Goal: Task Accomplishment & Management: Manage account settings

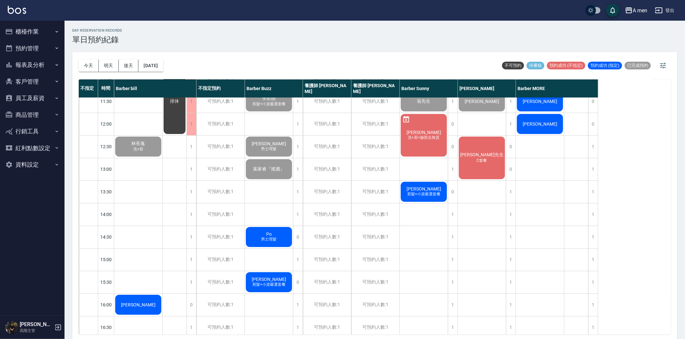
scroll to position [72, 0]
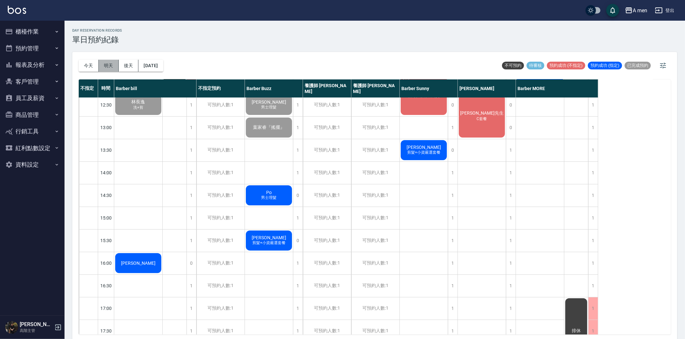
click at [115, 67] on button "明天" at bounding box center [109, 66] width 20 height 12
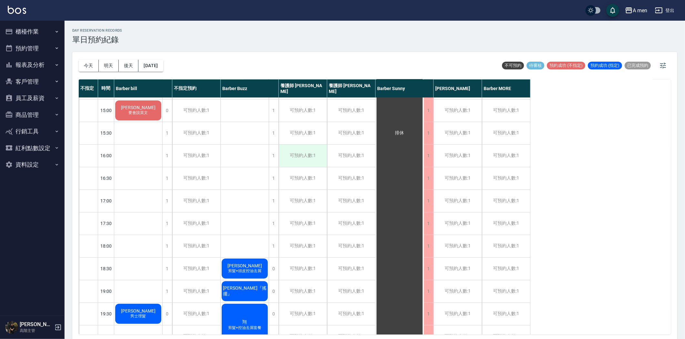
scroll to position [287, 0]
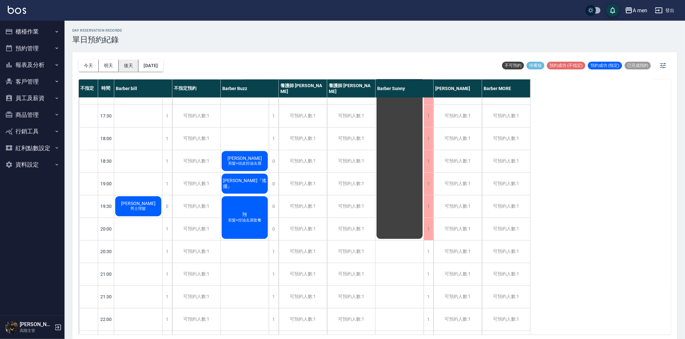
click at [126, 67] on button "後天" at bounding box center [129, 66] width 20 height 12
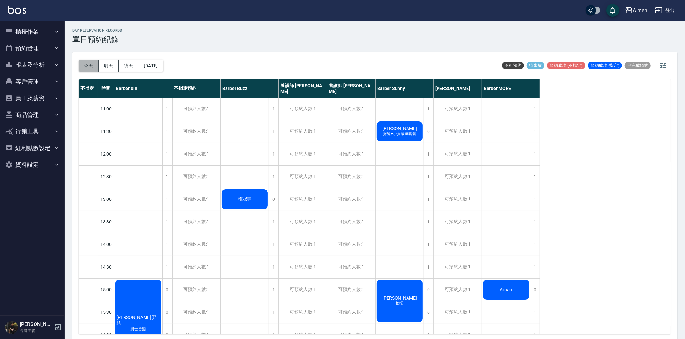
click at [86, 65] on button "今天" at bounding box center [89, 66] width 20 height 12
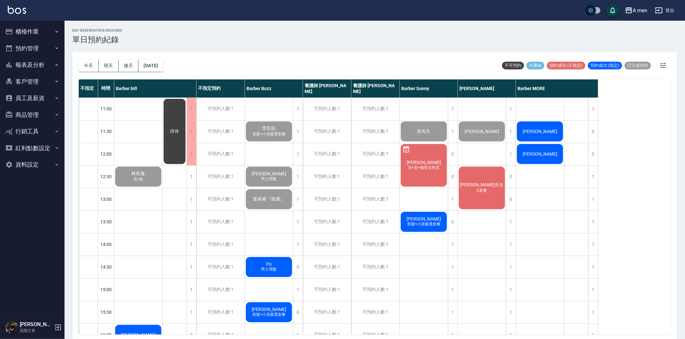
click at [14, 24] on button "櫃檯作業" at bounding box center [32, 31] width 59 height 17
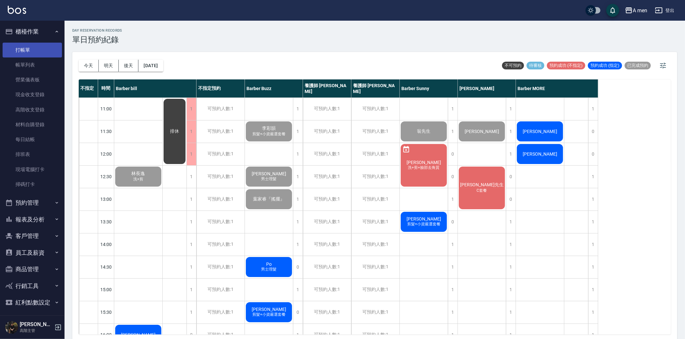
click at [40, 55] on link "打帳單" at bounding box center [32, 50] width 59 height 15
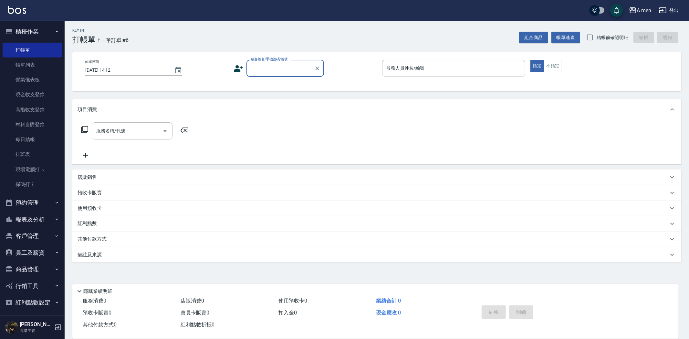
click at [278, 71] on input "顧客姓名/手機號碼/編號" at bounding box center [280, 68] width 62 height 11
click at [401, 60] on div "帳單日期 2025/08/20 14:12 顧客姓名/手機號碼/編號 顧客姓名/手機號碼/編號 服務人員姓名/編號 服務人員姓名/編號 指定 不指定" at bounding box center [376, 71] width 609 height 39
click at [111, 130] on input "服務名稱/代號" at bounding box center [127, 130] width 65 height 11
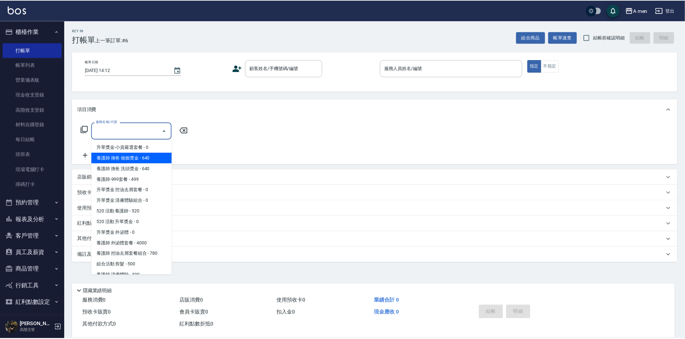
scroll to position [253, 0]
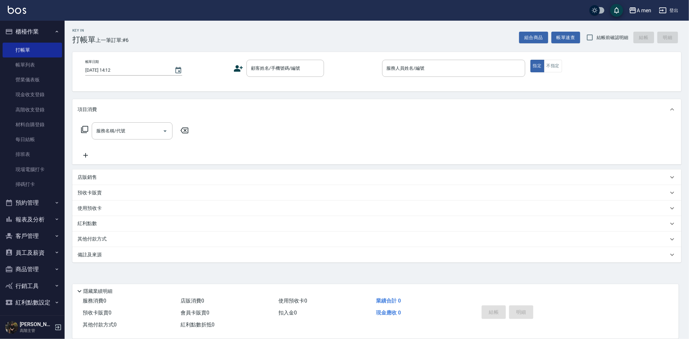
click at [269, 134] on div "服務名稱/代號 服務名稱/代號" at bounding box center [376, 142] width 609 height 45
click at [38, 202] on button "預約管理" at bounding box center [32, 202] width 59 height 17
click at [36, 231] on link "單日預約紀錄" at bounding box center [32, 236] width 59 height 15
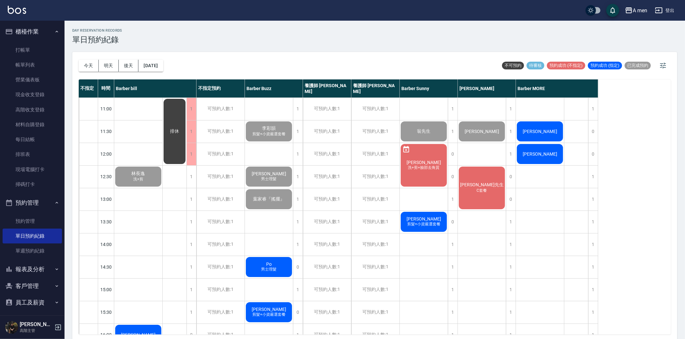
click at [147, 177] on span "[PERSON_NAME]" at bounding box center [138, 174] width 16 height 6
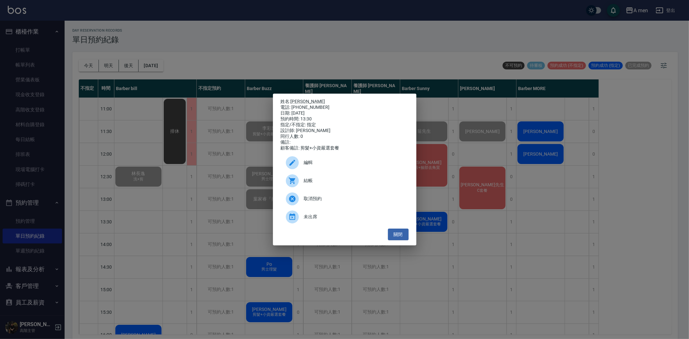
click at [317, 189] on div "結帳" at bounding box center [345, 181] width 128 height 18
click at [401, 241] on button "關閉" at bounding box center [398, 235] width 21 height 12
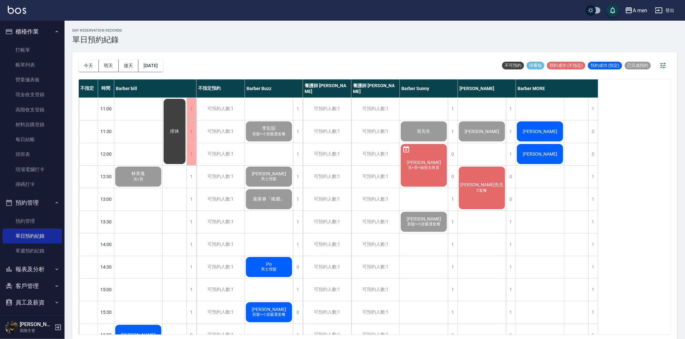
click at [162, 188] on div "賴先生 C套餐" at bounding box center [138, 177] width 48 height 22
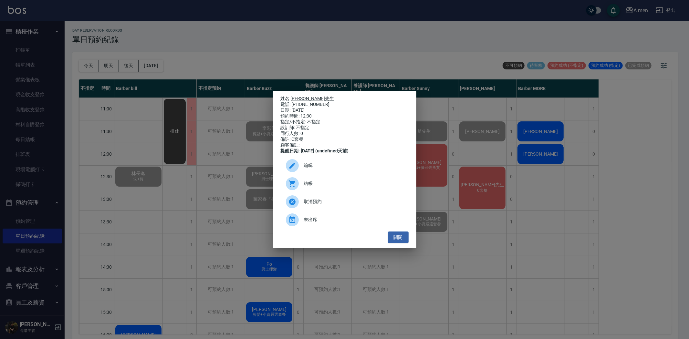
click at [323, 167] on span "編輯" at bounding box center [353, 165] width 99 height 7
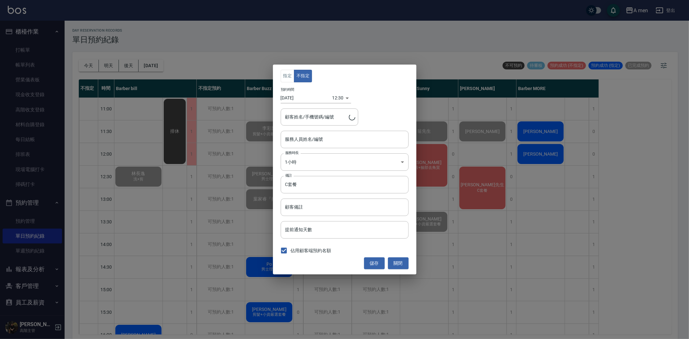
type input "Garry-008"
type input "賴先生/0933630704"
drag, startPoint x: 395, startPoint y: 262, endPoint x: 430, endPoint y: 229, distance: 48.2
click at [396, 262] on button "關閉" at bounding box center [398, 263] width 21 height 12
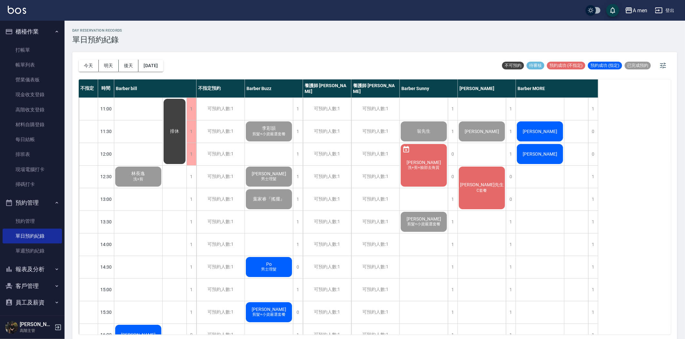
click at [162, 188] on div "賴先生 C套餐" at bounding box center [138, 177] width 48 height 22
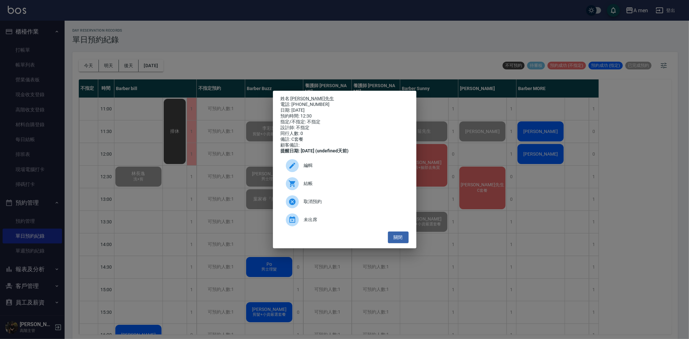
click at [313, 187] on span "結帳" at bounding box center [353, 183] width 99 height 7
click at [217, 179] on div "姓名: 賴先生 電話: 0933630704 日期: 2025/08/20 預約時間: 12:30 指定/不指定: 不指定 設計師: 不指定 同行人數: 0 …" at bounding box center [344, 169] width 689 height 339
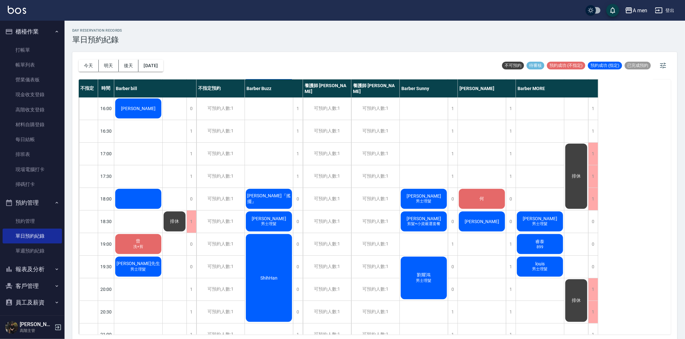
scroll to position [215, 0]
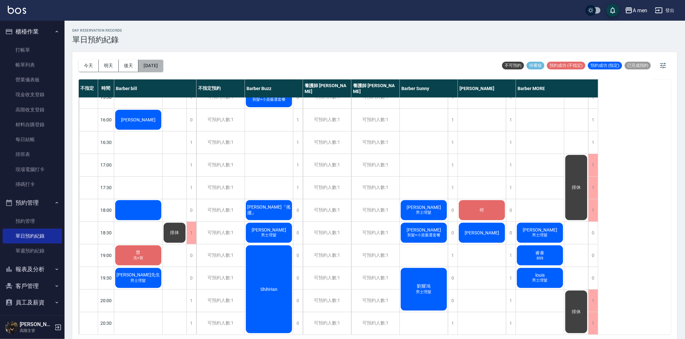
click at [156, 65] on button "[DATE]" at bounding box center [151, 66] width 25 height 12
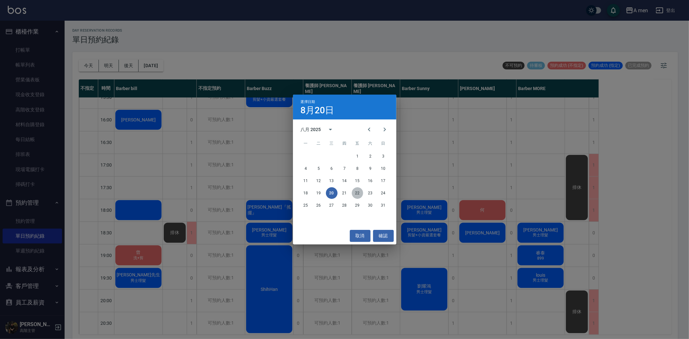
click at [359, 194] on button "22" at bounding box center [358, 193] width 12 height 12
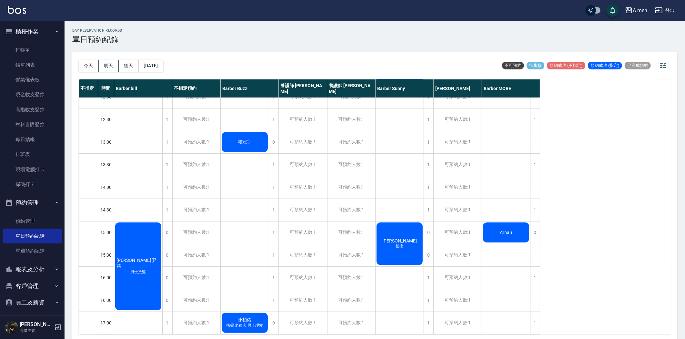
scroll to position [143, 0]
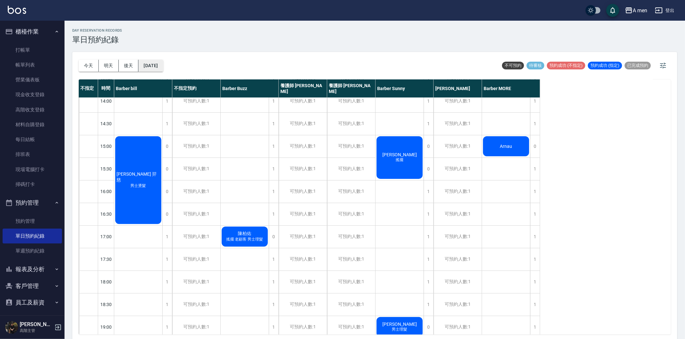
click at [163, 68] on button "2025/08/22" at bounding box center [151, 66] width 25 height 12
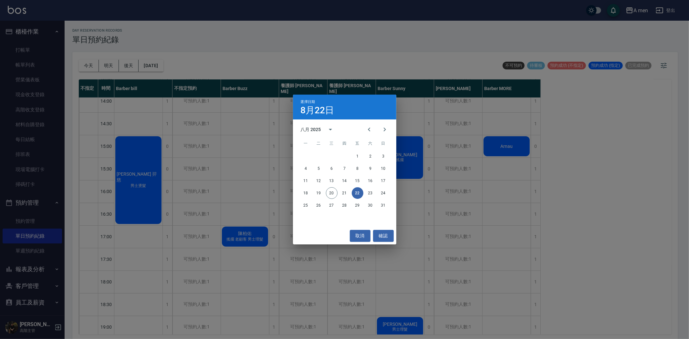
click at [359, 190] on button "22" at bounding box center [358, 193] width 12 height 12
click at [385, 238] on button "確認" at bounding box center [383, 236] width 21 height 12
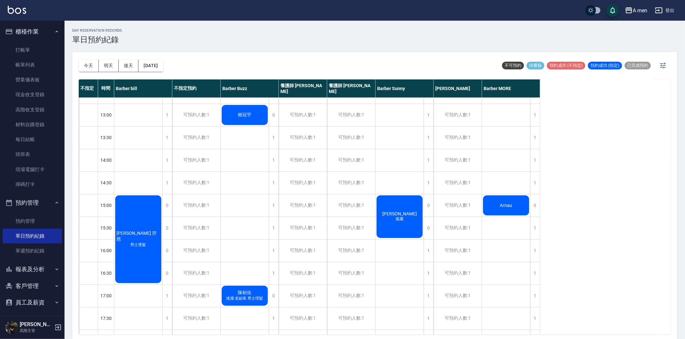
scroll to position [72, 0]
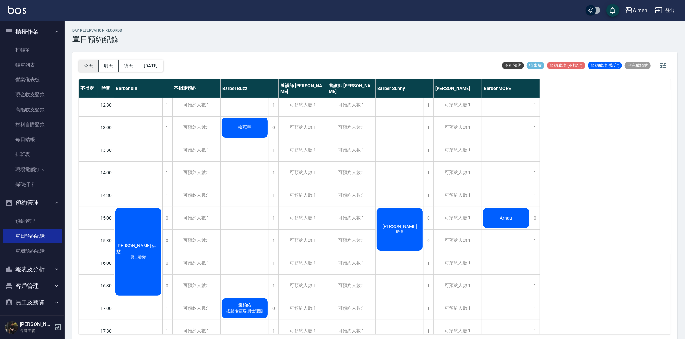
click at [94, 67] on button "今天" at bounding box center [89, 66] width 20 height 12
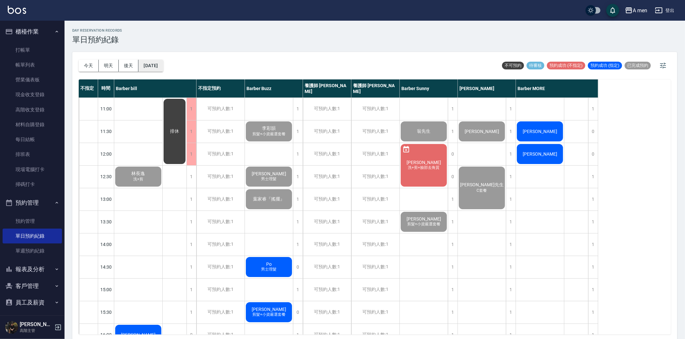
click at [151, 71] on button "[DATE]" at bounding box center [151, 66] width 25 height 12
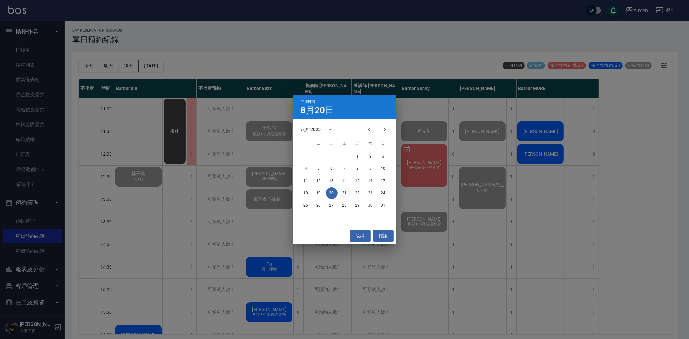
click at [344, 191] on button "21" at bounding box center [345, 193] width 12 height 12
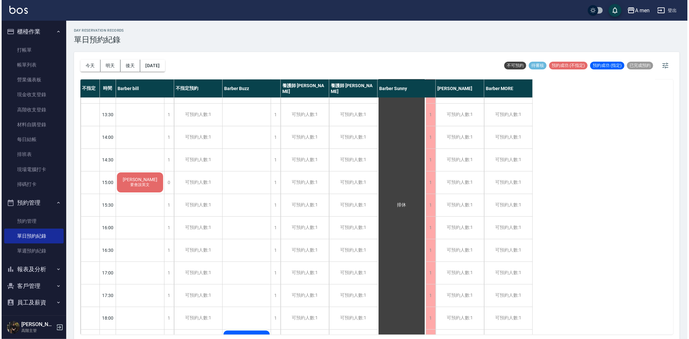
scroll to position [108, 0]
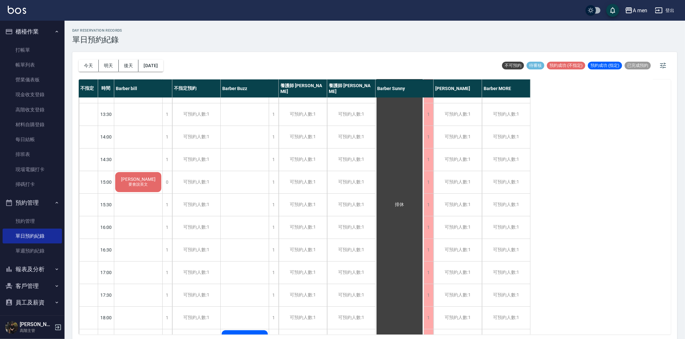
click at [146, 183] on span "要會說英文" at bounding box center [139, 184] width 22 height 5
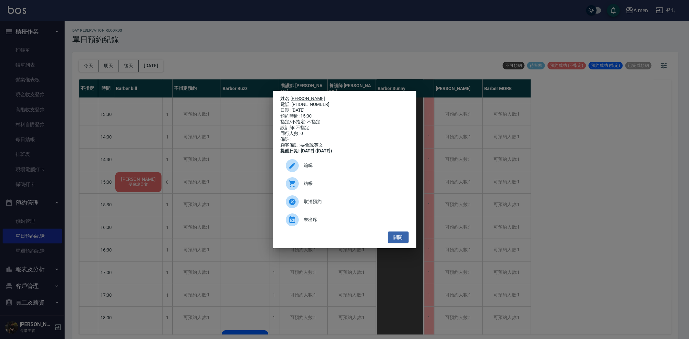
click at [324, 169] on span "編輯" at bounding box center [353, 165] width 99 height 7
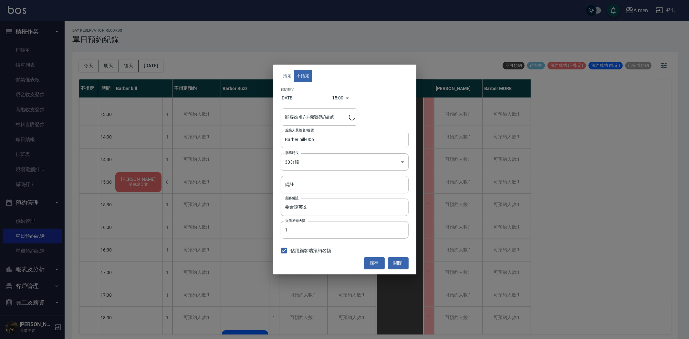
type input "Louis/0986221452"
click at [299, 98] on input "2025/08/21" at bounding box center [307, 98] width 52 height 11
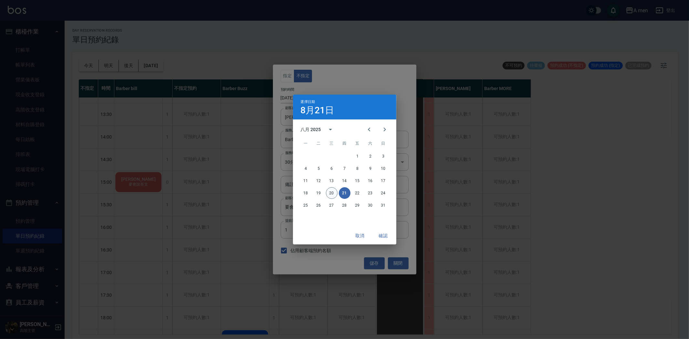
click at [331, 197] on button "20" at bounding box center [332, 193] width 12 height 12
type input "[DATE]"
drag, startPoint x: 389, startPoint y: 235, endPoint x: 387, endPoint y: 231, distance: 4.1
click at [388, 235] on button "確認" at bounding box center [383, 236] width 21 height 12
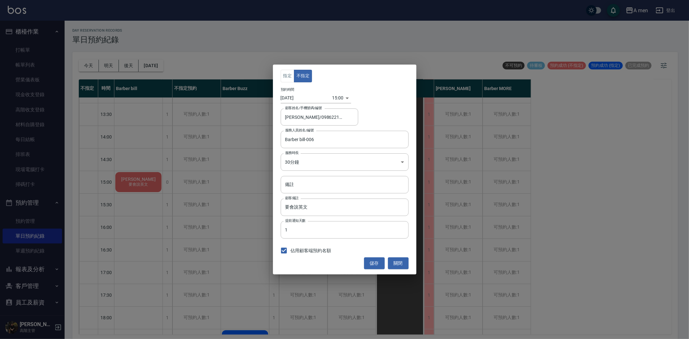
click at [343, 101] on div "15:00 1755673200000" at bounding box center [341, 98] width 19 height 11
click at [344, 96] on div "15:00 1755673200000" at bounding box center [341, 98] width 19 height 11
click at [342, 95] on div "15:00 1755673200000" at bounding box center [341, 98] width 19 height 11
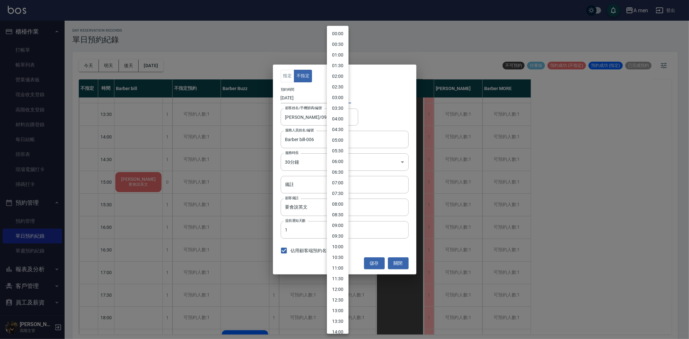
click at [337, 95] on body "A men 登出 櫃檯作業 打帳單 帳單列表 營業儀表板 現金收支登錄 高階收支登錄 材料自購登錄 每日結帳 排班表 現場電腦打卡 掃碼打卡 預約管理 預約管…" at bounding box center [344, 170] width 689 height 341
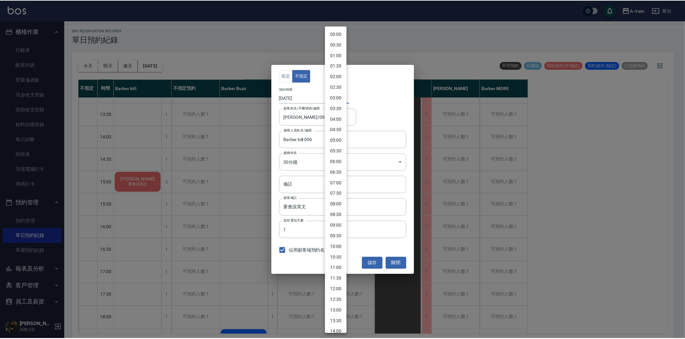
scroll to position [173, 0]
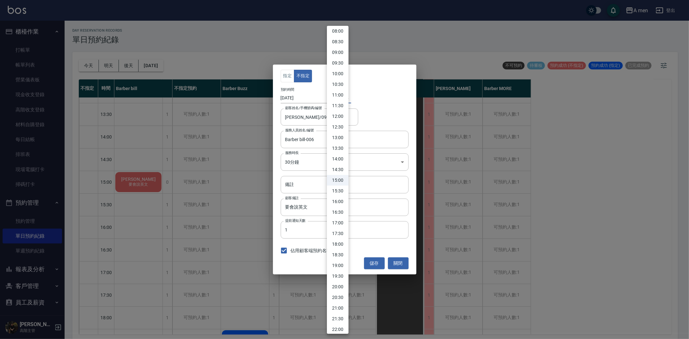
click at [338, 198] on li "16:00" at bounding box center [338, 201] width 22 height 11
type input "1755676800000"
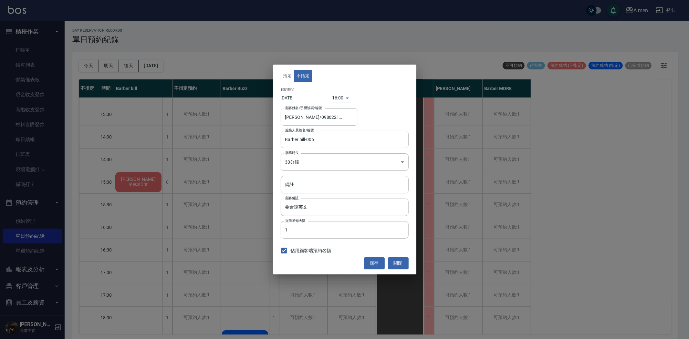
drag, startPoint x: 384, startPoint y: 263, endPoint x: 378, endPoint y: 262, distance: 6.5
click at [383, 263] on button "儲存" at bounding box center [374, 263] width 21 height 12
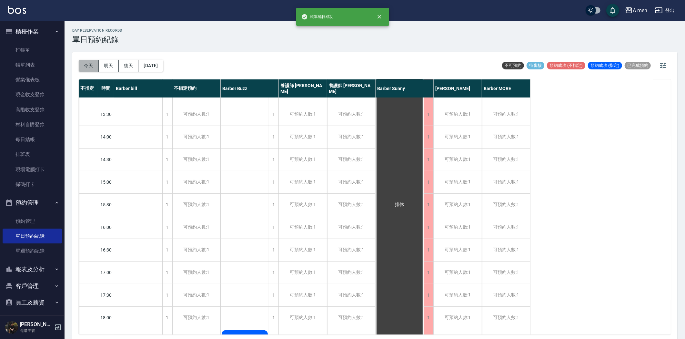
click at [92, 64] on button "今天" at bounding box center [89, 66] width 20 height 12
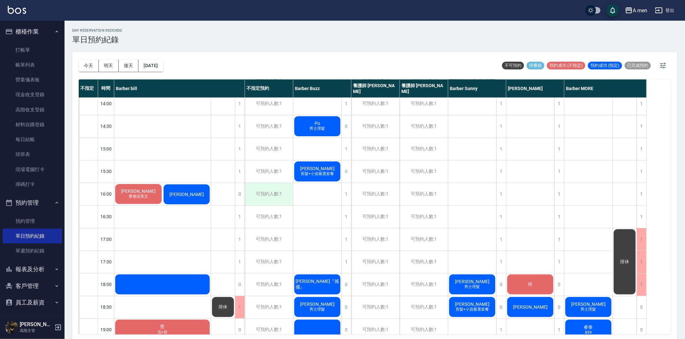
scroll to position [179, 0]
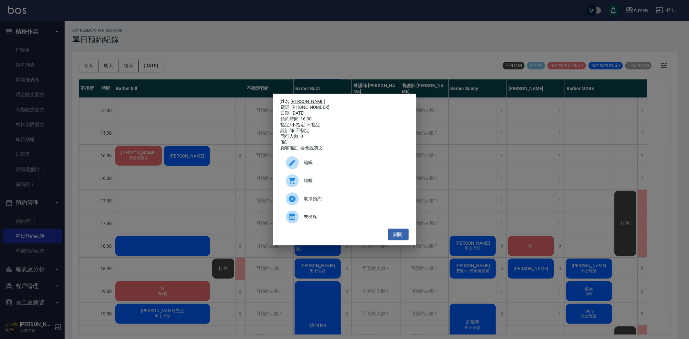
click at [309, 166] on span "編輯" at bounding box center [353, 162] width 99 height 7
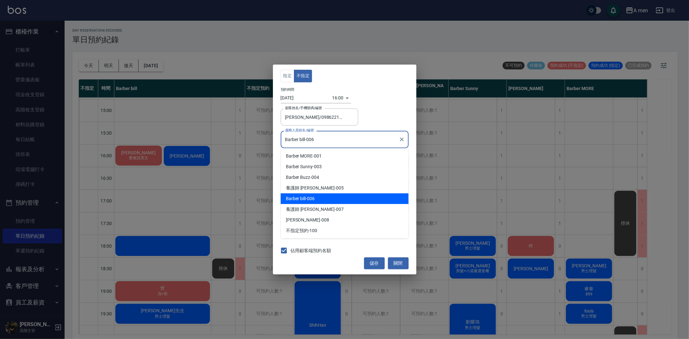
click at [311, 139] on input "Barber bill-006" at bounding box center [339, 139] width 112 height 11
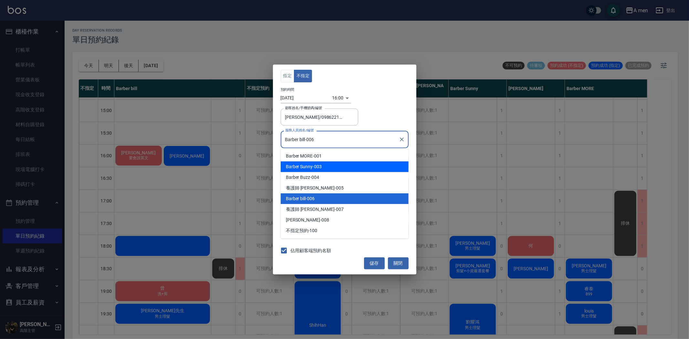
click at [317, 163] on div "Barber Sunny -003" at bounding box center [345, 166] width 128 height 11
type input "Barber Sunny -003"
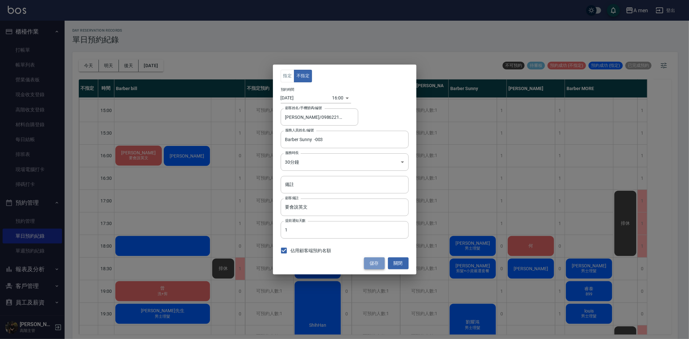
click at [371, 266] on button "儲存" at bounding box center [374, 263] width 21 height 12
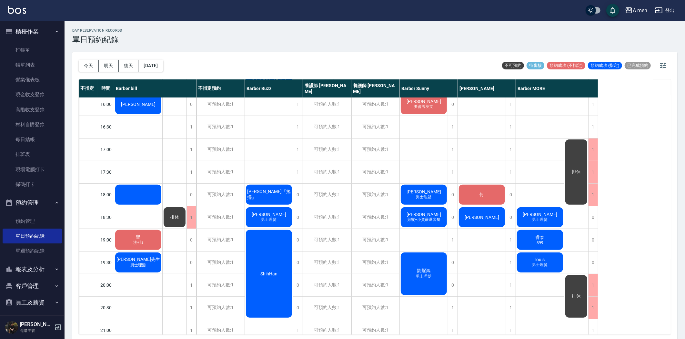
scroll to position [215, 0]
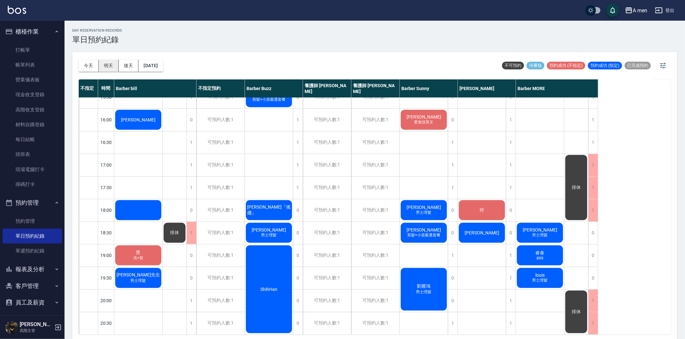
click at [106, 63] on button "明天" at bounding box center [109, 66] width 20 height 12
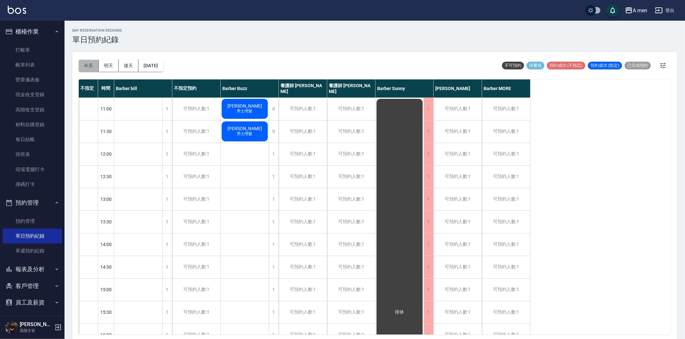
click at [90, 63] on button "今天" at bounding box center [89, 66] width 20 height 12
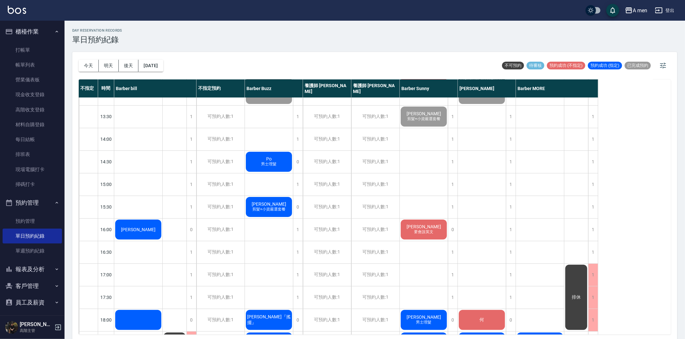
scroll to position [143, 0]
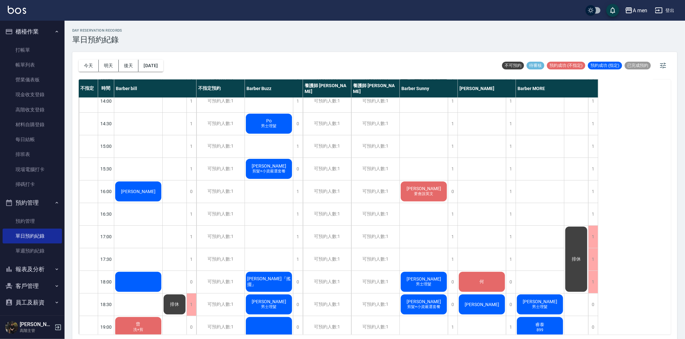
click at [162, 44] on div "Louis 要會說英文" at bounding box center [138, 33] width 48 height 22
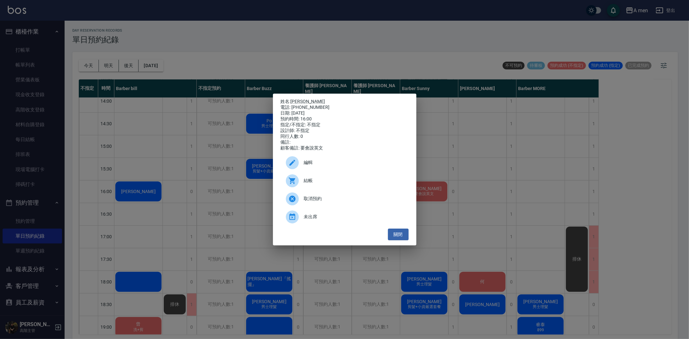
click at [321, 166] on span "編輯" at bounding box center [353, 162] width 99 height 7
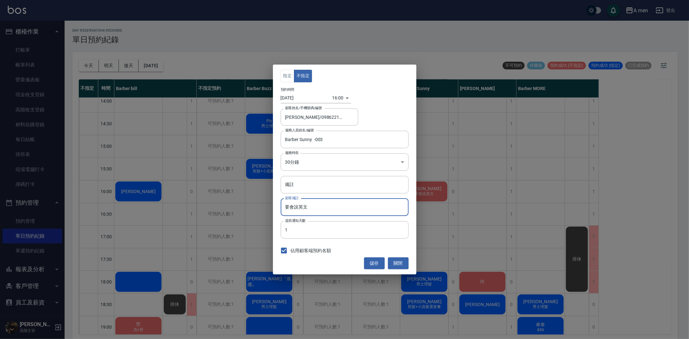
click at [298, 211] on input "要會說英文" at bounding box center [345, 207] width 128 height 17
drag, startPoint x: 308, startPoint y: 211, endPoint x: 304, endPoint y: 207, distance: 5.5
click at [310, 211] on input "要會說英文" at bounding box center [345, 207] width 128 height 17
click at [298, 207] on input "要會說英文" at bounding box center [345, 207] width 128 height 17
drag, startPoint x: 304, startPoint y: 209, endPoint x: 312, endPoint y: 210, distance: 7.6
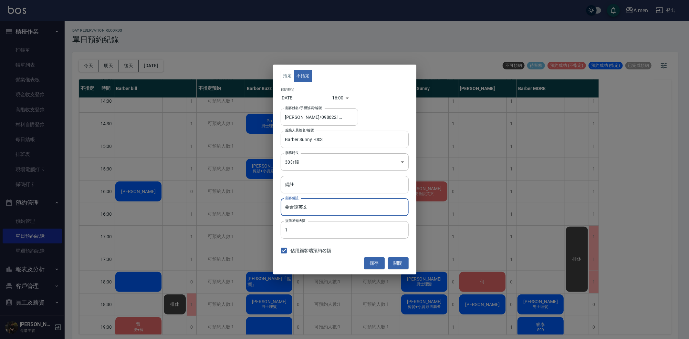
click at [305, 209] on input "要會說英文" at bounding box center [345, 207] width 128 height 17
click at [322, 209] on input "要會說英文" at bounding box center [345, 207] width 128 height 17
click at [324, 206] on input "要會說英文" at bounding box center [345, 207] width 128 height 17
click at [402, 260] on button "關閉" at bounding box center [398, 263] width 21 height 12
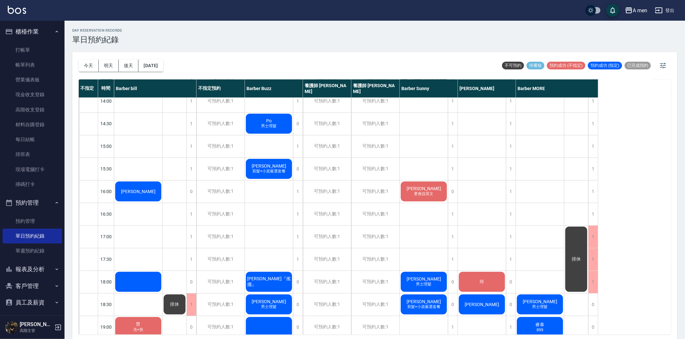
click at [162, 44] on div "Po 男士理髮" at bounding box center [138, 33] width 48 height 22
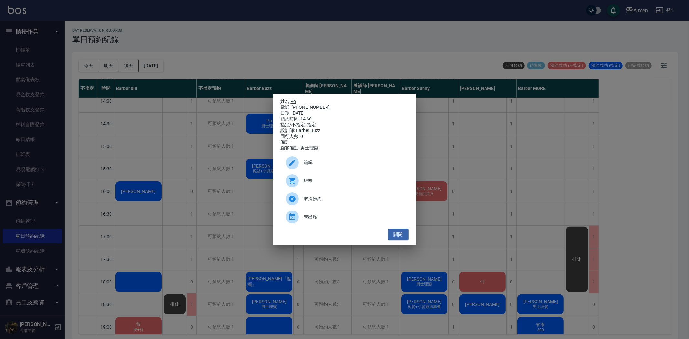
click at [293, 99] on link "Po" at bounding box center [293, 101] width 5 height 5
click at [407, 233] on button "關閉" at bounding box center [398, 235] width 21 height 12
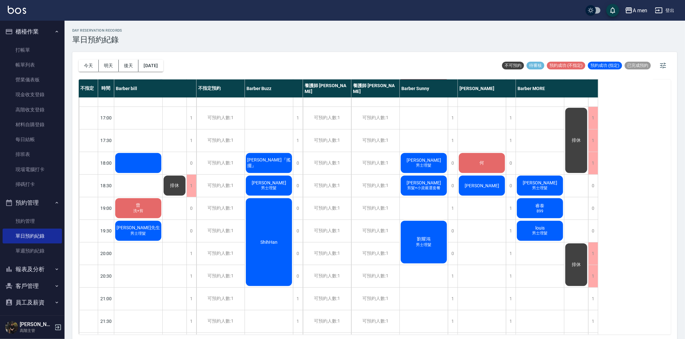
scroll to position [251, 0]
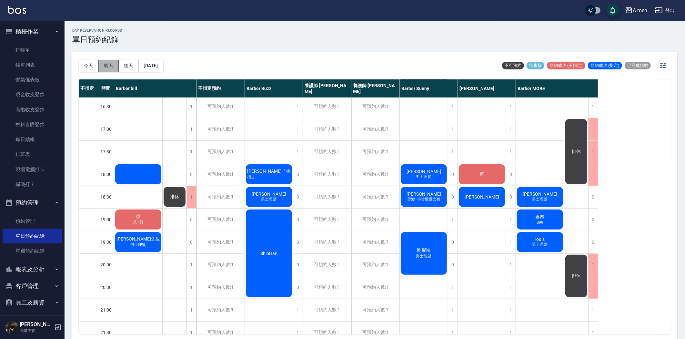
click at [107, 66] on button "明天" at bounding box center [109, 66] width 20 height 12
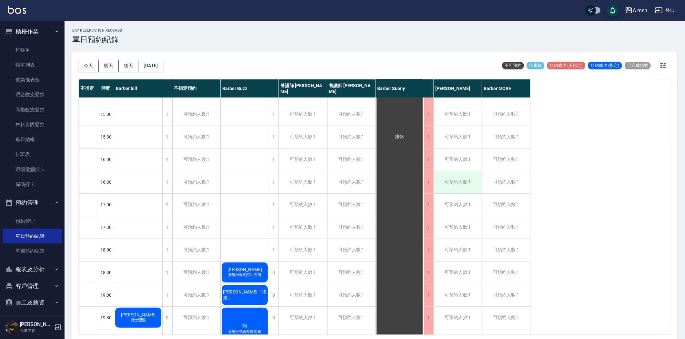
scroll to position [251, 0]
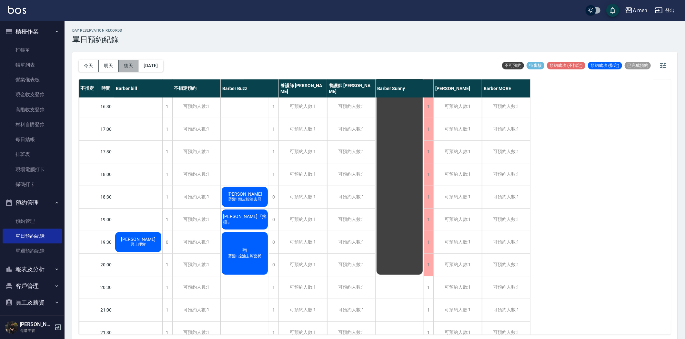
click at [130, 66] on button "後天" at bounding box center [129, 66] width 20 height 12
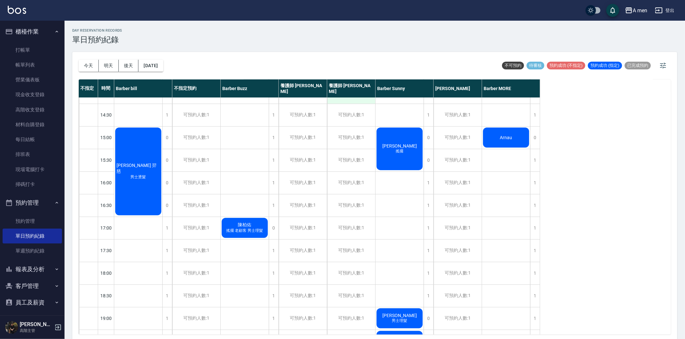
scroll to position [46, 0]
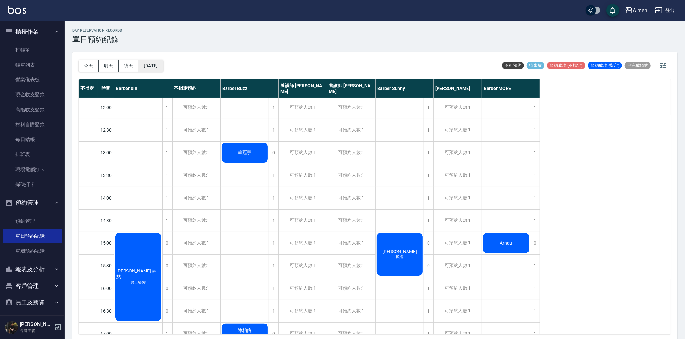
click at [161, 64] on button "2025/08/22" at bounding box center [151, 66] width 25 height 12
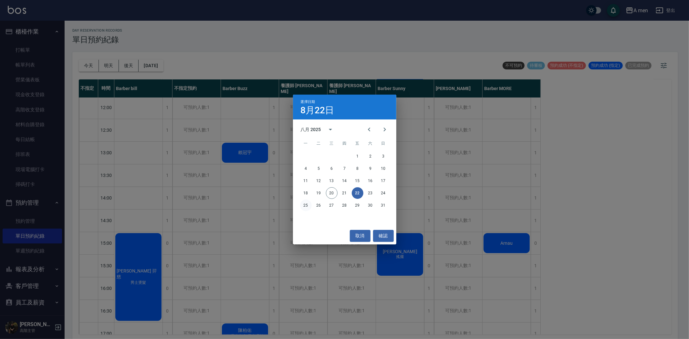
click at [304, 204] on button "25" at bounding box center [306, 206] width 12 height 12
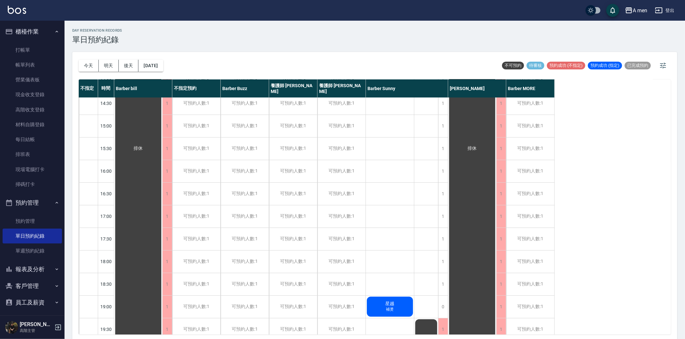
scroll to position [46, 0]
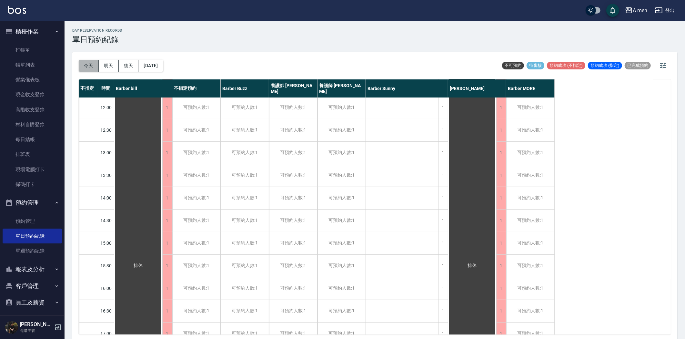
click at [81, 65] on button "今天" at bounding box center [89, 66] width 20 height 12
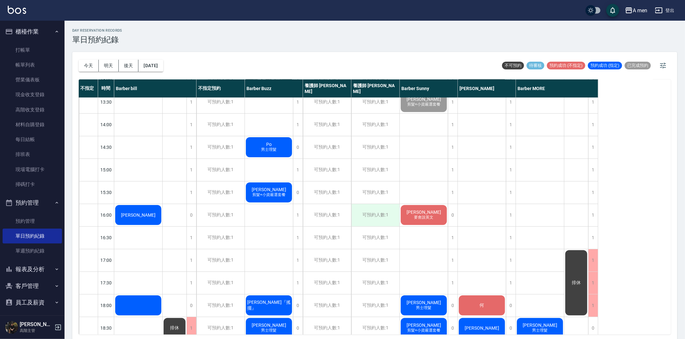
scroll to position [36, 0]
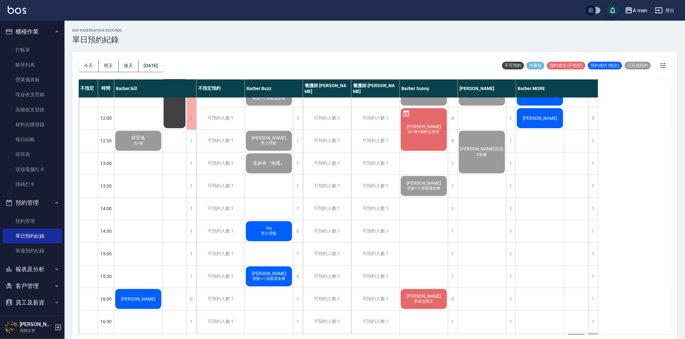
click at [162, 152] on div "Po 男士理髮" at bounding box center [138, 141] width 48 height 22
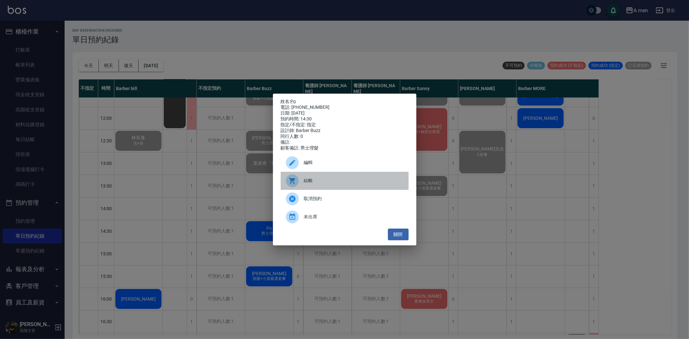
click at [318, 181] on span "結帳" at bounding box center [353, 180] width 99 height 7
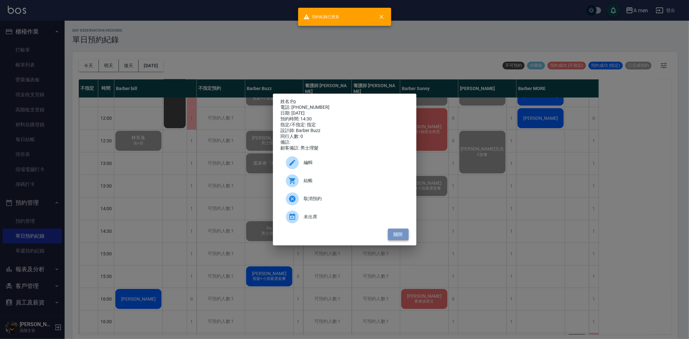
click at [396, 241] on button "關閉" at bounding box center [398, 235] width 21 height 12
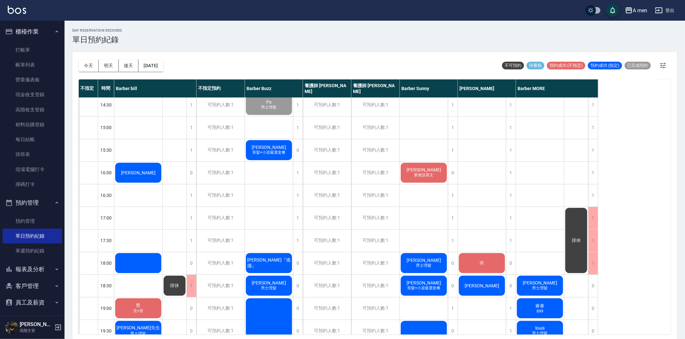
scroll to position [179, 0]
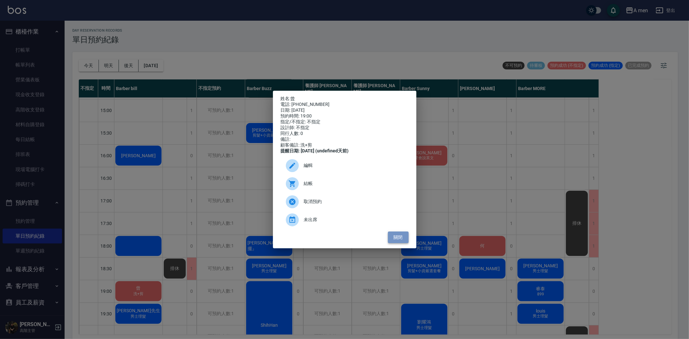
click at [397, 241] on button "關閉" at bounding box center [398, 237] width 21 height 12
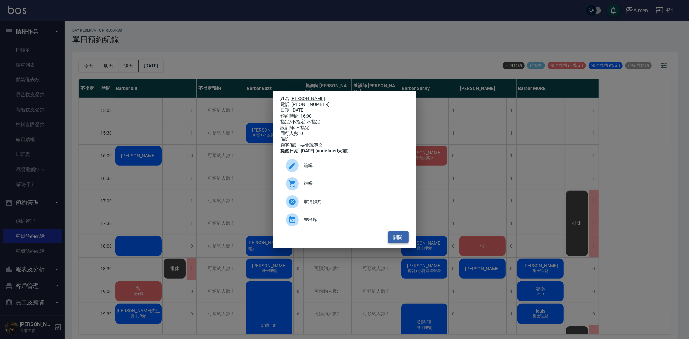
click at [397, 243] on button "關閉" at bounding box center [398, 237] width 21 height 12
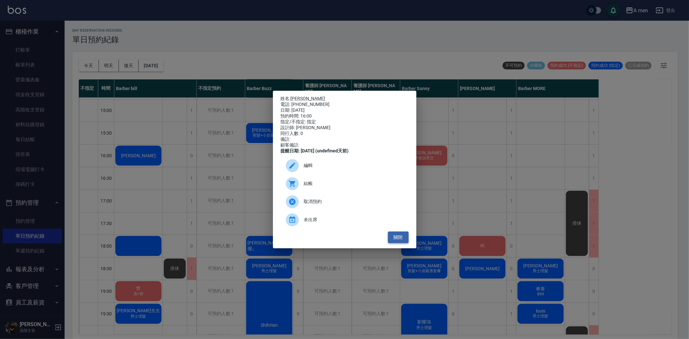
click at [397, 243] on button "關閉" at bounding box center [398, 237] width 21 height 12
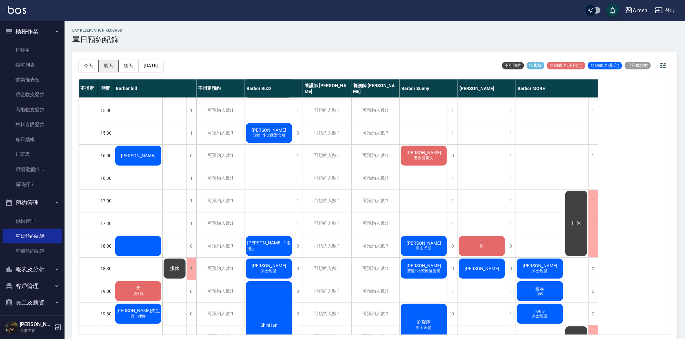
click at [109, 64] on button "明天" at bounding box center [109, 66] width 20 height 12
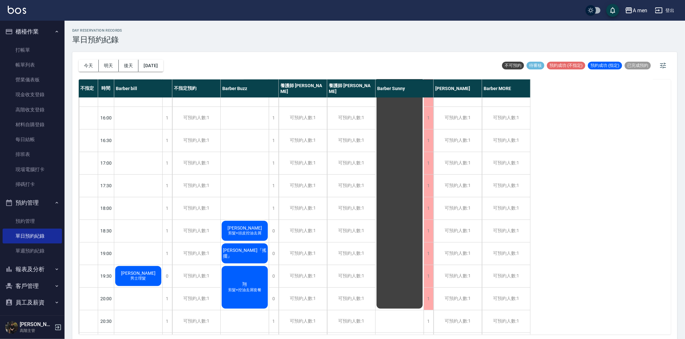
scroll to position [251, 0]
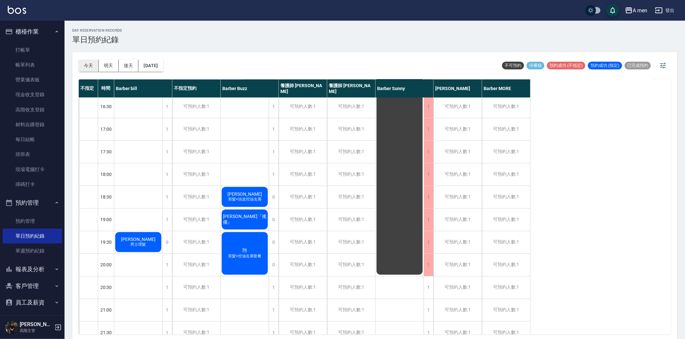
click at [85, 61] on button "今天" at bounding box center [89, 66] width 20 height 12
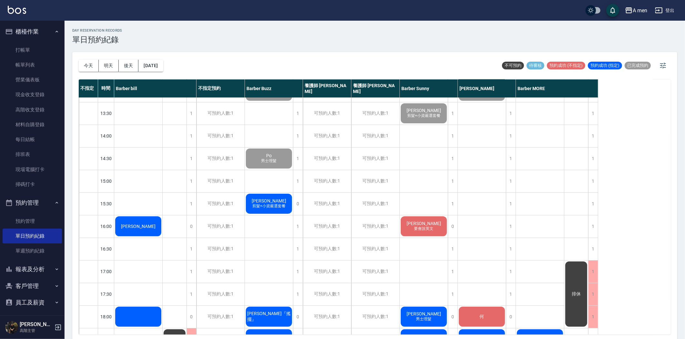
scroll to position [108, 0]
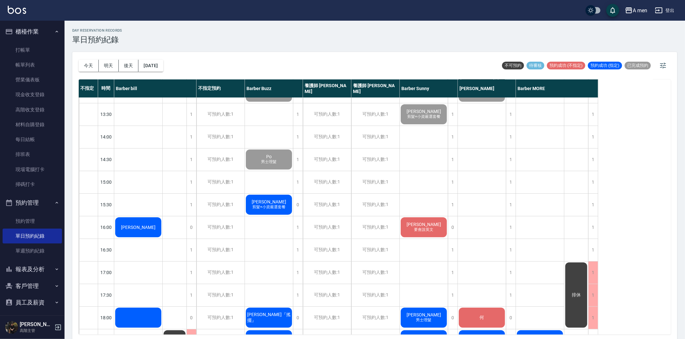
click at [147, 69] on span "陳姿吟" at bounding box center [138, 66] width 16 height 6
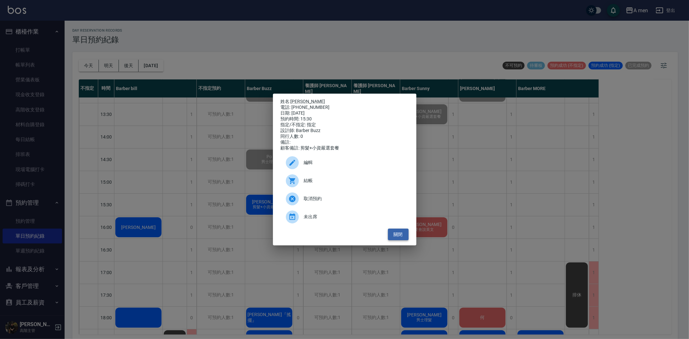
click at [401, 236] on button "關閉" at bounding box center [398, 235] width 21 height 12
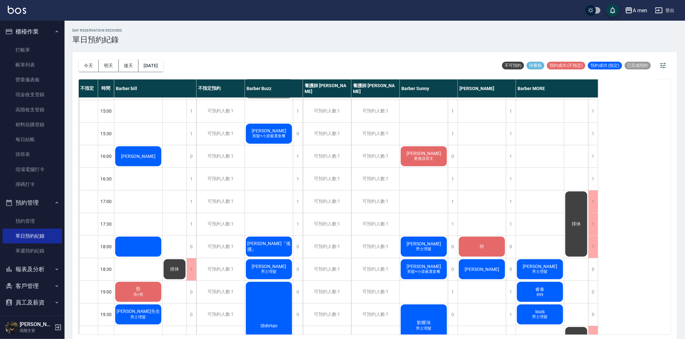
scroll to position [179, 0]
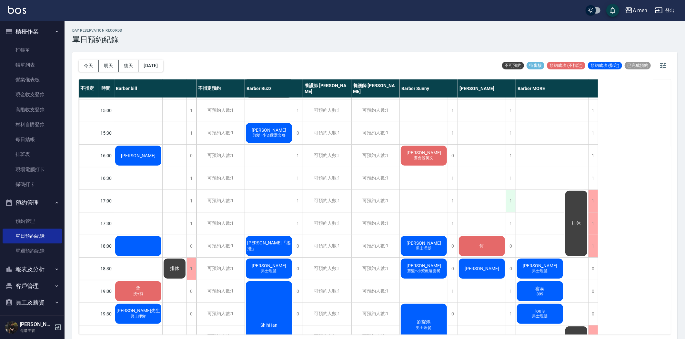
click at [508, 204] on div "1" at bounding box center [511, 201] width 10 height 22
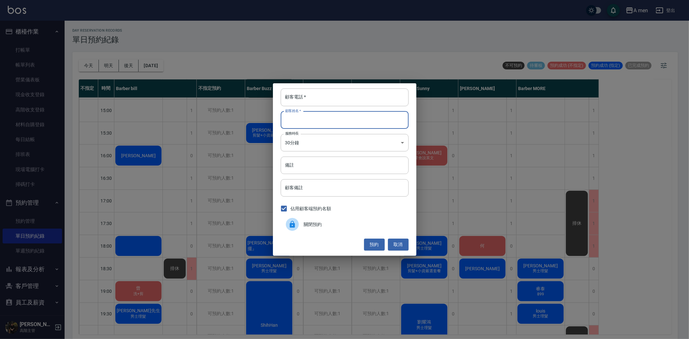
click at [320, 119] on input "顧客姓名   *" at bounding box center [345, 119] width 128 height 17
click at [320, 104] on input "顧客電話   *" at bounding box center [345, 96] width 128 height 17
type input "0970876802"
click at [363, 118] on input "顧客姓名   *" at bounding box center [345, 119] width 128 height 17
type input "y"
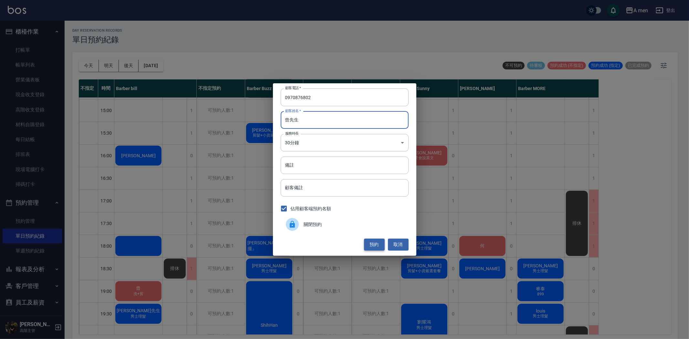
type input "曾先生"
click at [371, 242] on button "預約" at bounding box center [374, 245] width 21 height 12
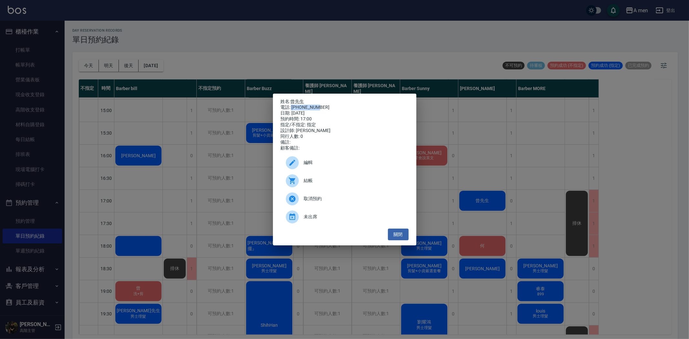
drag, startPoint x: 291, startPoint y: 105, endPoint x: 317, endPoint y: 107, distance: 26.2
click at [317, 107] on div "電話: [PHONE_NUMBER]" at bounding box center [345, 108] width 128 height 6
click at [312, 107] on div "電話: [PHONE_NUMBER]" at bounding box center [345, 108] width 128 height 6
click at [316, 106] on div "電話: [PHONE_NUMBER]" at bounding box center [345, 108] width 128 height 6
drag, startPoint x: 316, startPoint y: 105, endPoint x: 292, endPoint y: 105, distance: 24.5
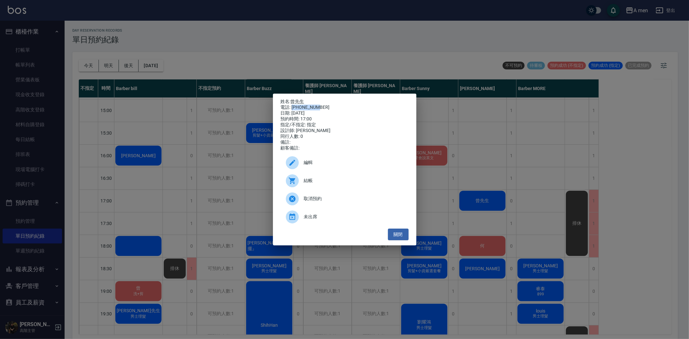
click at [292, 105] on div "電話: [PHONE_NUMBER]" at bounding box center [345, 108] width 128 height 6
copy div "0970876802"
click at [238, 54] on div "姓名: 曾先生 電話: [PHONE_NUMBER] 日期: [DATE] 預約時間: 17:00 指定/不指定: 指定 設計師: [PERSON_NAME]…" at bounding box center [344, 169] width 689 height 339
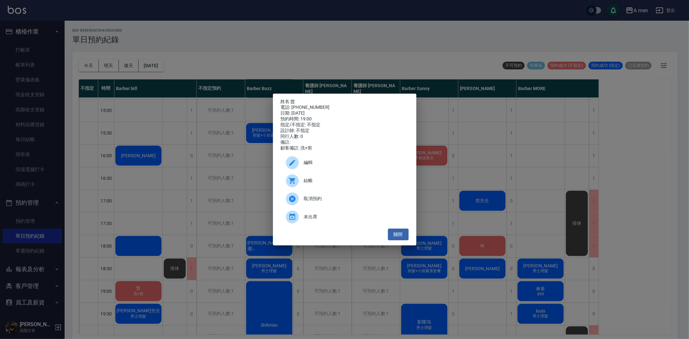
click at [152, 210] on div "姓名: 曾 電話: 0972850940 日期: 2025/08/20 預約時間: 19:00 指定/不指定: 不指定 設計師: 不指定 同行人數: 0 備註…" at bounding box center [344, 169] width 689 height 339
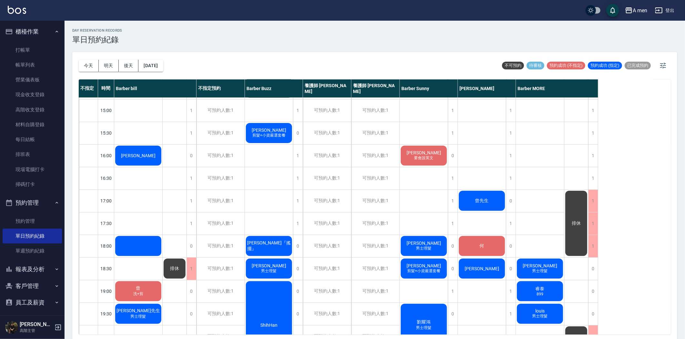
click at [145, 3] on span "要會說英文" at bounding box center [138, -1] width 13 height 5
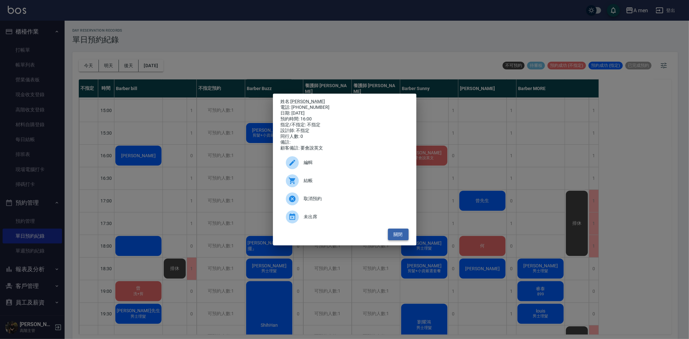
click at [395, 237] on button "關閉" at bounding box center [398, 235] width 21 height 12
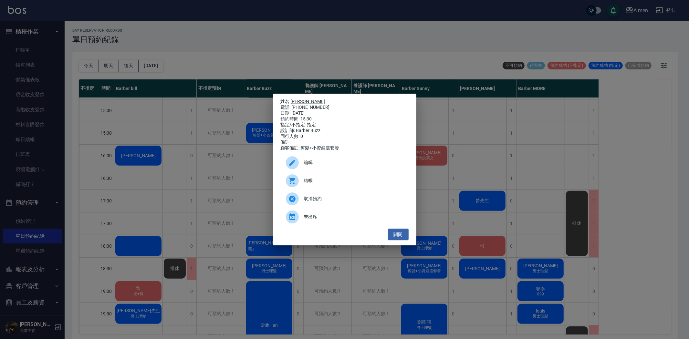
click at [257, 112] on div "姓名: [PERSON_NAME] 電話: [PHONE_NUMBER] 日期: [DATE] 預約時間: 15:30 指定/不指定: 指定 設計師: [PE…" at bounding box center [344, 169] width 689 height 339
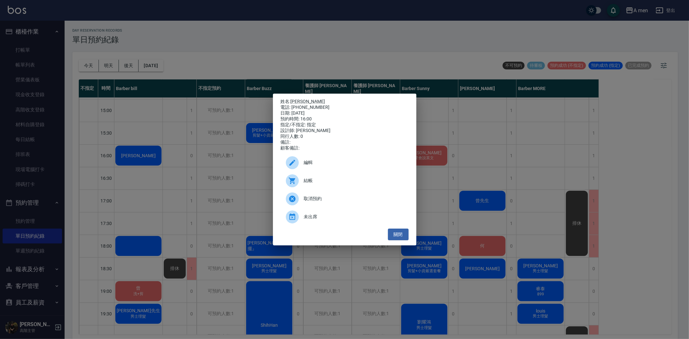
click at [143, 136] on div "姓名: Eddie 電話: 0985001337 日期: 2025/08/20 預約時間: 16:00 指定/不指定: 指定 設計師: Barber bill…" at bounding box center [344, 169] width 689 height 339
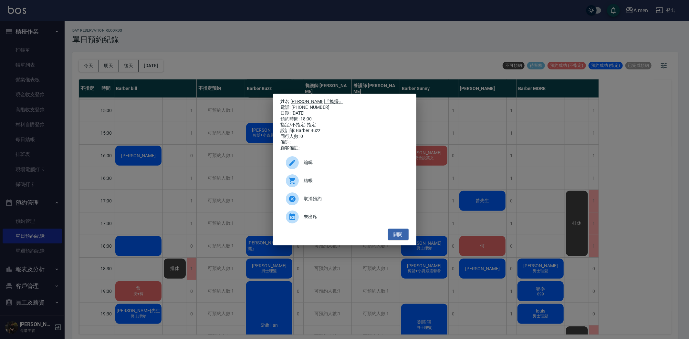
click at [250, 207] on div "姓名: [PERSON_NAME]『搖擺』 電話: [PHONE_NUMBER] 日期: [DATE] 預約時間: 18:00 指定/不指定: 指定 設計師:…" at bounding box center [344, 169] width 689 height 339
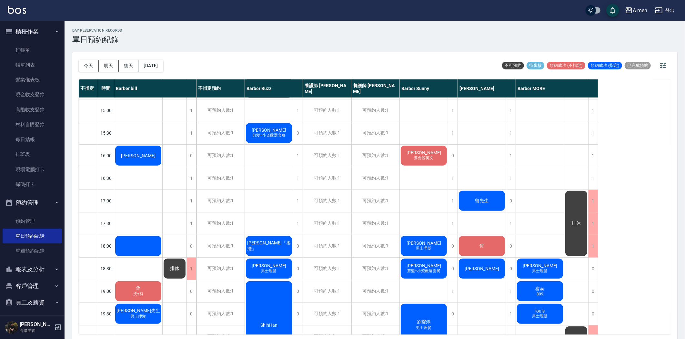
click at [145, 3] on span "男士理髮" at bounding box center [138, -1] width 13 height 5
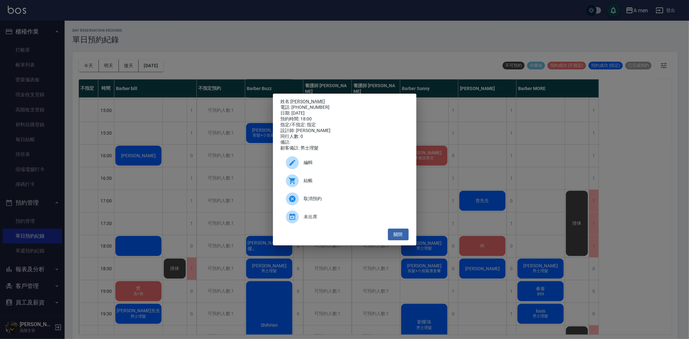
click at [431, 223] on div "姓名: [PERSON_NAME] 電話: [PHONE_NUMBER] 日期: [DATE] 預約時間: 18:00 指定/不指定: 指定 設計師: [PE…" at bounding box center [344, 169] width 689 height 339
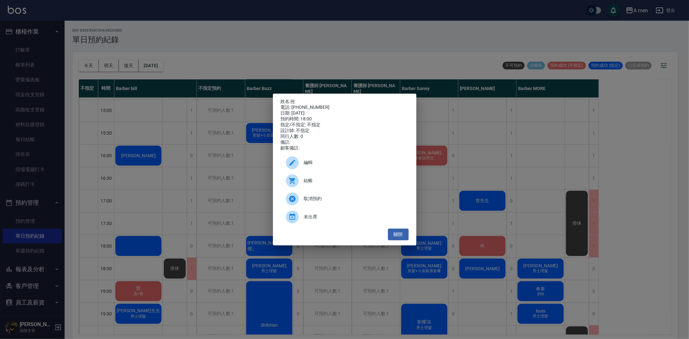
click at [482, 228] on div "姓名: 何 電話: [PHONE_NUMBER] 日期: [DATE] 預約時間: 18:00 指定/不指定: 不指定 設計師: 不指定 同行人數: 0 備註…" at bounding box center [344, 169] width 689 height 339
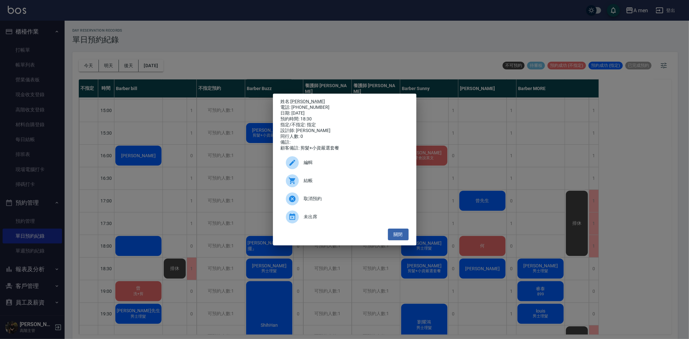
click at [437, 225] on div "姓名: [PERSON_NAME] 電話: [PHONE_NUMBER] 日期: [DATE] 預約時間: 18:30 指定/不指定: 指定 設計師: [PE…" at bounding box center [344, 169] width 689 height 339
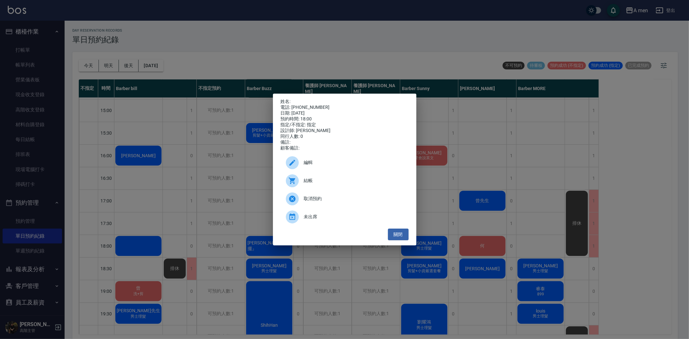
click at [142, 214] on div "姓名: 電話: 0979370578 日期: 2025/08/20 預約時間: 18:00 指定/不指定: 指定 設計師: Barber bill 同行人數:…" at bounding box center [344, 169] width 689 height 339
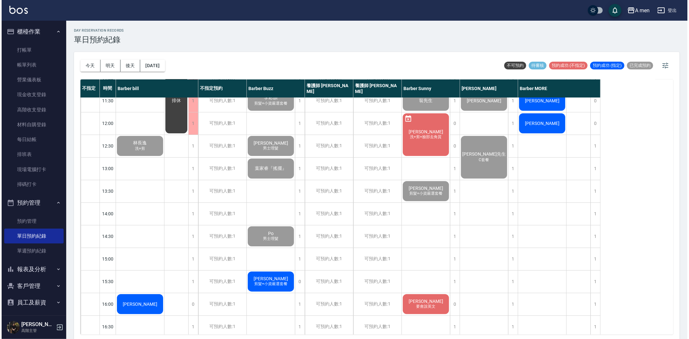
scroll to position [72, 0]
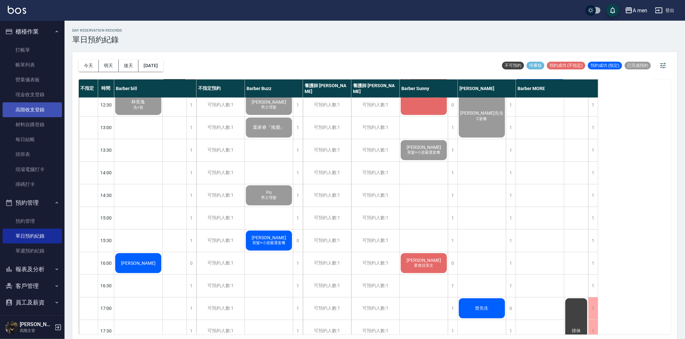
click at [23, 108] on link "高階收支登錄" at bounding box center [32, 109] width 59 height 15
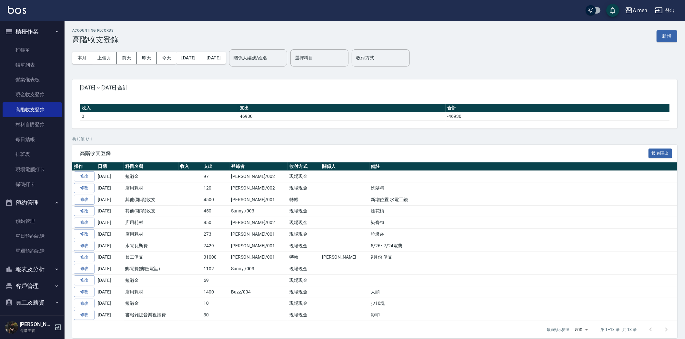
click at [662, 38] on button "新增" at bounding box center [667, 36] width 21 height 12
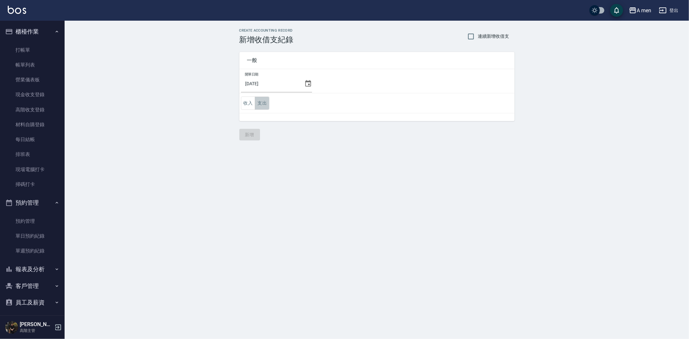
click at [261, 109] on button "支出" at bounding box center [262, 103] width 15 height 13
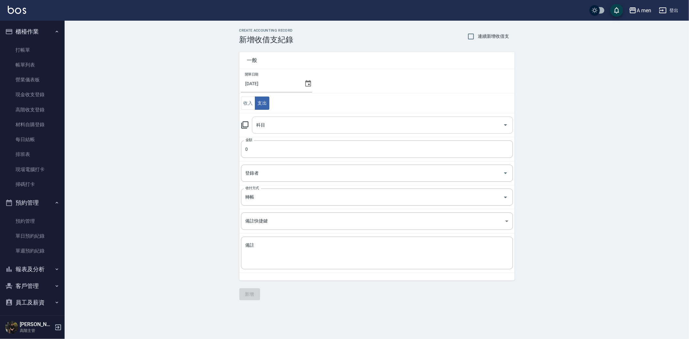
click at [280, 128] on input "科目" at bounding box center [377, 124] width 245 height 11
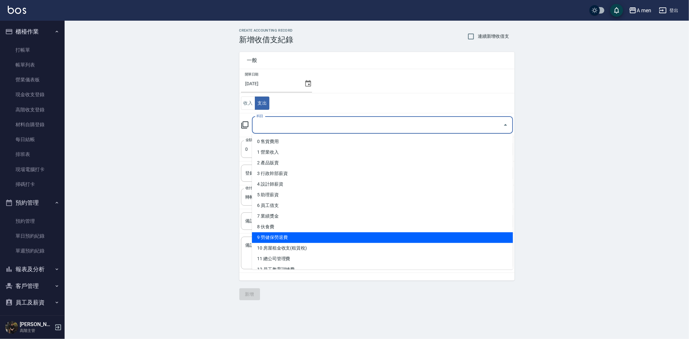
scroll to position [36, 0]
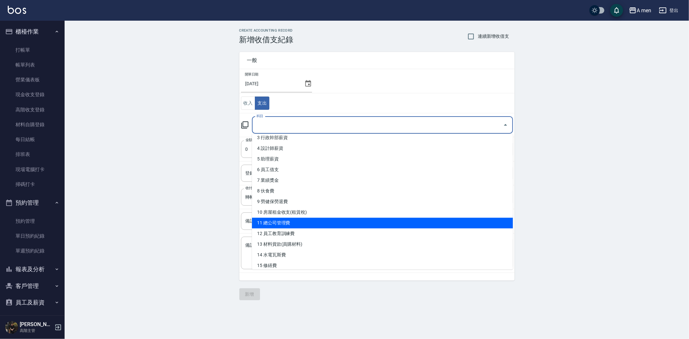
click at [297, 223] on li "11 總公司管理費" at bounding box center [382, 223] width 261 height 11
type input "11 總公司管理費"
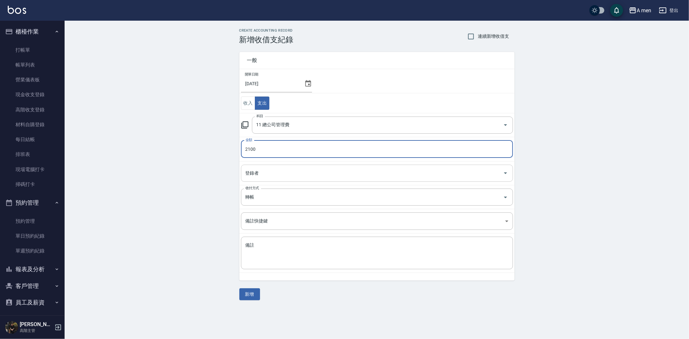
type input "2100"
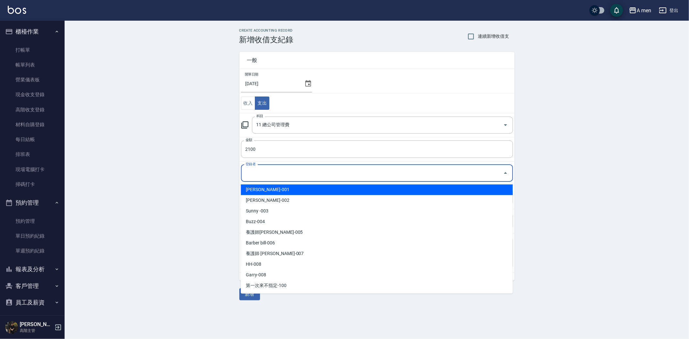
click at [269, 175] on input "登錄者" at bounding box center [372, 173] width 256 height 11
click at [269, 187] on li "楊莫-001" at bounding box center [377, 189] width 272 height 11
type input "楊莫-001"
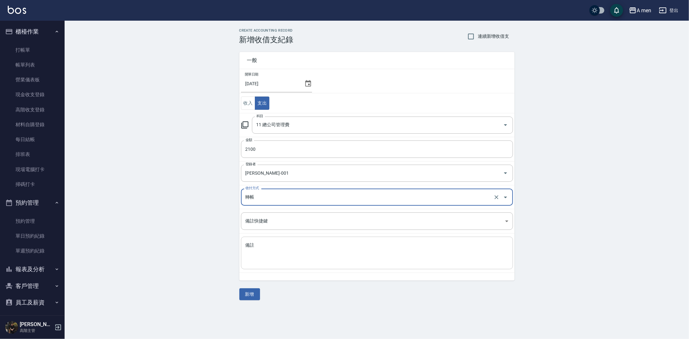
click at [269, 244] on textarea "備註" at bounding box center [376, 253] width 263 height 22
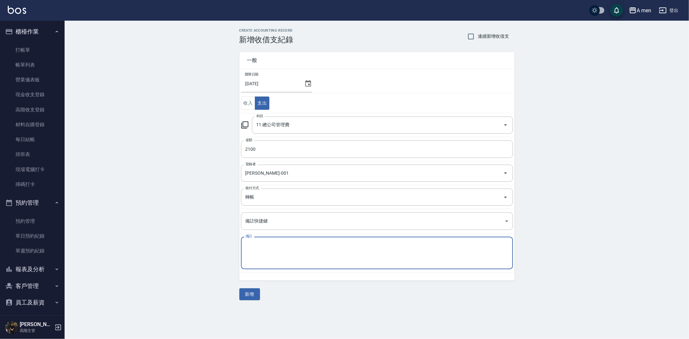
type textarea "1"
type textarea "撥筋 課程"
click at [251, 290] on button "新增" at bounding box center [249, 294] width 21 height 12
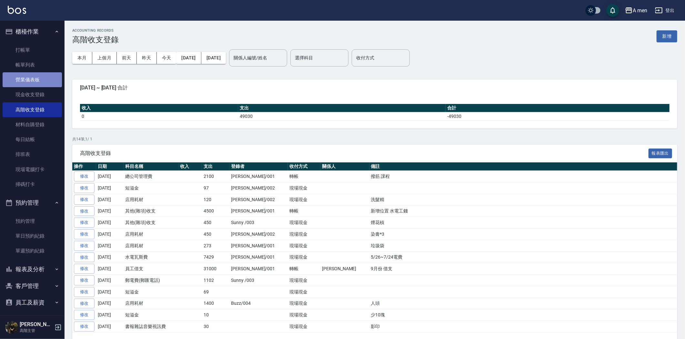
click at [35, 72] on link "營業儀表板" at bounding box center [32, 79] width 59 height 15
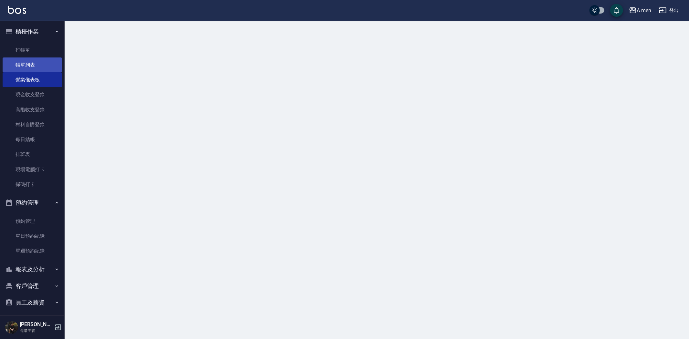
click at [35, 67] on link "帳單列表" at bounding box center [32, 64] width 59 height 15
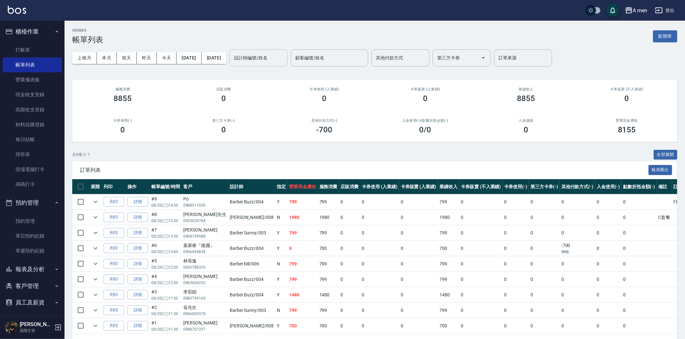
click at [279, 56] on input "設計師編號/姓名" at bounding box center [258, 57] width 52 height 11
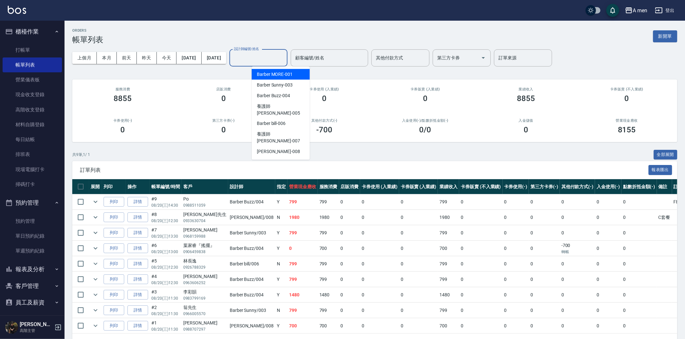
click at [279, 76] on span "Barber MORE -001" at bounding box center [275, 74] width 36 height 7
type input "Barber MORE-001"
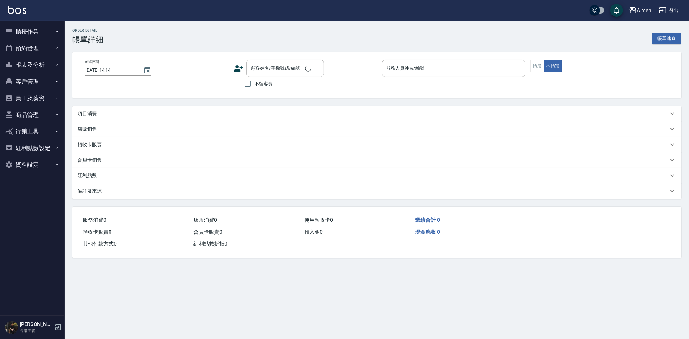
type input "[DATE] 13:30"
type input "Barber Sunny -003"
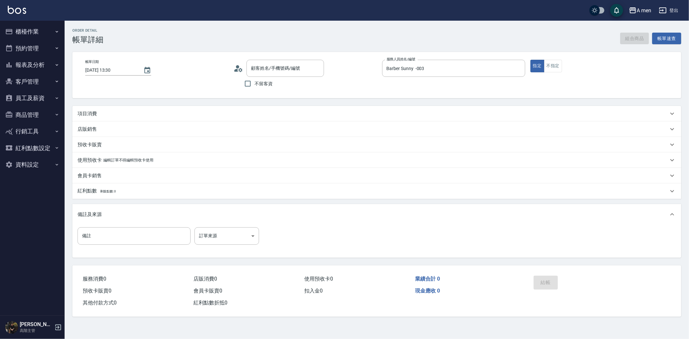
type input "政霖/0968159988/null"
click at [635, 39] on button "組合商品" at bounding box center [634, 39] width 29 height 12
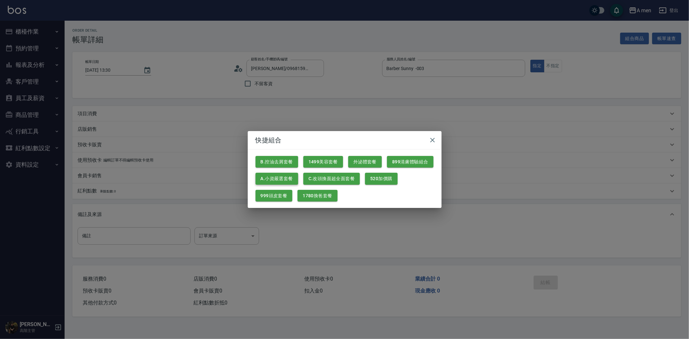
click at [272, 179] on button "A.小資嚴選套餐" at bounding box center [276, 179] width 43 height 12
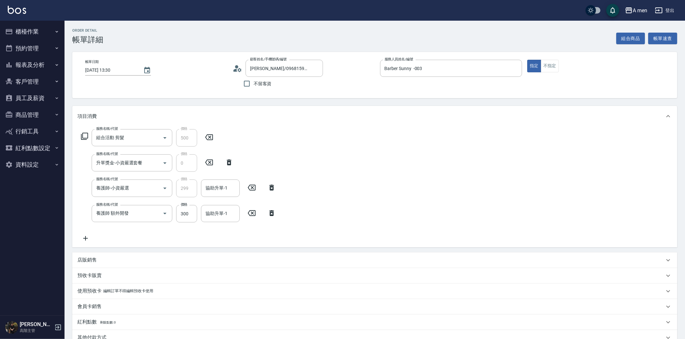
click at [272, 213] on icon at bounding box center [272, 213] width 16 height 8
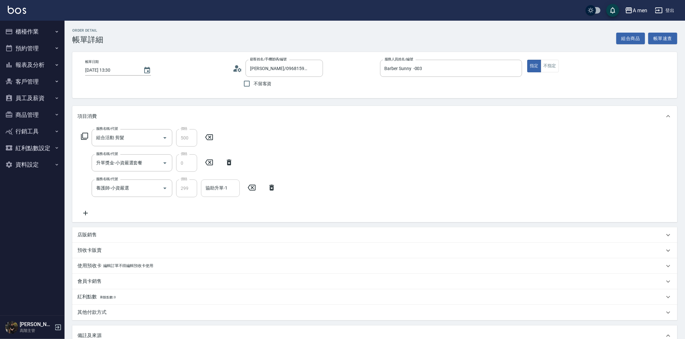
click at [227, 191] on input "協助升單-1" at bounding box center [220, 187] width 33 height 11
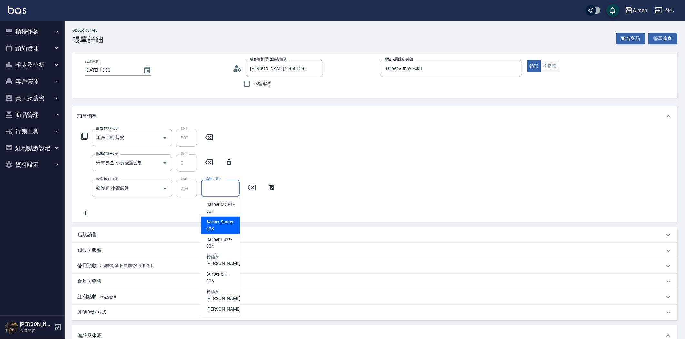
click at [221, 222] on span "Barber Sunny -003" at bounding box center [220, 226] width 28 height 14
type input "Barber Sunny -003"
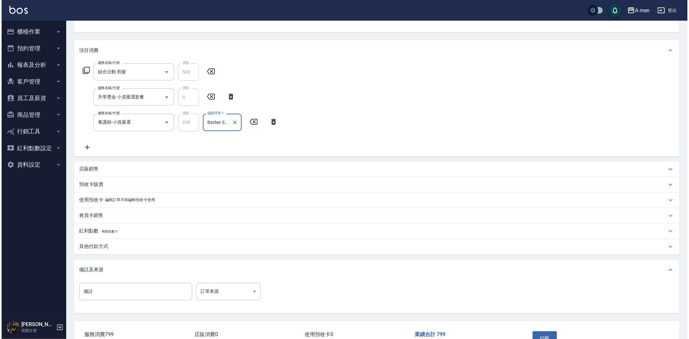
scroll to position [108, 0]
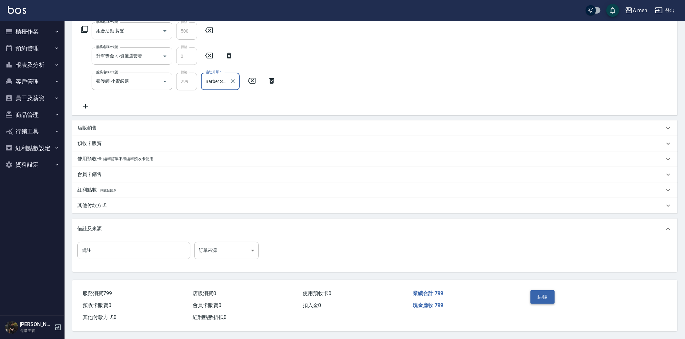
click at [541, 293] on button "結帳" at bounding box center [543, 297] width 24 height 14
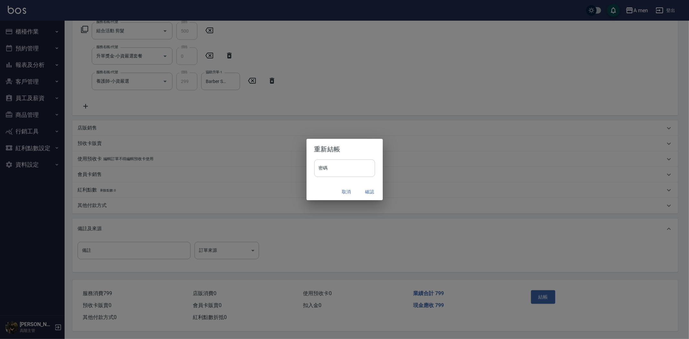
click at [365, 169] on input "密碼" at bounding box center [344, 167] width 61 height 17
type input "****"
click at [369, 188] on button "確認" at bounding box center [369, 192] width 21 height 12
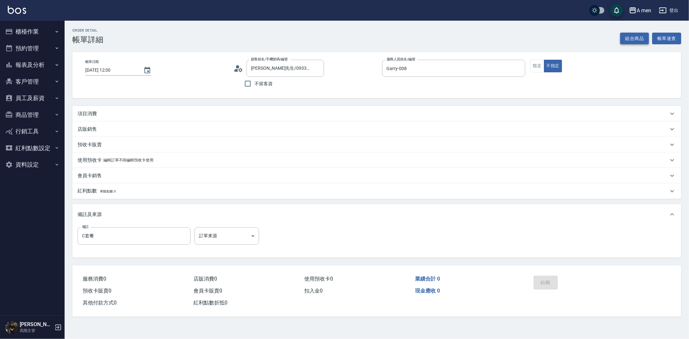
click at [636, 36] on button "組合商品" at bounding box center [634, 39] width 29 height 12
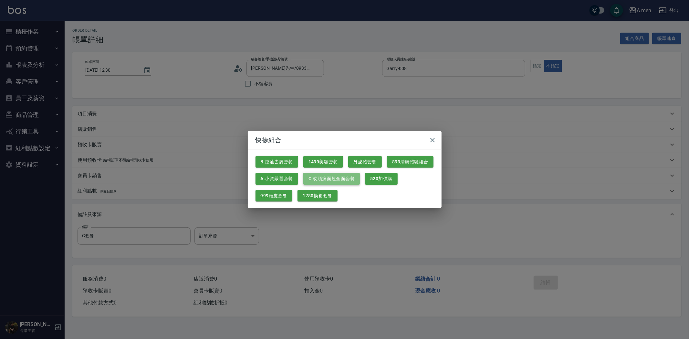
click at [336, 180] on button "C.改頭換面超全面套餐" at bounding box center [331, 179] width 56 height 12
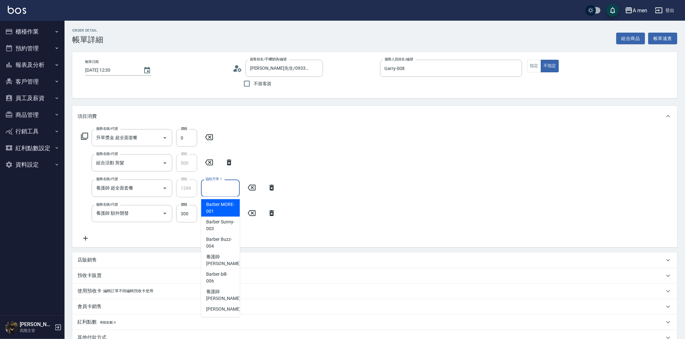
click at [217, 188] on div "協助升單-1 協助升單-1" at bounding box center [220, 188] width 39 height 17
click at [217, 259] on span "養護師 小蔡 -005" at bounding box center [227, 260] width 43 height 14
type input "養護師 小蔡-005"
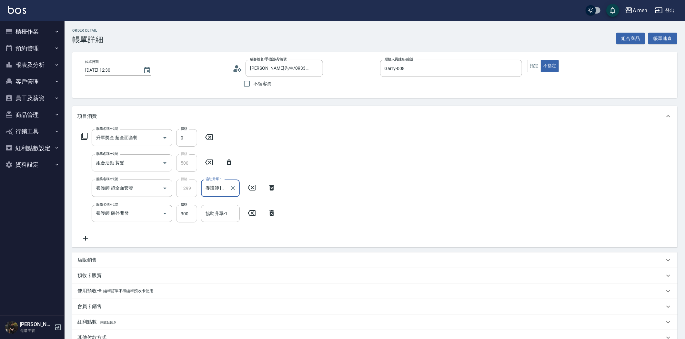
click at [194, 214] on input "300" at bounding box center [186, 213] width 21 height 17
type input "200"
click at [227, 211] on div "協助升單-1 協助升單-1" at bounding box center [220, 213] width 39 height 17
click at [223, 143] on span "養護師 [PERSON_NAME] -005" at bounding box center [227, 148] width 43 height 14
type input "養護師 [PERSON_NAME]-005"
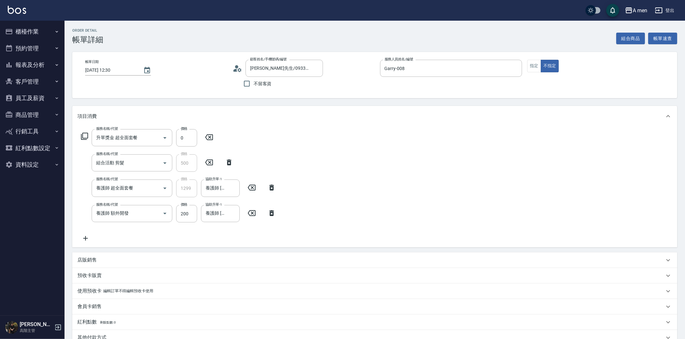
click at [268, 186] on icon at bounding box center [272, 188] width 16 height 8
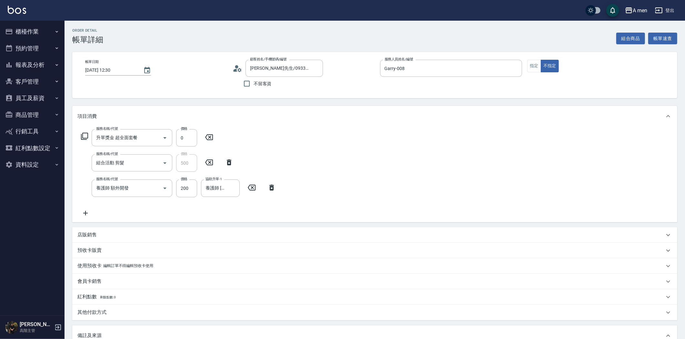
click at [265, 186] on icon at bounding box center [272, 188] width 16 height 8
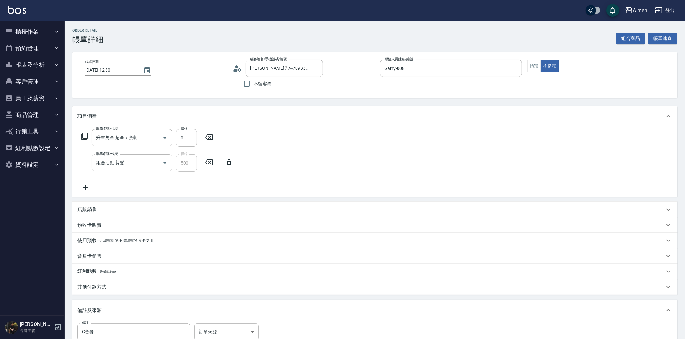
click at [227, 159] on icon at bounding box center [229, 163] width 16 height 8
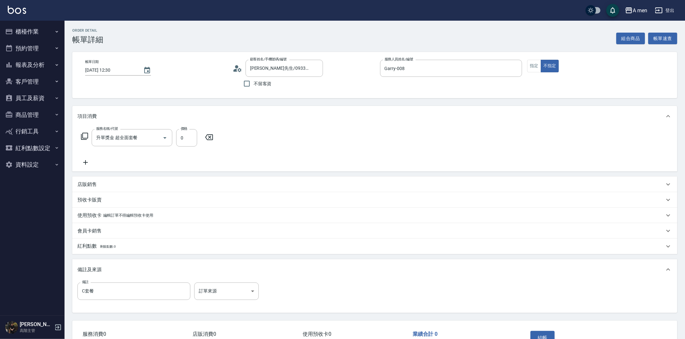
click at [211, 139] on icon at bounding box center [209, 137] width 16 height 8
click at [627, 37] on button "組合商品" at bounding box center [631, 39] width 29 height 12
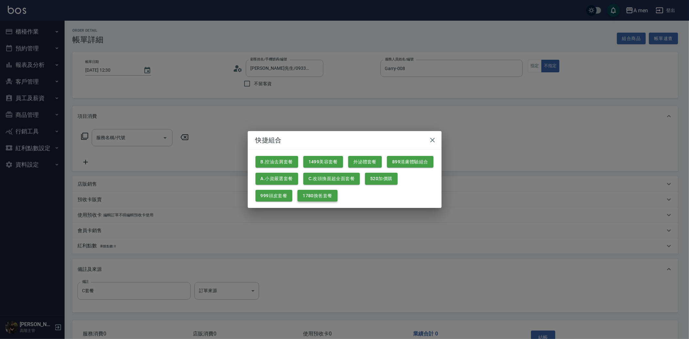
click at [320, 196] on button "1780換爸套餐" at bounding box center [317, 196] width 40 height 12
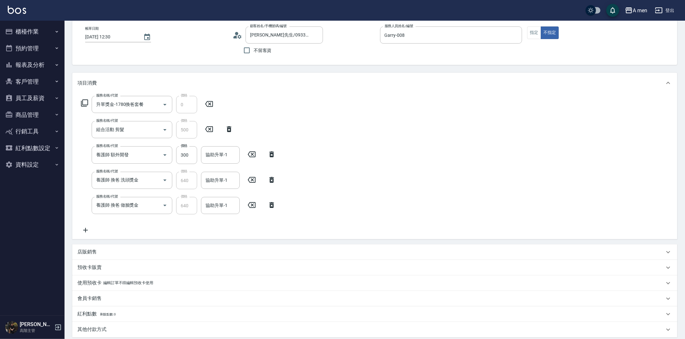
scroll to position [72, 0]
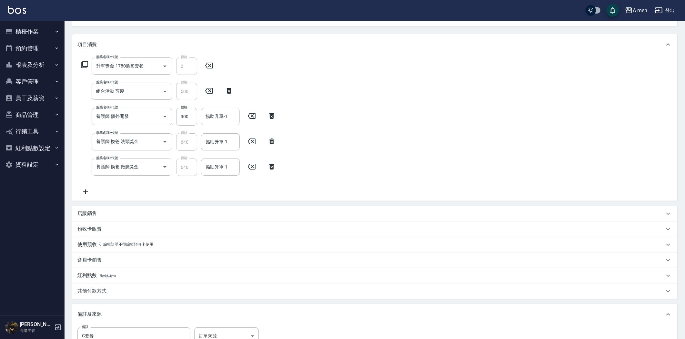
click at [224, 120] on input "協助升單-1" at bounding box center [220, 116] width 33 height 11
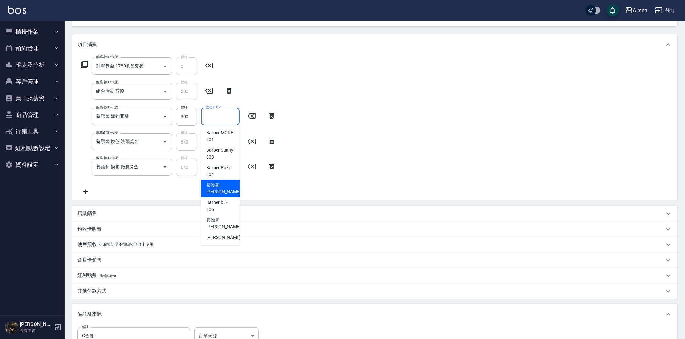
click at [225, 188] on span "養護師 [PERSON_NAME] -005" at bounding box center [227, 189] width 43 height 14
type input "養護師 [PERSON_NAME]-005"
click at [195, 117] on input "300" at bounding box center [186, 116] width 21 height 17
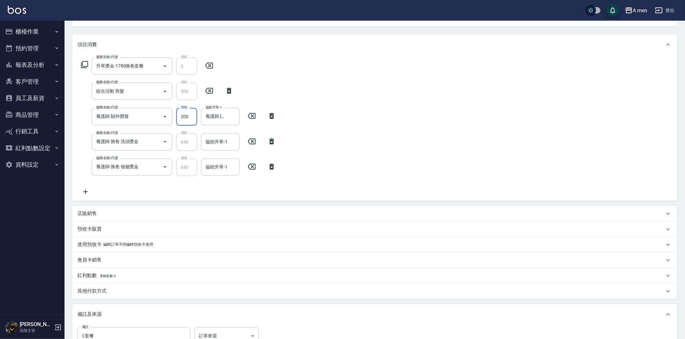
type input "200"
click at [315, 87] on div "服務名稱/代號 升單獎金-1780換爸套餐 服務名稱/代號 價格 0 價格 服務名稱/代號 組合活動 剪髮 服務名稱/代號 價格 500 價格 服務名稱/代號…" at bounding box center [374, 128] width 605 height 146
click at [231, 142] on input "協助升單-1" at bounding box center [220, 141] width 33 height 11
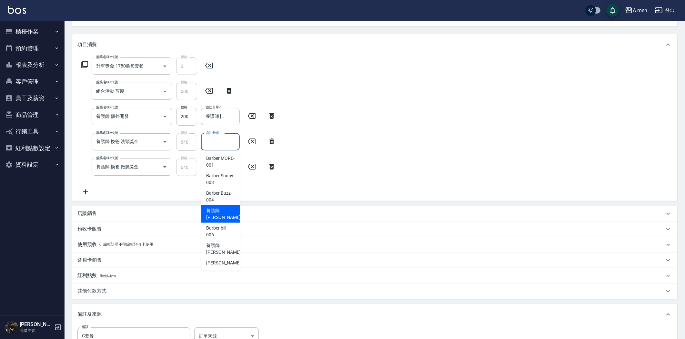
click at [218, 207] on span "養護師 小蔡 -005" at bounding box center [227, 214] width 43 height 14
type input "養護師 小蔡-005"
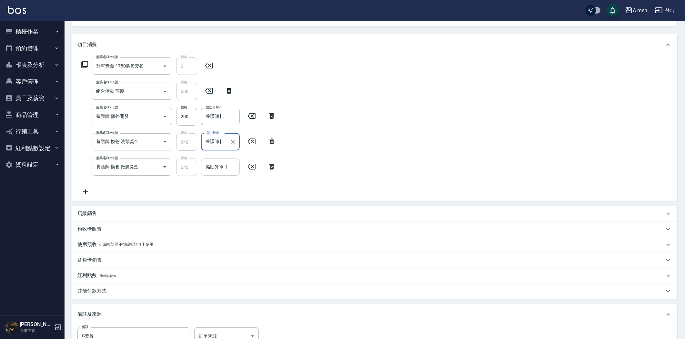
click at [217, 165] on input "協助升單-1" at bounding box center [220, 166] width 33 height 11
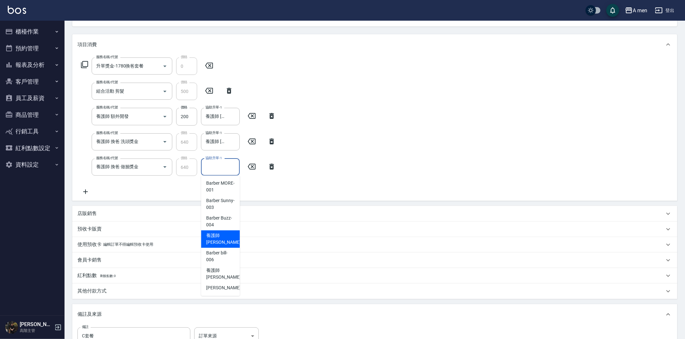
click at [236, 235] on div "養護師 小蔡 -005" at bounding box center [220, 239] width 39 height 17
type input "養護師 小蔡-005"
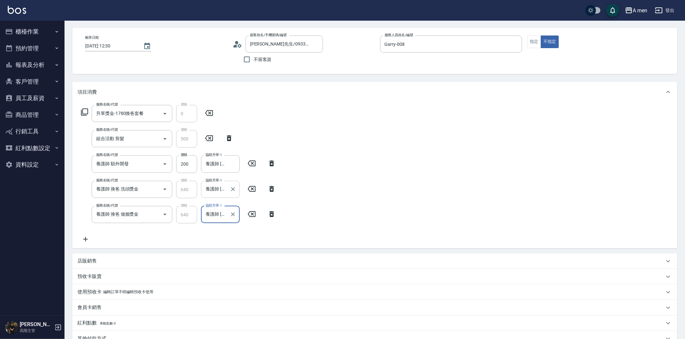
scroll to position [36, 0]
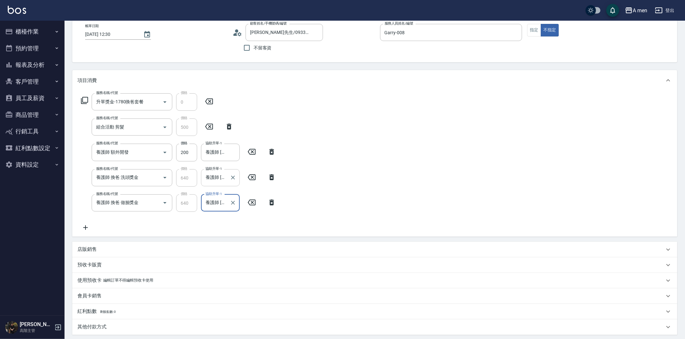
click at [218, 182] on input "養護師 小蔡-005" at bounding box center [215, 177] width 23 height 11
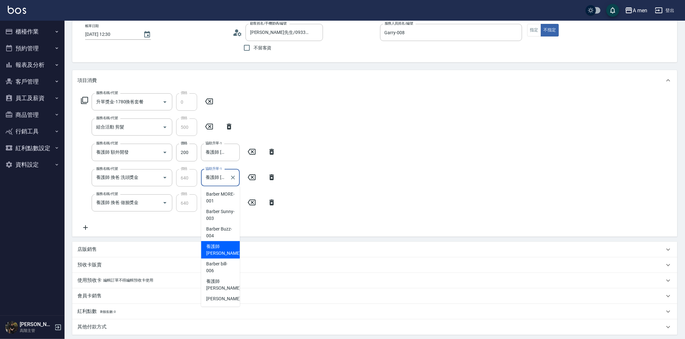
click at [227, 246] on span "養護師 小蔡 -005" at bounding box center [227, 250] width 43 height 14
click at [208, 197] on input "養護師 小蔡-005" at bounding box center [215, 202] width 23 height 11
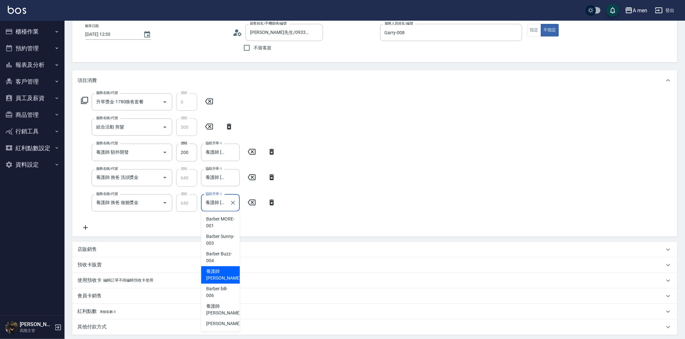
click at [228, 272] on span "養護師 小蔡 -005" at bounding box center [227, 275] width 43 height 14
click at [220, 150] on input "養護師 小蔡-005" at bounding box center [215, 152] width 23 height 11
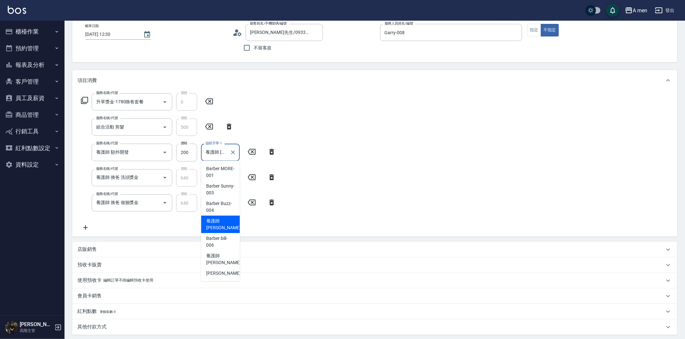
click at [222, 221] on span "養護師 小蔡 -005" at bounding box center [227, 225] width 43 height 14
click at [357, 201] on div "服務名稱/代號 升單獎金-1780換爸套餐 服務名稱/代號 價格 0 價格 服務名稱/代號 組合活動 剪髮 服務名稱/代號 價格 500 價格 服務名稱/代號…" at bounding box center [374, 164] width 605 height 146
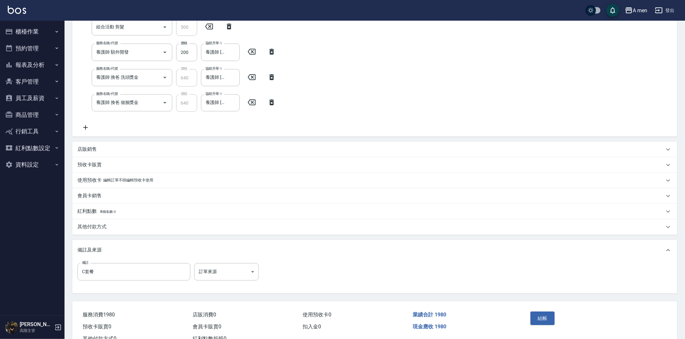
scroll to position [123, 0]
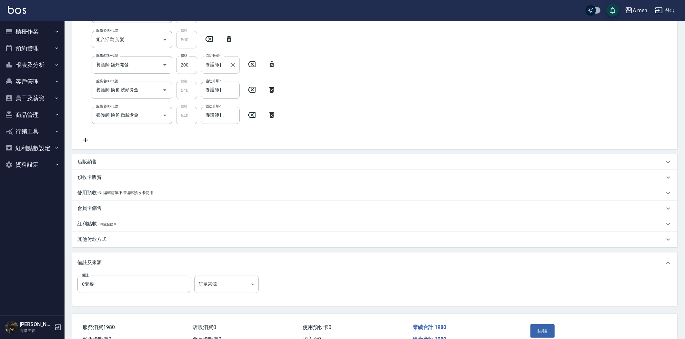
click at [218, 73] on div "養護師 小蔡-005 協助升單-1" at bounding box center [220, 64] width 39 height 17
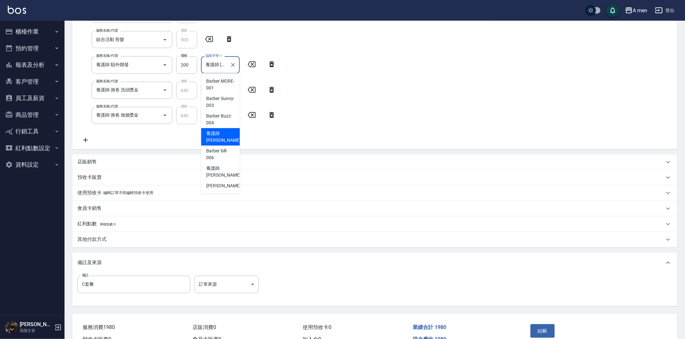
click at [226, 134] on span "養護師 小蔡 -005" at bounding box center [227, 137] width 43 height 14
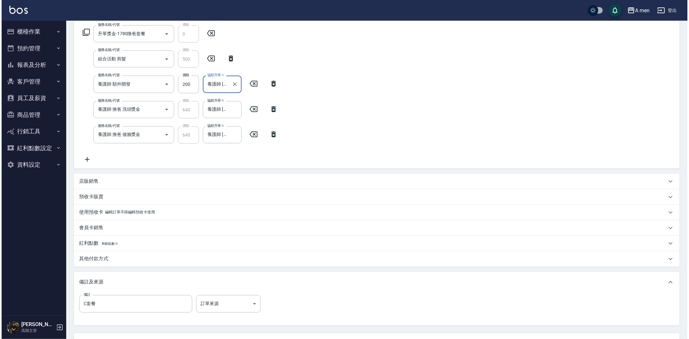
scroll to position [143, 0]
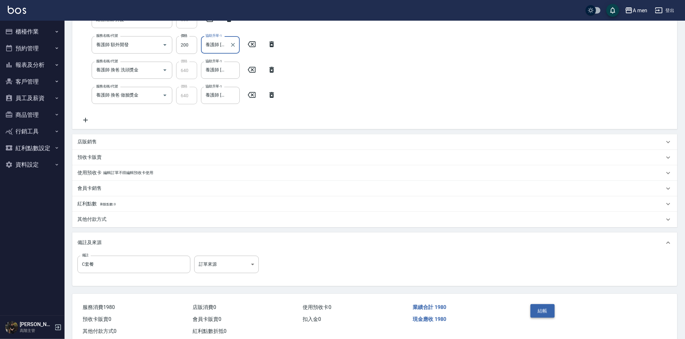
click at [548, 312] on button "結帳" at bounding box center [543, 311] width 24 height 14
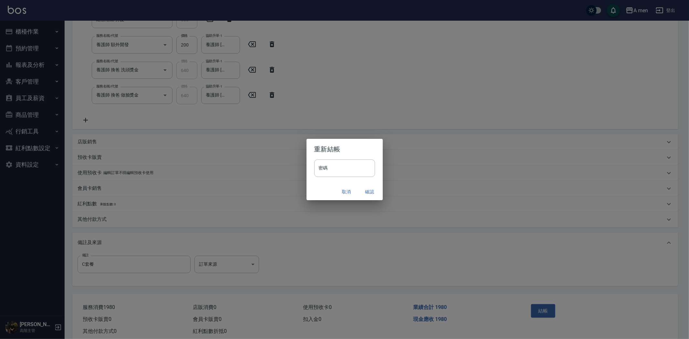
click at [457, 246] on div "重新結帳 密碼 密碼 取消 確認" at bounding box center [344, 169] width 689 height 339
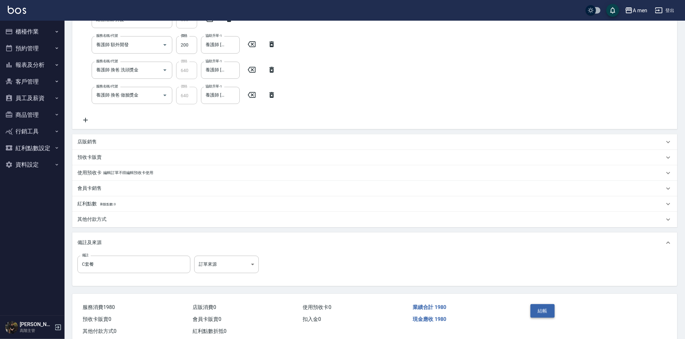
click at [543, 311] on button "結帳" at bounding box center [543, 311] width 24 height 14
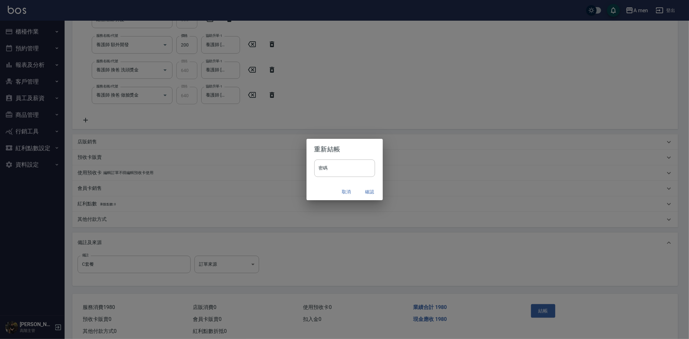
click at [365, 190] on button "確認" at bounding box center [369, 192] width 21 height 12
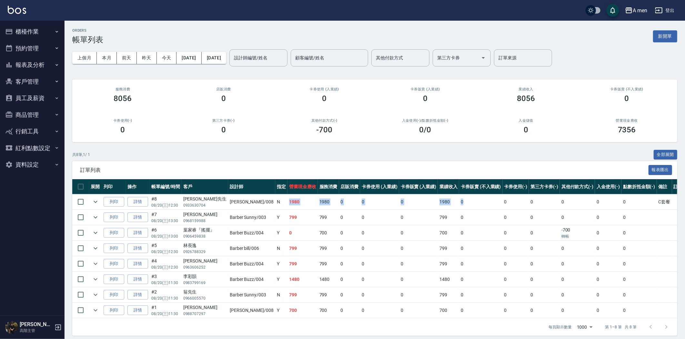
drag, startPoint x: 272, startPoint y: 204, endPoint x: 457, endPoint y: 182, distance: 185.7
click at [456, 201] on tr "列印 詳情 #8 08/20 (三) 12:30 賴先生 0933630704 Garry /008 N 1980 1980 0 0 0 1980 0 0 0…" at bounding box center [382, 201] width 621 height 15
click at [453, 152] on div "共 8 筆, 1 / 1 全部展開" at bounding box center [374, 155] width 605 height 10
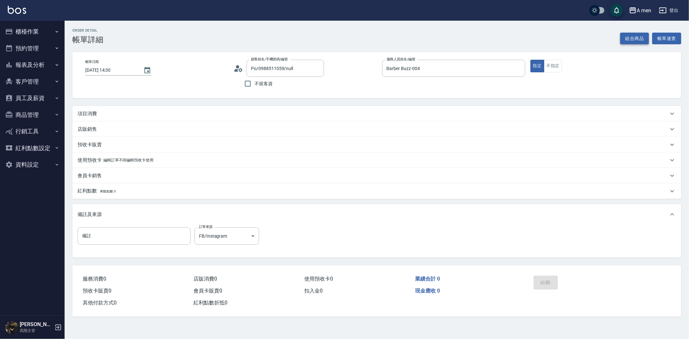
click at [640, 40] on button "組合商品" at bounding box center [634, 39] width 29 height 12
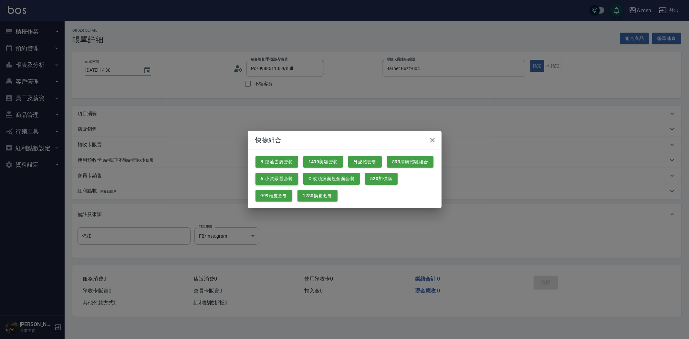
click at [284, 179] on button "A.小資嚴選套餐" at bounding box center [276, 179] width 43 height 12
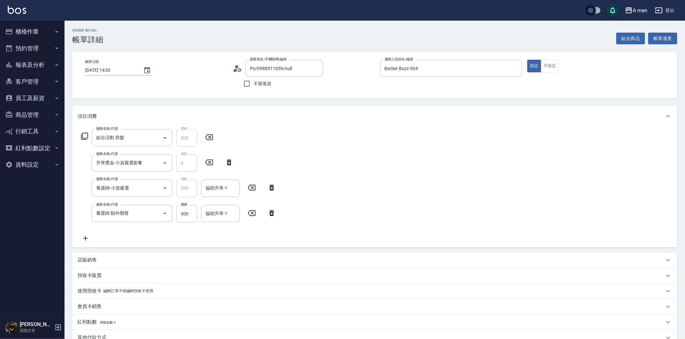
drag, startPoint x: 270, startPoint y: 215, endPoint x: 252, endPoint y: 200, distance: 22.9
click at [270, 214] on icon at bounding box center [272, 213] width 5 height 6
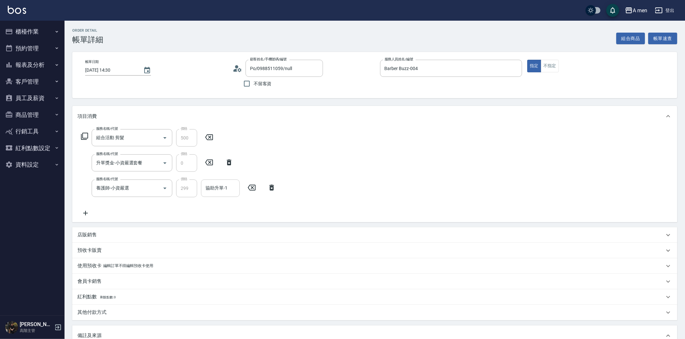
click at [218, 183] on div "協助升單-1 協助升單-1" at bounding box center [220, 188] width 39 height 17
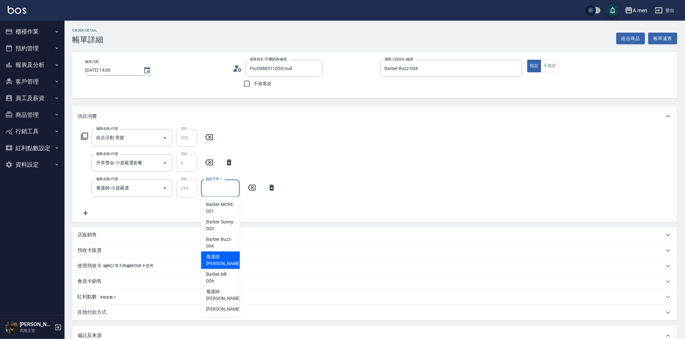
click at [221, 258] on span "養護師 小蔡 -005" at bounding box center [227, 260] width 43 height 14
type input "養護師 小蔡-005"
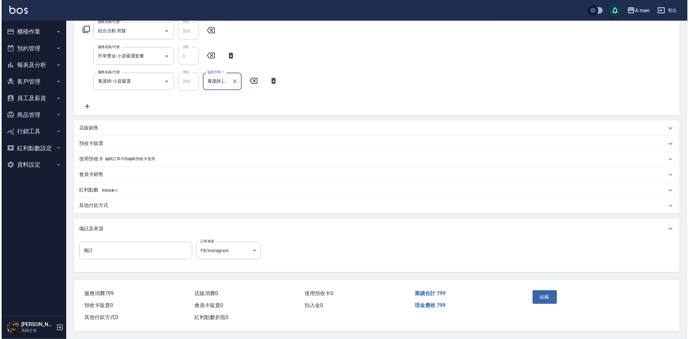
scroll to position [108, 0]
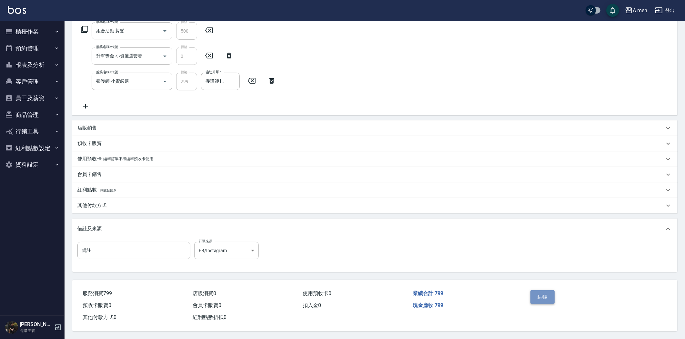
click at [545, 298] on button "結帳" at bounding box center [543, 297] width 24 height 14
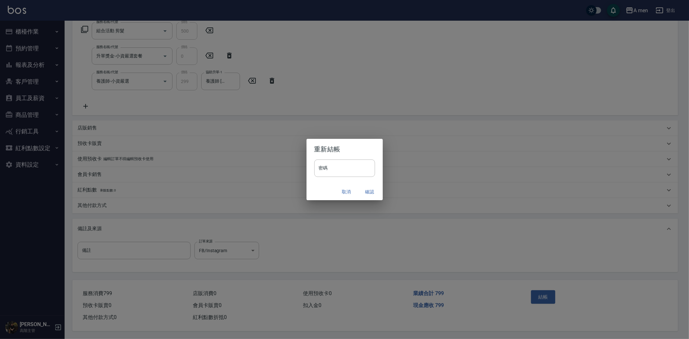
click at [367, 193] on button "確認" at bounding box center [369, 192] width 21 height 12
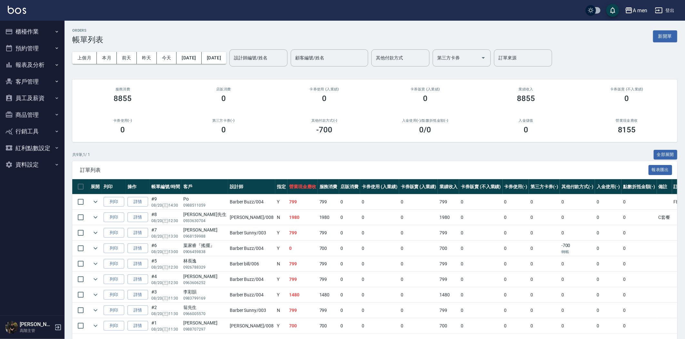
click at [24, 77] on button "客戶管理" at bounding box center [32, 81] width 59 height 17
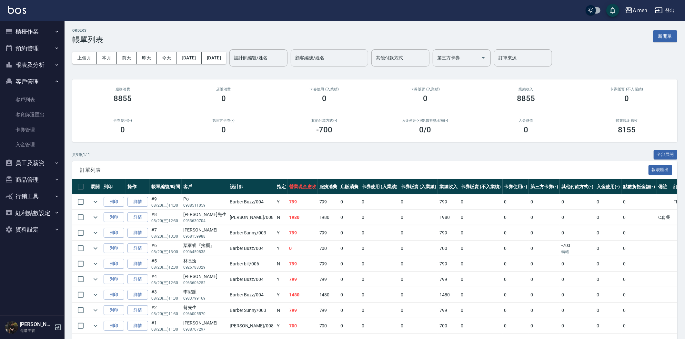
click at [354, 57] on input "顧客編號/姓名" at bounding box center [330, 57] width 72 height 11
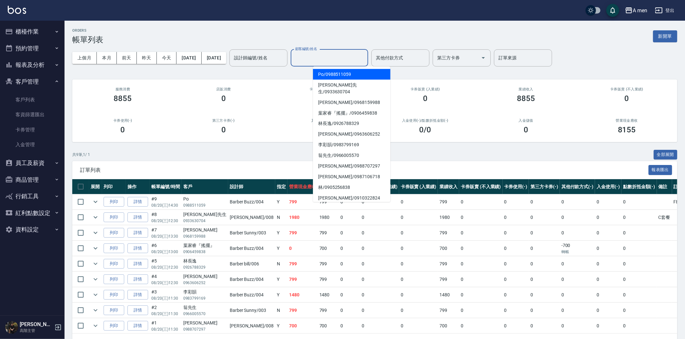
click at [347, 59] on input "顧客編號/姓名" at bounding box center [330, 57] width 72 height 11
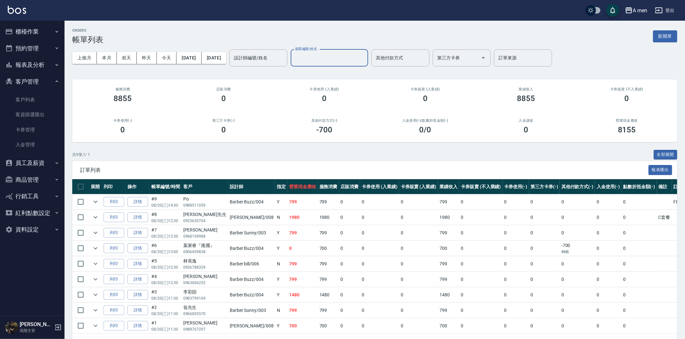
click at [347, 59] on input "顧客編號/姓名" at bounding box center [330, 57] width 72 height 11
paste input "0970876802"
click at [345, 76] on span "曾先生 / 0970876802" at bounding box center [351, 74] width 77 height 11
type input "曾先生/0970876802"
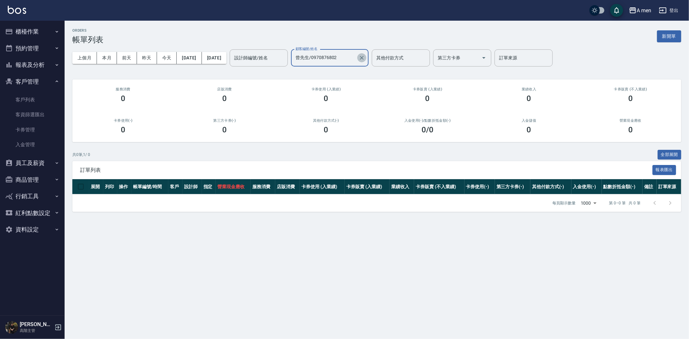
click at [364, 59] on icon "Clear" at bounding box center [362, 58] width 4 height 4
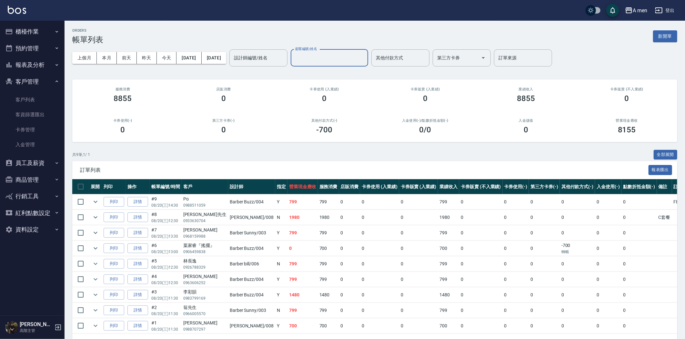
click at [31, 43] on button "預約管理" at bounding box center [32, 48] width 59 height 17
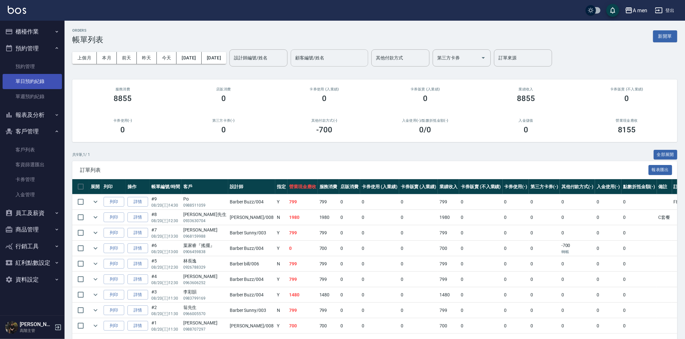
click at [34, 82] on link "單日預約紀錄" at bounding box center [32, 81] width 59 height 15
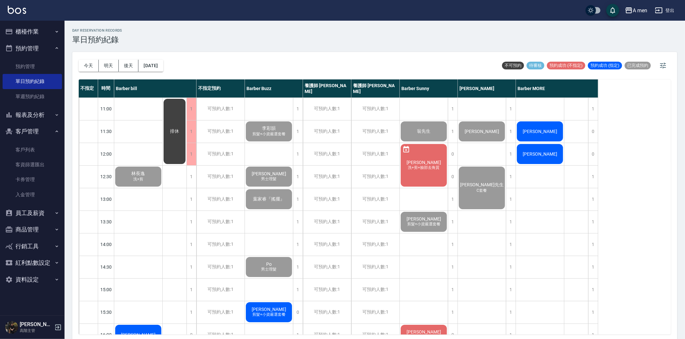
click at [162, 166] on div "張博軒" at bounding box center [138, 177] width 48 height 22
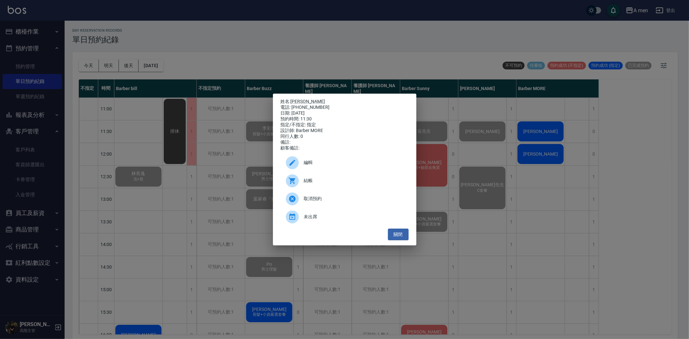
click at [294, 185] on icon at bounding box center [292, 181] width 8 height 8
click at [402, 237] on button "關閉" at bounding box center [398, 235] width 21 height 12
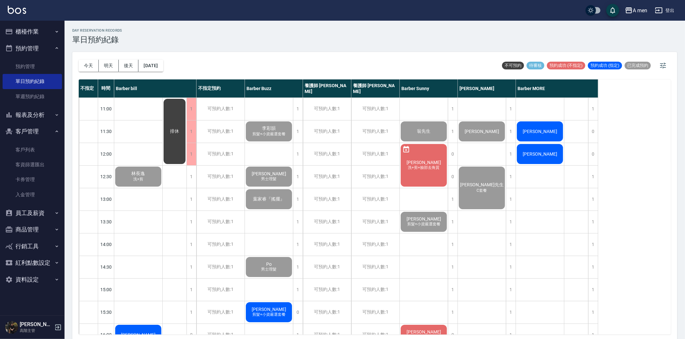
click at [162, 166] on div "張博軒" at bounding box center [138, 177] width 48 height 22
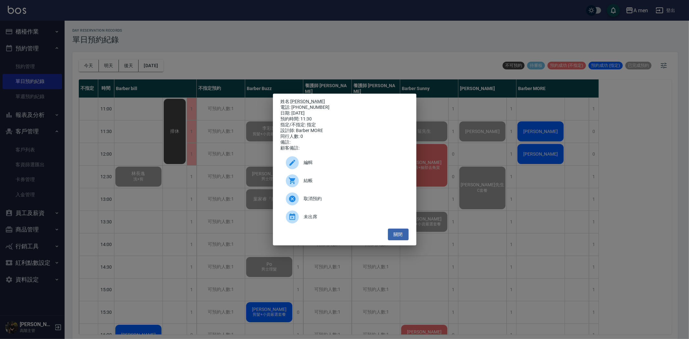
click at [340, 208] on div "取消預約" at bounding box center [345, 199] width 128 height 18
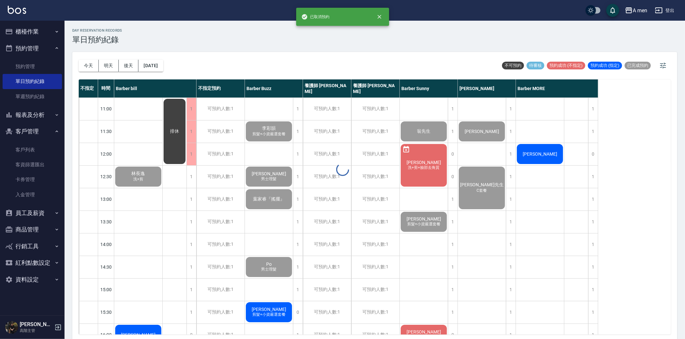
click at [531, 152] on div "day Reservation records 單日預約紀錄 今天 明天 後天 2025/08/20 不可預約 待審核 預約成功 (不指定) 預約成功 (指定…" at bounding box center [375, 181] width 621 height 320
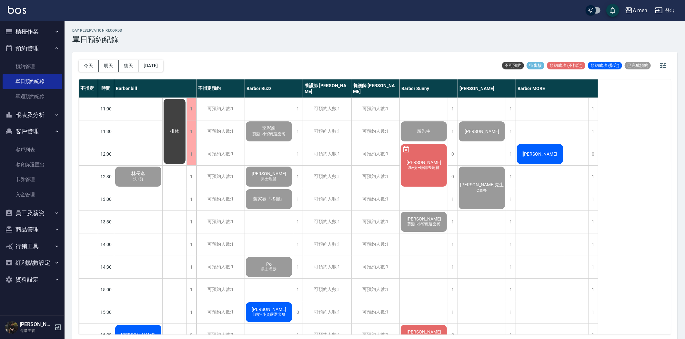
click at [162, 166] on div "方翔" at bounding box center [138, 177] width 48 height 22
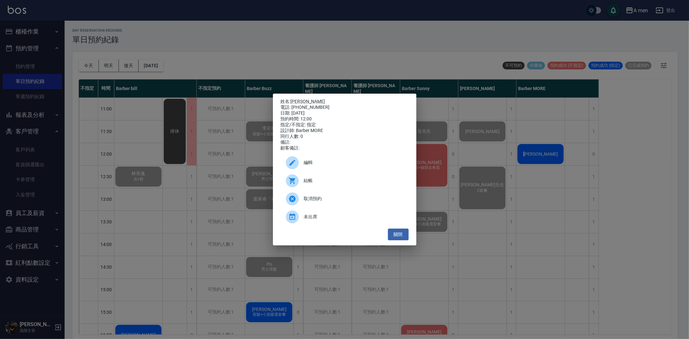
click at [358, 184] on span "結帳" at bounding box center [353, 180] width 99 height 7
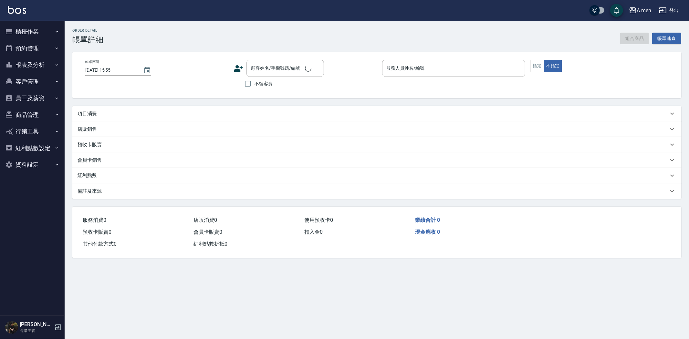
type input "[DATE] 11:30"
type input "Barber MORE-001"
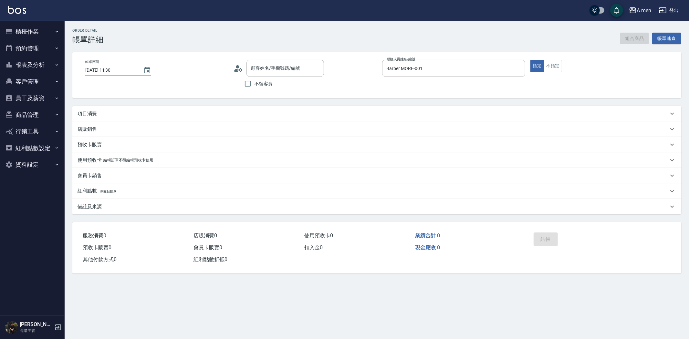
type input "張博軒/0956086826/null"
click at [123, 108] on div "項目消費" at bounding box center [376, 113] width 609 height 15
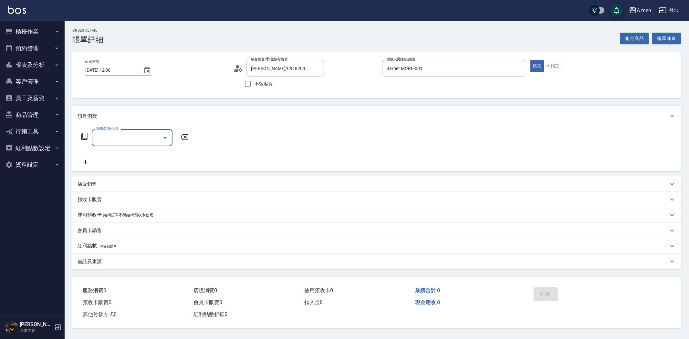
click at [121, 127] on div "項目消費 服務名稱/代號 服務名稱/代號" at bounding box center [376, 138] width 609 height 65
click at [136, 138] on input "服務名稱/代號" at bounding box center [127, 137] width 65 height 11
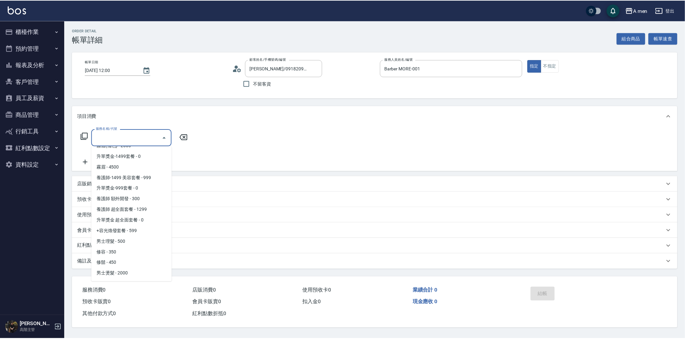
scroll to position [251, 0]
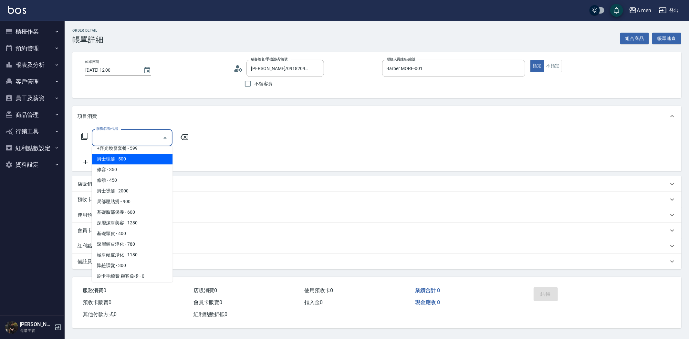
click at [149, 161] on span "男士理髮 - 500" at bounding box center [132, 159] width 81 height 11
type input "男士理髮(A01)"
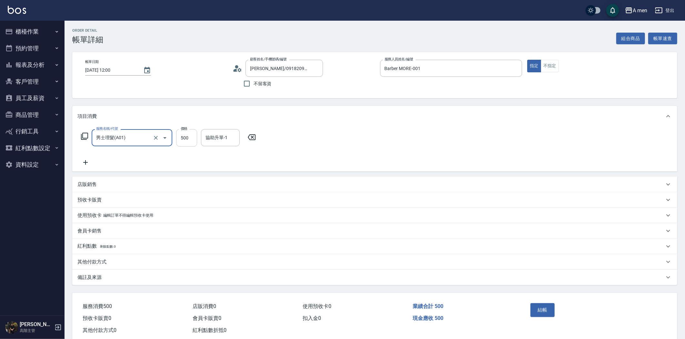
click at [188, 140] on input "500" at bounding box center [186, 137] width 21 height 17
click at [244, 139] on icon at bounding box center [252, 137] width 16 height 8
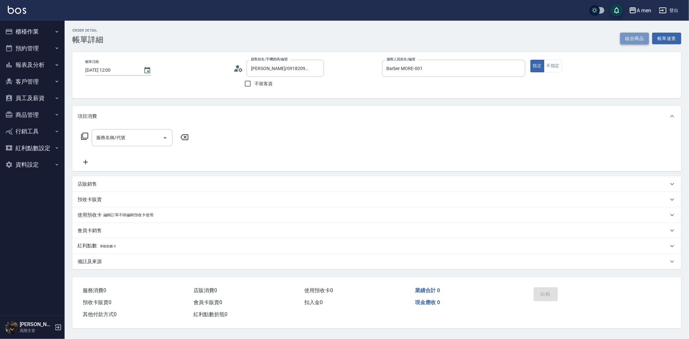
click at [640, 41] on button "組合商品" at bounding box center [634, 39] width 29 height 12
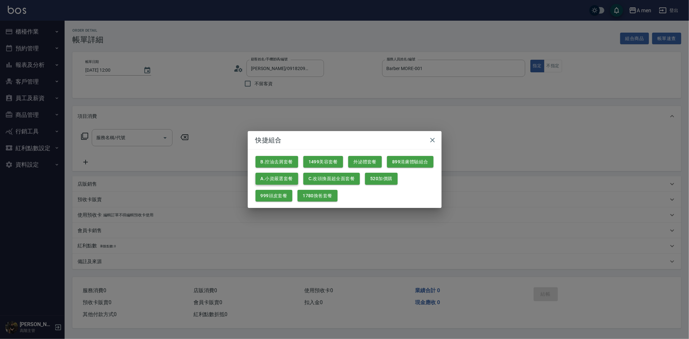
click at [281, 179] on button "A.小資嚴選套餐" at bounding box center [276, 179] width 43 height 12
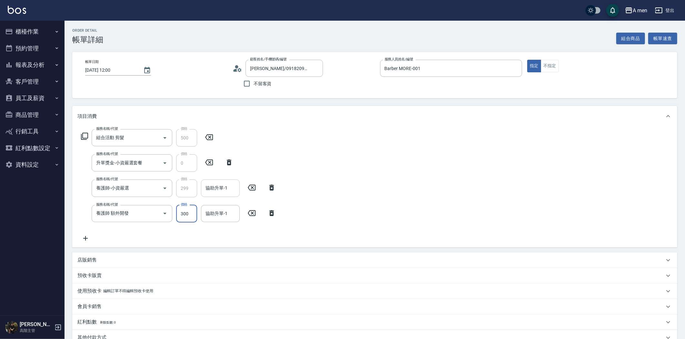
click at [216, 192] on input "協助升單-1" at bounding box center [220, 187] width 33 height 11
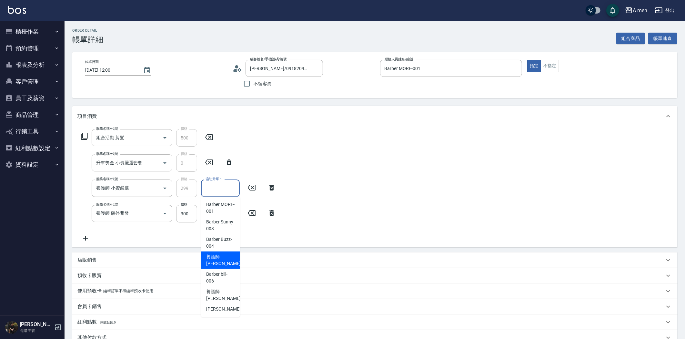
click at [226, 258] on span "養護師 [PERSON_NAME] -005" at bounding box center [227, 260] width 43 height 14
type input "養護師 [PERSON_NAME]-005"
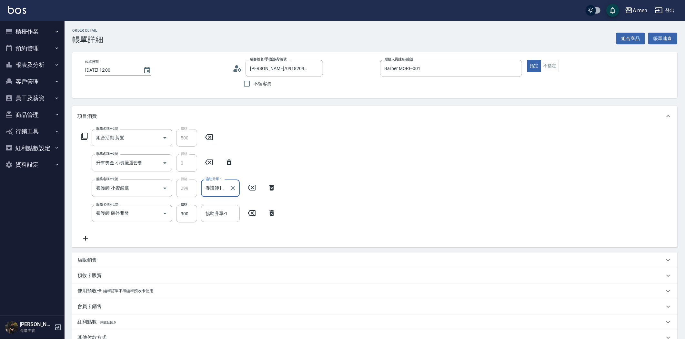
click at [270, 217] on icon at bounding box center [272, 213] width 16 height 8
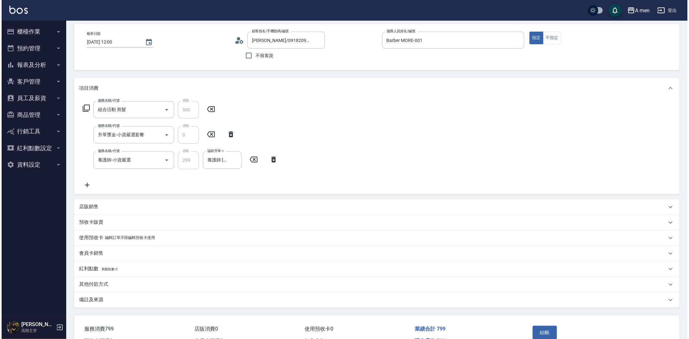
scroll to position [66, 0]
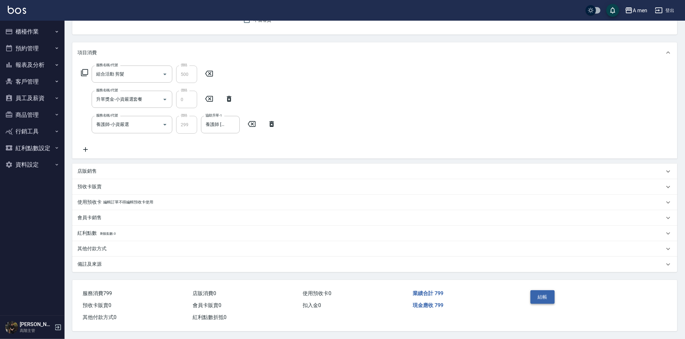
click at [544, 292] on button "結帳" at bounding box center [543, 297] width 24 height 14
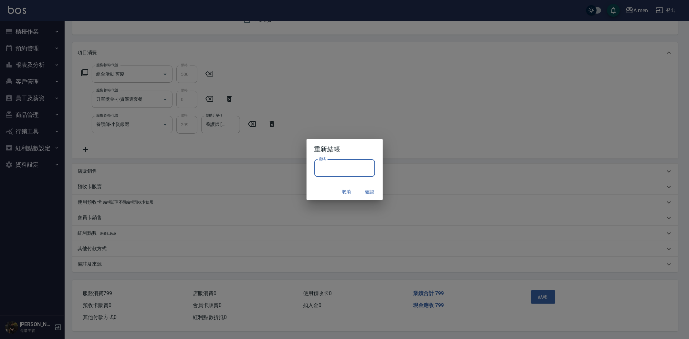
click at [347, 163] on input "密碼" at bounding box center [344, 167] width 61 height 17
type input "****"
click at [365, 195] on button "確認" at bounding box center [369, 192] width 21 height 12
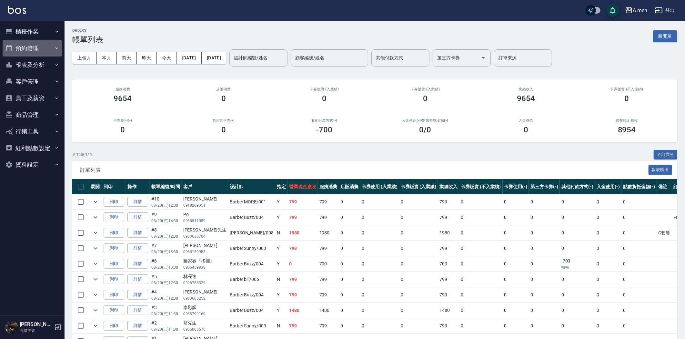
click at [10, 43] on button "預約管理" at bounding box center [32, 48] width 59 height 17
drag, startPoint x: 17, startPoint y: 45, endPoint x: 25, endPoint y: 50, distance: 9.0
click at [17, 45] on button "預約管理" at bounding box center [32, 48] width 59 height 17
click at [41, 37] on button "櫃檯作業" at bounding box center [32, 31] width 59 height 17
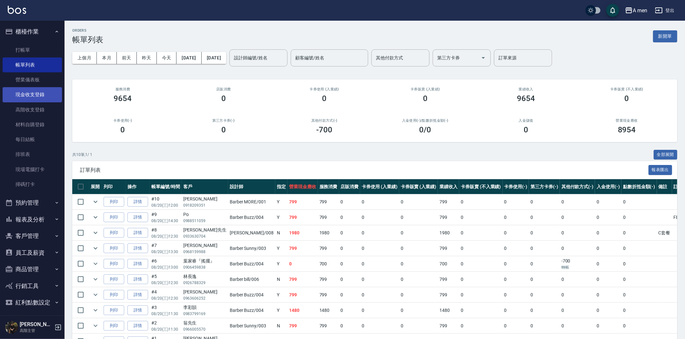
click at [45, 96] on link "現金收支登錄" at bounding box center [32, 94] width 59 height 15
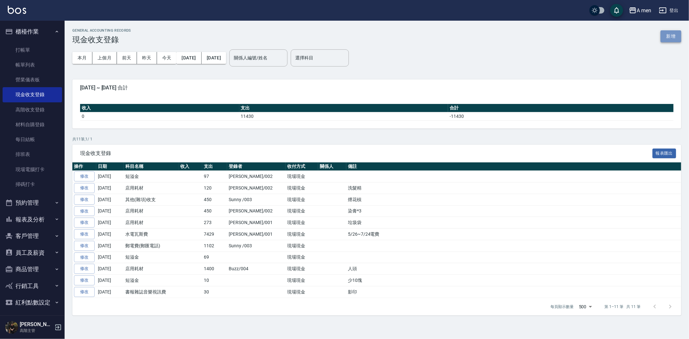
click at [674, 35] on button "新增" at bounding box center [670, 36] width 21 height 12
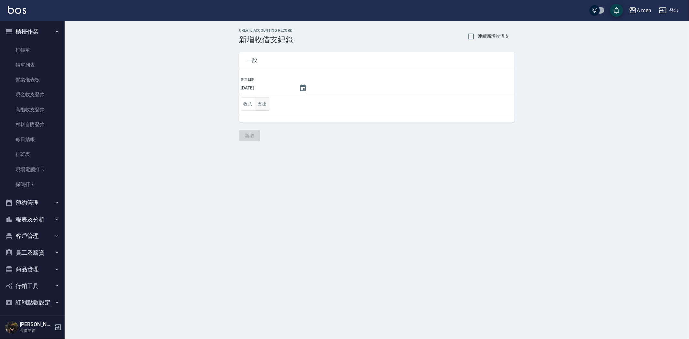
click at [261, 105] on button "支出" at bounding box center [262, 104] width 15 height 13
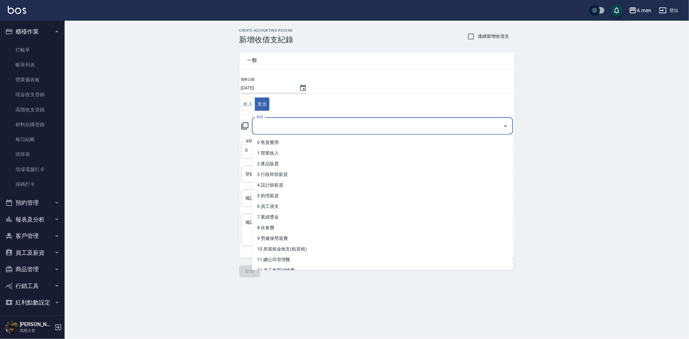
click at [269, 124] on input "科目" at bounding box center [377, 125] width 245 height 11
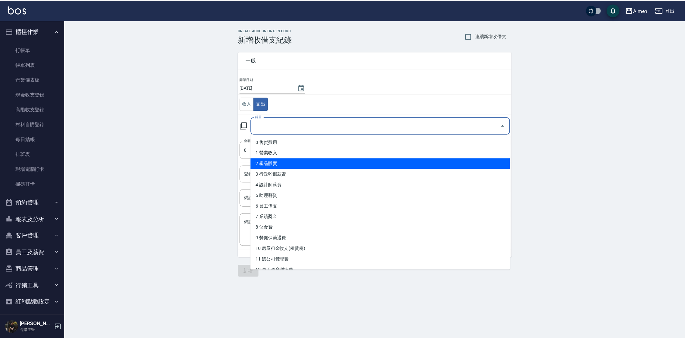
scroll to position [274, 0]
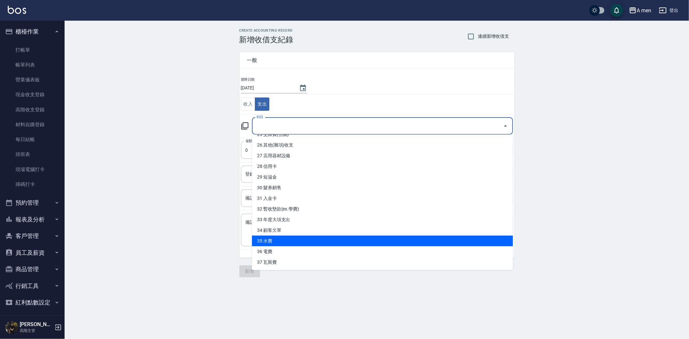
click at [302, 236] on li "35 水費" at bounding box center [382, 241] width 261 height 11
type input "35 水費"
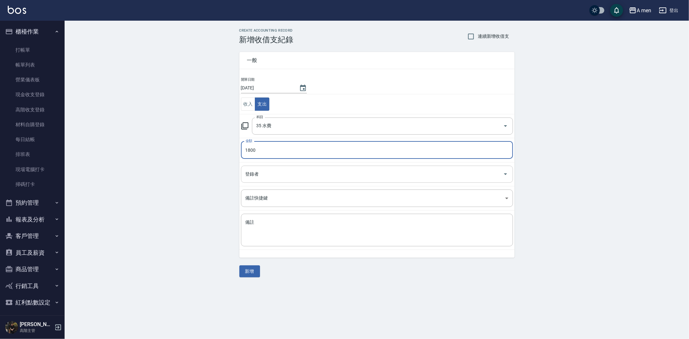
click at [283, 182] on div "登錄者" at bounding box center [377, 174] width 272 height 17
type input "1800"
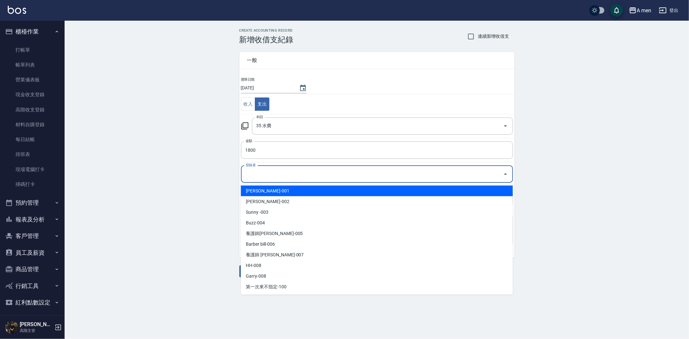
click at [278, 192] on li "[PERSON_NAME]-001" at bounding box center [377, 191] width 272 height 11
type input "[PERSON_NAME]-001"
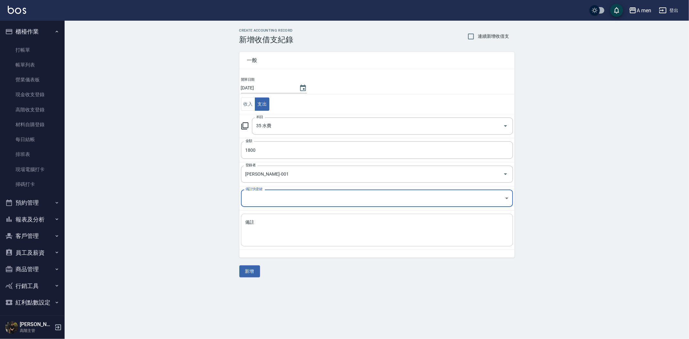
click at [270, 221] on textarea "備註" at bounding box center [376, 230] width 263 height 22
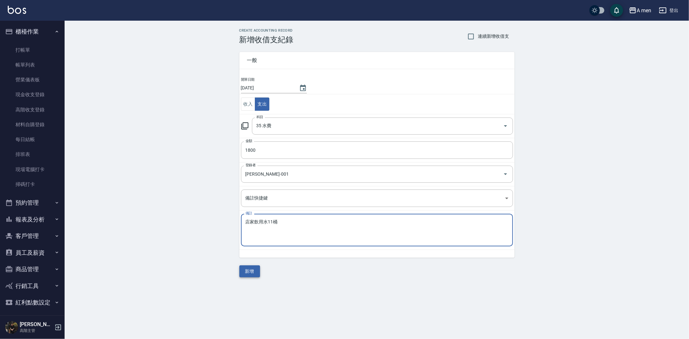
type textarea "店家飲用水11桶"
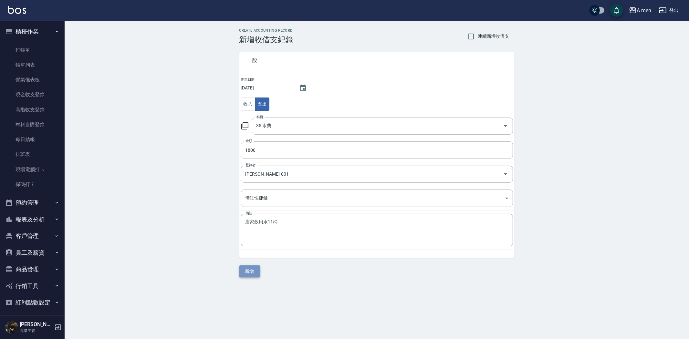
click at [245, 273] on button "新增" at bounding box center [249, 271] width 21 height 12
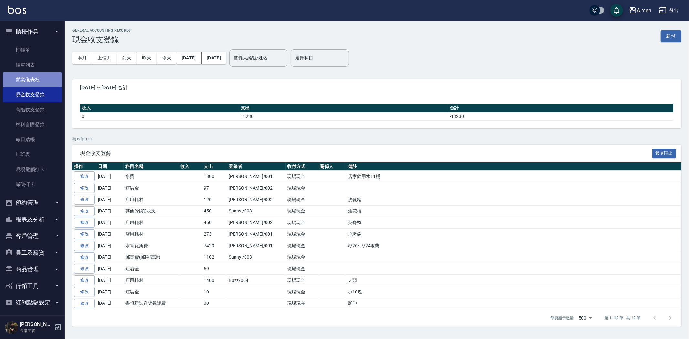
click at [48, 84] on link "營業儀表板" at bounding box center [32, 79] width 59 height 15
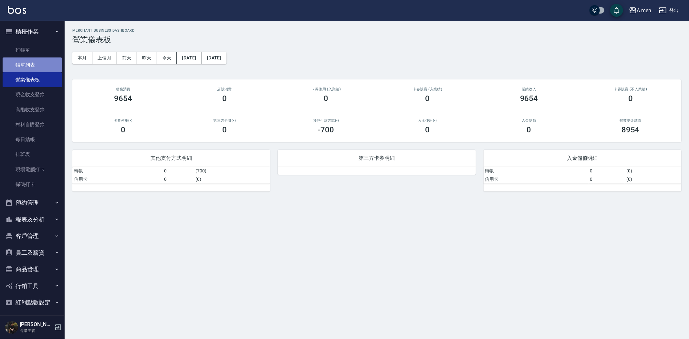
click at [47, 57] on link "帳單列表" at bounding box center [32, 64] width 59 height 15
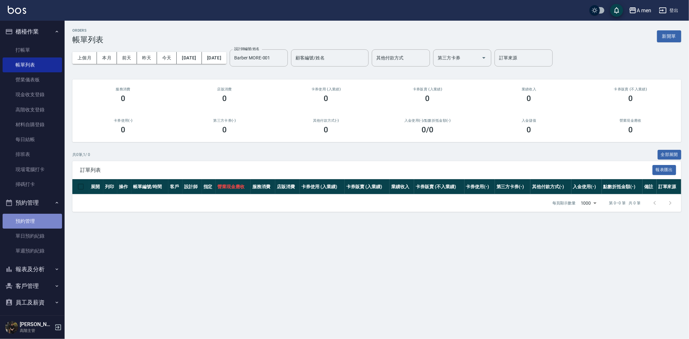
click at [39, 221] on link "預約管理" at bounding box center [32, 221] width 59 height 15
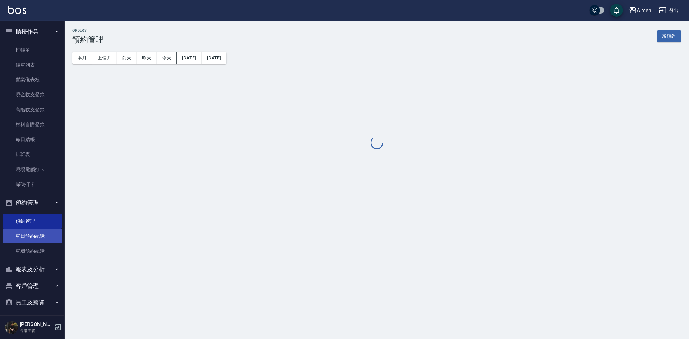
click at [40, 238] on link "單日預約紀錄" at bounding box center [32, 236] width 59 height 15
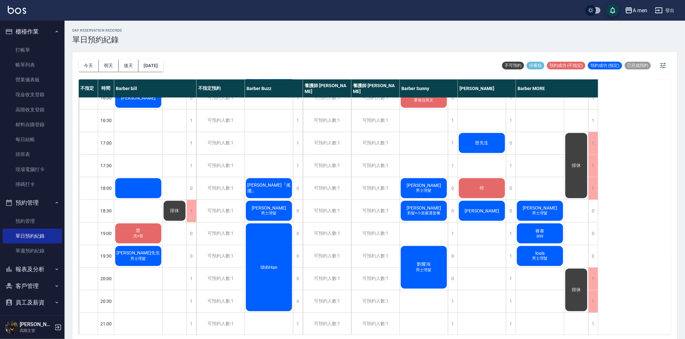
scroll to position [226, 0]
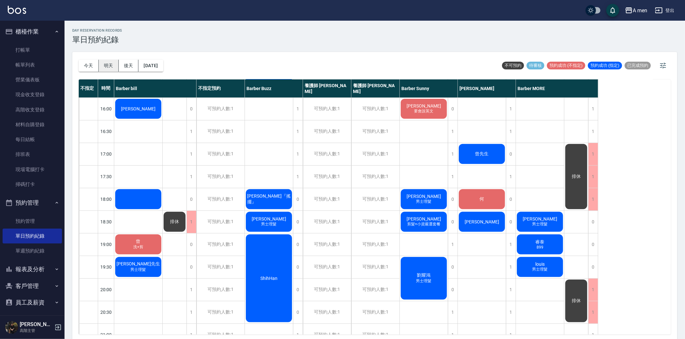
click at [115, 64] on button "明天" at bounding box center [109, 66] width 20 height 12
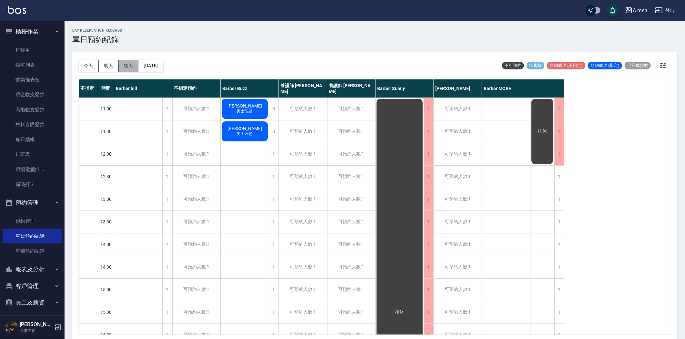
click at [128, 61] on button "後天" at bounding box center [129, 66] width 20 height 12
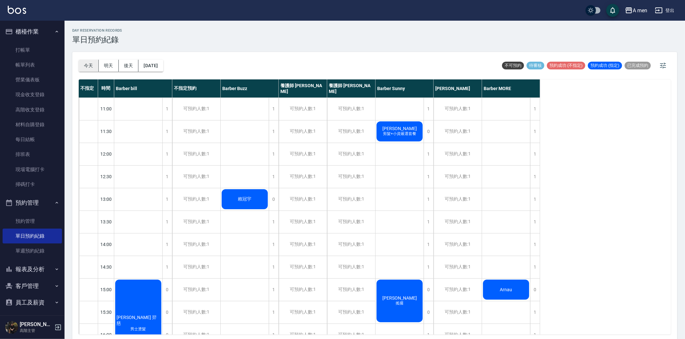
click at [84, 66] on button "今天" at bounding box center [89, 66] width 20 height 12
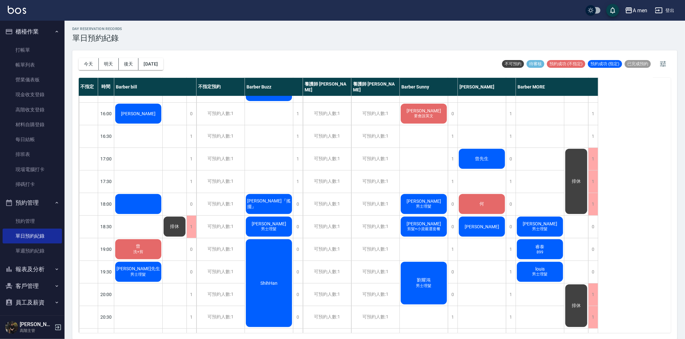
scroll to position [154, 0]
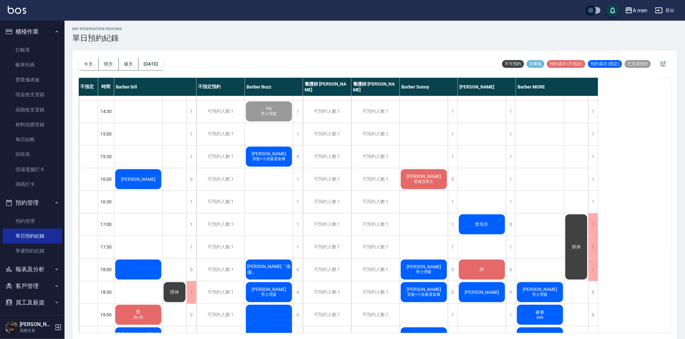
click at [145, 26] on span "剪髮+小資嚴選套餐" at bounding box center [138, 23] width 13 height 5
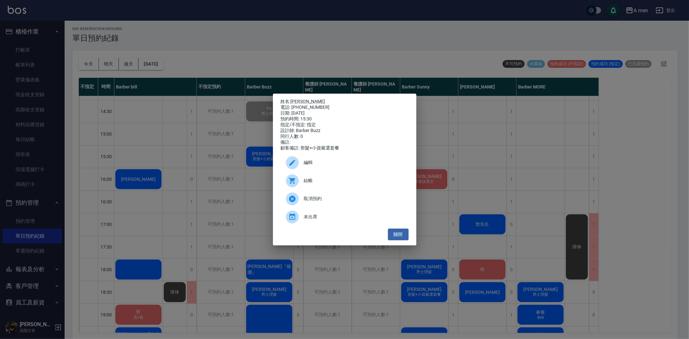
click at [318, 184] on span "結帳" at bounding box center [353, 180] width 99 height 7
click at [398, 239] on button "關閉" at bounding box center [398, 235] width 21 height 12
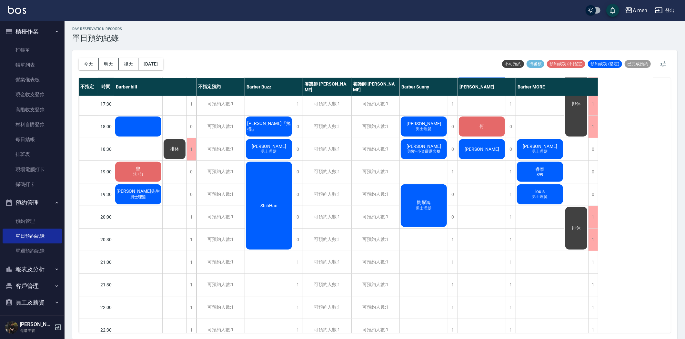
scroll to position [262, 0]
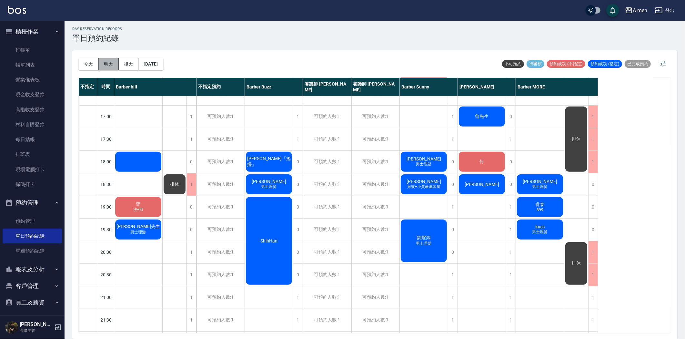
click at [108, 67] on button "明天" at bounding box center [109, 64] width 20 height 12
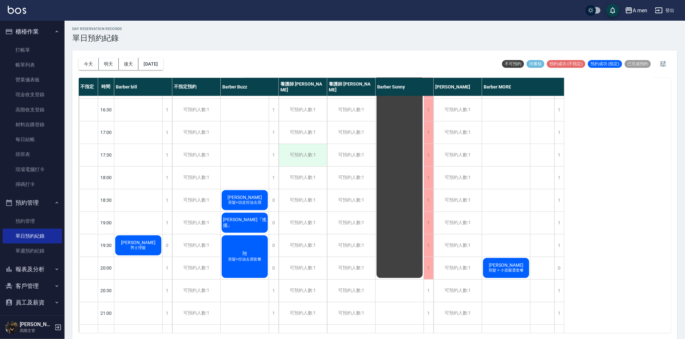
scroll to position [251, 0]
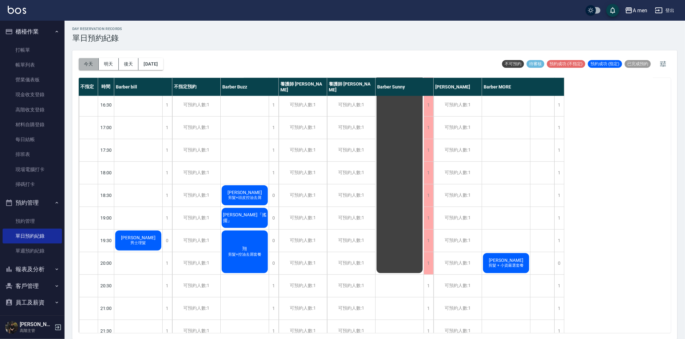
click at [82, 63] on button "今天" at bounding box center [89, 64] width 20 height 12
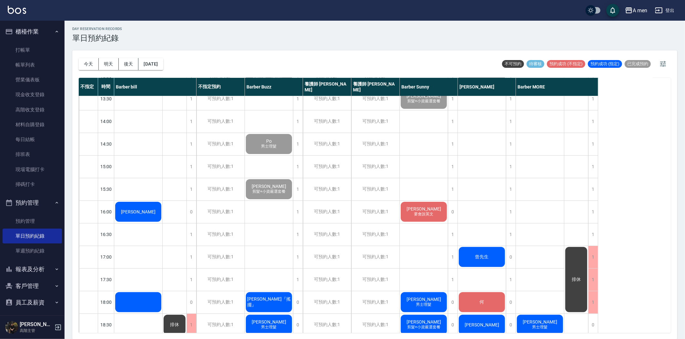
scroll to position [179, 0]
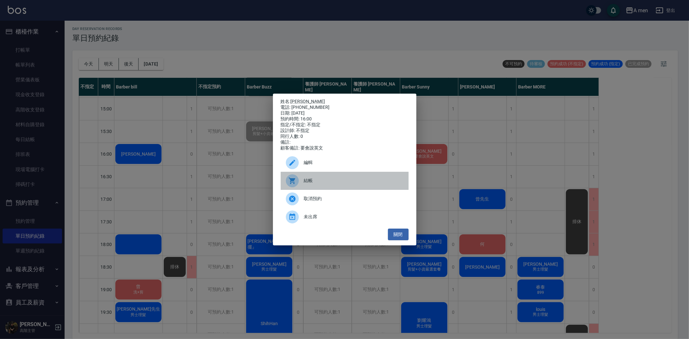
click at [330, 184] on span "結帳" at bounding box center [353, 180] width 99 height 7
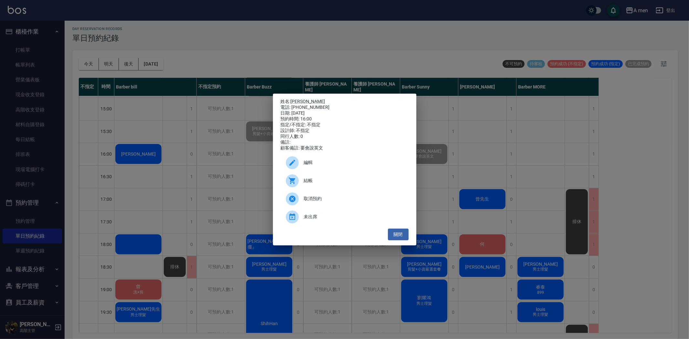
click at [215, 163] on div "姓名: [PERSON_NAME] 電話: [PHONE_NUMBER] 日期: [DATE] 預約時間: 16:00 指定/不指定: 不指定 設計師: 不指…" at bounding box center [344, 169] width 689 height 339
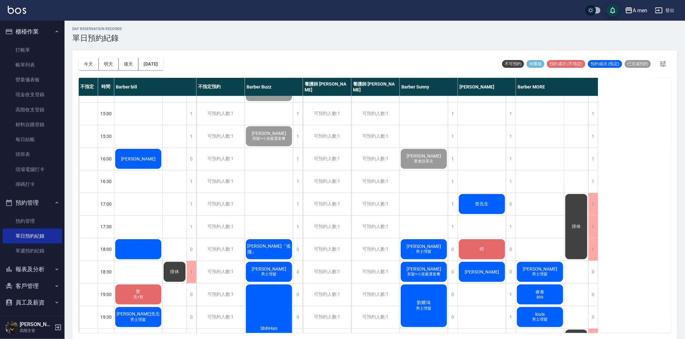
scroll to position [108, 0]
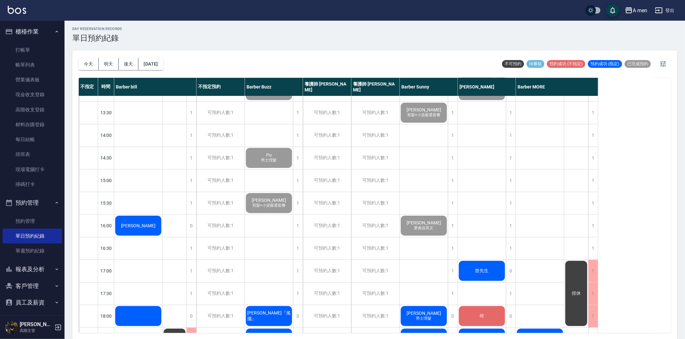
click at [138, 78] on div "[PERSON_NAME]" at bounding box center [138, 67] width 48 height 22
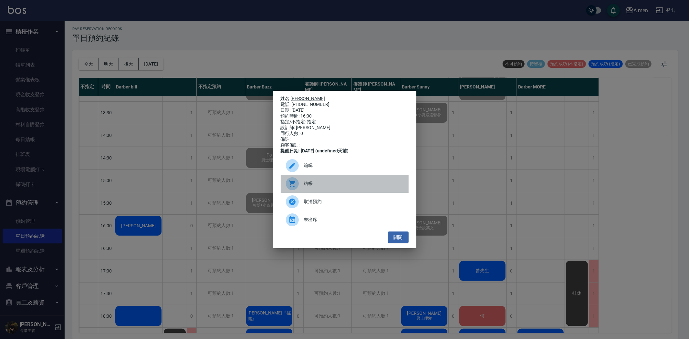
click at [321, 185] on div "結帳" at bounding box center [345, 184] width 128 height 18
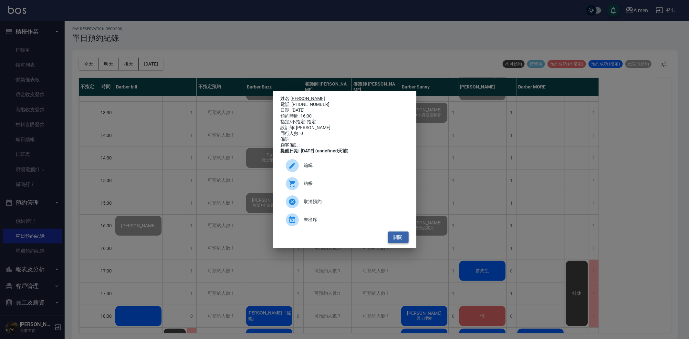
click at [395, 243] on button "關閉" at bounding box center [398, 237] width 21 height 12
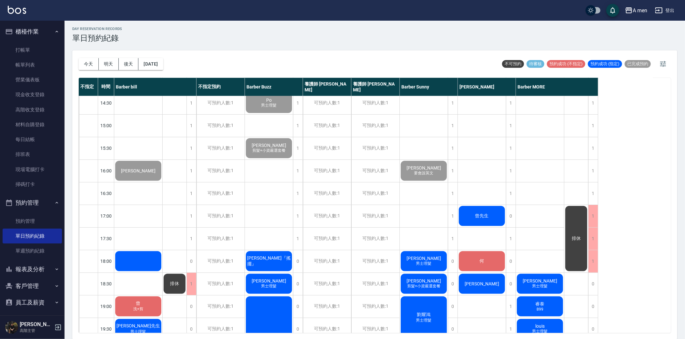
scroll to position [143, 0]
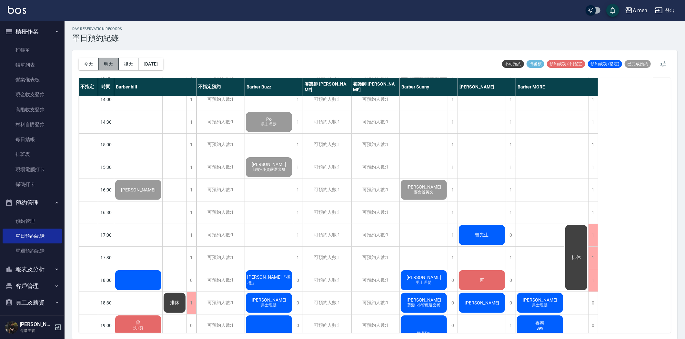
click at [105, 64] on button "明天" at bounding box center [109, 64] width 20 height 12
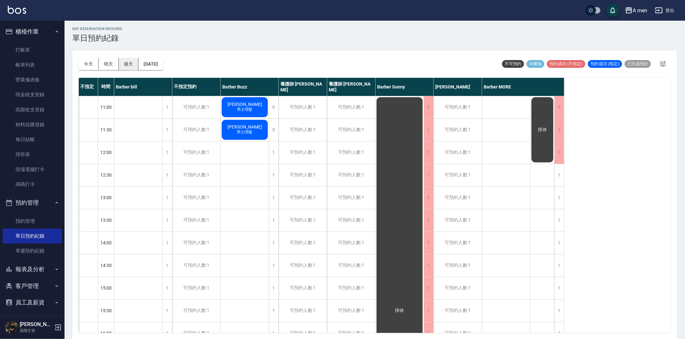
click at [128, 63] on button "後天" at bounding box center [129, 64] width 20 height 12
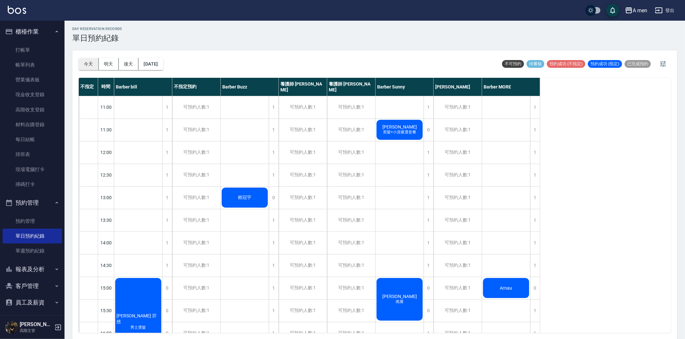
click at [88, 66] on button "今天" at bounding box center [89, 64] width 20 height 12
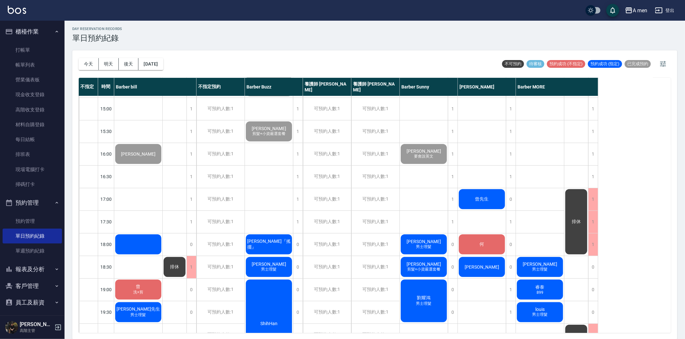
scroll to position [215, 0]
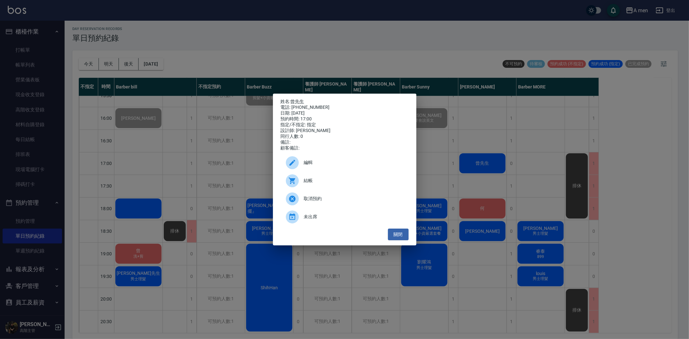
click at [376, 58] on div "姓名: 曾先生 電話: [PHONE_NUMBER] 日期: [DATE] 預約時間: 17:00 指定/不指定: 指定 設計師: [PERSON_NAME]…" at bounding box center [344, 169] width 689 height 339
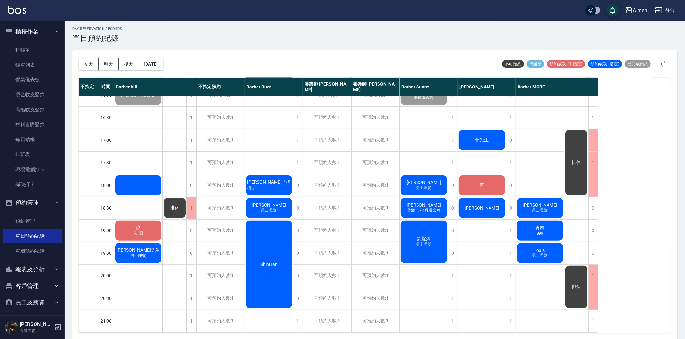
scroll to position [251, 0]
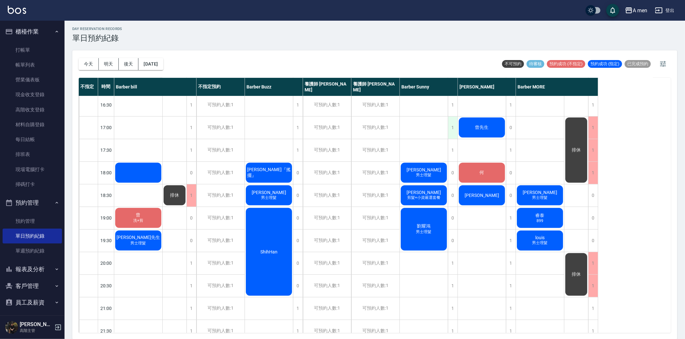
click at [449, 124] on div "1" at bounding box center [453, 128] width 10 height 22
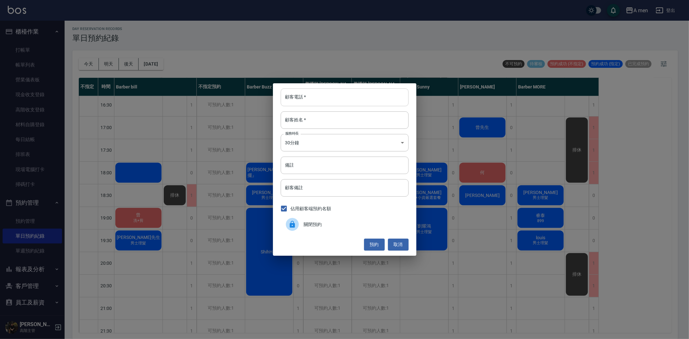
click at [356, 98] on input "顧客電話   *" at bounding box center [345, 96] width 128 height 17
type input "0958009810"
click at [349, 117] on input "顧客姓名   *" at bounding box center [345, 119] width 128 height 17
type input "毛先生"
click at [370, 246] on button "預約" at bounding box center [374, 245] width 21 height 12
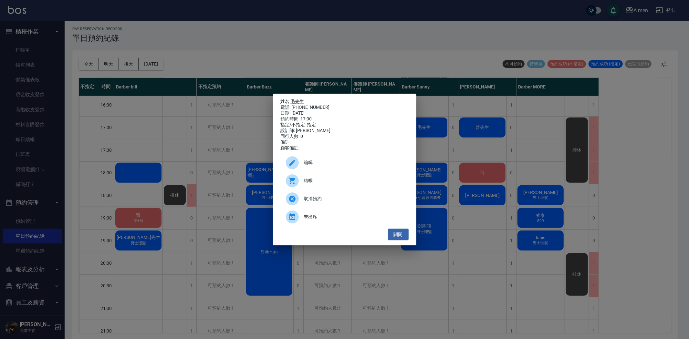
click at [308, 166] on span "編輯" at bounding box center [353, 162] width 99 height 7
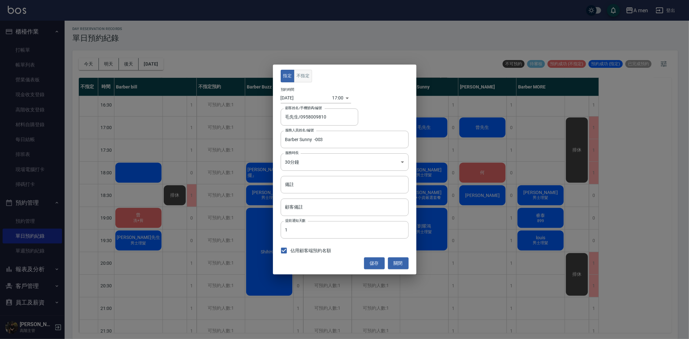
click at [298, 76] on button "不指定" at bounding box center [303, 76] width 18 height 13
click at [374, 265] on button "儲存" at bounding box center [374, 263] width 21 height 12
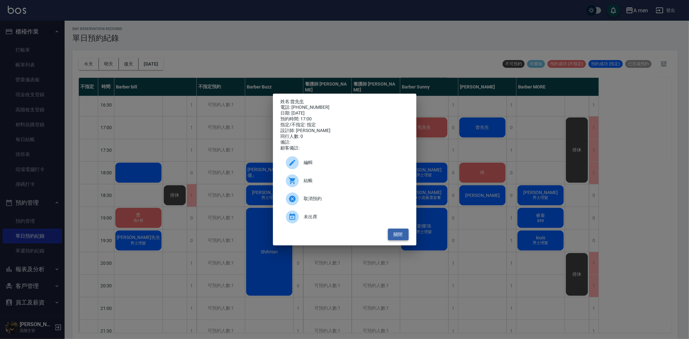
click at [402, 241] on button "關閉" at bounding box center [398, 235] width 21 height 12
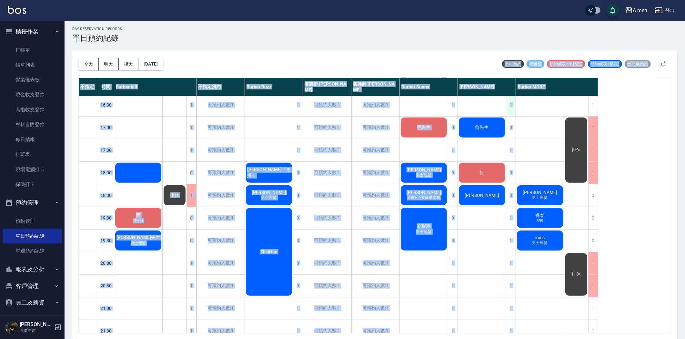
scroll to position [246, 0]
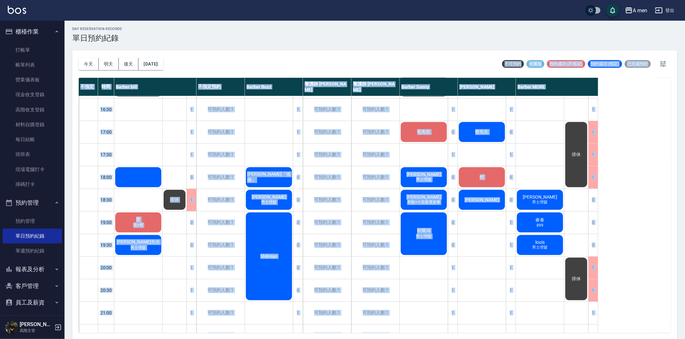
drag, startPoint x: 484, startPoint y: 70, endPoint x: 517, endPoint y: 128, distance: 66.7
click at [517, 128] on div "今天 明天 後天 2025/08/20 不可預約 待審核 預約成功 (不指定) 預約成功 (指定) 已完成預約 不指定 時間 Barber bill 不指定預…" at bounding box center [374, 194] width 605 height 289
click at [462, 57] on div "今天 明天 後天 2025/08/20 不可預約 待審核 預約成功 (不指定) 預約成功 (指定) 已完成預約" at bounding box center [375, 63] width 592 height 27
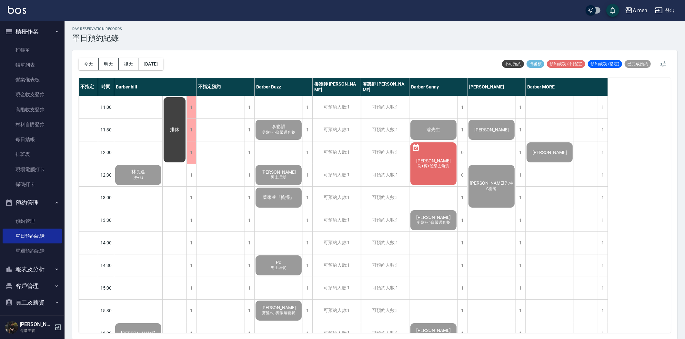
scroll to position [251, 0]
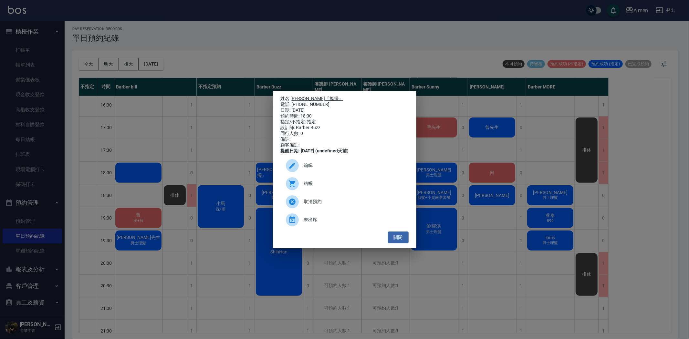
click at [305, 96] on link "廖志偉『搖擺』" at bounding box center [317, 98] width 53 height 5
click at [404, 237] on button "關閉" at bounding box center [398, 237] width 21 height 12
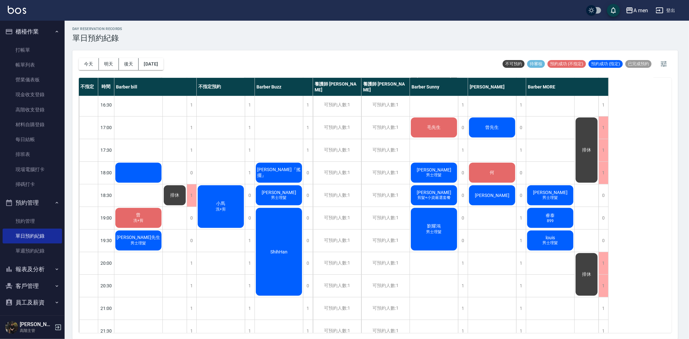
click at [394, 239] on button "關閉" at bounding box center [398, 237] width 21 height 12
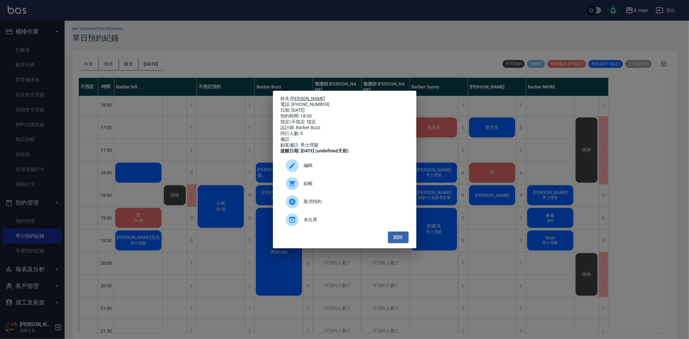
click at [295, 96] on link "張庭瑋" at bounding box center [308, 98] width 35 height 5
click at [406, 243] on button "關閉" at bounding box center [398, 237] width 21 height 12
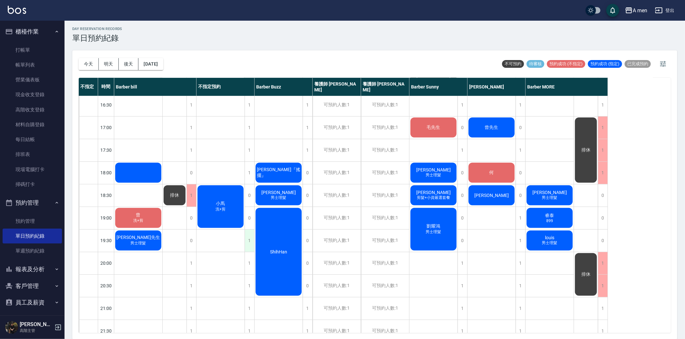
click at [248, 243] on div "1" at bounding box center [250, 241] width 10 height 22
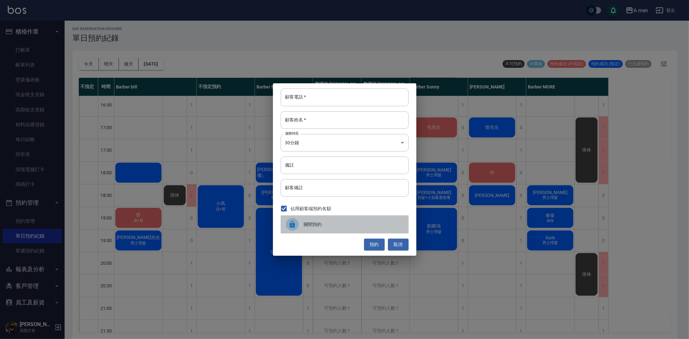
click at [312, 220] on div "關閉預約" at bounding box center [345, 224] width 128 height 18
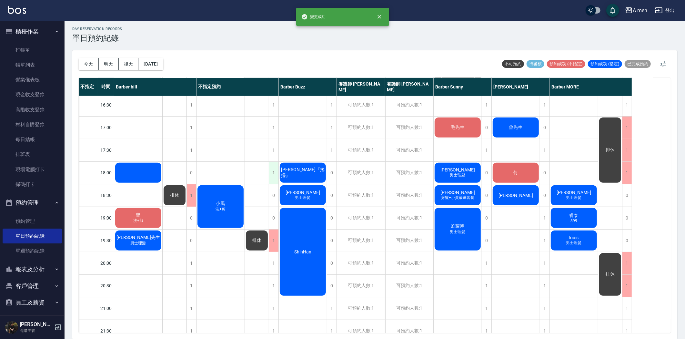
click at [272, 175] on div "1" at bounding box center [274, 173] width 10 height 22
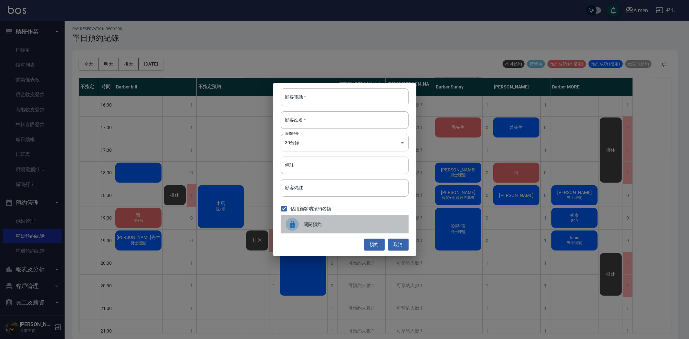
click at [308, 225] on span "關閉預約" at bounding box center [353, 224] width 99 height 7
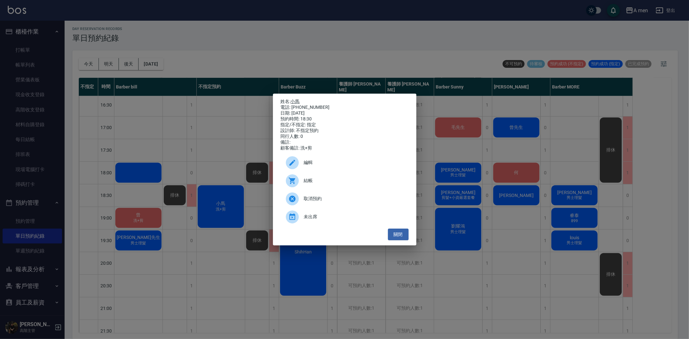
click at [299, 99] on link "小馬" at bounding box center [295, 101] width 9 height 5
click at [404, 237] on button "關閉" at bounding box center [398, 235] width 21 height 12
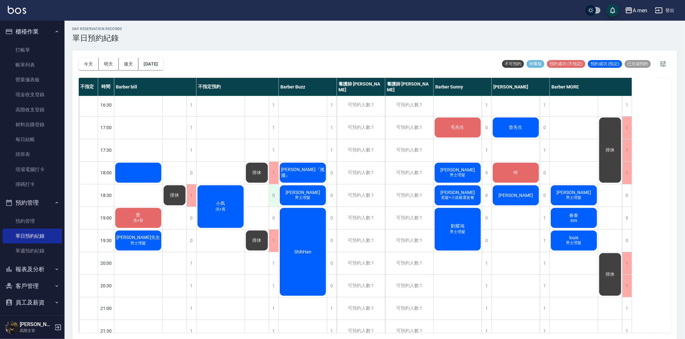
click at [272, 200] on div "0" at bounding box center [274, 195] width 10 height 22
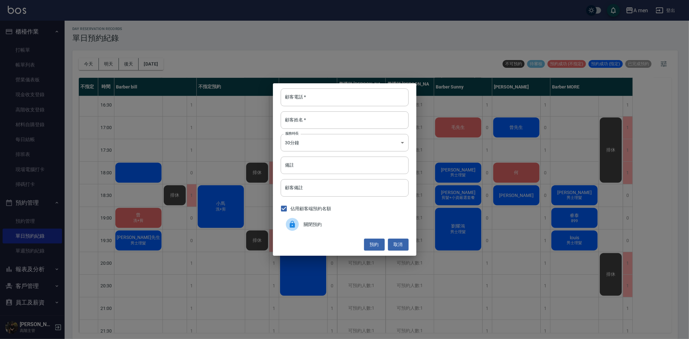
click at [324, 223] on span "關閉預約" at bounding box center [353, 224] width 99 height 7
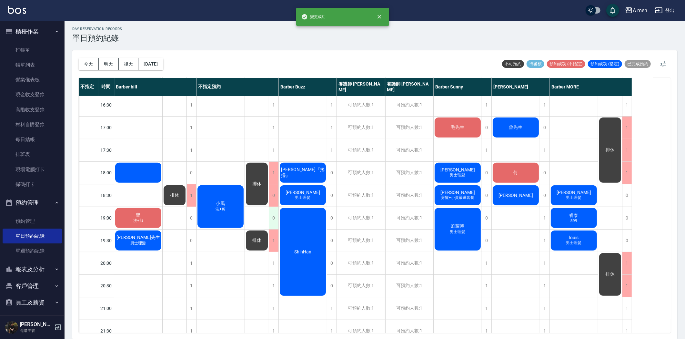
click at [275, 217] on div "0" at bounding box center [274, 218] width 10 height 22
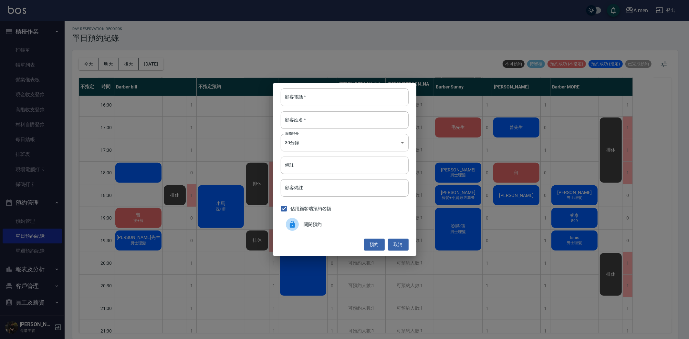
click at [315, 222] on span "關閉預約" at bounding box center [353, 224] width 99 height 7
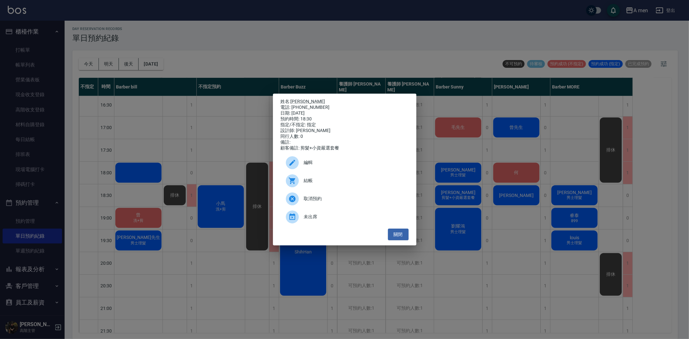
click at [301, 105] on div "電話: 0929668945" at bounding box center [345, 108] width 128 height 6
click at [301, 100] on link "范庭維" at bounding box center [308, 101] width 35 height 5
click at [396, 241] on button "關閉" at bounding box center [398, 235] width 21 height 12
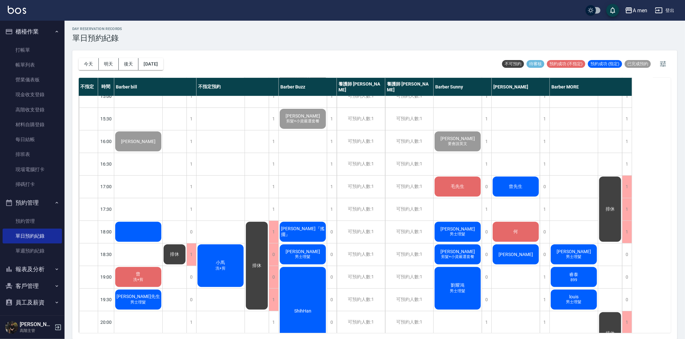
scroll to position [179, 0]
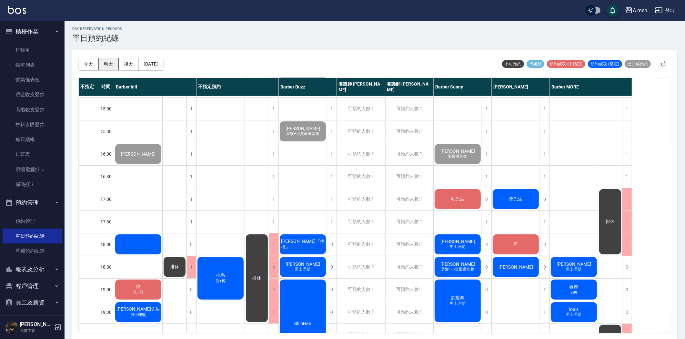
click at [102, 63] on button "明天" at bounding box center [109, 64] width 20 height 12
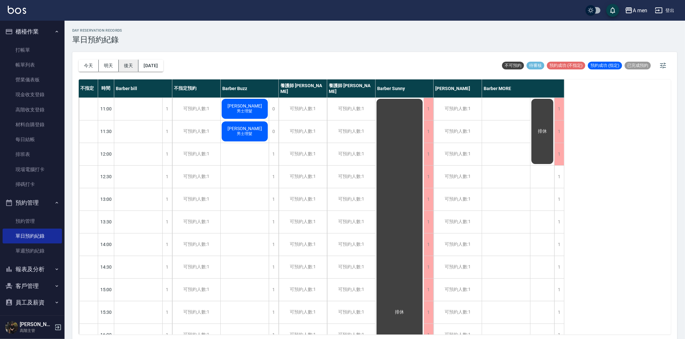
click at [130, 68] on button "後天" at bounding box center [129, 66] width 20 height 12
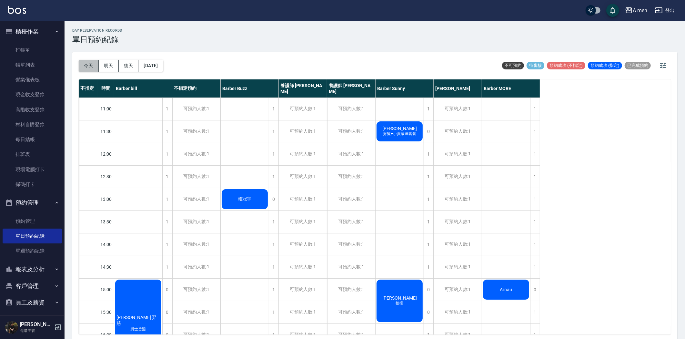
click at [89, 67] on button "今天" at bounding box center [89, 66] width 20 height 12
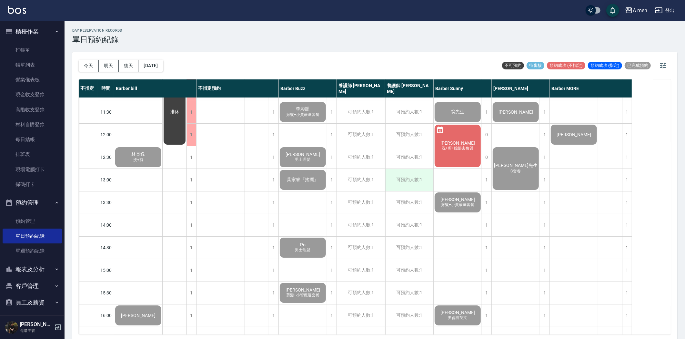
scroll to position [36, 0]
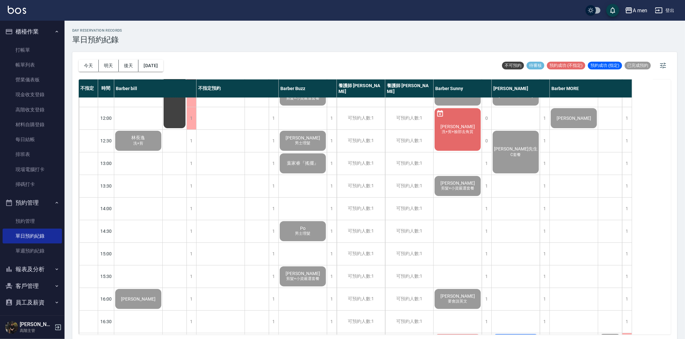
click at [140, 146] on span "洗+剪+臉部去角質" at bounding box center [138, 146] width 3 height 0
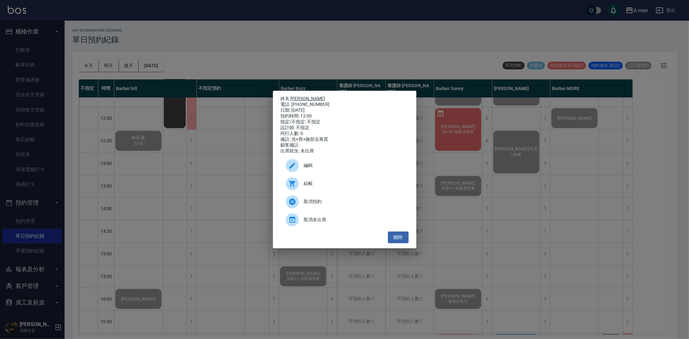
click at [301, 96] on link "陳先生" at bounding box center [308, 98] width 35 height 5
drag, startPoint x: 399, startPoint y: 233, endPoint x: 398, endPoint y: 237, distance: 3.8
click at [399, 237] on div "姓名: 陳先生 電話: 0938311392 日期: 2025/08/20 預約時間: 12:00 指定/不指定: 不指定 設計師: 不指定 同行人數: 0 …" at bounding box center [344, 170] width 143 height 158
click at [395, 243] on button "關閉" at bounding box center [398, 237] width 21 height 12
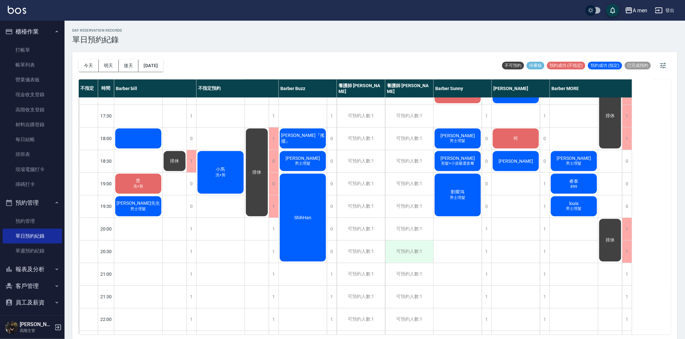
scroll to position [251, 0]
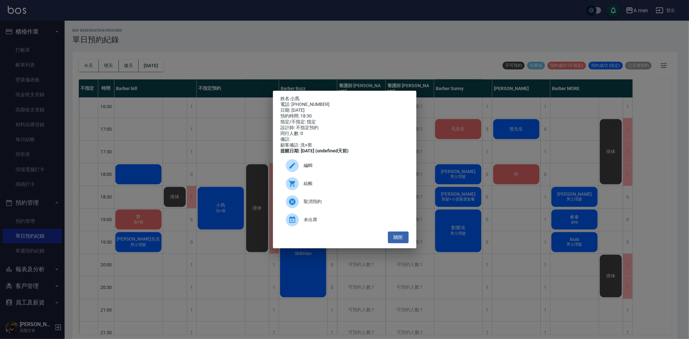
click at [307, 169] on span "編輯" at bounding box center [353, 165] width 99 height 7
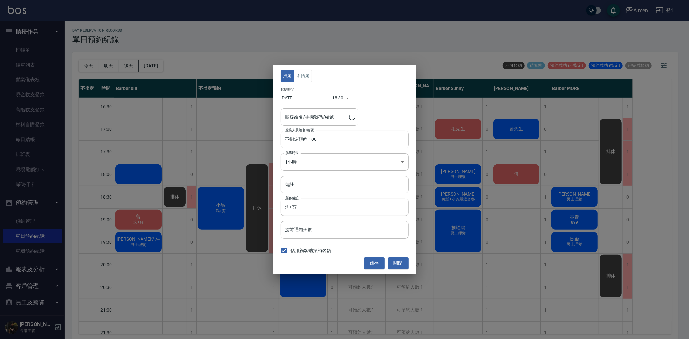
type input "小馬/0981062955"
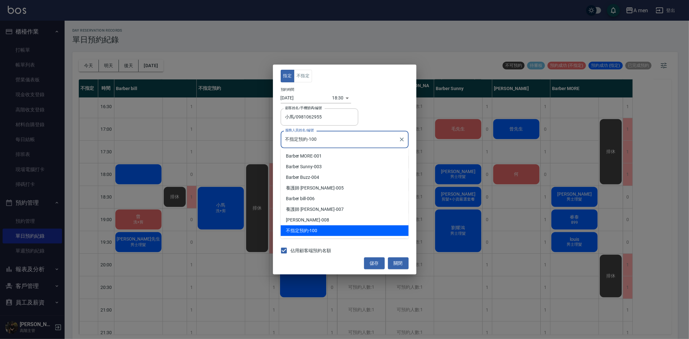
click at [317, 138] on input "不指定預約-100" at bounding box center [339, 139] width 112 height 11
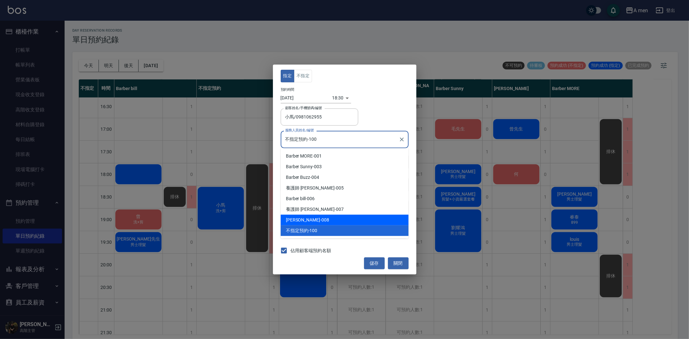
click at [328, 216] on div "Garry -008" at bounding box center [345, 220] width 128 height 11
type input "Garry-008"
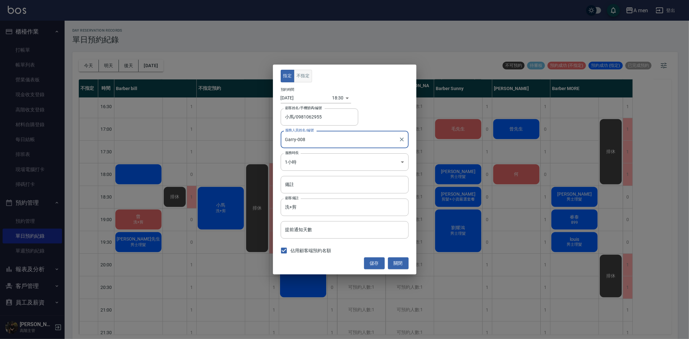
click at [302, 72] on button "不指定" at bounding box center [303, 76] width 18 height 13
click at [373, 261] on button "儲存" at bounding box center [374, 263] width 21 height 12
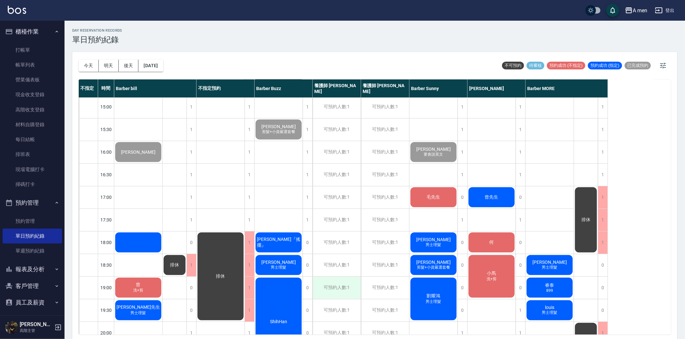
scroll to position [179, 0]
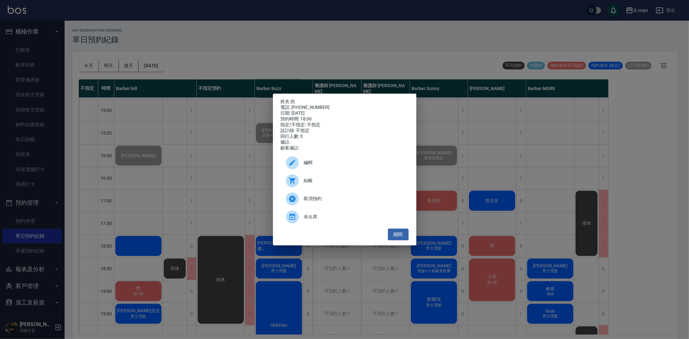
click at [479, 284] on div "姓名: 何 電話: 0928711003 日期: 2025/08/20 預約時間: 18:00 指定/不指定: 不指定 設計師: 不指定 同行人數: 0 備註…" at bounding box center [344, 169] width 689 height 339
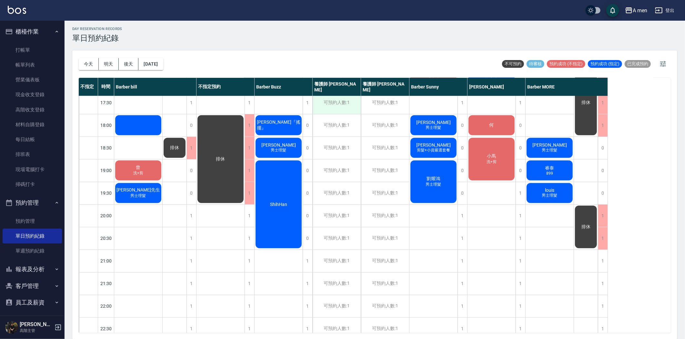
scroll to position [287, 0]
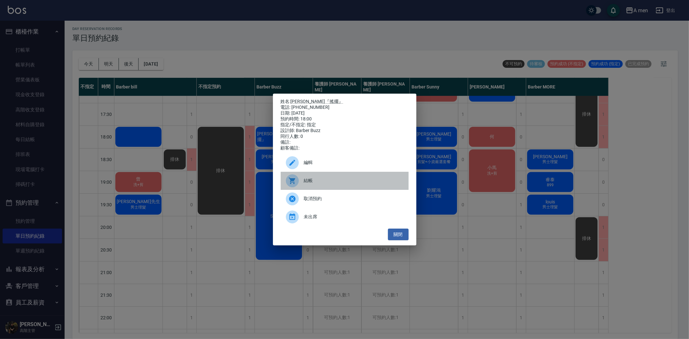
click at [326, 182] on span "結帳" at bounding box center [353, 180] width 99 height 7
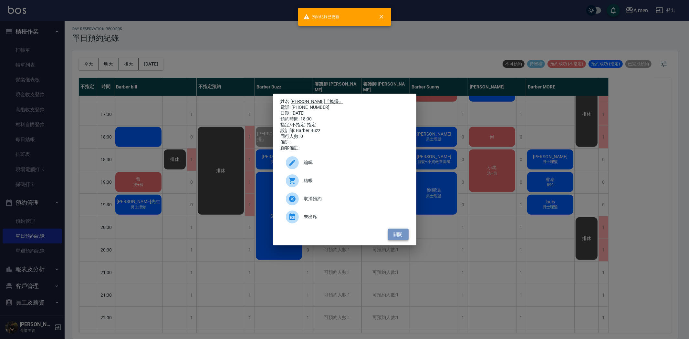
click at [395, 237] on button "關閉" at bounding box center [398, 235] width 21 height 12
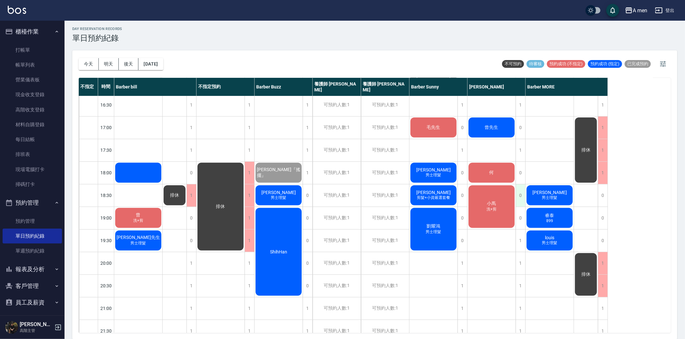
scroll to position [215, 0]
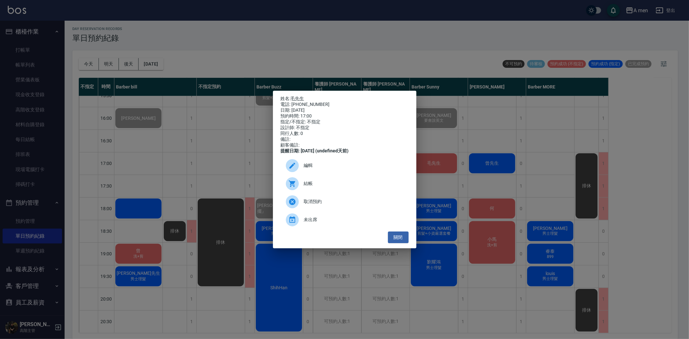
click at [338, 187] on span "結帳" at bounding box center [353, 183] width 99 height 7
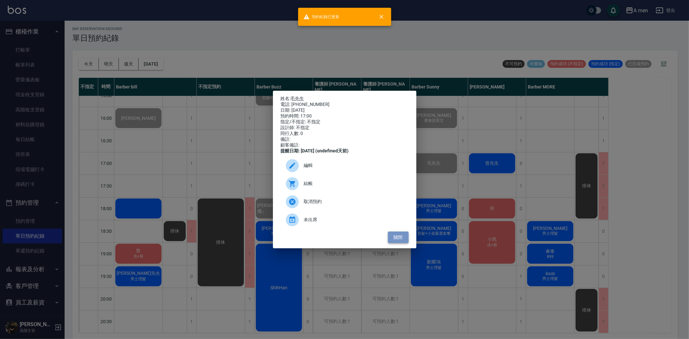
click at [402, 243] on button "關閉" at bounding box center [398, 237] width 21 height 12
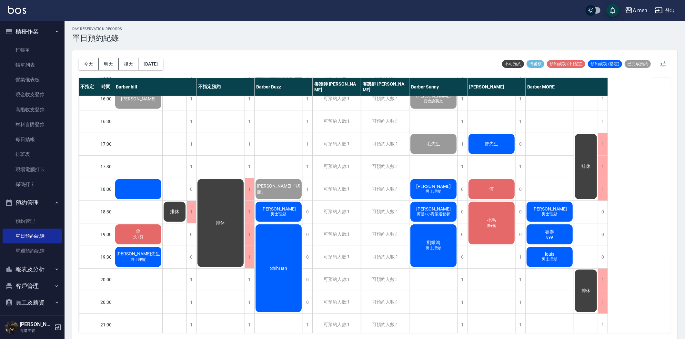
scroll to position [251, 0]
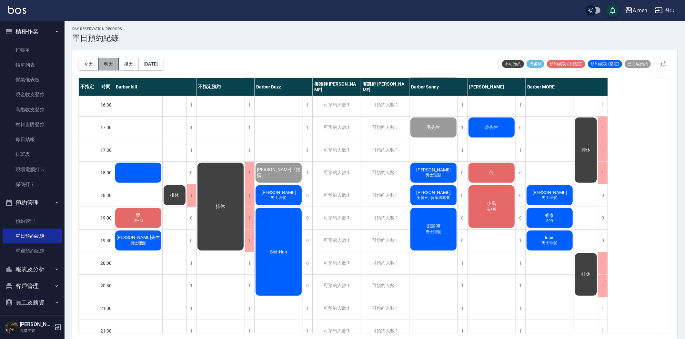
click at [107, 63] on button "明天" at bounding box center [109, 64] width 20 height 12
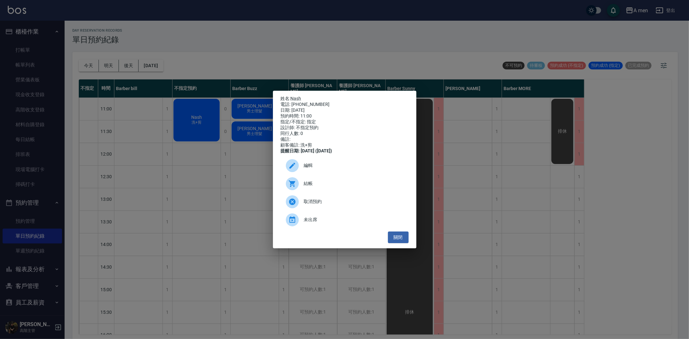
click at [292, 96] on p "姓名: Nash" at bounding box center [345, 99] width 128 height 6
click at [293, 96] on link "Nash" at bounding box center [296, 98] width 11 height 5
click at [318, 169] on span "編輯" at bounding box center [353, 165] width 99 height 7
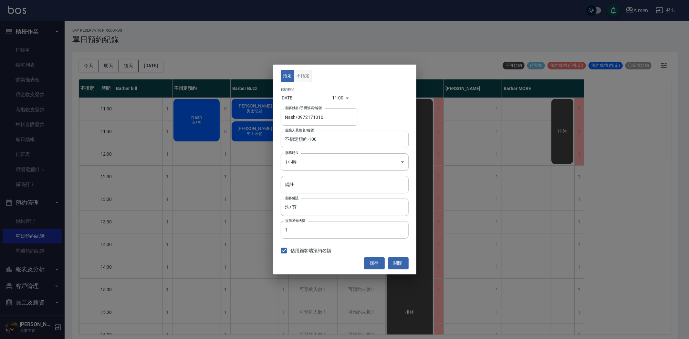
click at [306, 80] on button "不指定" at bounding box center [303, 76] width 18 height 13
click at [305, 78] on button "不指定" at bounding box center [303, 76] width 18 height 13
drag, startPoint x: 398, startPoint y: 262, endPoint x: 396, endPoint y: 255, distance: 7.4
click at [398, 262] on button "關閉" at bounding box center [398, 263] width 21 height 12
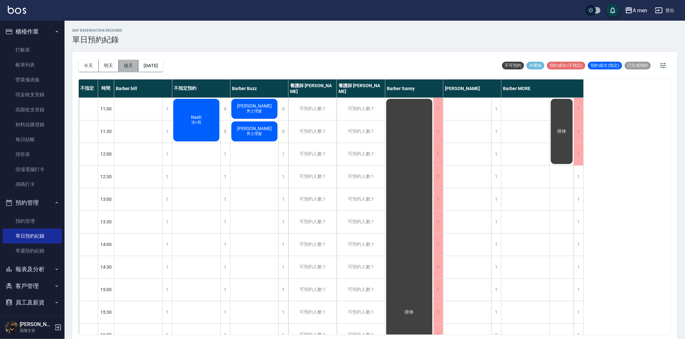
click at [131, 65] on button "後天" at bounding box center [129, 66] width 20 height 12
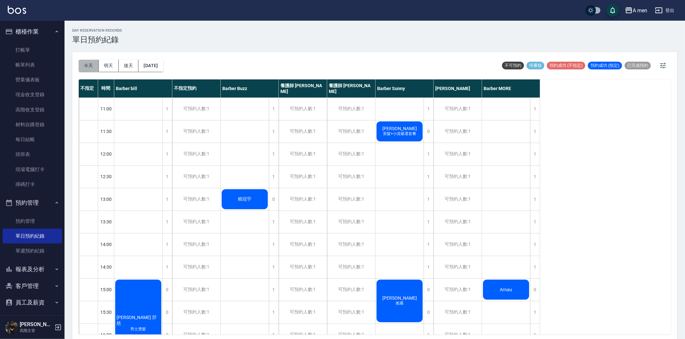
click at [89, 62] on button "今天" at bounding box center [89, 66] width 20 height 12
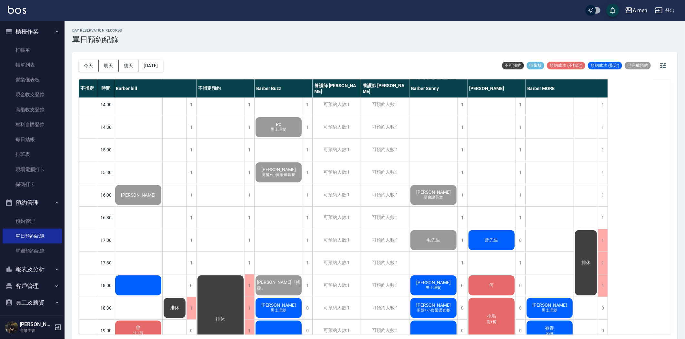
scroll to position [215, 0]
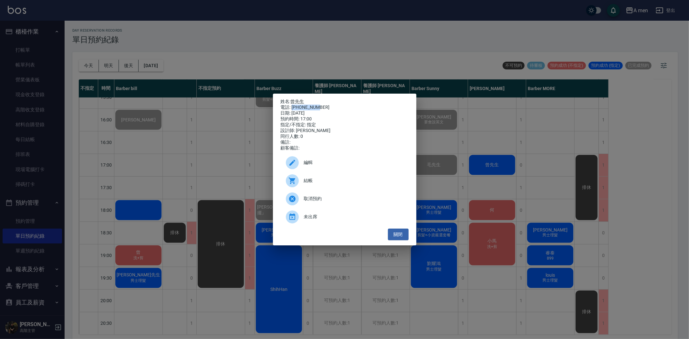
drag, startPoint x: 292, startPoint y: 105, endPoint x: 329, endPoint y: 105, distance: 37.8
click at [329, 105] on div "電話: 0970876802" at bounding box center [345, 108] width 128 height 6
copy div "0970876802"
click at [405, 241] on button "關閉" at bounding box center [398, 235] width 21 height 12
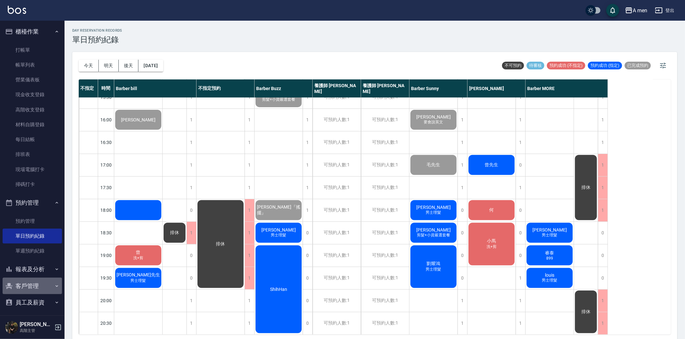
click at [41, 288] on button "客戶管理" at bounding box center [32, 286] width 59 height 17
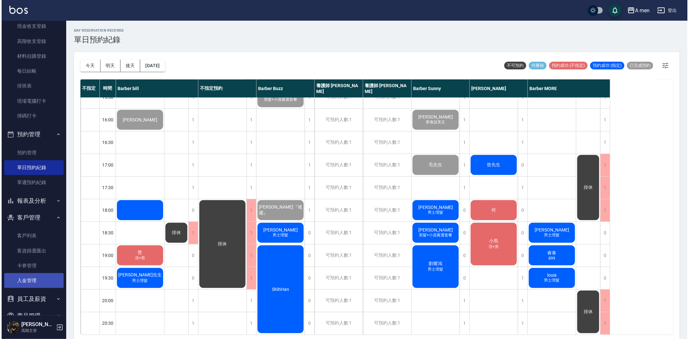
scroll to position [72, 0]
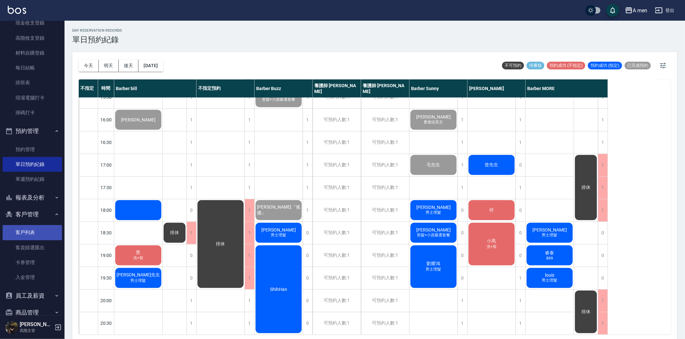
click at [32, 235] on link "客戶列表" at bounding box center [32, 232] width 59 height 15
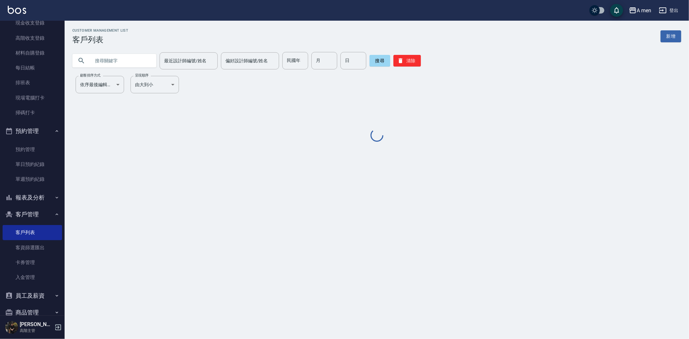
click at [126, 61] on input "text" at bounding box center [120, 60] width 61 height 17
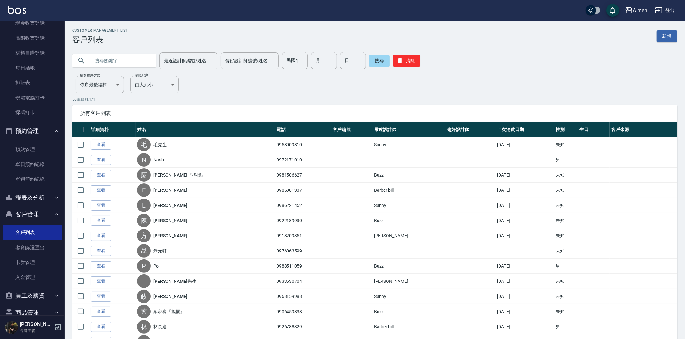
paste input "0970876802"
type input "0970876802"
click at [380, 60] on button "搜尋" at bounding box center [379, 61] width 21 height 12
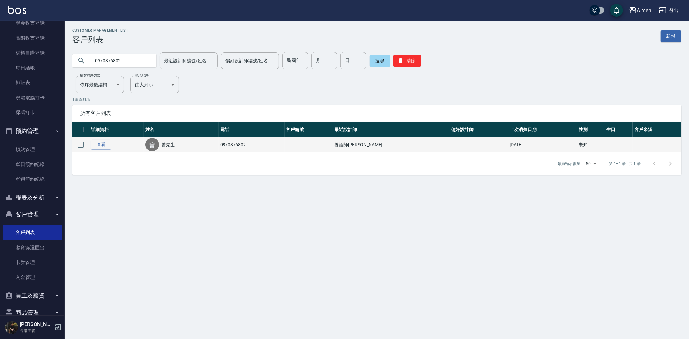
click at [206, 149] on div "曾 曾先生" at bounding box center [181, 145] width 72 height 14
click at [92, 143] on link "查看" at bounding box center [101, 145] width 21 height 10
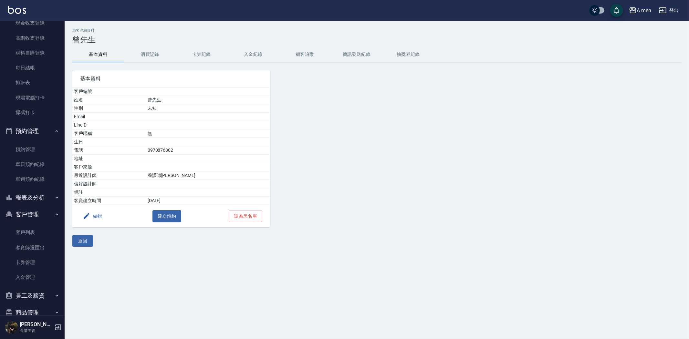
click at [91, 218] on button "編輯" at bounding box center [92, 216] width 25 height 12
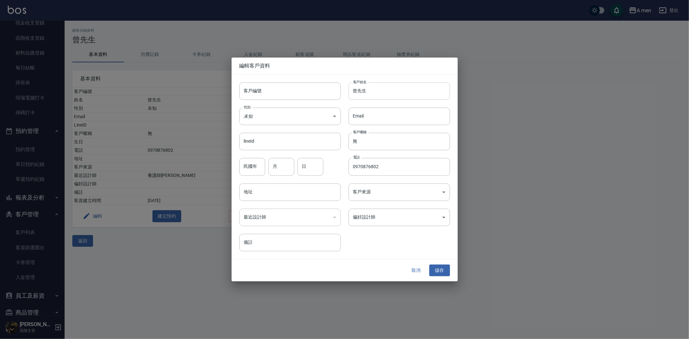
click at [385, 94] on input "曾先生" at bounding box center [398, 90] width 101 height 17
type input "曾思豪"
click at [443, 264] on div "取消 儲存" at bounding box center [344, 270] width 226 height 22
click at [443, 270] on button "儲存" at bounding box center [439, 270] width 21 height 12
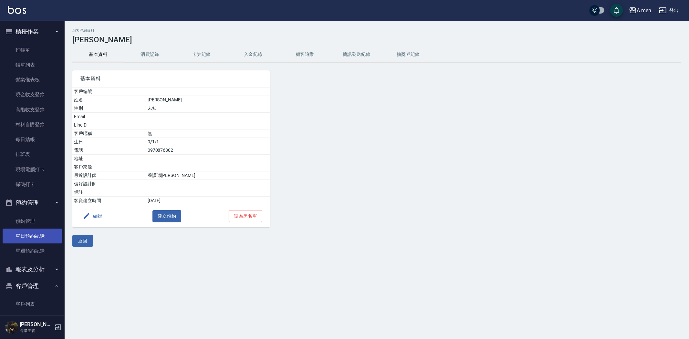
click at [39, 241] on link "單日預約紀錄" at bounding box center [32, 236] width 59 height 15
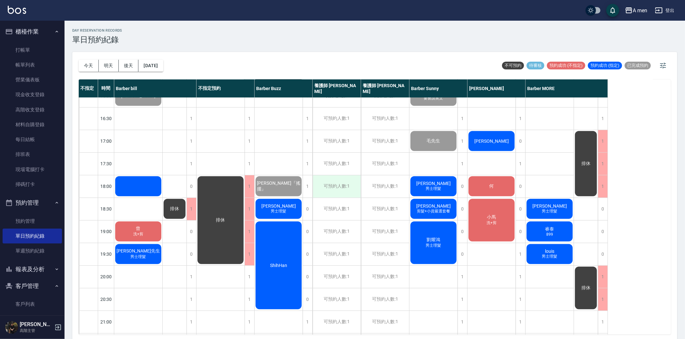
scroll to position [251, 0]
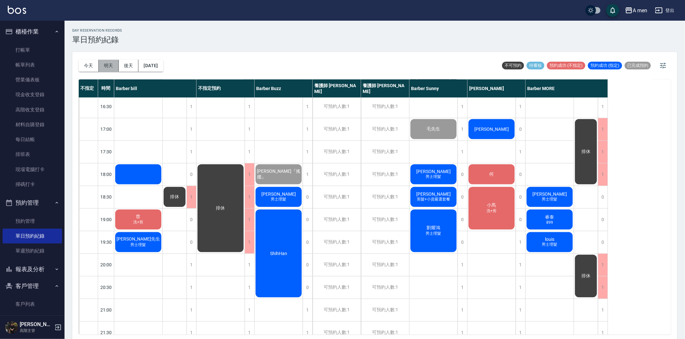
click at [112, 67] on button "明天" at bounding box center [109, 66] width 20 height 12
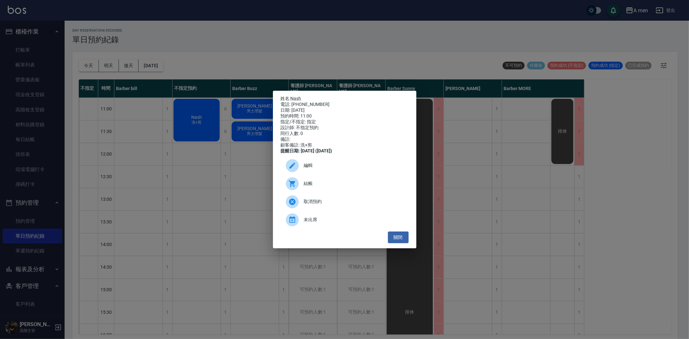
click at [305, 169] on span "編輯" at bounding box center [353, 165] width 99 height 7
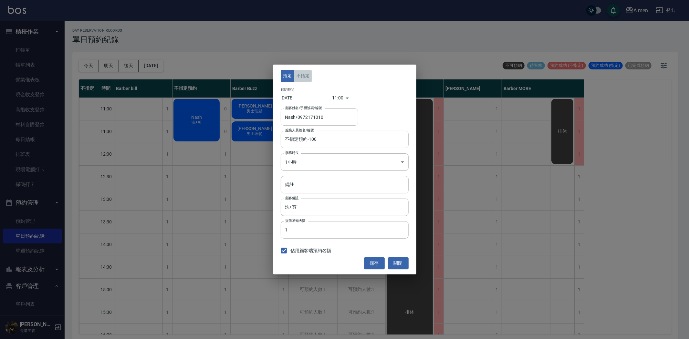
click at [308, 78] on button "不指定" at bounding box center [303, 76] width 18 height 13
click at [310, 144] on input "不指定預約-100" at bounding box center [339, 139] width 112 height 11
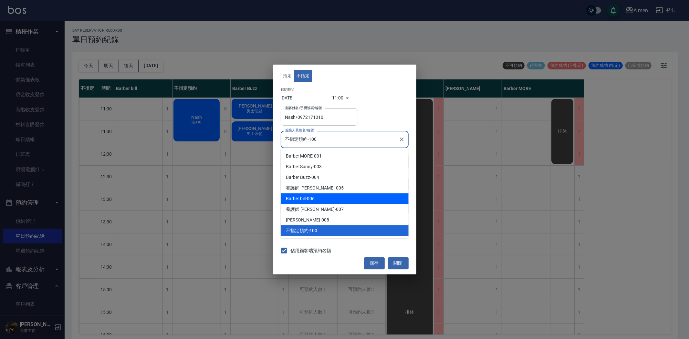
click at [310, 200] on div "Barber bill -006" at bounding box center [345, 198] width 128 height 11
type input "Barber bill-006"
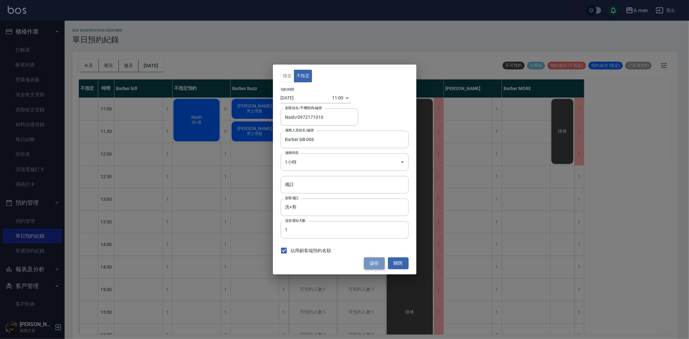
click at [375, 265] on button "儲存" at bounding box center [374, 263] width 21 height 12
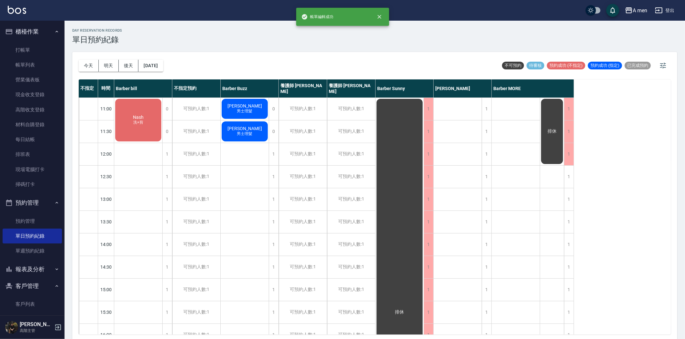
drag, startPoint x: 88, startPoint y: 67, endPoint x: 92, endPoint y: 52, distance: 15.1
click at [88, 66] on button "今天" at bounding box center [89, 66] width 20 height 12
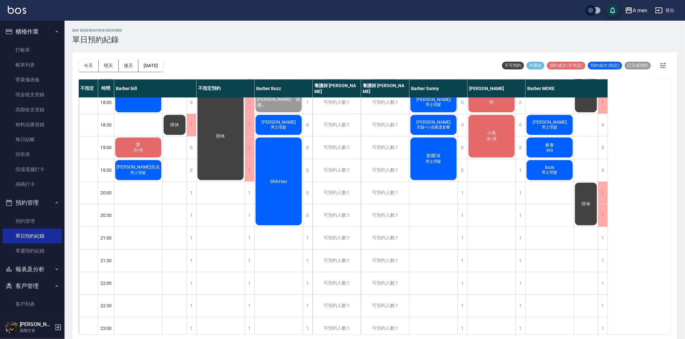
scroll to position [287, 0]
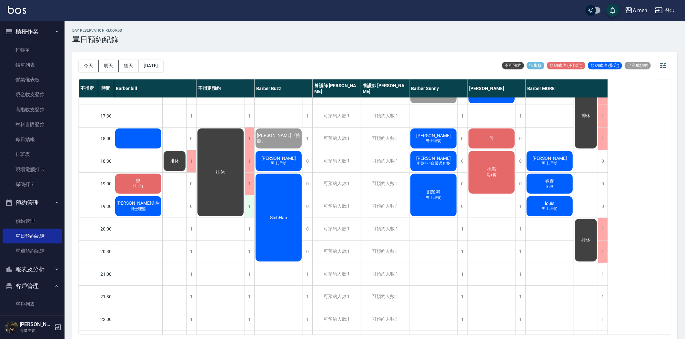
click at [248, 210] on div "1" at bounding box center [250, 206] width 10 height 22
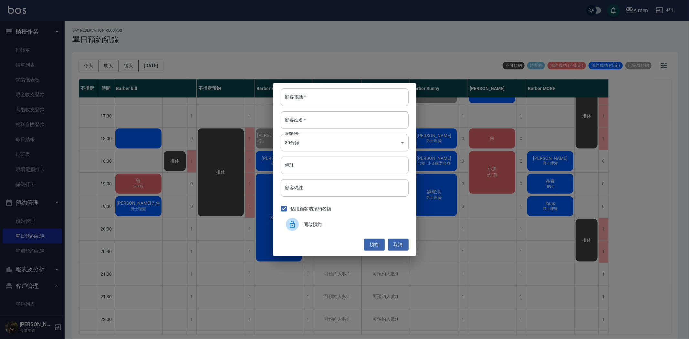
click at [315, 221] on span "開啟預約" at bounding box center [353, 224] width 99 height 7
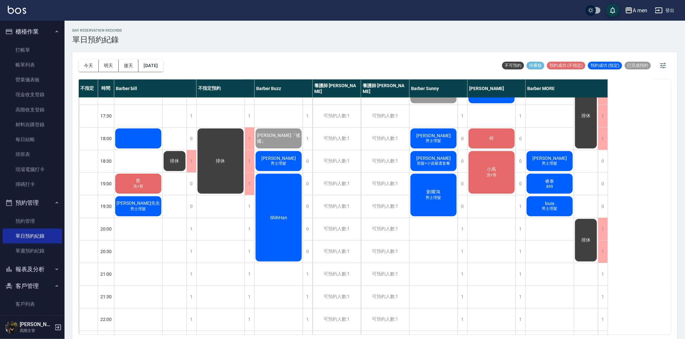
scroll to position [251, 0]
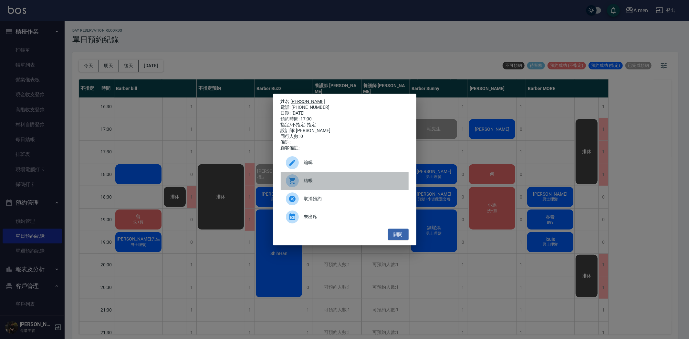
click at [314, 180] on div "結帳" at bounding box center [345, 181] width 128 height 18
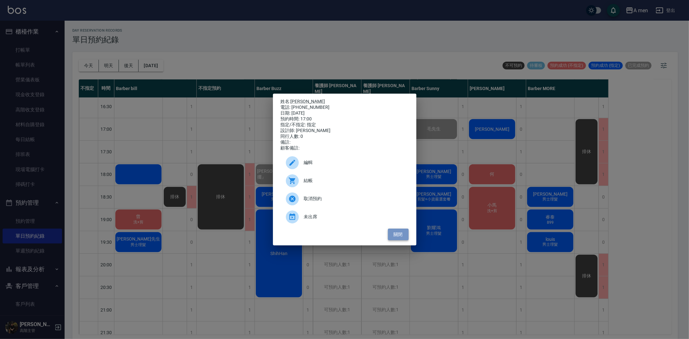
click at [402, 241] on button "關閉" at bounding box center [398, 235] width 21 height 12
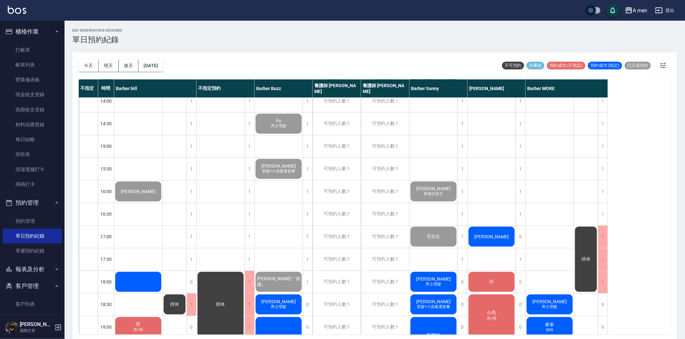
scroll to position [215, 0]
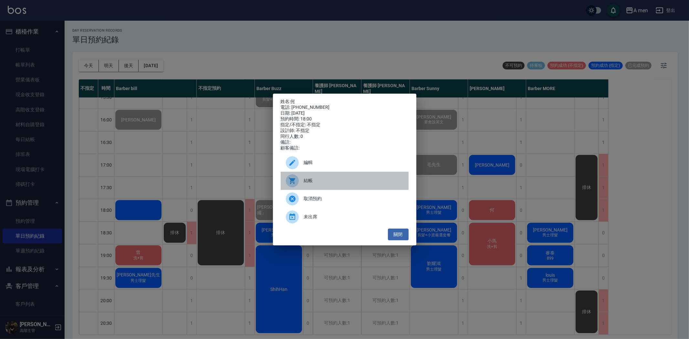
click at [314, 184] on span "結帳" at bounding box center [353, 180] width 99 height 7
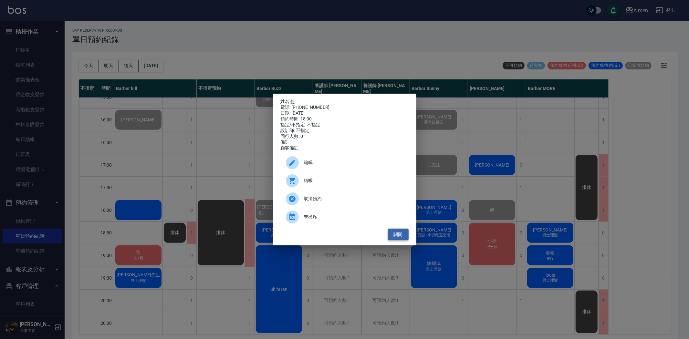
click at [396, 241] on button "關閉" at bounding box center [398, 235] width 21 height 12
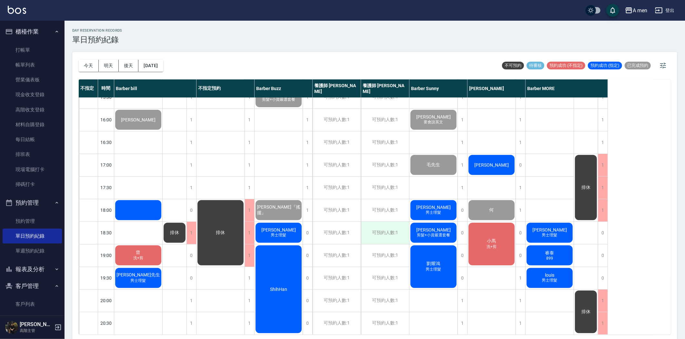
scroll to position [251, 0]
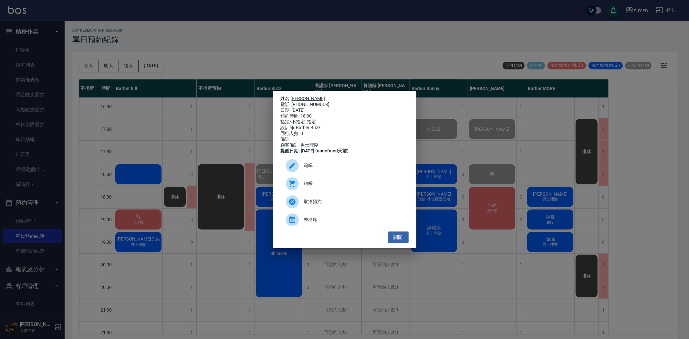
click at [304, 96] on link "張庭瑋" at bounding box center [308, 98] width 35 height 5
click at [396, 243] on button "關閉" at bounding box center [398, 237] width 21 height 12
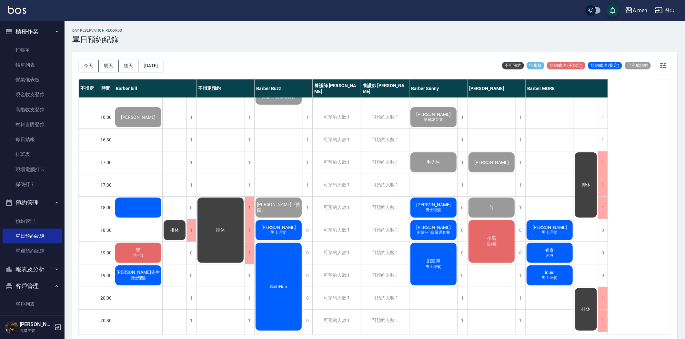
scroll to position [215, 0]
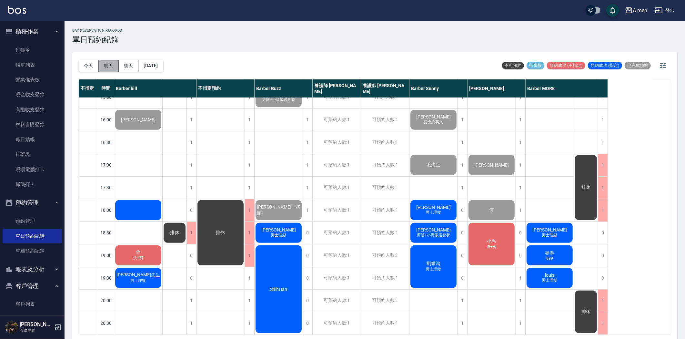
click at [107, 65] on button "明天" at bounding box center [109, 66] width 20 height 12
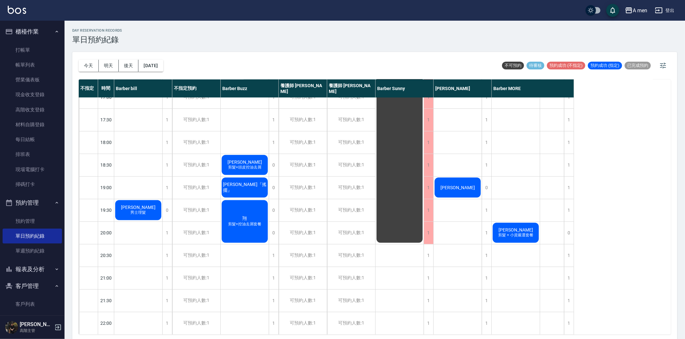
scroll to position [287, 0]
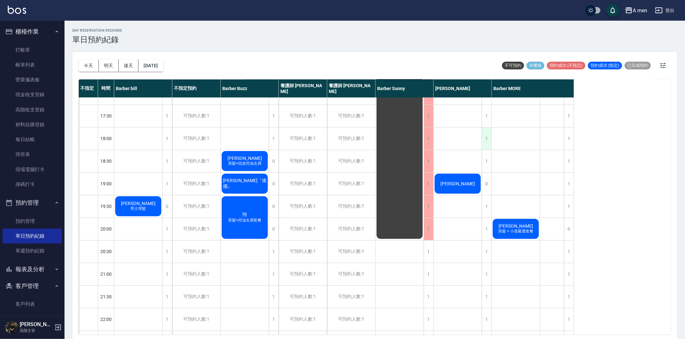
click at [484, 142] on div "1" at bounding box center [487, 139] width 10 height 22
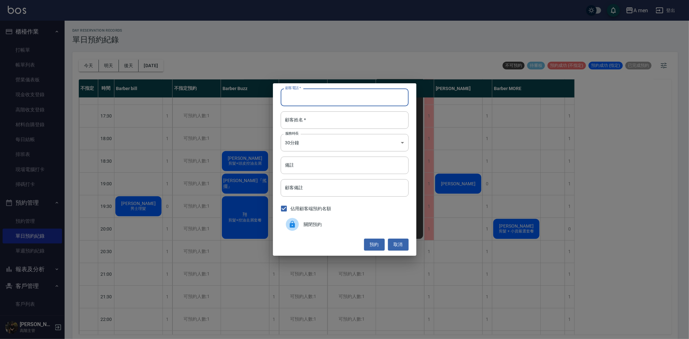
click at [392, 104] on input "顧客電話   *" at bounding box center [345, 96] width 128 height 17
type input "0922309310"
click at [386, 117] on input "顧客姓名   *" at bounding box center [345, 119] width 128 height 17
click at [375, 246] on button "預約" at bounding box center [374, 245] width 21 height 12
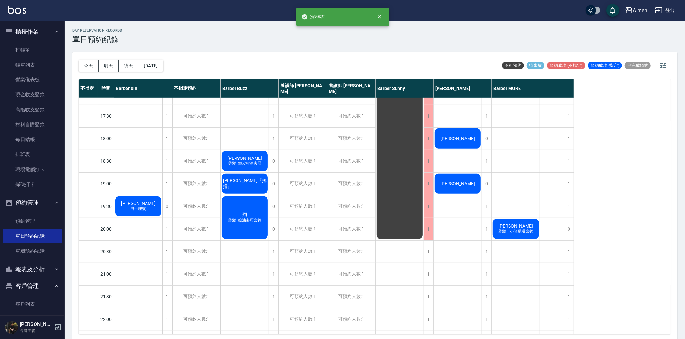
drag, startPoint x: 455, startPoint y: 138, endPoint x: 456, endPoint y: 141, distance: 3.3
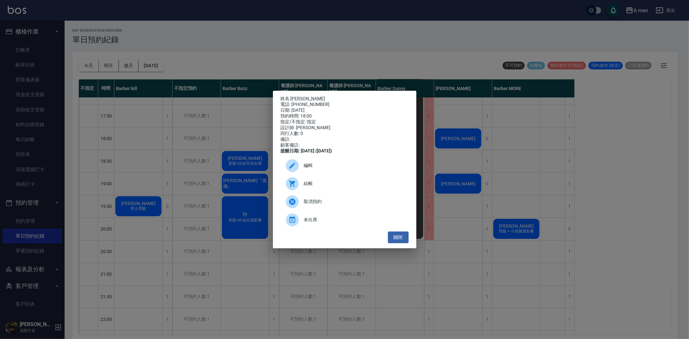
click at [320, 175] on div "編輯" at bounding box center [345, 166] width 128 height 18
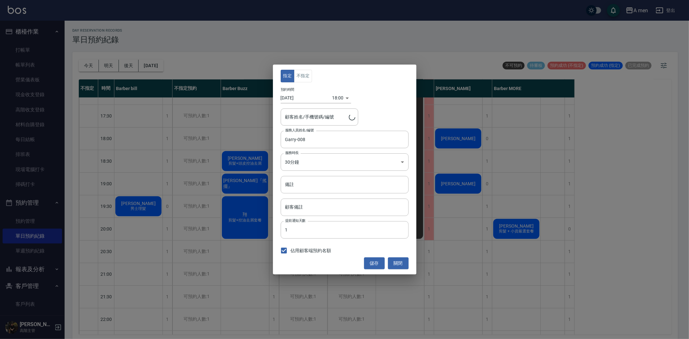
type input "邱先生/0922309310"
click at [305, 76] on button "不指定" at bounding box center [303, 76] width 18 height 13
click at [378, 262] on button "儲存" at bounding box center [374, 263] width 21 height 12
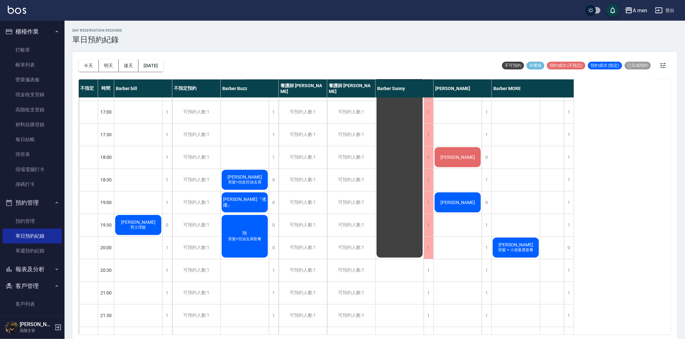
scroll to position [251, 0]
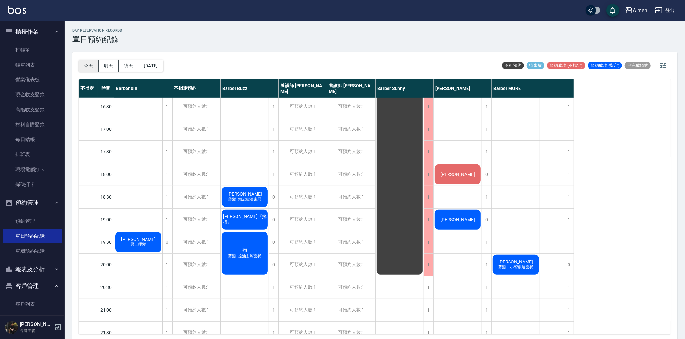
click at [87, 68] on button "今天" at bounding box center [89, 66] width 20 height 12
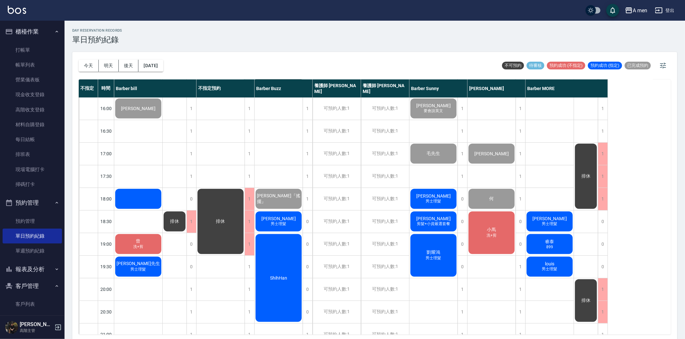
scroll to position [215, 0]
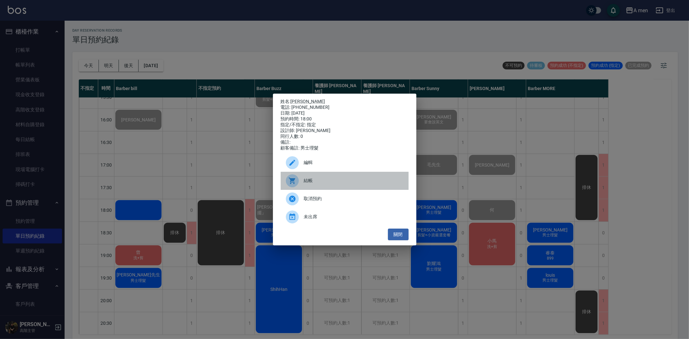
click at [300, 190] on div "結帳" at bounding box center [345, 181] width 128 height 18
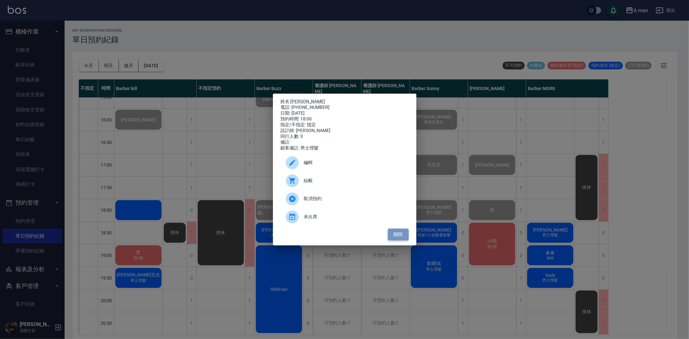
click at [405, 238] on button "關閉" at bounding box center [398, 235] width 21 height 12
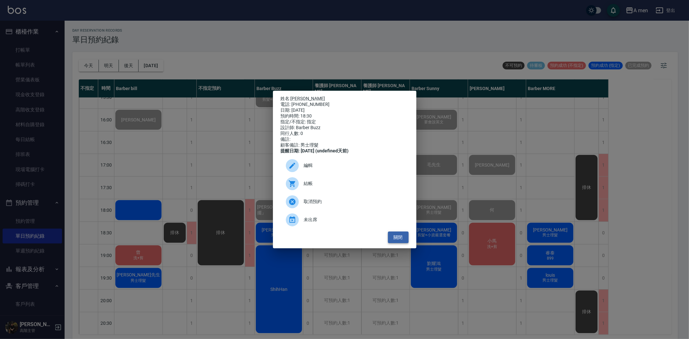
drag, startPoint x: 395, startPoint y: 248, endPoint x: 396, endPoint y: 243, distance: 4.2
click at [395, 243] on button "關閉" at bounding box center [398, 237] width 21 height 12
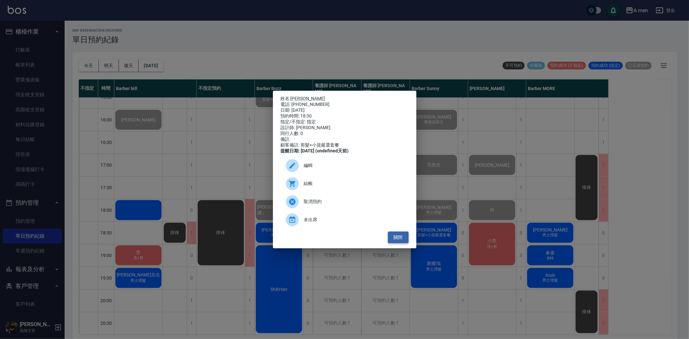
click at [403, 243] on button "關閉" at bounding box center [398, 237] width 21 height 12
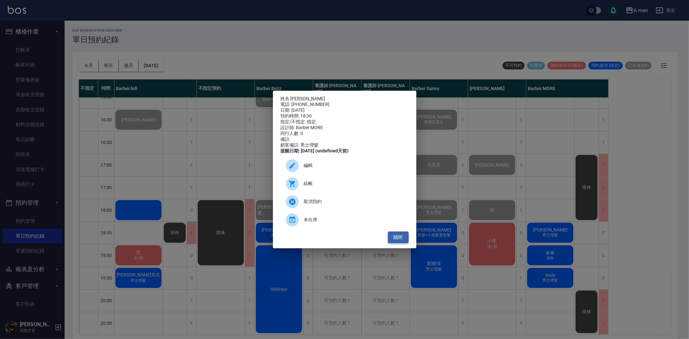
click at [396, 243] on button "關閉" at bounding box center [398, 237] width 21 height 12
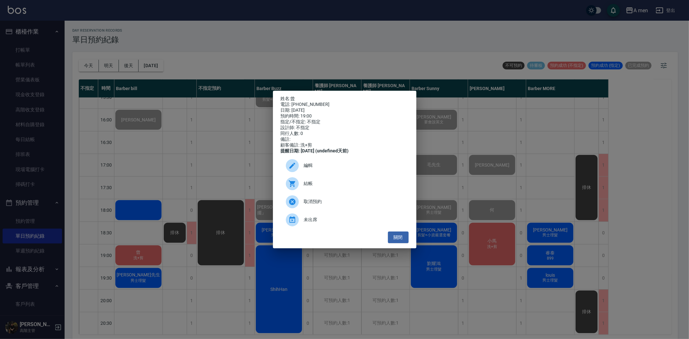
click at [404, 231] on ul "編輯 結帳 取消預約 未出席" at bounding box center [345, 192] width 128 height 77
click at [398, 241] on button "關閉" at bounding box center [398, 237] width 21 height 12
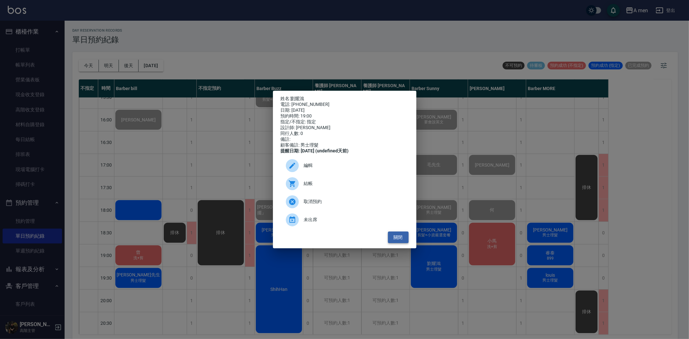
drag, startPoint x: 406, startPoint y: 241, endPoint x: 395, endPoint y: 242, distance: 10.1
click at [404, 241] on button "關閉" at bounding box center [398, 237] width 21 height 12
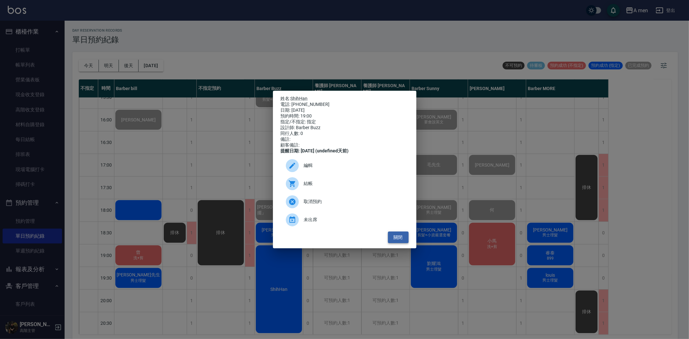
drag, startPoint x: 398, startPoint y: 241, endPoint x: 434, endPoint y: 256, distance: 39.6
click at [398, 241] on button "關閉" at bounding box center [398, 237] width 21 height 12
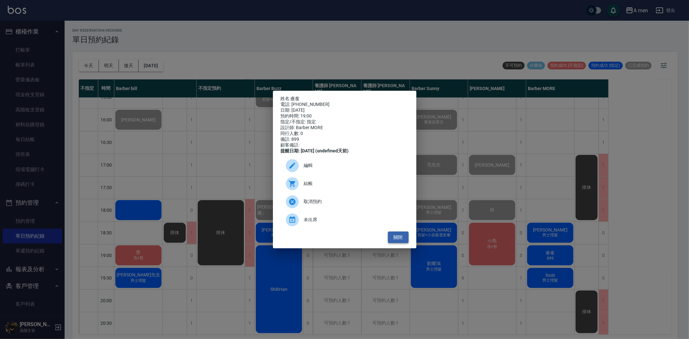
click at [394, 243] on button "關閉" at bounding box center [398, 237] width 21 height 12
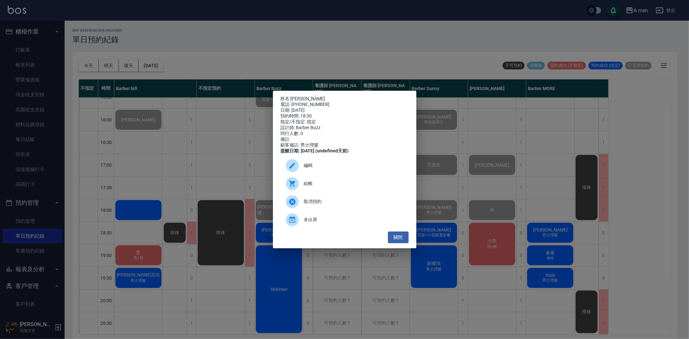
click at [345, 183] on div "結帳" at bounding box center [345, 184] width 128 height 18
click at [392, 240] on button "關閉" at bounding box center [398, 237] width 21 height 12
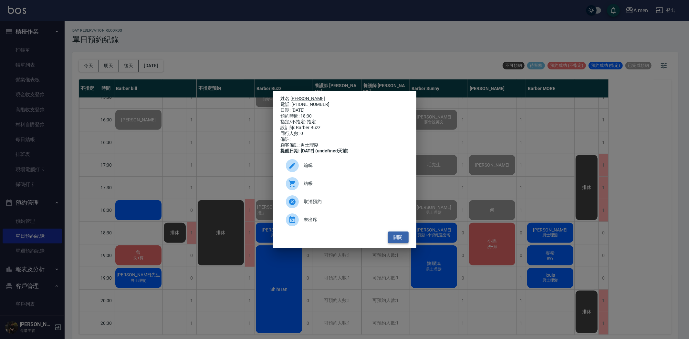
click at [401, 239] on button "關閉" at bounding box center [398, 237] width 21 height 12
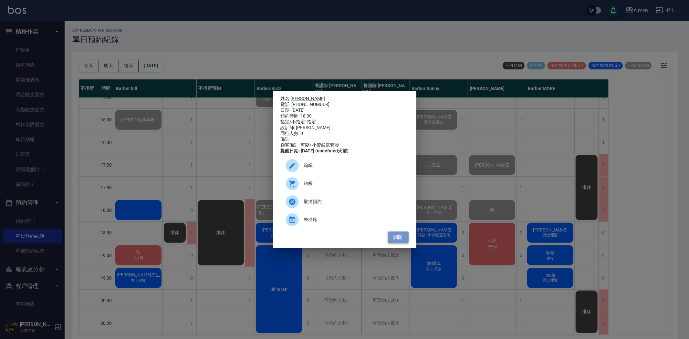
click at [396, 241] on button "關閉" at bounding box center [398, 237] width 21 height 12
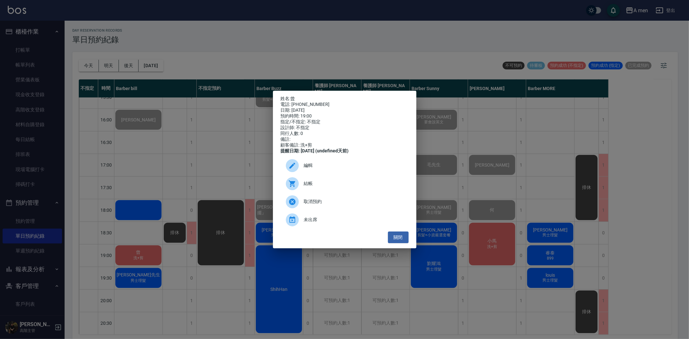
drag, startPoint x: 394, startPoint y: 234, endPoint x: 371, endPoint y: 235, distance: 22.6
click at [393, 231] on ul "編輯 結帳 取消預約 未出席" at bounding box center [345, 192] width 128 height 77
click at [392, 239] on button "關閉" at bounding box center [398, 237] width 21 height 12
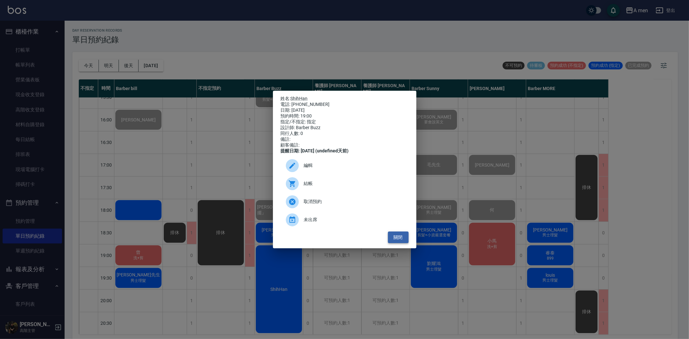
click at [398, 243] on button "關閉" at bounding box center [398, 237] width 21 height 12
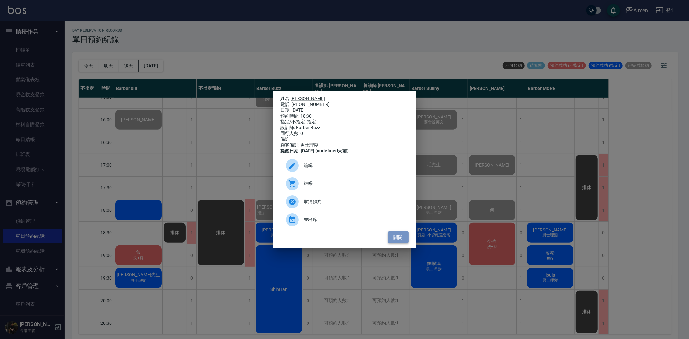
click at [399, 241] on button "關閉" at bounding box center [398, 237] width 21 height 12
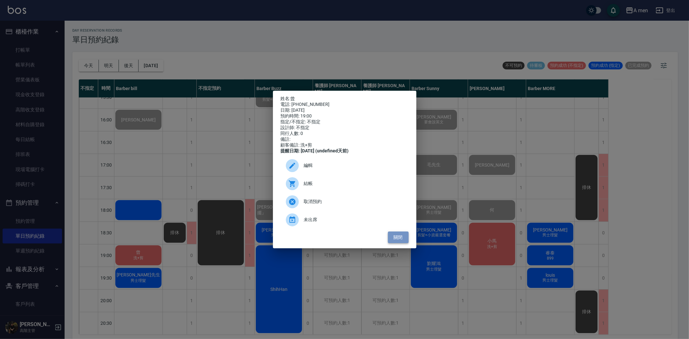
click at [392, 243] on button "關閉" at bounding box center [398, 237] width 21 height 12
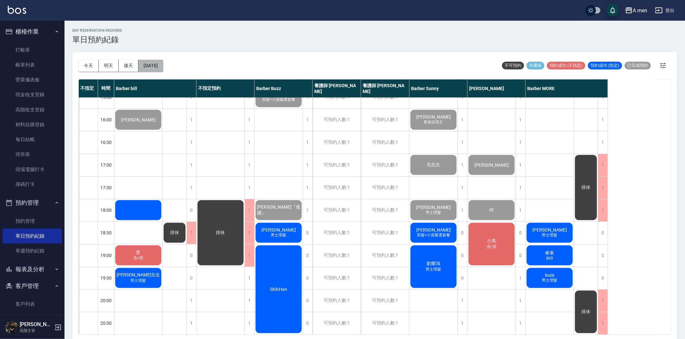
click at [148, 62] on button "2025/08/20" at bounding box center [151, 66] width 25 height 12
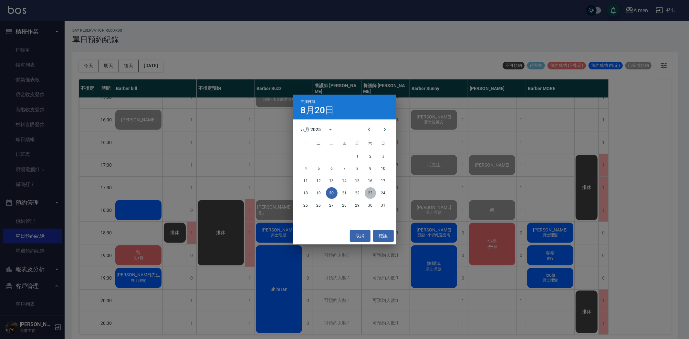
click at [371, 192] on button "23" at bounding box center [371, 193] width 12 height 12
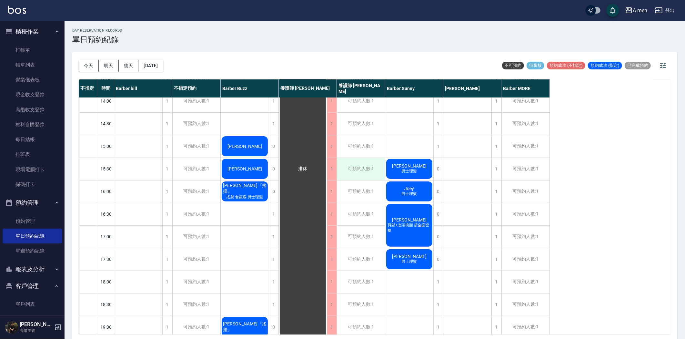
scroll to position [108, 0]
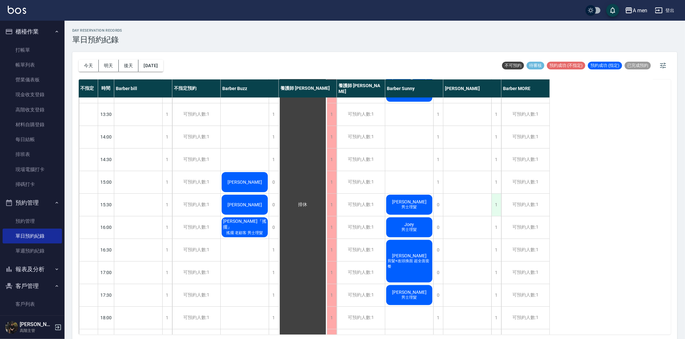
click at [499, 209] on div "1" at bounding box center [497, 205] width 10 height 22
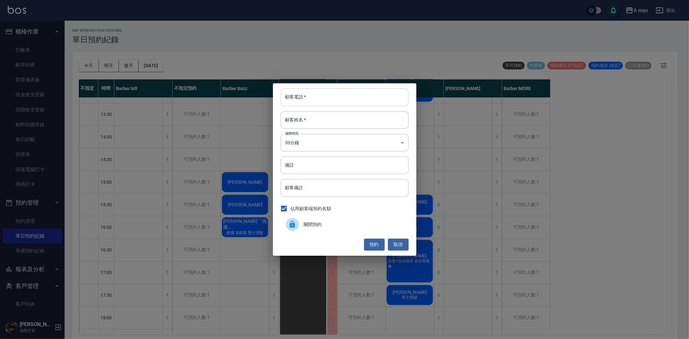
click at [314, 102] on input "顧客電話   *" at bounding box center [345, 96] width 128 height 17
drag, startPoint x: 404, startPoint y: 243, endPoint x: 406, endPoint y: 238, distance: 5.1
click at [404, 242] on button "取消" at bounding box center [398, 245] width 21 height 12
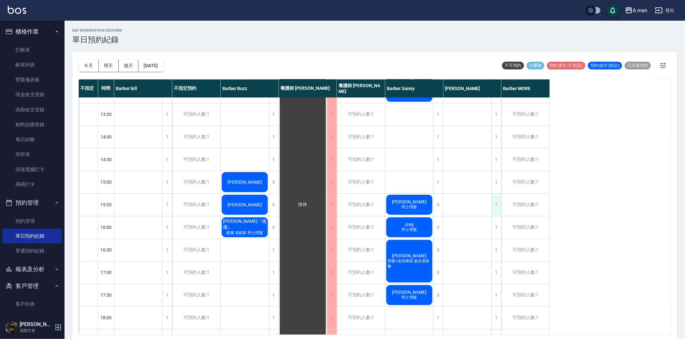
click at [497, 208] on div "1" at bounding box center [497, 205] width 10 height 22
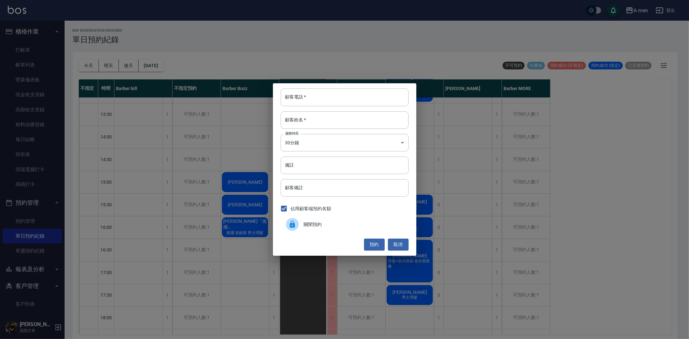
click at [127, 168] on div "顧客電話   * 顧客電話   * 顧客姓名   * 顧客姓名   * 服務時長 30分鐘 1 服務時長 備註 備註 顧客備註 顧客備註 佔用顧客端預約名額 …" at bounding box center [344, 169] width 689 height 339
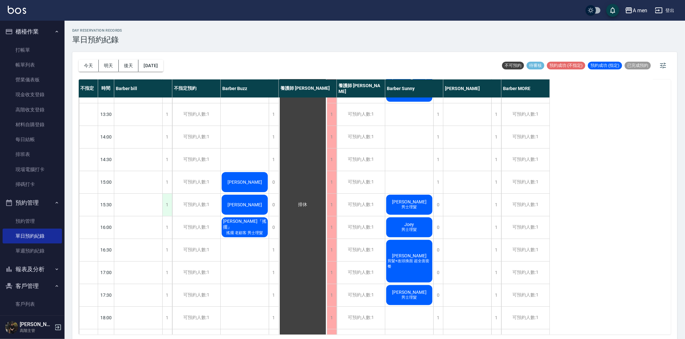
click at [171, 209] on div "1" at bounding box center [167, 205] width 10 height 22
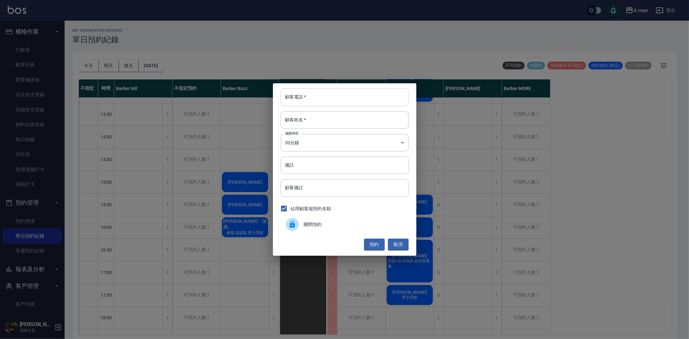
click at [308, 101] on input "顧客電話   *" at bounding box center [345, 96] width 128 height 17
type input "0905783705"
click at [299, 113] on div "顧客姓名   * 顧客姓名   *" at bounding box center [345, 119] width 128 height 17
type input "j"
type input "魏先生先生"
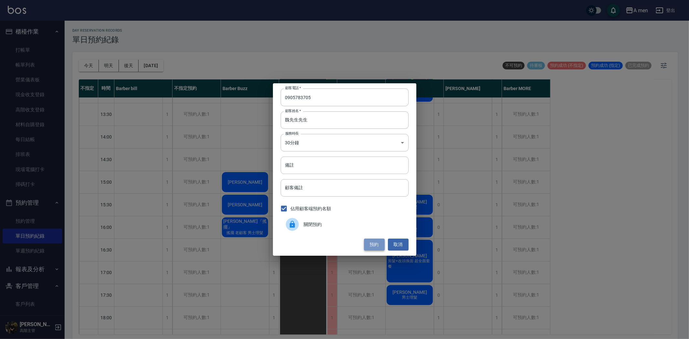
click at [378, 244] on button "預約" at bounding box center [374, 245] width 21 height 12
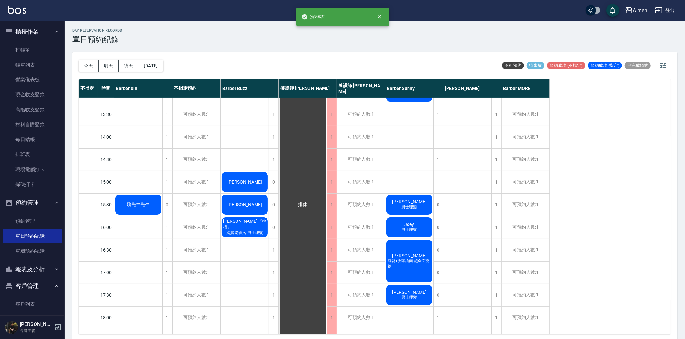
click at [142, 4] on span "魏先生先生" at bounding box center [138, 1] width 7 height 6
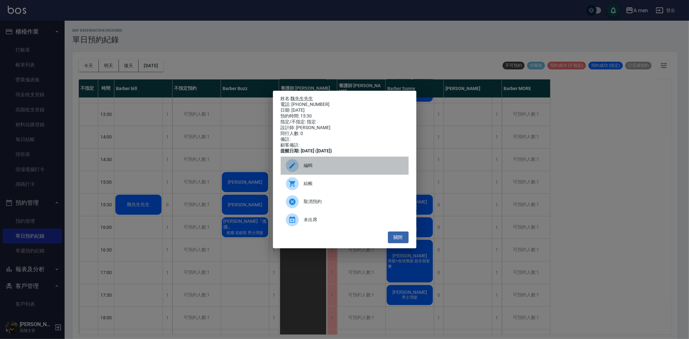
click at [314, 169] on span "編輯" at bounding box center [353, 165] width 99 height 7
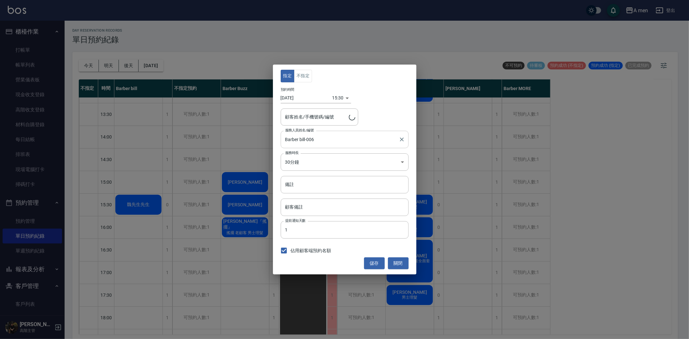
type input "魏先生先生/0905783705"
click at [308, 79] on button "不指定" at bounding box center [303, 76] width 18 height 13
click at [376, 262] on button "儲存" at bounding box center [374, 263] width 21 height 12
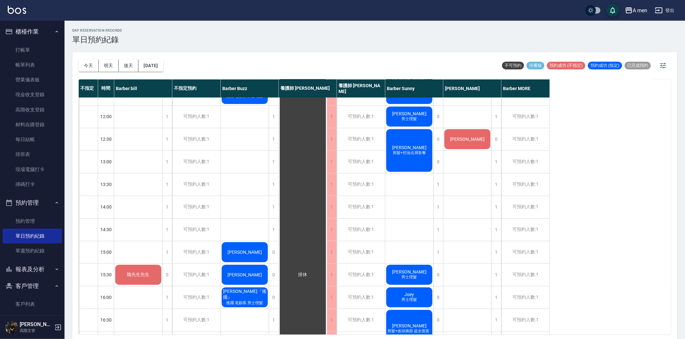
scroll to position [0, 0]
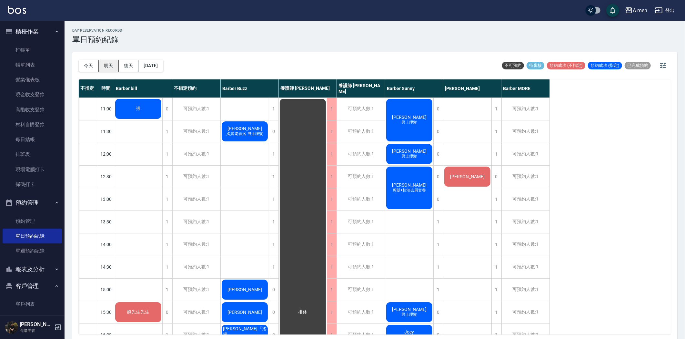
click at [104, 62] on button "明天" at bounding box center [109, 66] width 20 height 12
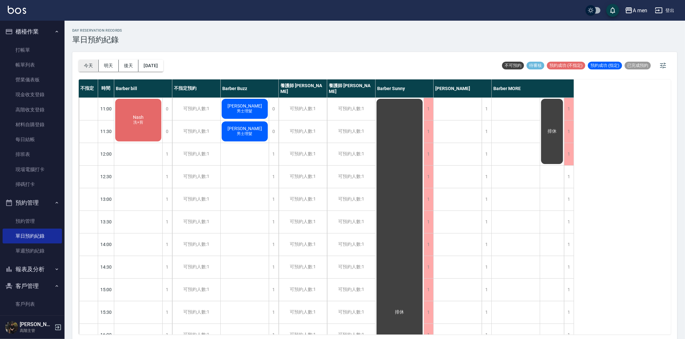
click at [92, 65] on button "今天" at bounding box center [89, 66] width 20 height 12
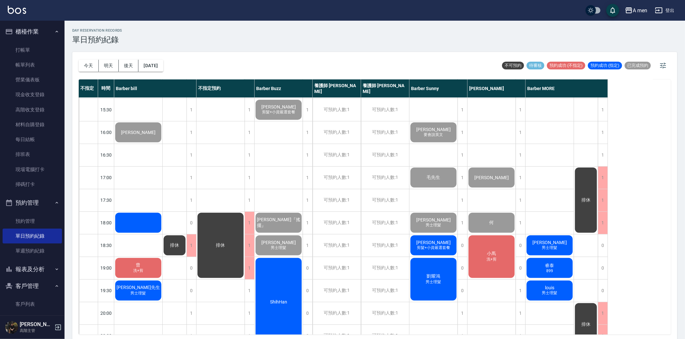
scroll to position [215, 0]
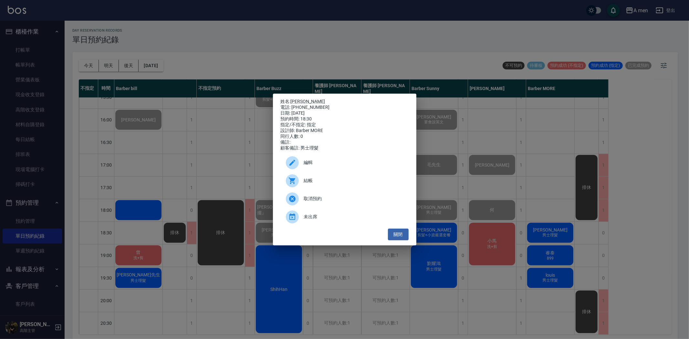
click at [375, 190] on div "結帳" at bounding box center [345, 181] width 128 height 18
click at [393, 240] on button "關閉" at bounding box center [398, 235] width 21 height 12
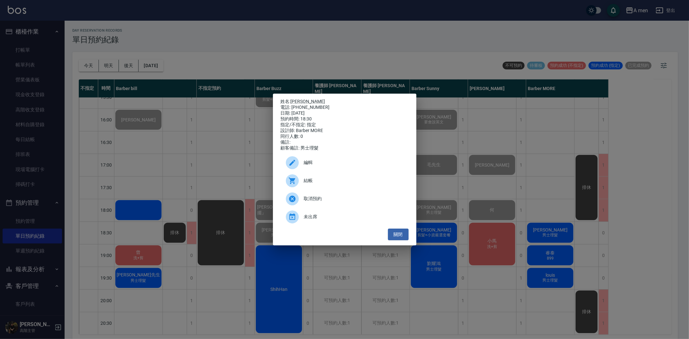
click at [335, 189] on div "結帳" at bounding box center [345, 181] width 128 height 18
click at [394, 237] on button "關閉" at bounding box center [398, 235] width 21 height 12
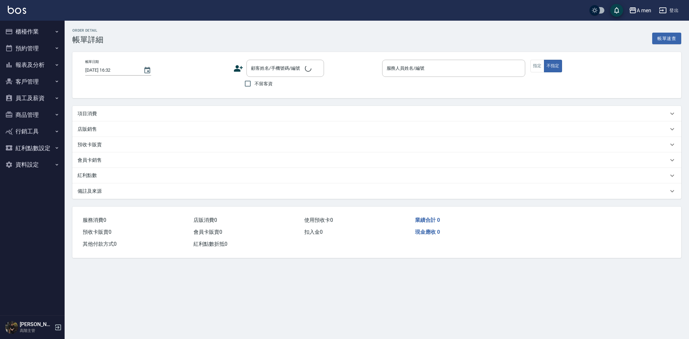
type input "[DATE] 15:30"
type input "Barber Buzz-004"
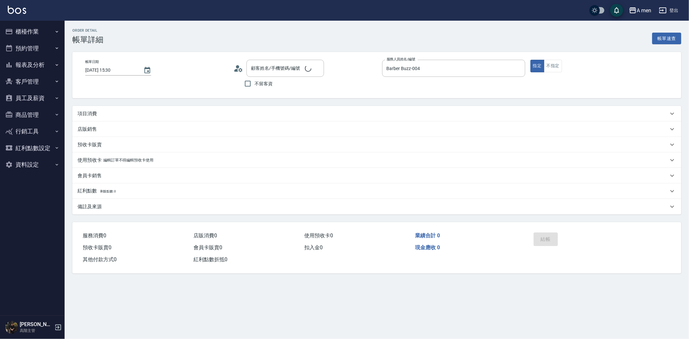
type input "[PERSON_NAME]/0922189930/null"
click at [628, 37] on button "組合商品" at bounding box center [634, 39] width 29 height 12
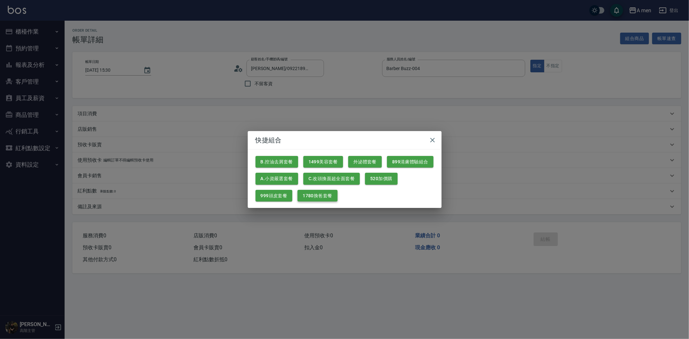
click at [318, 194] on button "1780換爸套餐" at bounding box center [317, 196] width 40 height 12
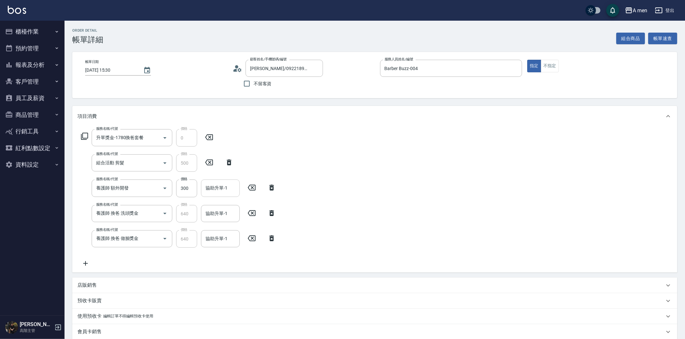
click at [219, 188] on input "協助升單-1" at bounding box center [220, 187] width 33 height 11
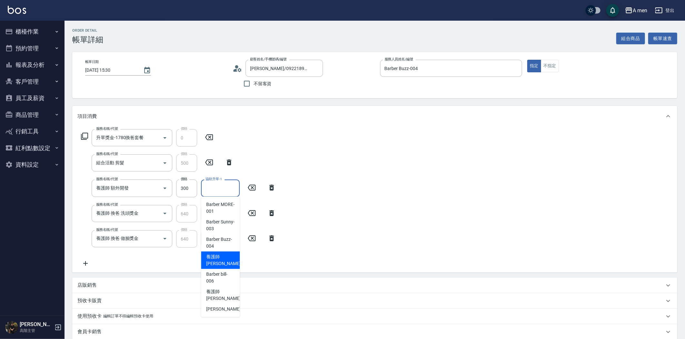
drag, startPoint x: 226, startPoint y: 262, endPoint x: 228, endPoint y: 268, distance: 6.8
click at [228, 268] on div "養護師 [PERSON_NAME] -005" at bounding box center [220, 260] width 39 height 17
type input "養護師 [PERSON_NAME]-005"
click at [220, 189] on input "養護師 [PERSON_NAME]-005" at bounding box center [215, 187] width 23 height 11
click at [218, 262] on span "養護師 [PERSON_NAME] -005" at bounding box center [227, 260] width 43 height 14
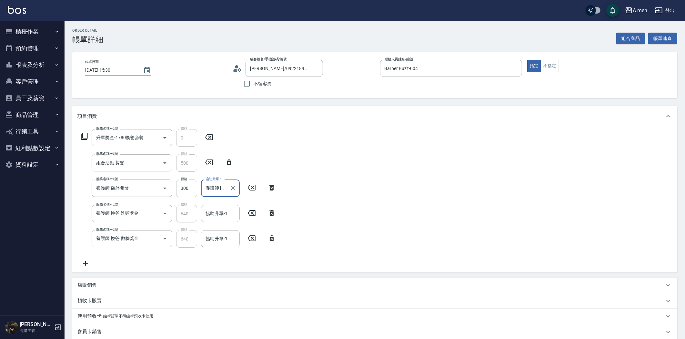
click at [190, 192] on input "300" at bounding box center [186, 188] width 21 height 17
type input "200"
click at [214, 211] on div "協助升單-1 協助升單-1" at bounding box center [220, 213] width 39 height 17
click at [210, 150] on span "養護師 [PERSON_NAME] -005" at bounding box center [227, 148] width 43 height 14
type input "養護師 [PERSON_NAME]-005"
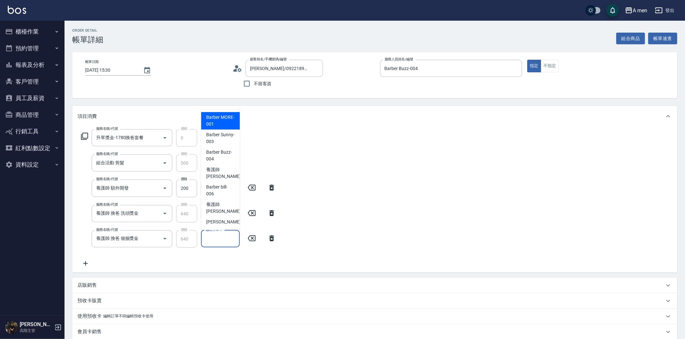
click at [217, 241] on input "協助升單-1" at bounding box center [220, 238] width 33 height 11
click at [224, 171] on span "養護師 [PERSON_NAME] -005" at bounding box center [227, 173] width 43 height 14
type input "養護師 [PERSON_NAME]-005"
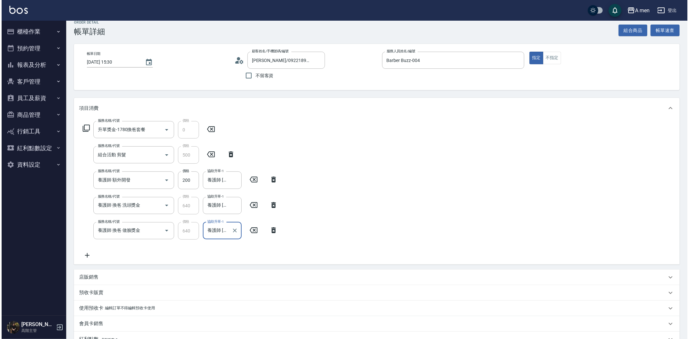
scroll to position [116, 0]
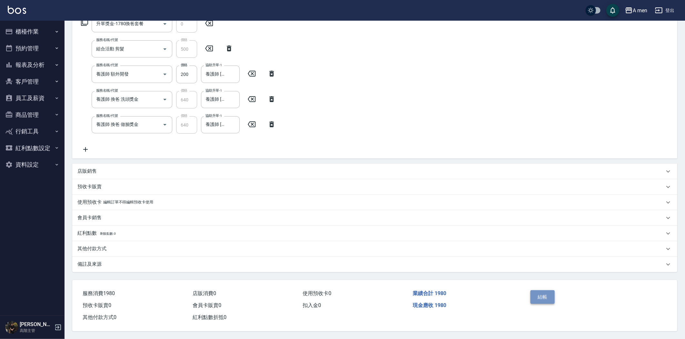
click at [550, 300] on button "結帳" at bounding box center [543, 297] width 24 height 14
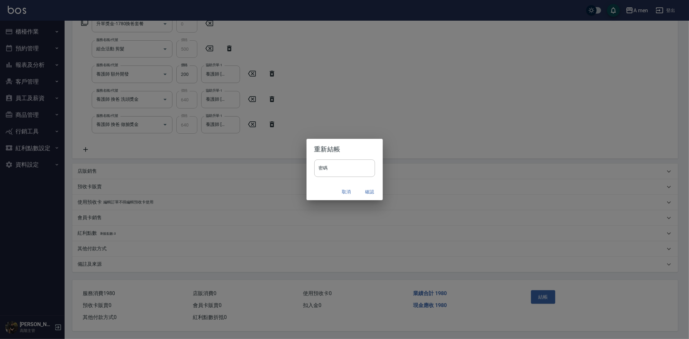
click at [328, 177] on div "密碼 密碼" at bounding box center [344, 171] width 76 height 24
click at [328, 172] on input "密碼" at bounding box center [344, 167] width 61 height 17
click at [418, 185] on div "重新結帳 密碼 密碼 取消 確認" at bounding box center [344, 169] width 689 height 339
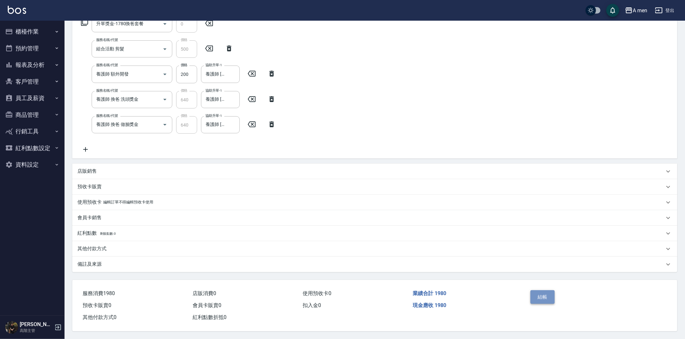
click at [545, 293] on button "結帳" at bounding box center [543, 297] width 24 height 14
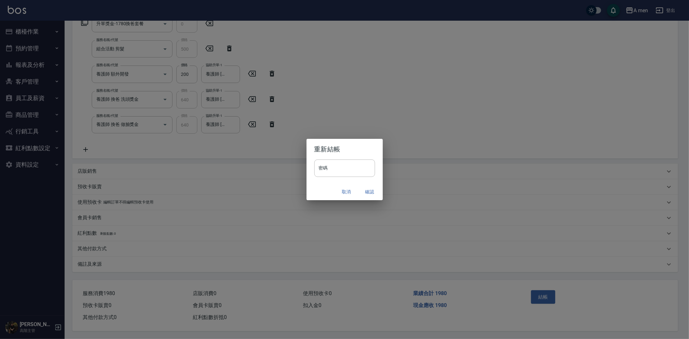
click at [374, 189] on button "確認" at bounding box center [369, 192] width 21 height 12
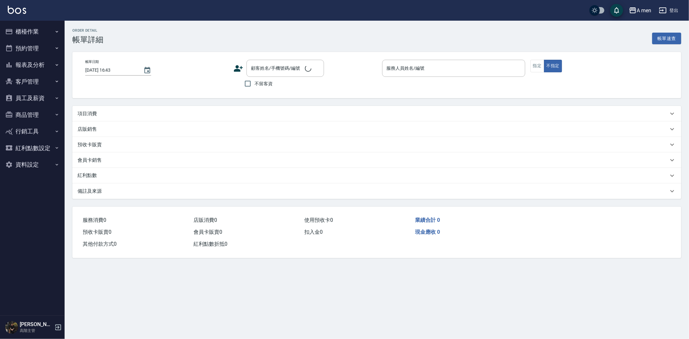
type input "[DATE] 16:00"
type input "Barber Sunny -003"
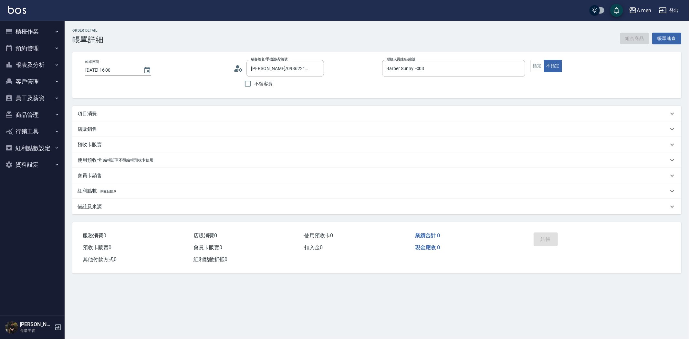
type input "[PERSON_NAME]/0986221452/null"
click at [252, 112] on div "項目消費" at bounding box center [372, 113] width 591 height 7
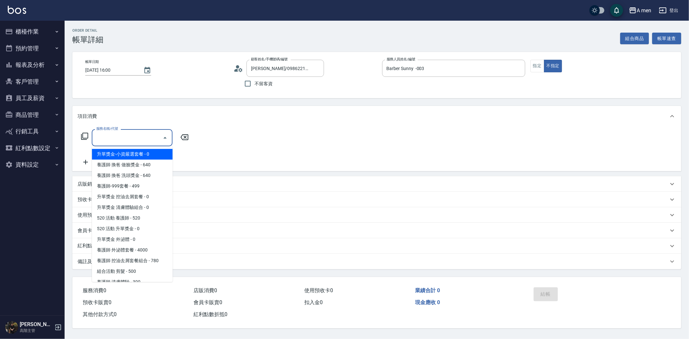
click at [157, 137] on input "服務名稱/代號" at bounding box center [127, 137] width 65 height 11
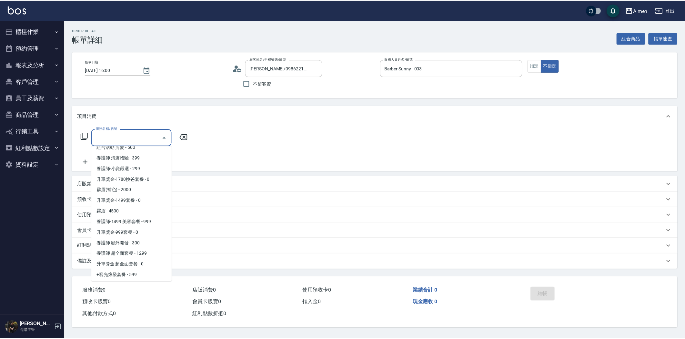
scroll to position [179, 0]
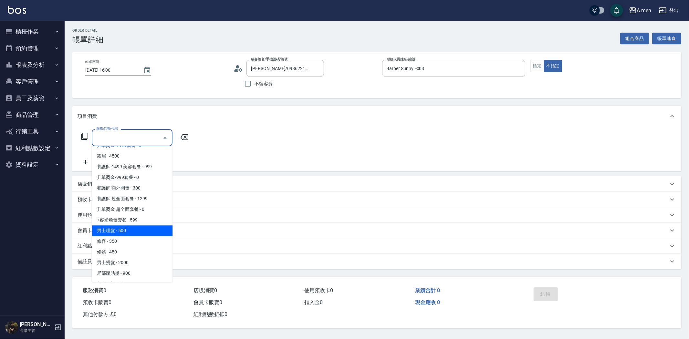
click at [138, 230] on span "男士理髮 - 500" at bounding box center [132, 230] width 81 height 11
type input "男士理髮(A01)"
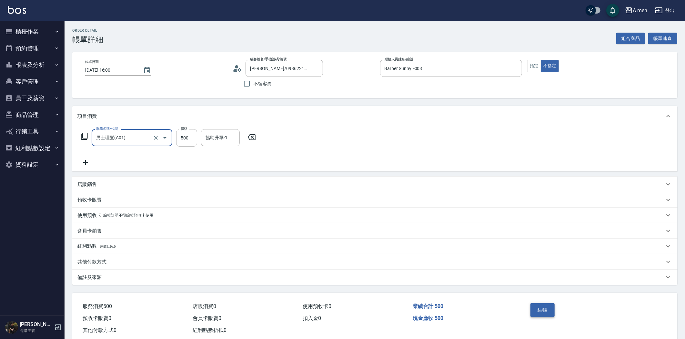
click at [546, 312] on button "結帳" at bounding box center [543, 310] width 24 height 14
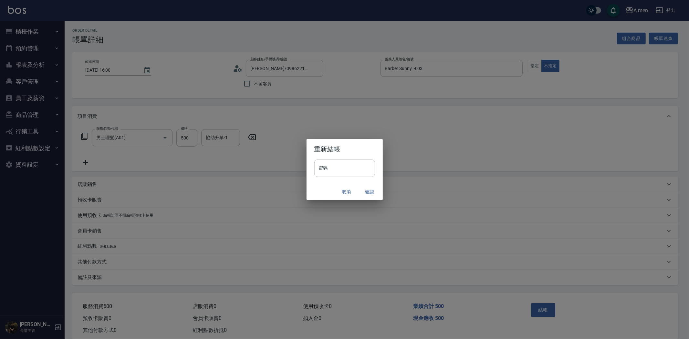
click at [339, 172] on input "密碼" at bounding box center [344, 167] width 61 height 17
type input "****"
click at [363, 189] on button "確認" at bounding box center [369, 192] width 21 height 12
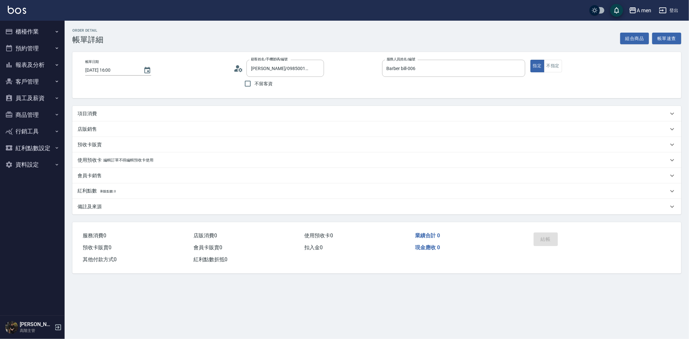
click at [331, 113] on div "項目消費" at bounding box center [372, 113] width 591 height 7
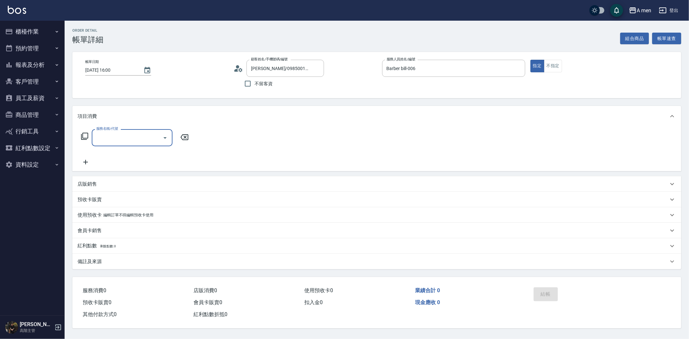
click at [139, 144] on div "服務名稱/代號" at bounding box center [132, 137] width 81 height 17
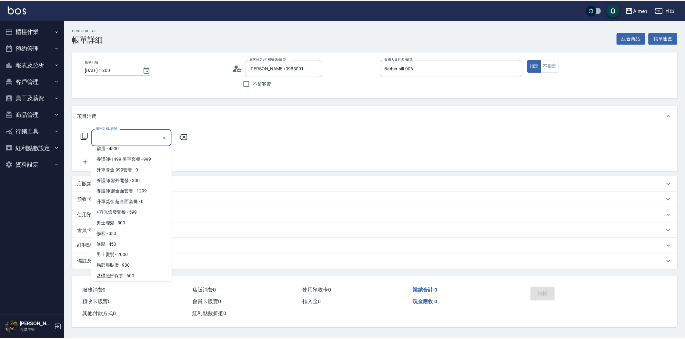
scroll to position [253, 0]
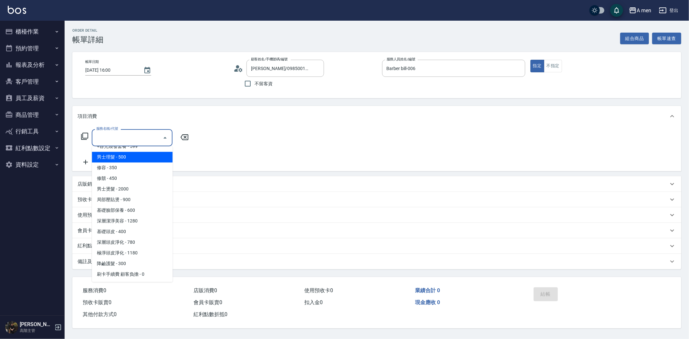
click at [132, 154] on span "男士理髮 - 500" at bounding box center [132, 157] width 81 height 11
type input "男士理髮(A01)"
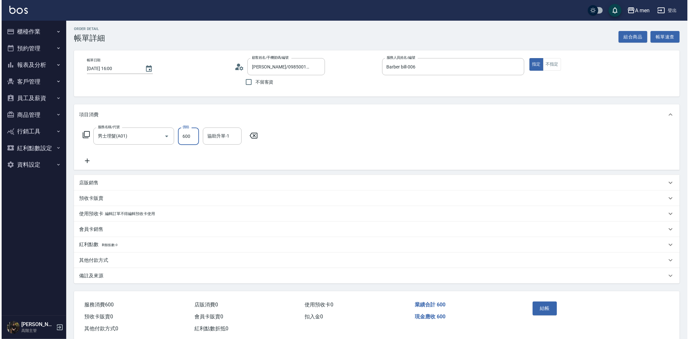
scroll to position [15, 0]
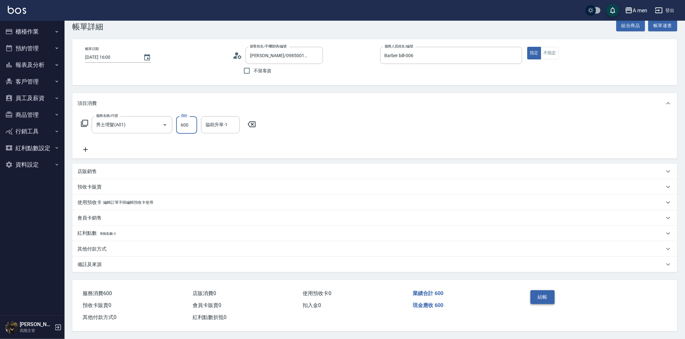
type input "600"
click at [548, 291] on button "結帳" at bounding box center [543, 297] width 24 height 14
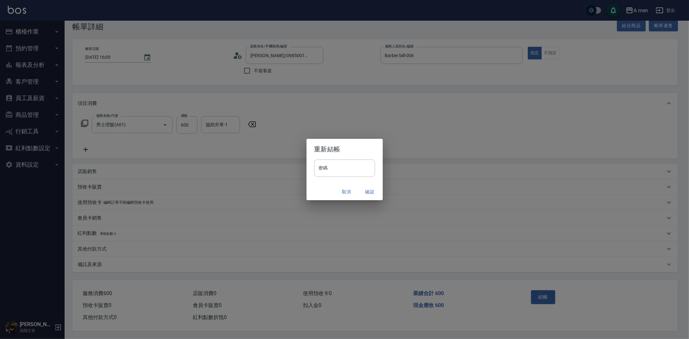
click at [373, 192] on button "確認" at bounding box center [369, 192] width 21 height 12
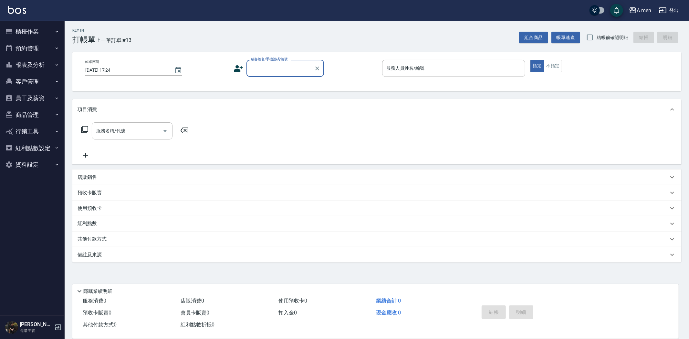
click at [44, 33] on button "櫃檯作業" at bounding box center [32, 31] width 59 height 17
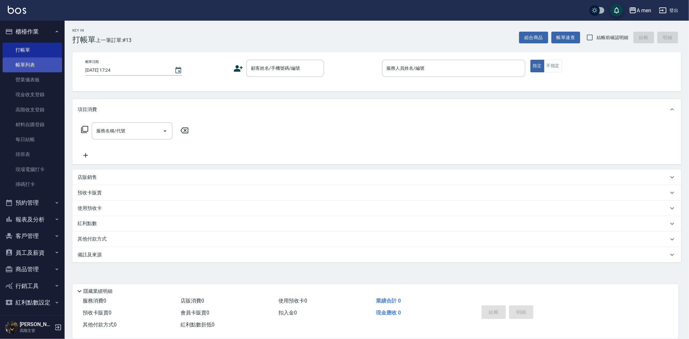
click at [41, 65] on link "帳單列表" at bounding box center [32, 64] width 59 height 15
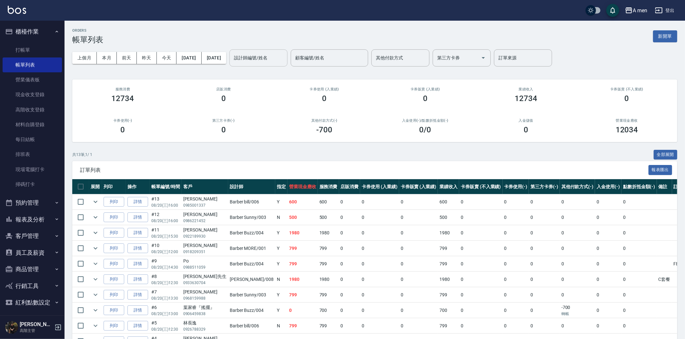
click at [285, 60] on input "設計師編號/姓名" at bounding box center [258, 57] width 52 height 11
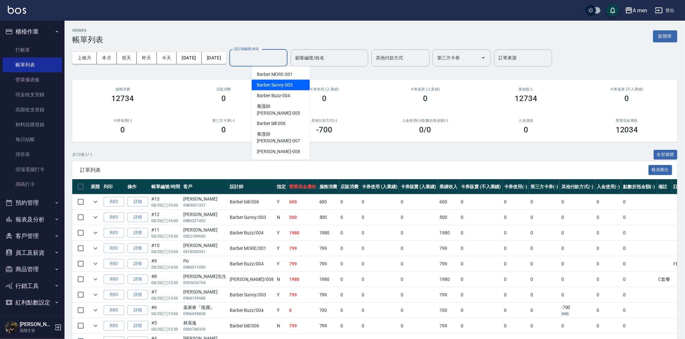
click at [289, 86] on span "Barber Sunny -003" at bounding box center [275, 85] width 36 height 7
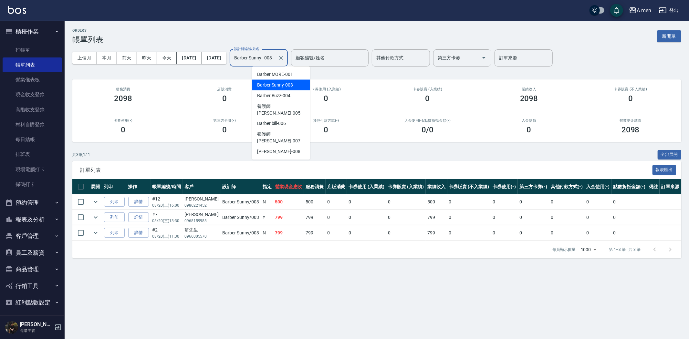
click at [275, 62] on input "Barber Sunny -003" at bounding box center [253, 57] width 43 height 11
click at [288, 93] on span "Barber Buzz -004" at bounding box center [273, 95] width 33 height 7
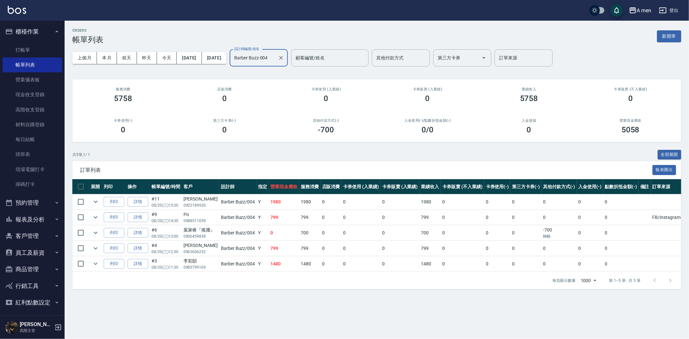
click at [275, 55] on input "Barber Buzz-004" at bounding box center [253, 57] width 43 height 11
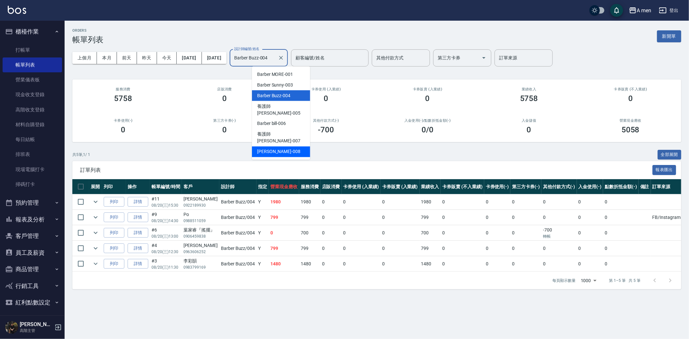
click at [277, 143] on ul "Barber MORE -001 Barber Sunny -003 Barber Buzz -004 養護師 小蔡 -005 Barber bill -00…" at bounding box center [281, 113] width 58 height 93
click at [278, 147] on div "Garry -008" at bounding box center [281, 152] width 58 height 11
type input "Garry-008"
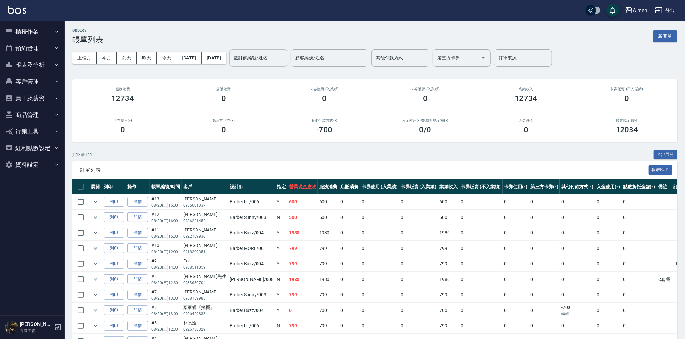
click at [277, 56] on input "設計師編號/姓名" at bounding box center [258, 57] width 52 height 11
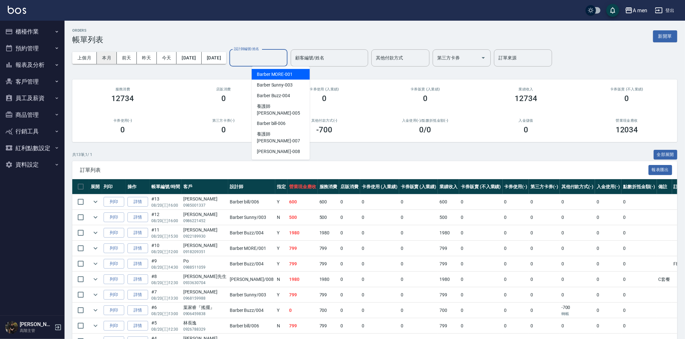
click at [105, 59] on button "本月" at bounding box center [107, 58] width 20 height 12
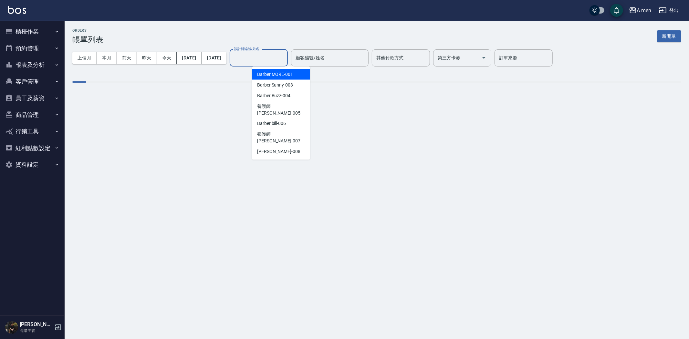
click at [283, 60] on input "設計師編號/姓名" at bounding box center [258, 57] width 52 height 11
click at [281, 92] on span "Barber Buzz -004" at bounding box center [273, 95] width 33 height 7
click at [280, 83] on div "ORDERS 帳單列表 新開單 上個月 本月 前天 昨天 今天 2025/08/01 2025/08/31 設計師編號/姓名 設計師編號/姓名 顧客編號/姓名…" at bounding box center [377, 60] width 624 height 79
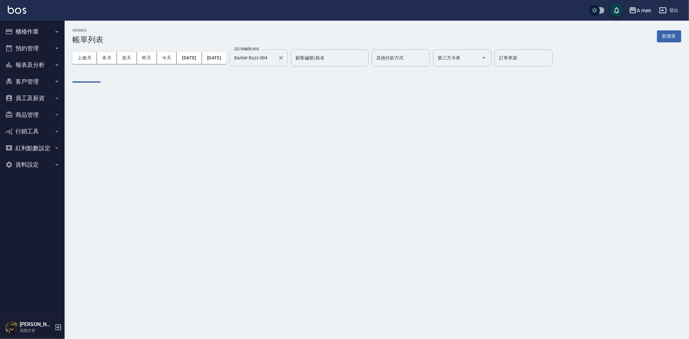
click at [275, 63] on input "Barber Buzz-004" at bounding box center [253, 57] width 43 height 11
click at [275, 61] on input "Barber Buzz-004" at bounding box center [253, 57] width 43 height 11
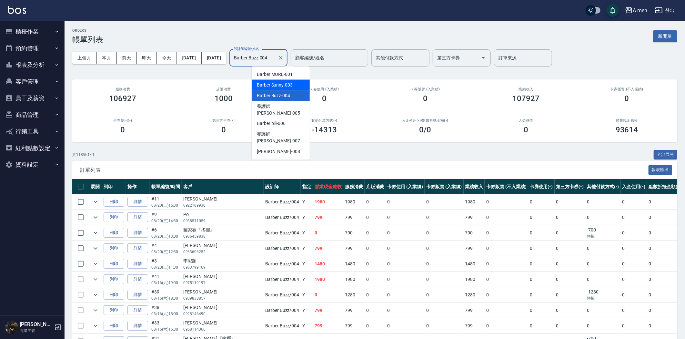
click at [281, 83] on span "Barber Sunny -003" at bounding box center [275, 85] width 36 height 7
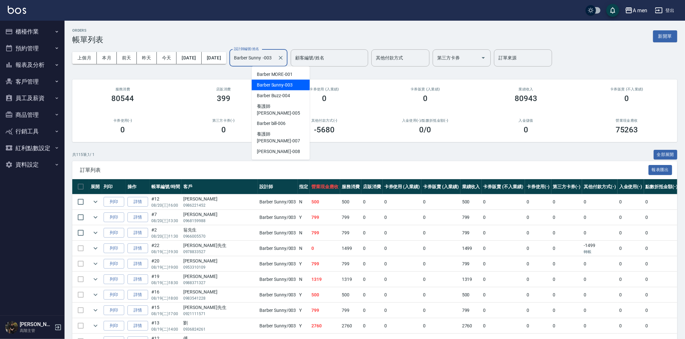
click at [275, 60] on input "Barber Sunny -003" at bounding box center [253, 57] width 43 height 11
click at [277, 147] on div "Garry -008" at bounding box center [281, 152] width 58 height 11
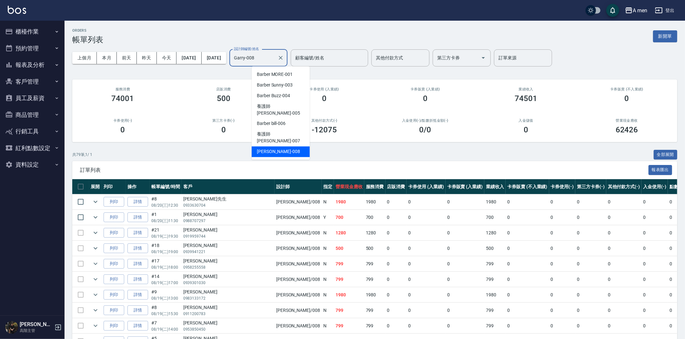
click at [272, 54] on input "Garry-008" at bounding box center [253, 57] width 43 height 11
click at [284, 120] on span "Barber bill -006" at bounding box center [271, 123] width 29 height 7
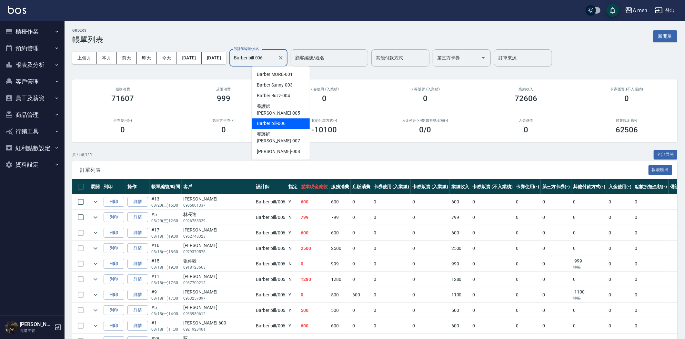
click at [275, 59] on input "Barber bill-006" at bounding box center [253, 57] width 43 height 11
click at [283, 147] on div "Garry -008" at bounding box center [281, 152] width 58 height 11
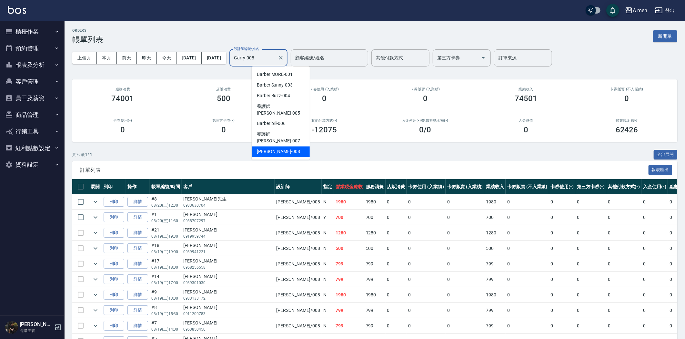
click at [275, 62] on input "Garry-008" at bounding box center [253, 57] width 43 height 11
click at [286, 98] on span "Barber Buzz -004" at bounding box center [273, 95] width 33 height 7
type input "Barber Buzz-004"
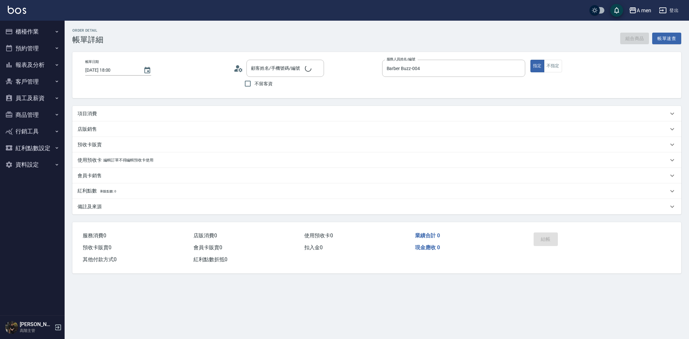
click at [160, 114] on div "項目消費" at bounding box center [372, 113] width 591 height 7
type input "[PERSON_NAME]『搖擺』/0981506627/null"
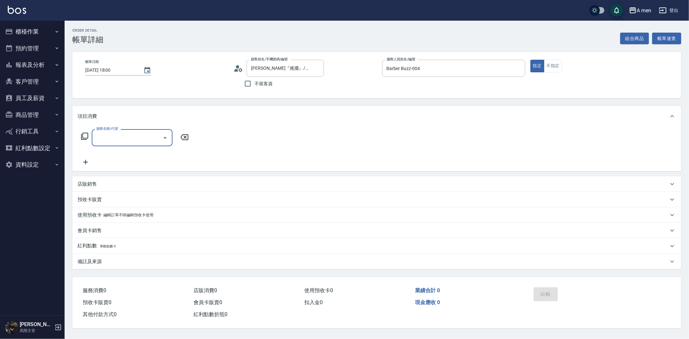
drag, startPoint x: 139, startPoint y: 133, endPoint x: 139, endPoint y: 138, distance: 4.5
click at [139, 133] on input "服務名稱/代號" at bounding box center [127, 137] width 65 height 11
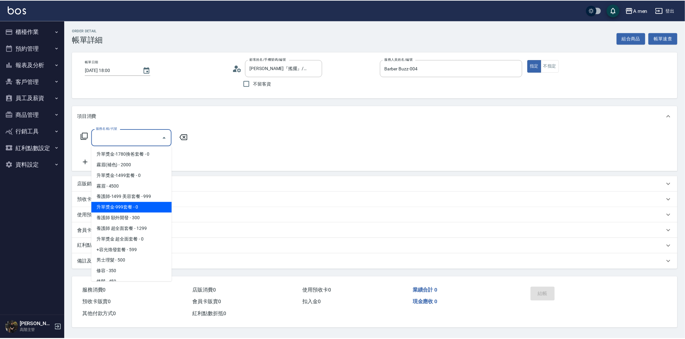
scroll to position [215, 0]
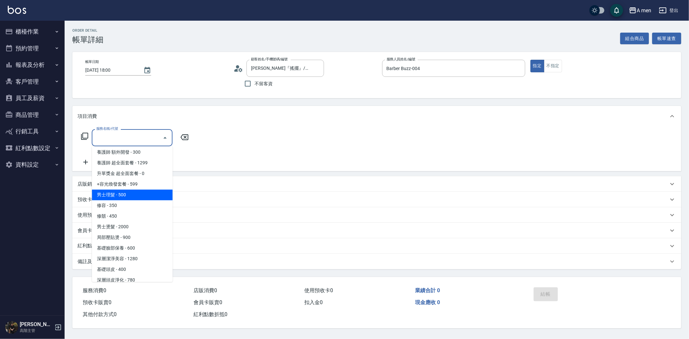
drag, startPoint x: 128, startPoint y: 195, endPoint x: 179, endPoint y: 159, distance: 62.2
click at [128, 194] on span "男士理髮 - 500" at bounding box center [132, 195] width 81 height 11
type input "男士理髮(A01)"
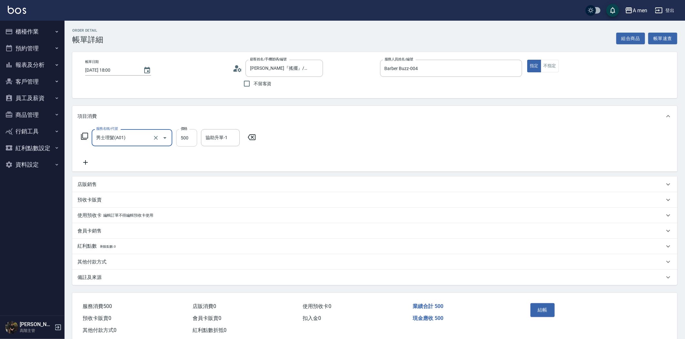
click at [188, 132] on input "500" at bounding box center [186, 137] width 21 height 17
type input "700"
click at [534, 310] on button "結帳" at bounding box center [543, 310] width 24 height 14
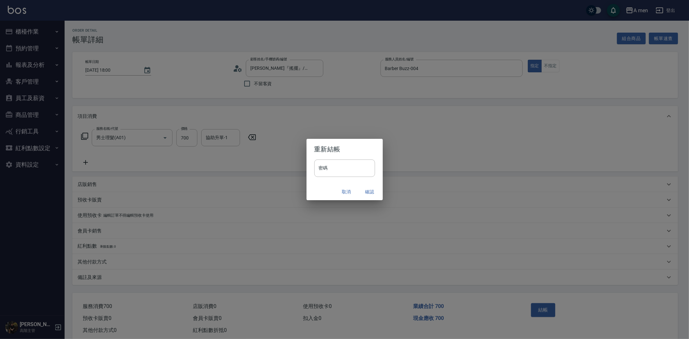
click at [366, 193] on button "確認" at bounding box center [369, 192] width 21 height 12
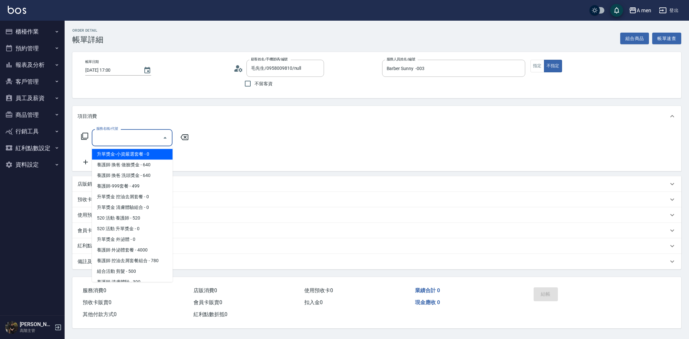
click at [128, 134] on input "服務名稱/代號" at bounding box center [127, 137] width 65 height 11
click at [626, 40] on button "組合商品" at bounding box center [634, 39] width 29 height 12
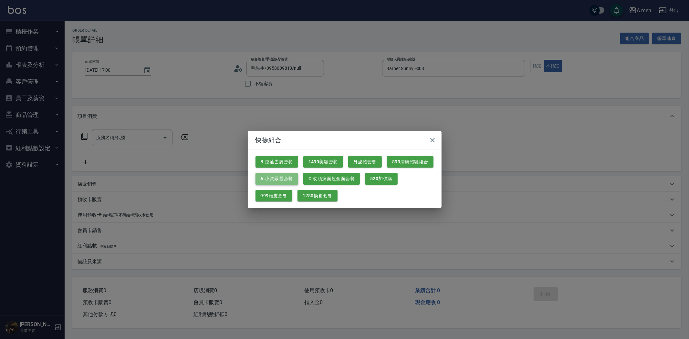
click at [269, 182] on button "A.小資嚴選套餐" at bounding box center [276, 179] width 43 height 12
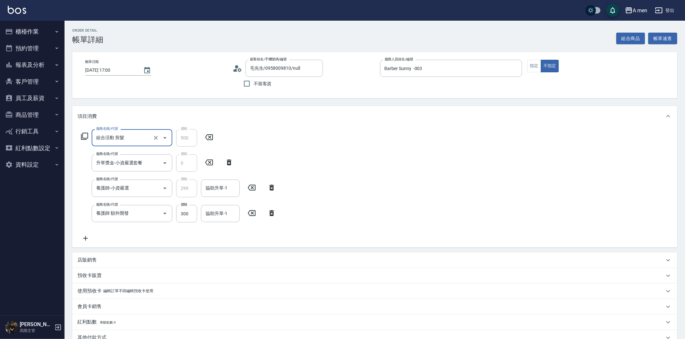
click at [271, 216] on icon at bounding box center [272, 213] width 16 height 8
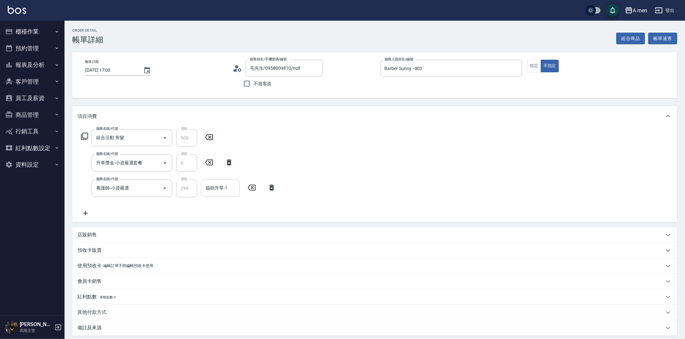
click at [231, 191] on input "協助升單-1" at bounding box center [220, 187] width 33 height 11
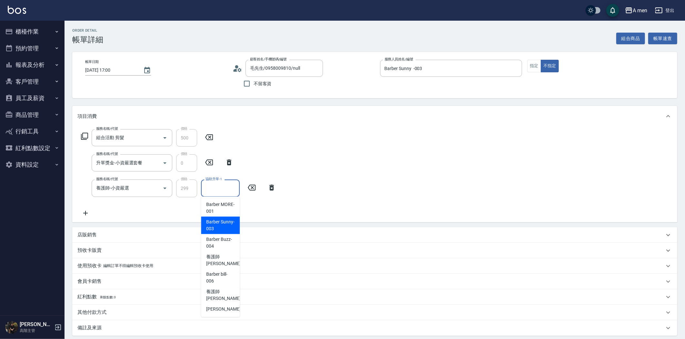
click at [225, 229] on span "Barber Sunny -003" at bounding box center [220, 226] width 28 height 14
type input "Barber Sunny -003"
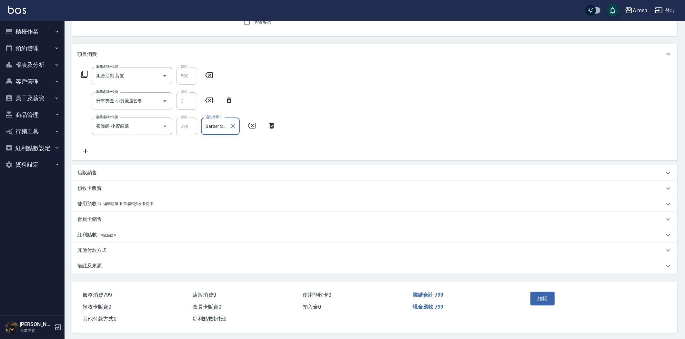
scroll to position [66, 0]
drag, startPoint x: 133, startPoint y: 244, endPoint x: 129, endPoint y: 253, distance: 9.5
click at [133, 245] on div "其他付款方式" at bounding box center [370, 248] width 587 height 7
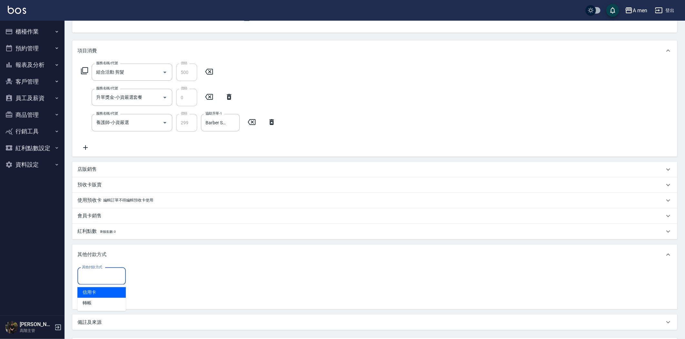
click at [100, 279] on input "其他付款方式" at bounding box center [101, 276] width 43 height 11
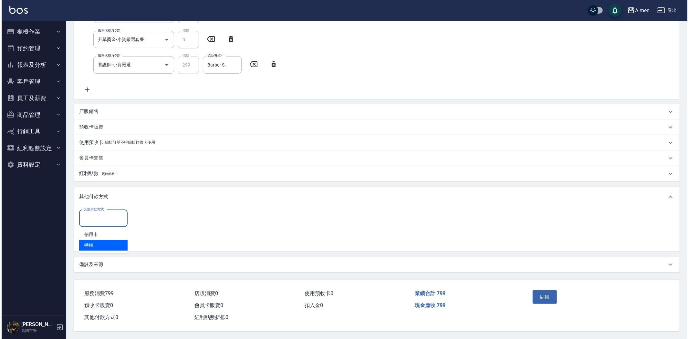
scroll to position [125, 0]
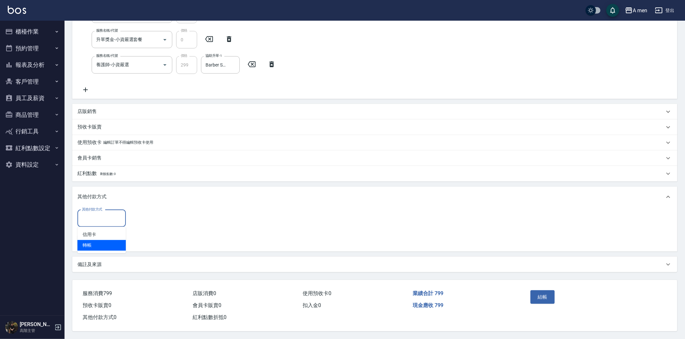
drag, startPoint x: 102, startPoint y: 247, endPoint x: 141, endPoint y: 246, distance: 39.4
click at [102, 246] on span "轉帳" at bounding box center [101, 245] width 48 height 11
type input "轉帳"
click at [159, 219] on input "0" at bounding box center [154, 218] width 48 height 17
type input "799"
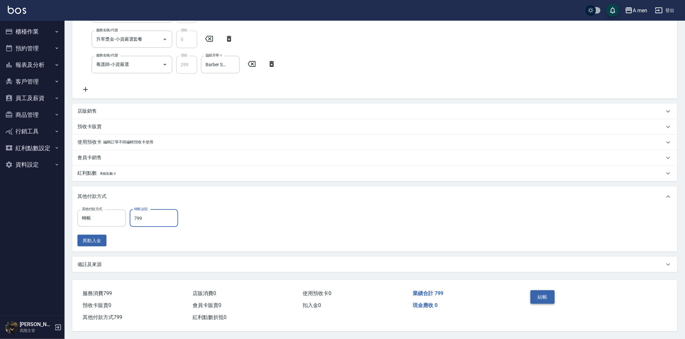
click at [541, 295] on button "結帳" at bounding box center [543, 297] width 24 height 14
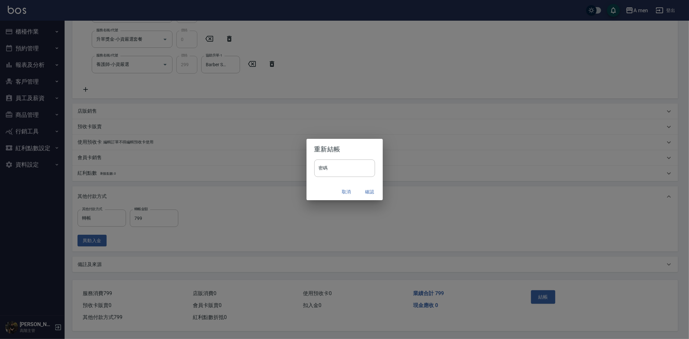
click at [367, 196] on button "確認" at bounding box center [369, 192] width 21 height 12
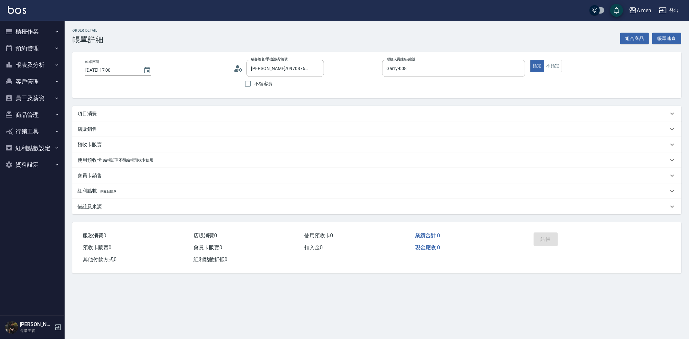
click at [138, 115] on div "項目消費" at bounding box center [372, 113] width 591 height 7
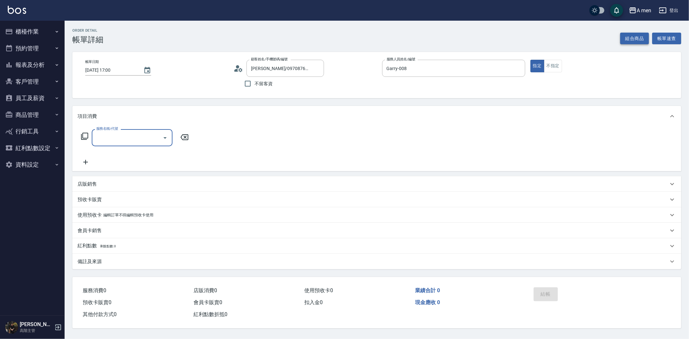
click at [642, 41] on button "組合商品" at bounding box center [634, 39] width 29 height 12
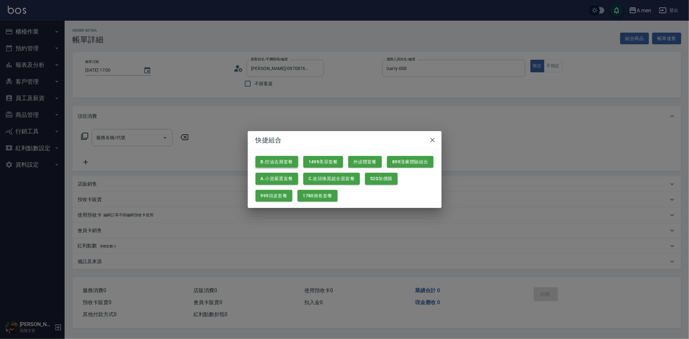
click at [285, 158] on button "B.控油去屑套餐" at bounding box center [276, 162] width 43 height 12
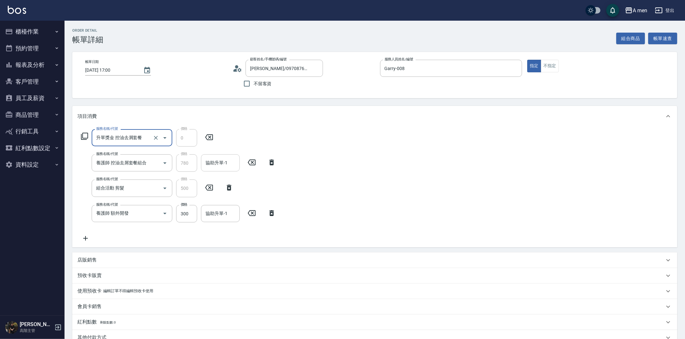
click at [225, 163] on input "協助升單-1" at bounding box center [220, 162] width 33 height 11
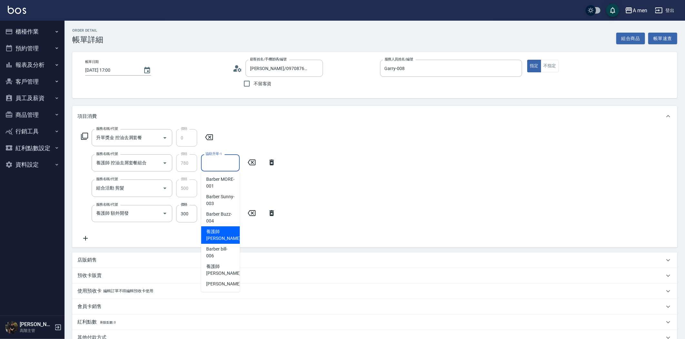
click at [226, 234] on span "養護師 [PERSON_NAME] -005" at bounding box center [227, 235] width 43 height 14
type input "養護師 [PERSON_NAME]-005"
click at [194, 215] on input "300" at bounding box center [186, 213] width 21 height 17
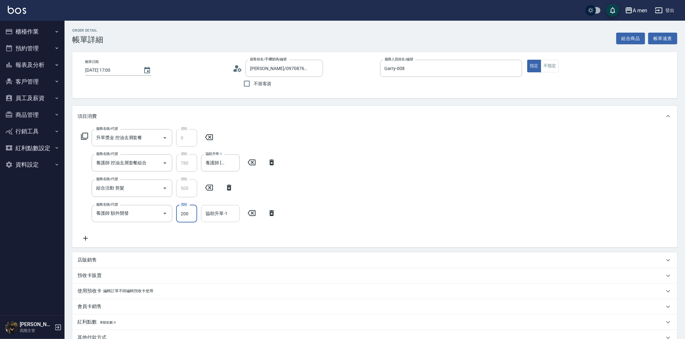
click at [214, 221] on div "協助升單-1" at bounding box center [220, 213] width 39 height 17
type input "200"
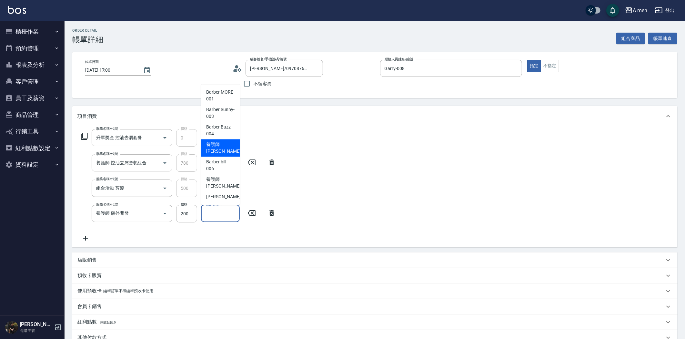
click at [231, 147] on span "養護師 小蔡 -005" at bounding box center [227, 148] width 43 height 14
type input "養護師 小蔡-005"
click at [217, 214] on input "養護師 小蔡-005" at bounding box center [215, 213] width 23 height 11
click at [219, 142] on span "養護師 小蔡 -005" at bounding box center [227, 148] width 43 height 14
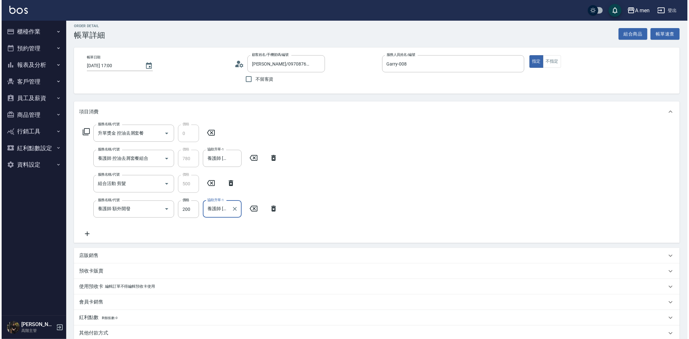
scroll to position [91, 0]
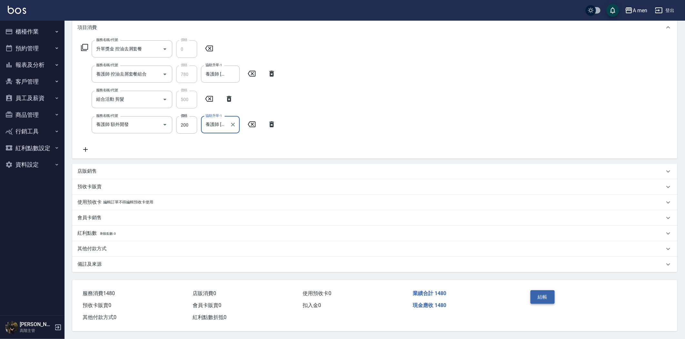
click at [540, 296] on button "結帳" at bounding box center [543, 297] width 24 height 14
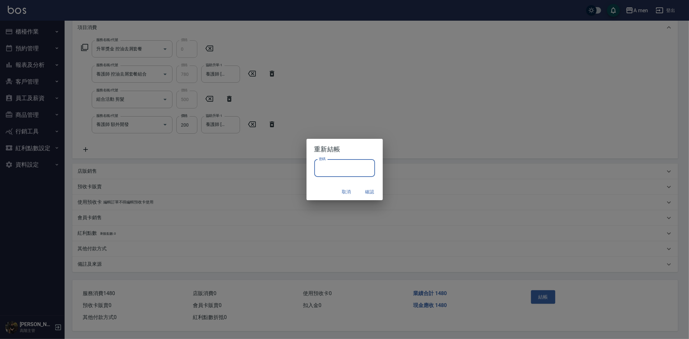
click at [366, 162] on input "密碼" at bounding box center [344, 167] width 61 height 17
type input "****"
click at [369, 189] on button "確認" at bounding box center [369, 192] width 21 height 12
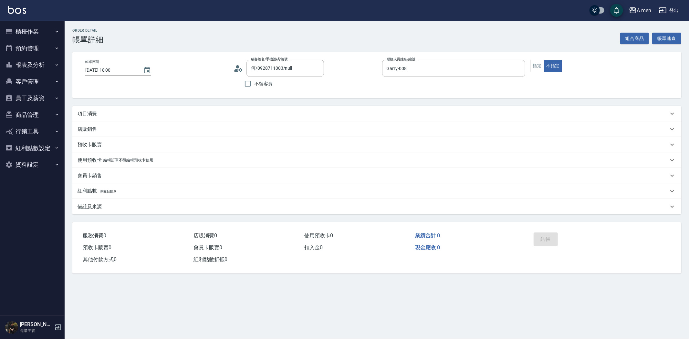
click at [175, 114] on div "項目消費" at bounding box center [372, 113] width 591 height 7
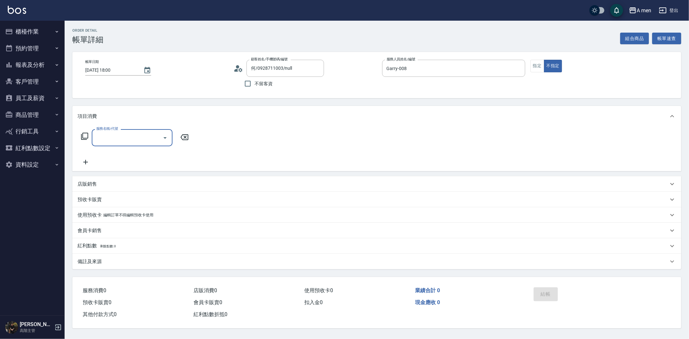
click at [148, 140] on input "服務名稱/代號" at bounding box center [127, 137] width 65 height 11
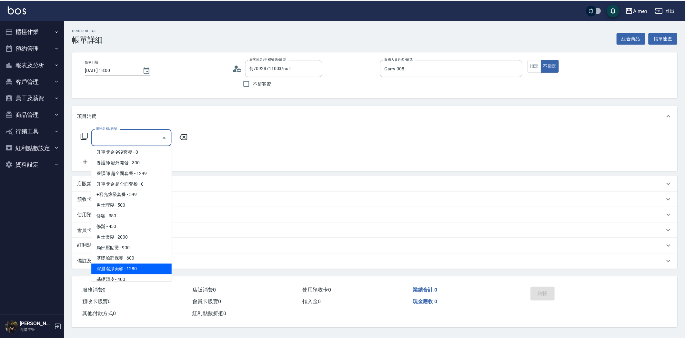
scroll to position [253, 0]
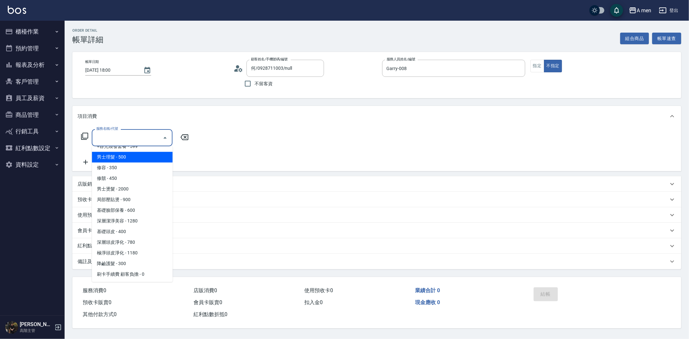
click at [137, 158] on span "男士理髮 - 500" at bounding box center [132, 157] width 81 height 11
type input "男士理髮(A01)"
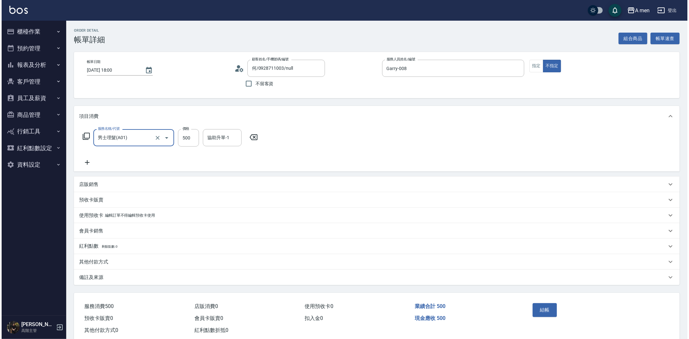
scroll to position [15, 0]
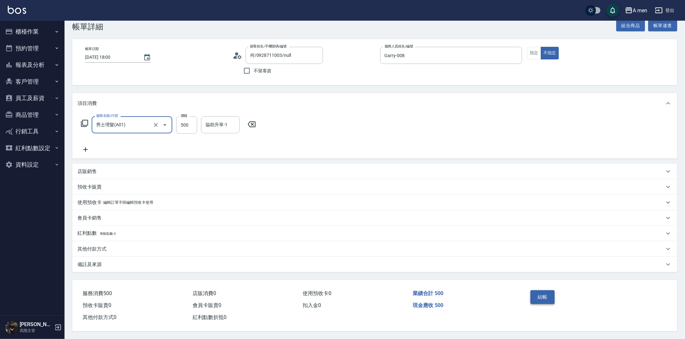
click at [546, 297] on button "結帳" at bounding box center [543, 297] width 24 height 14
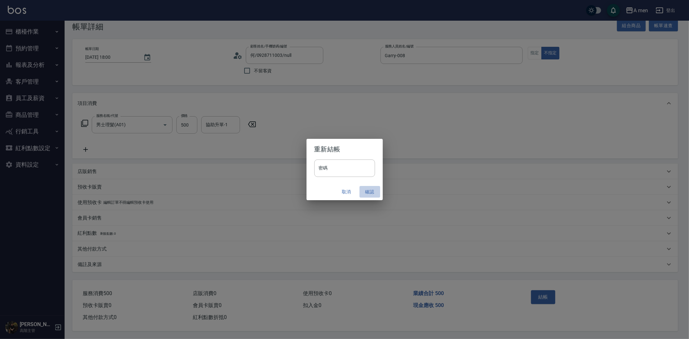
click at [372, 191] on button "確認" at bounding box center [369, 192] width 21 height 12
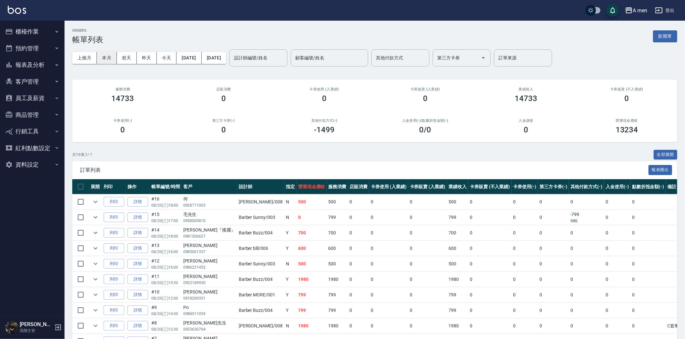
drag, startPoint x: 108, startPoint y: 58, endPoint x: 99, endPoint y: 54, distance: 9.3
click at [107, 57] on button "本月" at bounding box center [107, 58] width 20 height 12
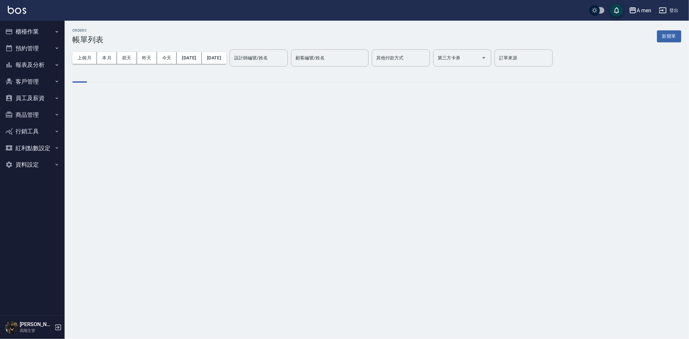
click at [285, 59] on input "設計師編號/姓名" at bounding box center [258, 57] width 52 height 11
click at [288, 63] on div "設計師編號/姓名" at bounding box center [259, 57] width 58 height 17
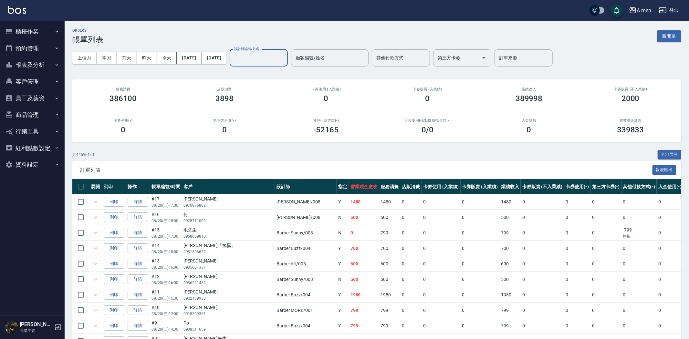
drag, startPoint x: 283, startPoint y: 56, endPoint x: 169, endPoint y: 73, distance: 116.1
click at [259, 51] on label "設計師編號/姓名" at bounding box center [246, 48] width 25 height 5
click at [283, 56] on input "設計師編號/姓名" at bounding box center [258, 57] width 52 height 11
click at [282, 59] on input "設計師編號/姓名" at bounding box center [258, 57] width 52 height 11
click at [285, 54] on input "設計師編號/姓名" at bounding box center [258, 57] width 52 height 11
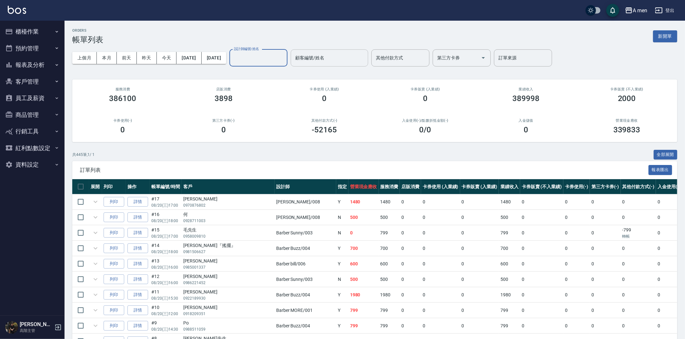
click at [303, 38] on div "ORDERS 帳單列表 新開單" at bounding box center [374, 36] width 605 height 16
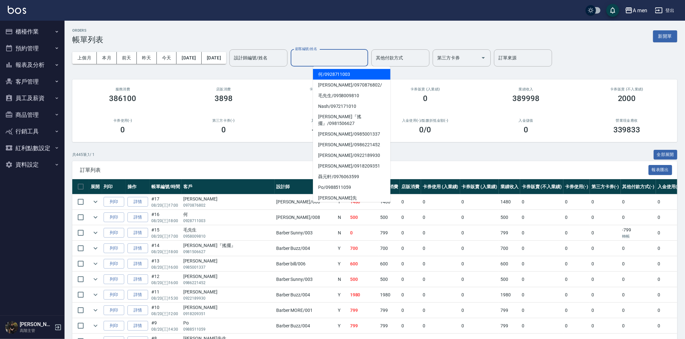
drag, startPoint x: 355, startPoint y: 53, endPoint x: 231, endPoint y: 36, distance: 125.8
click at [353, 50] on div "顧客編號/姓名" at bounding box center [329, 57] width 77 height 17
click at [231, 36] on div "ORDERS 帳單列表 新開單" at bounding box center [374, 36] width 605 height 16
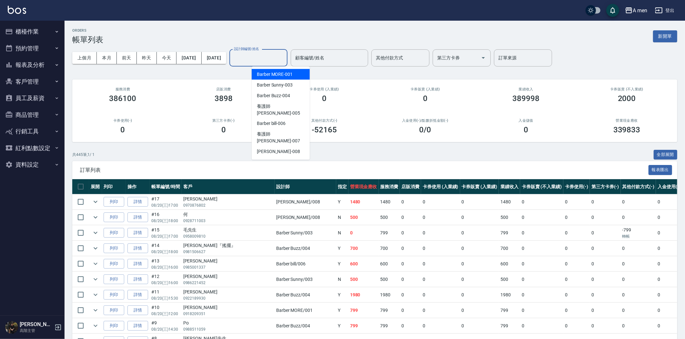
click at [271, 57] on input "設計師編號/姓名" at bounding box center [258, 57] width 52 height 11
click at [280, 86] on span "Barber Sunny -003" at bounding box center [275, 85] width 36 height 7
type input "Barber Sunny -003"
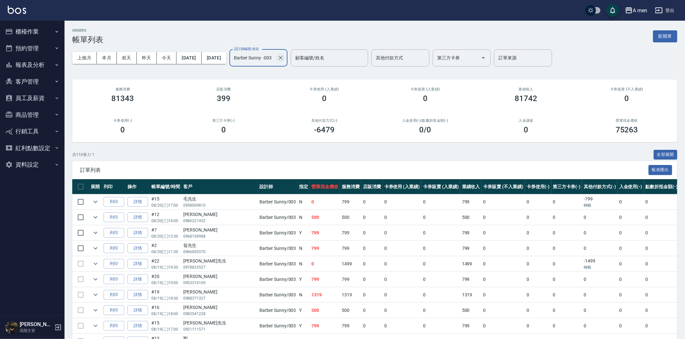
click at [284, 61] on icon "Clear" at bounding box center [281, 58] width 6 height 6
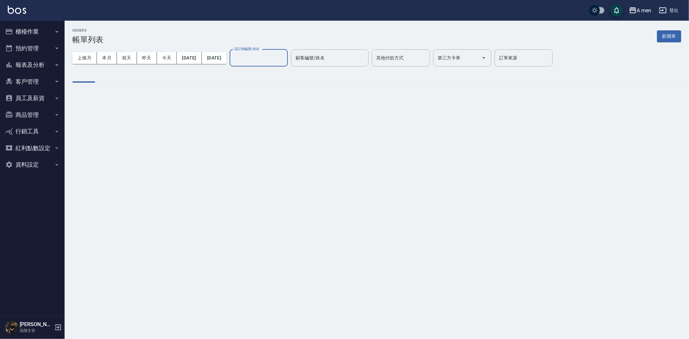
click at [285, 56] on input "設計師編號/姓名" at bounding box center [258, 57] width 52 height 11
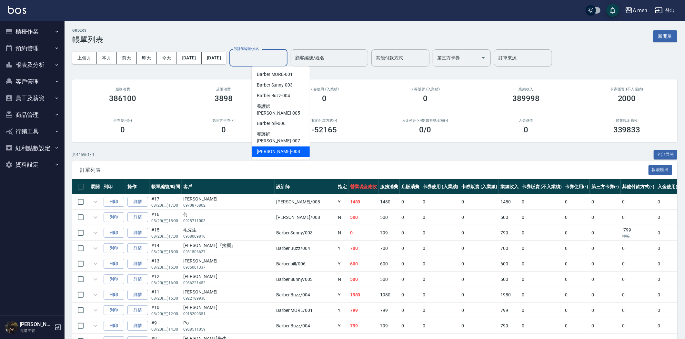
click at [278, 147] on div "Garry -008" at bounding box center [281, 152] width 58 height 11
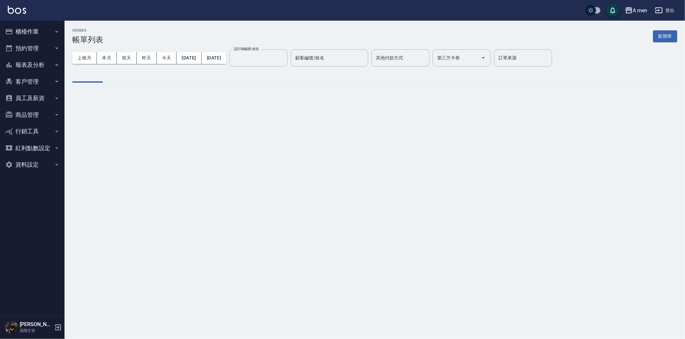
type input "Garry-008"
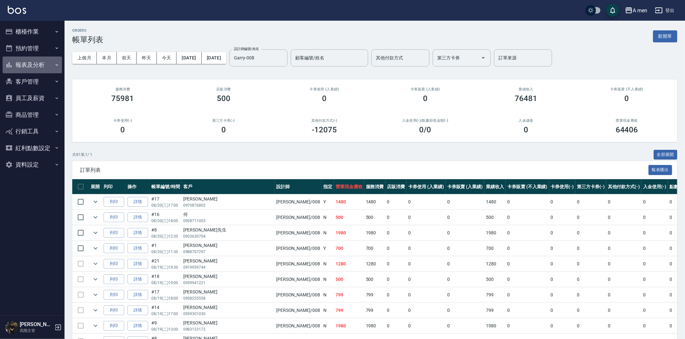
click at [36, 59] on button "報表及分析" at bounding box center [32, 64] width 59 height 17
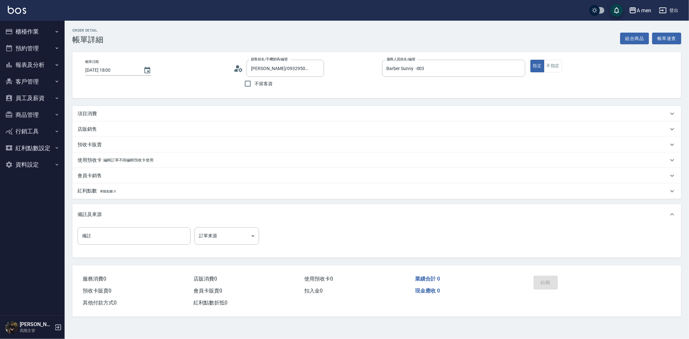
click at [226, 120] on div "項目消費" at bounding box center [376, 113] width 609 height 15
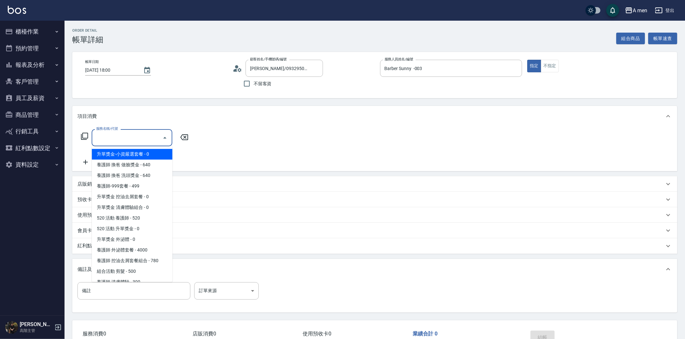
drag, startPoint x: 144, startPoint y: 137, endPoint x: 165, endPoint y: 146, distance: 23.6
click at [146, 139] on input "服務名稱/代號" at bounding box center [127, 137] width 65 height 11
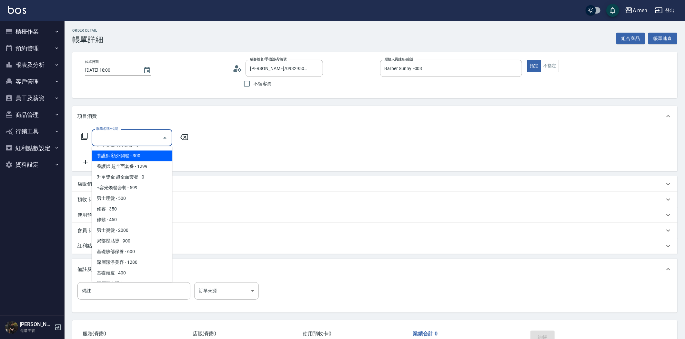
scroll to position [215, 0]
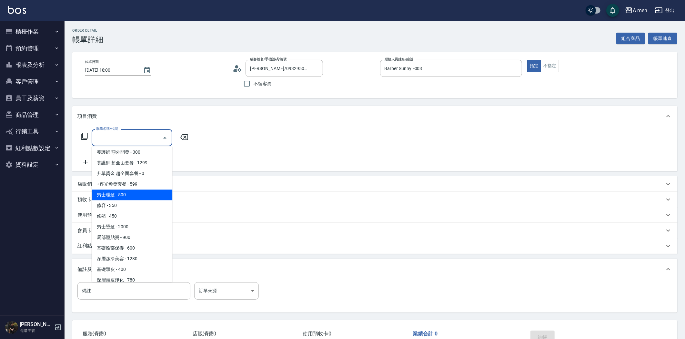
click at [137, 198] on span "男士理髮 - 500" at bounding box center [132, 195] width 81 height 11
type input "男士理髮(A01)"
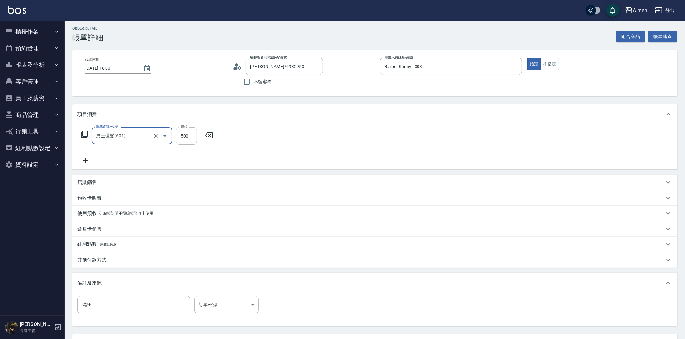
scroll to position [58, 0]
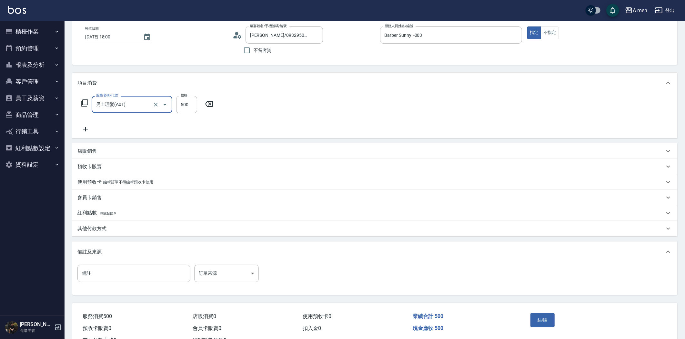
drag, startPoint x: 363, startPoint y: 204, endPoint x: 370, endPoint y: 204, distance: 7.1
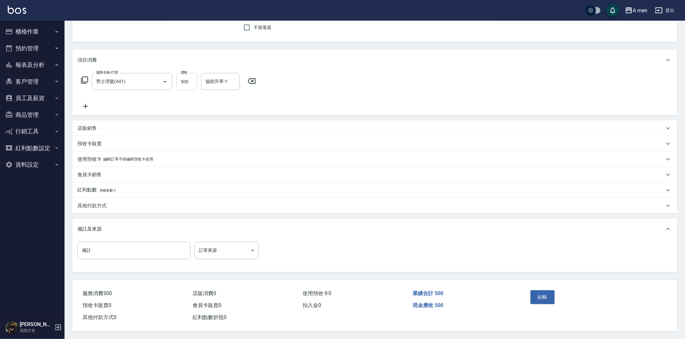
click at [183, 79] on input "500" at bounding box center [186, 81] width 21 height 17
type input "600"
click at [539, 297] on button "結帳" at bounding box center [543, 297] width 24 height 14
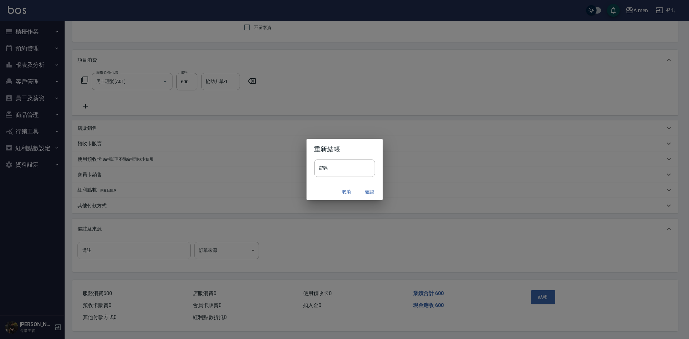
click at [313, 165] on div "密碼 密碼" at bounding box center [344, 171] width 76 height 24
click at [321, 169] on input "密碼" at bounding box center [344, 167] width 61 height 17
type input "****"
click at [369, 190] on button "確認" at bounding box center [369, 192] width 21 height 12
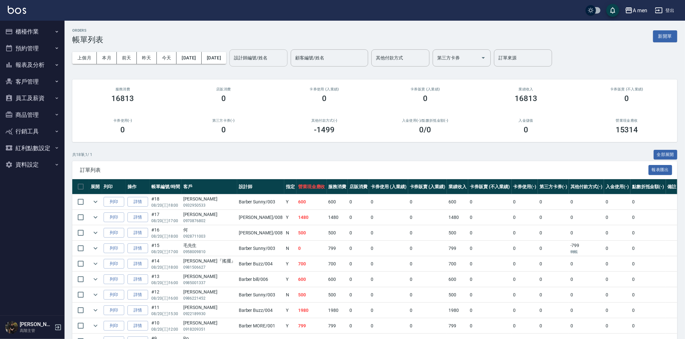
click at [285, 59] on input "設計師編號/姓名" at bounding box center [258, 57] width 52 height 11
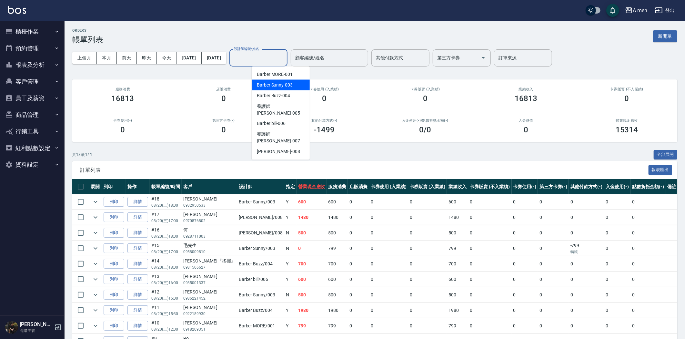
click at [293, 87] on span "Barber Sunny -003" at bounding box center [275, 85] width 36 height 7
type input "Barber Sunny -003"
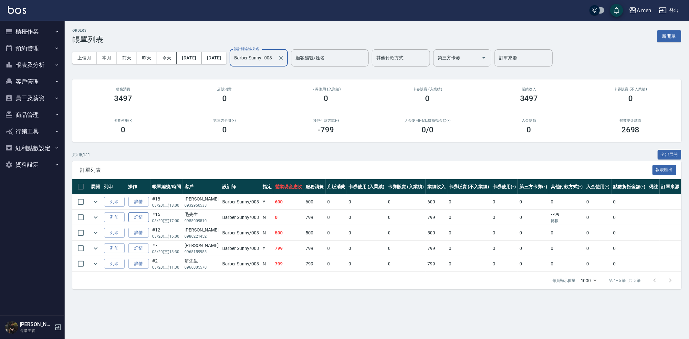
click at [149, 214] on link "詳情" at bounding box center [138, 217] width 21 height 10
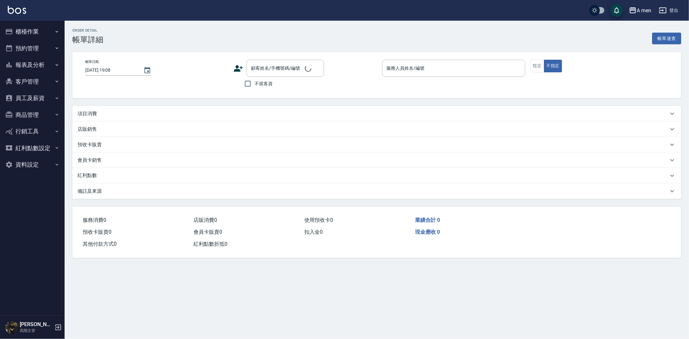
type input "2025/08/20 17:00"
type input "Barber Sunny -003"
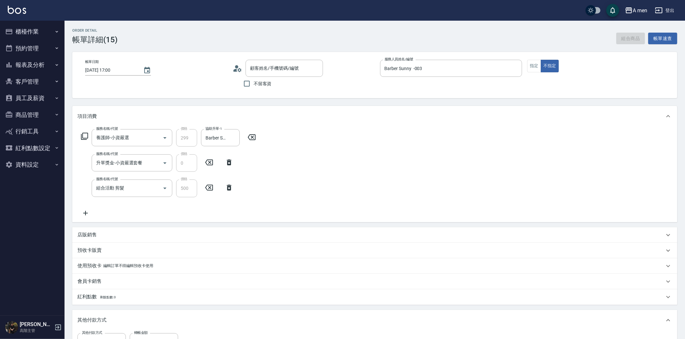
type input "養護師-小資嚴選"
type input "升單獎金-小資嚴選套餐"
type input "組合活動 剪髮"
type input "毛先生/0958009810/null"
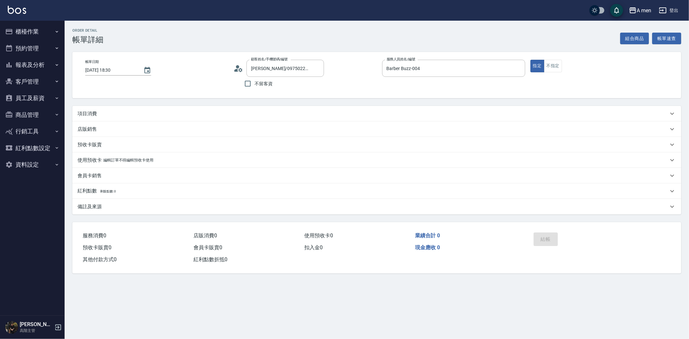
drag, startPoint x: 208, startPoint y: 111, endPoint x: 202, endPoint y: 117, distance: 7.5
click at [208, 111] on div "項目消費" at bounding box center [372, 113] width 591 height 7
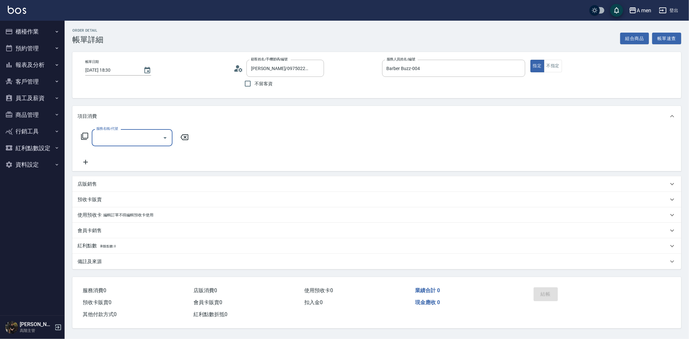
click at [137, 144] on div "服務名稱/代號" at bounding box center [132, 137] width 81 height 17
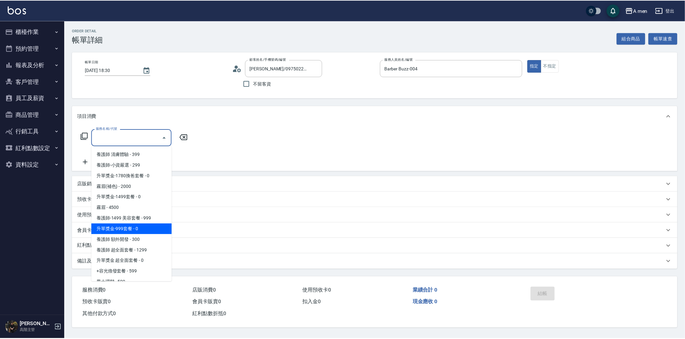
scroll to position [143, 0]
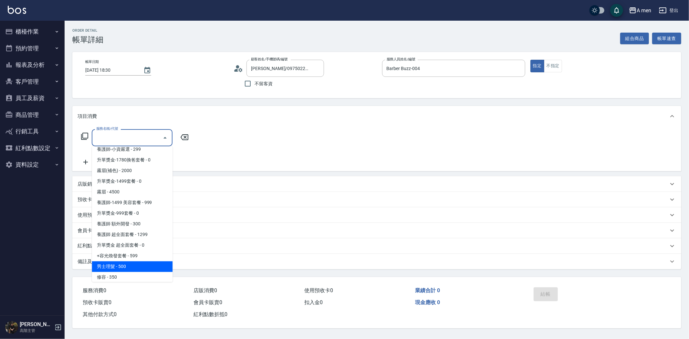
click at [120, 265] on span "男士理髮 - 500" at bounding box center [132, 266] width 81 height 11
type input "男士理髮(A01)"
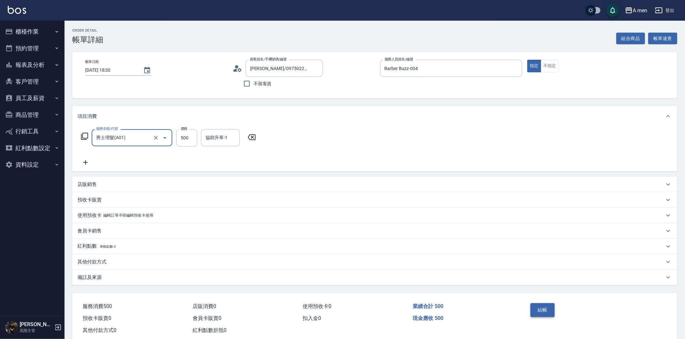
click at [540, 307] on button "結帳" at bounding box center [543, 310] width 24 height 14
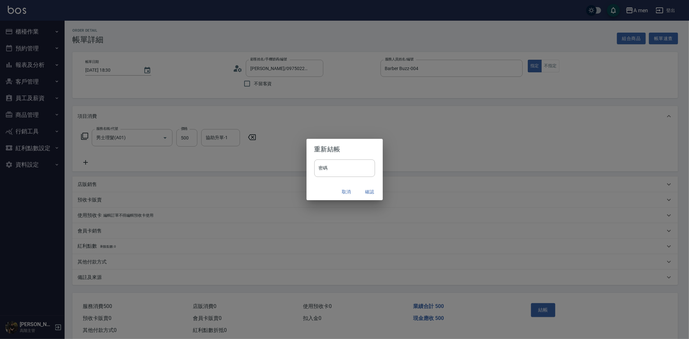
click at [372, 193] on button "確認" at bounding box center [369, 192] width 21 height 12
click at [372, 193] on div "Order detail 帳單詳細 組合商品 帳單速查 帳單日期 2025/08/20 18:30 顧客姓名/手機號碼/編號 張庭瑋/0975022709/n…" at bounding box center [342, 176] width 685 height 352
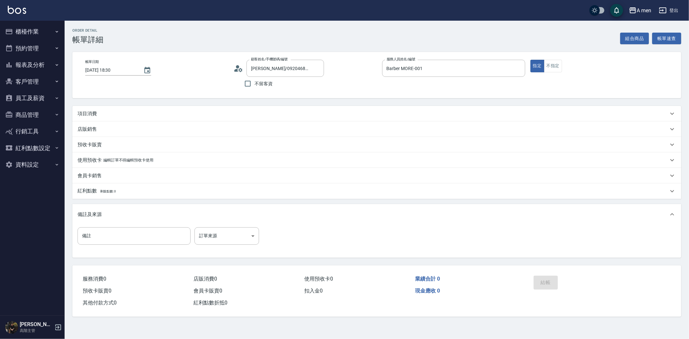
click at [161, 113] on div "項目消費" at bounding box center [372, 113] width 591 height 7
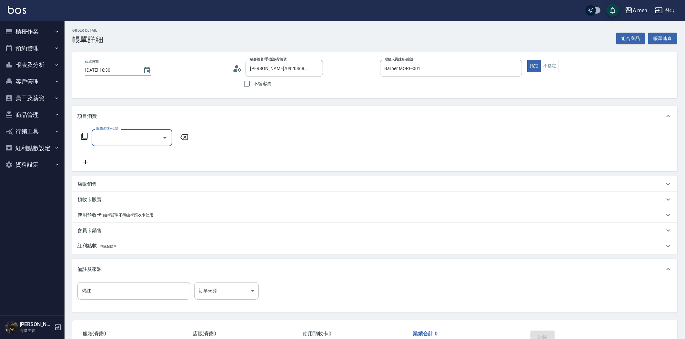
click at [161, 137] on icon "Open" at bounding box center [165, 138] width 8 height 8
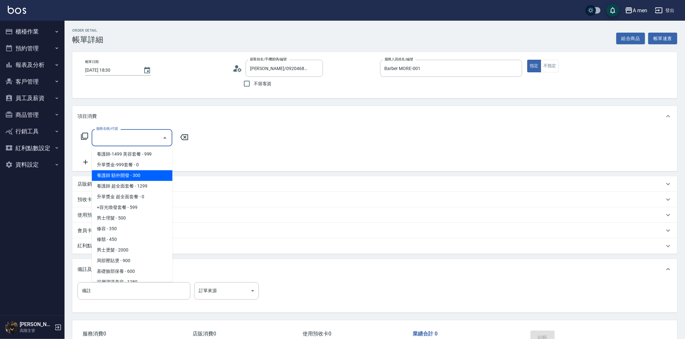
scroll to position [251, 0]
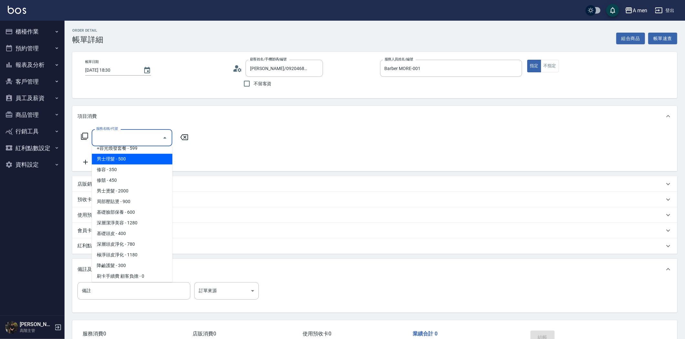
click at [135, 163] on span "男士理髮 - 500" at bounding box center [132, 159] width 81 height 11
type input "男士理髮(A01)"
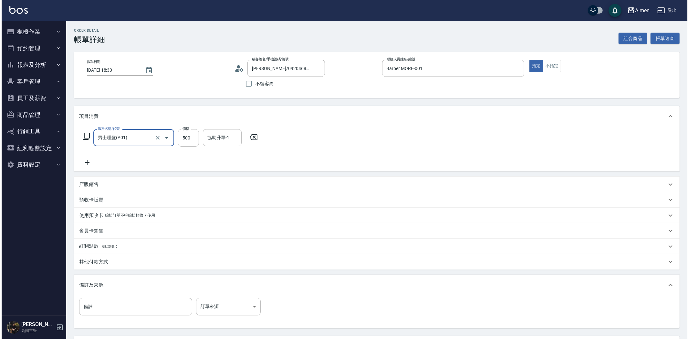
scroll to position [58, 0]
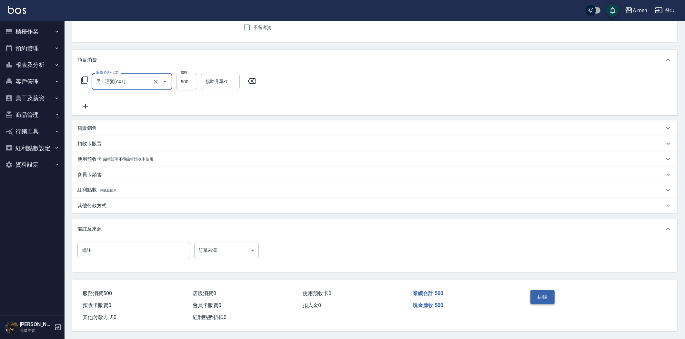
click at [544, 294] on button "結帳" at bounding box center [543, 297] width 24 height 14
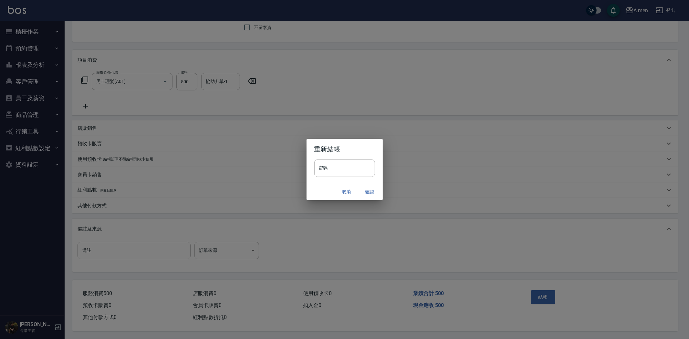
click at [366, 189] on button "確認" at bounding box center [369, 192] width 21 height 12
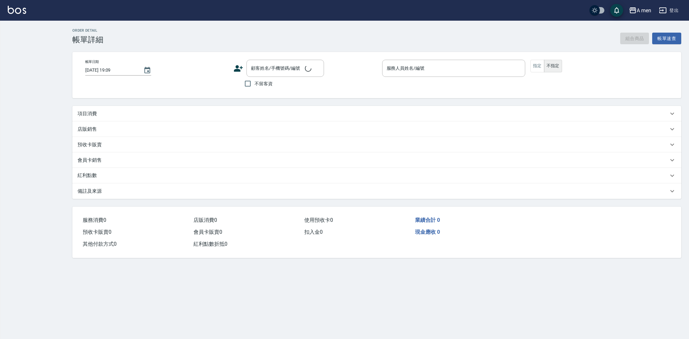
type input "[DATE] 18:30"
type input "Barber MORE-001"
type input "[PERSON_NAME]/0920468841/null"
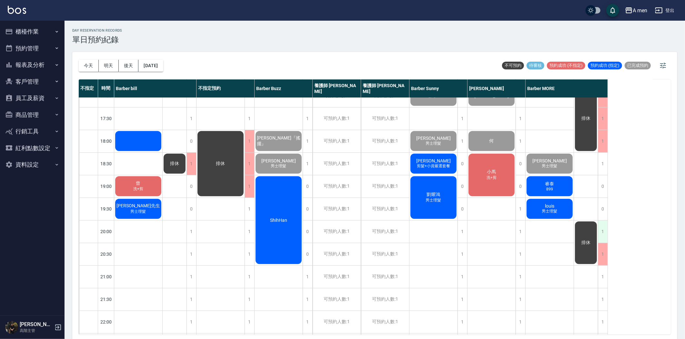
scroll to position [287, 0]
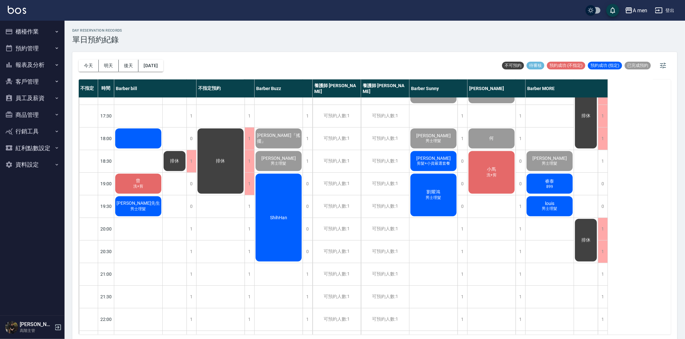
click at [105, 58] on div "[DATE] [DATE] [DATE] [DATE]" at bounding box center [121, 65] width 85 height 27
click at [110, 68] on button "明天" at bounding box center [109, 66] width 20 height 12
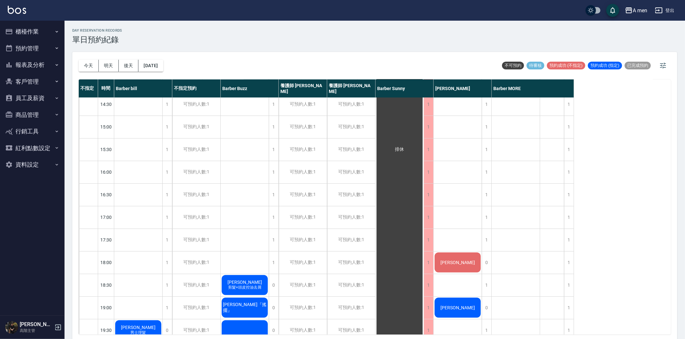
scroll to position [118, 0]
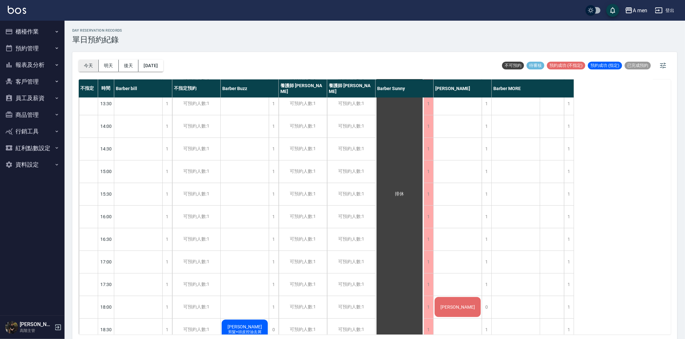
click at [83, 63] on button "今天" at bounding box center [89, 66] width 20 height 12
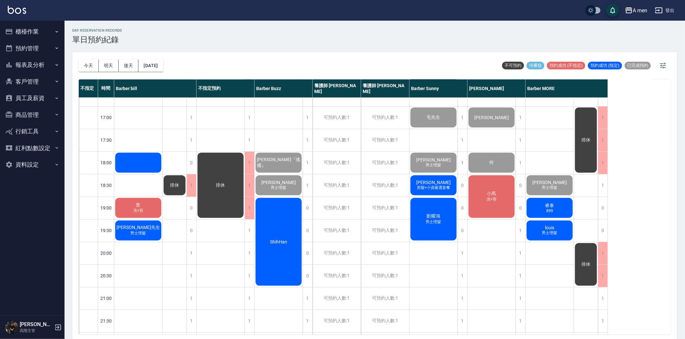
scroll to position [262, 0]
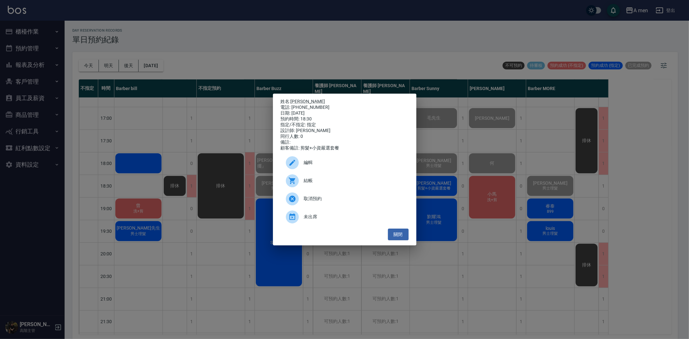
click at [354, 179] on div "結帳" at bounding box center [345, 181] width 128 height 18
click at [405, 241] on button "關閉" at bounding box center [398, 235] width 21 height 12
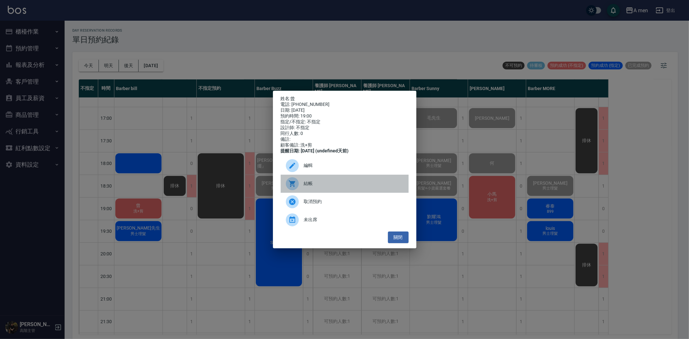
click at [317, 185] on div "結帳" at bounding box center [345, 184] width 128 height 18
click at [401, 242] on button "關閉" at bounding box center [398, 237] width 21 height 12
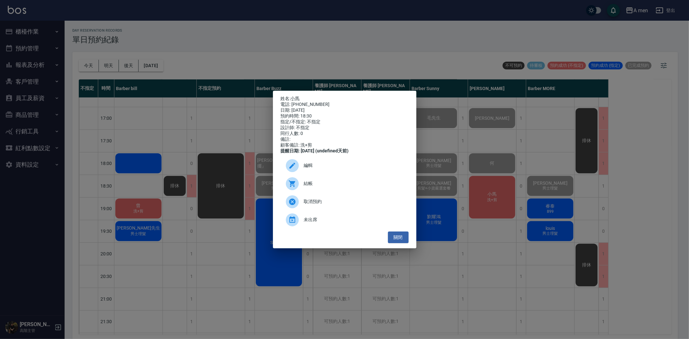
click at [322, 186] on span "結帳" at bounding box center [353, 183] width 99 height 7
drag, startPoint x: 397, startPoint y: 243, endPoint x: 396, endPoint y: 239, distance: 4.0
click at [397, 243] on button "關閉" at bounding box center [398, 237] width 21 height 12
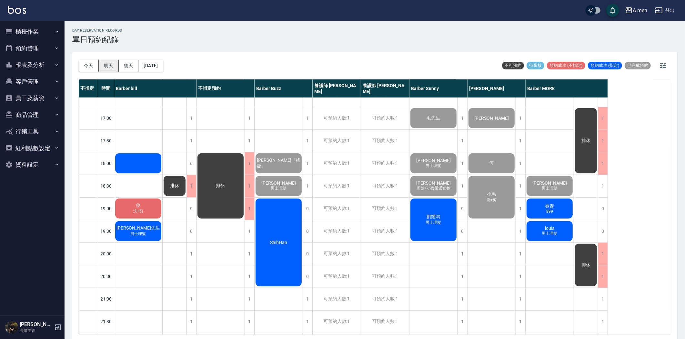
click at [108, 66] on button "明天" at bounding box center [109, 66] width 20 height 12
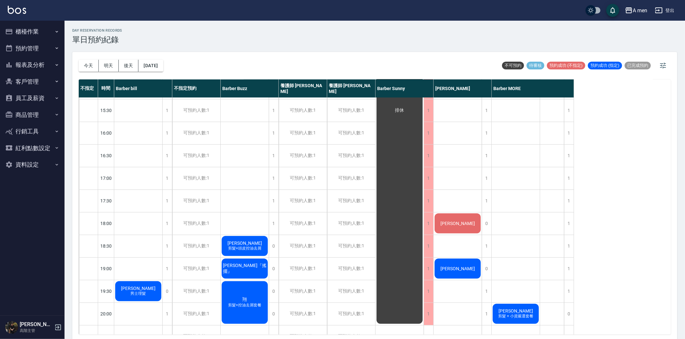
scroll to position [215, 0]
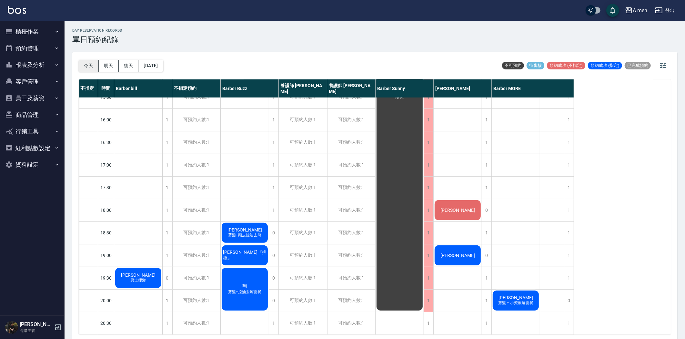
click at [93, 63] on button "今天" at bounding box center [89, 66] width 20 height 12
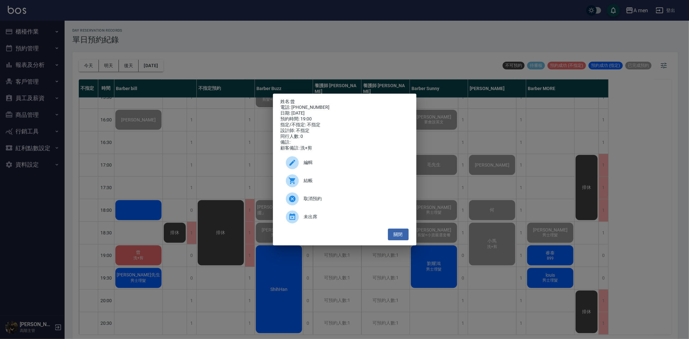
click at [321, 183] on span "結帳" at bounding box center [353, 180] width 99 height 7
click at [405, 241] on button "關閉" at bounding box center [398, 235] width 21 height 12
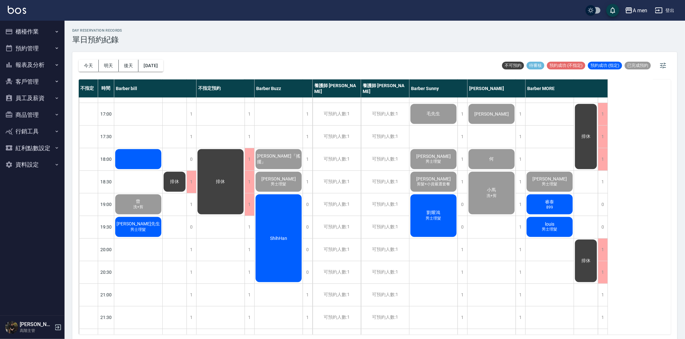
scroll to position [262, 0]
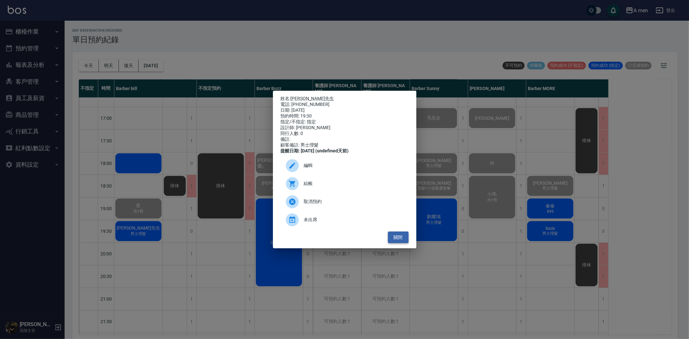
click at [395, 241] on button "關閉" at bounding box center [398, 237] width 21 height 12
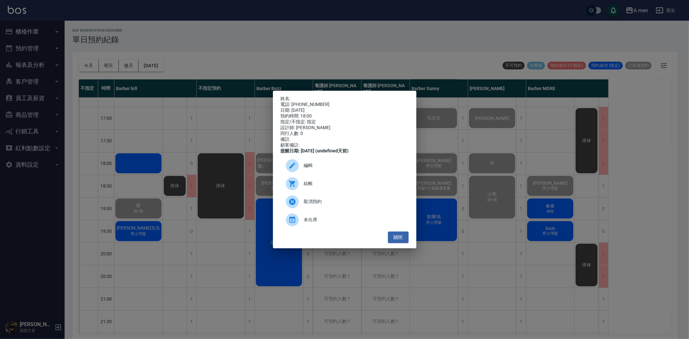
click at [311, 167] on span "編輯" at bounding box center [353, 165] width 99 height 7
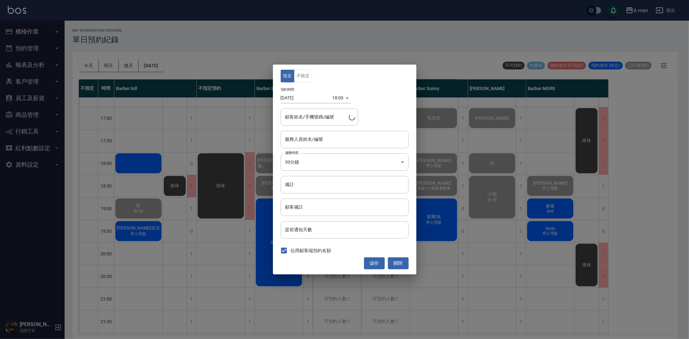
type input "Barber bill-006"
type input "/ 0979370578"
click at [400, 265] on button "關閉" at bounding box center [398, 263] width 21 height 12
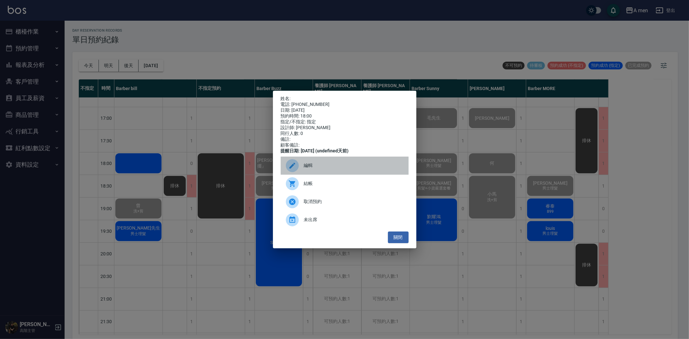
click at [331, 169] on span "編輯" at bounding box center [353, 165] width 99 height 7
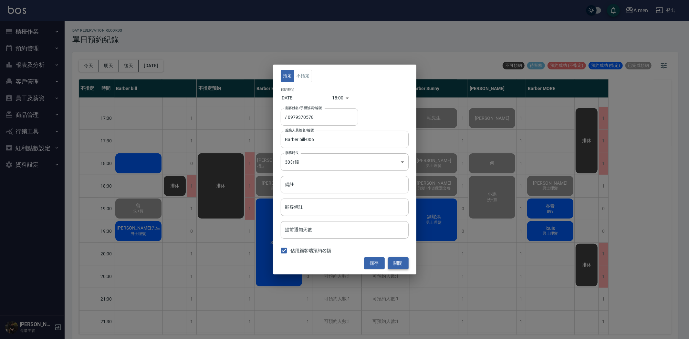
click at [396, 262] on button "關閉" at bounding box center [398, 263] width 21 height 12
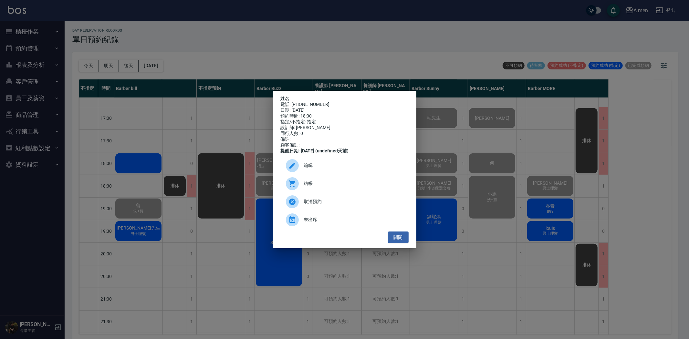
click at [294, 182] on div at bounding box center [295, 183] width 18 height 13
click at [399, 243] on button "關閉" at bounding box center [398, 237] width 21 height 12
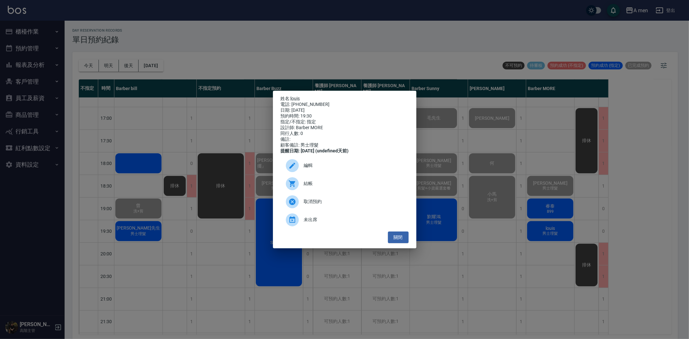
click at [306, 187] on span "結帳" at bounding box center [353, 183] width 99 height 7
click at [315, 185] on span "結帳" at bounding box center [353, 183] width 99 height 7
click at [399, 231] on ul "編輯 結帳 取消預約 未出席" at bounding box center [345, 192] width 128 height 77
click at [396, 241] on button "關閉" at bounding box center [398, 237] width 21 height 12
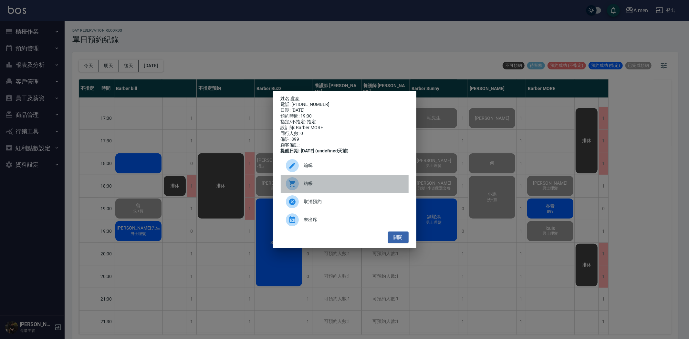
click at [334, 187] on span "結帳" at bounding box center [353, 183] width 99 height 7
click at [311, 185] on span "結帳" at bounding box center [353, 183] width 99 height 7
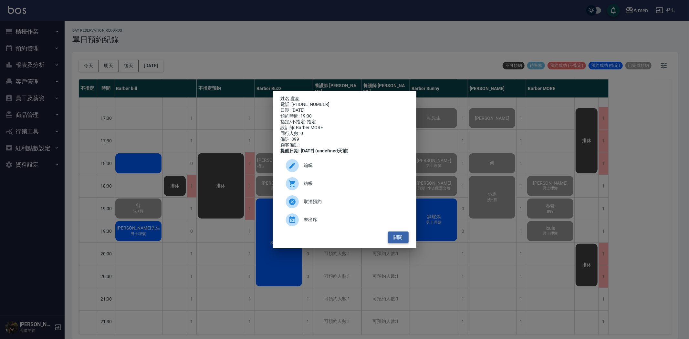
click at [402, 242] on button "關閉" at bounding box center [398, 237] width 21 height 12
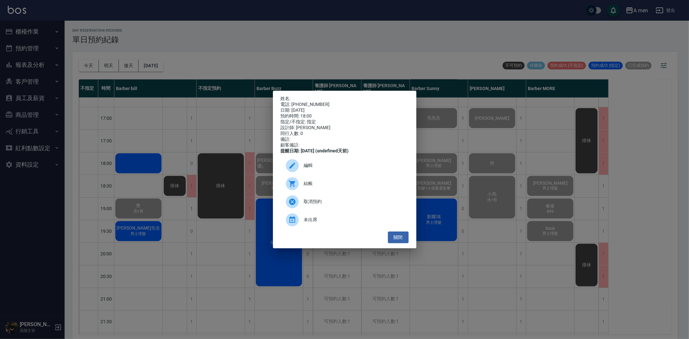
click at [333, 185] on div "結帳" at bounding box center [345, 184] width 128 height 18
drag, startPoint x: 404, startPoint y: 244, endPoint x: 402, endPoint y: 240, distance: 4.5
click at [404, 243] on button "關閉" at bounding box center [398, 237] width 21 height 12
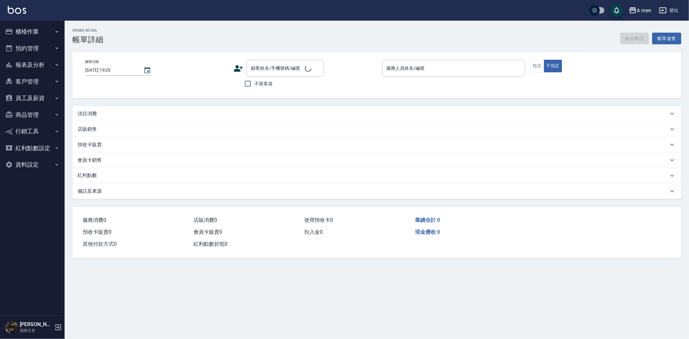
type input "[DATE] 18:30"
type input "Barber Sunny -003"
type input "Google地圖/搜尋"
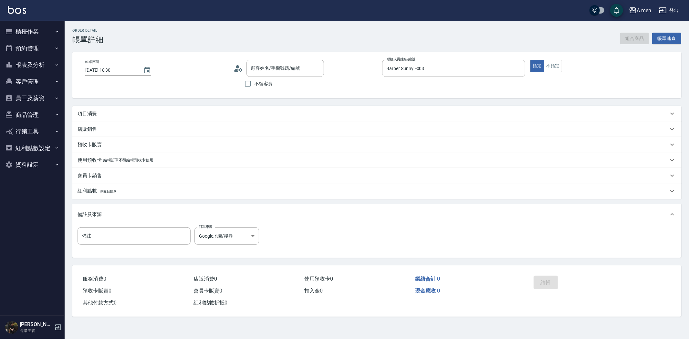
type input "[PERSON_NAME]/0929668945/null"
click at [641, 36] on button "組合商品" at bounding box center [634, 39] width 29 height 12
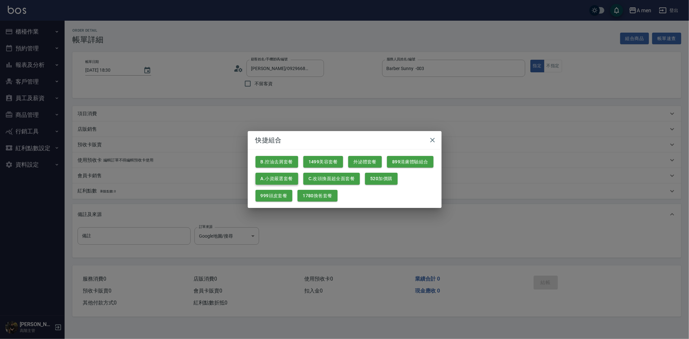
click at [276, 181] on button "A.小資嚴選套餐" at bounding box center [276, 179] width 43 height 12
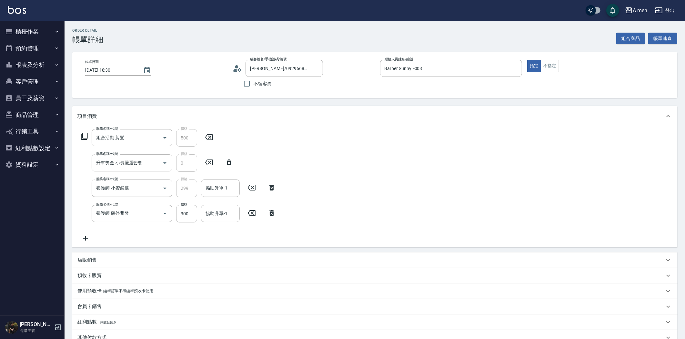
click at [275, 212] on icon at bounding box center [272, 213] width 16 height 8
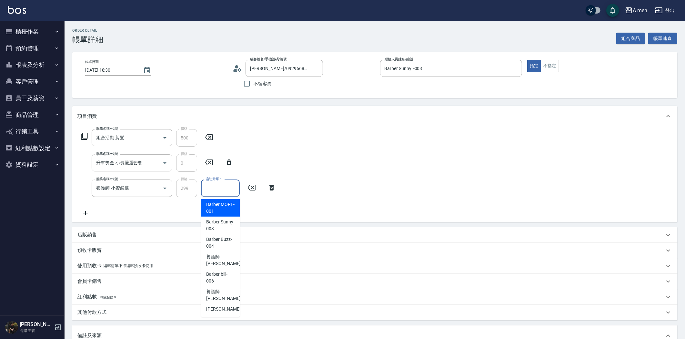
click at [220, 183] on div "協助升單-1 協助升單-1" at bounding box center [220, 188] width 39 height 17
click at [235, 225] on div "Barber Sunny -003" at bounding box center [220, 225] width 39 height 17
type input "Barber Sunny -003"
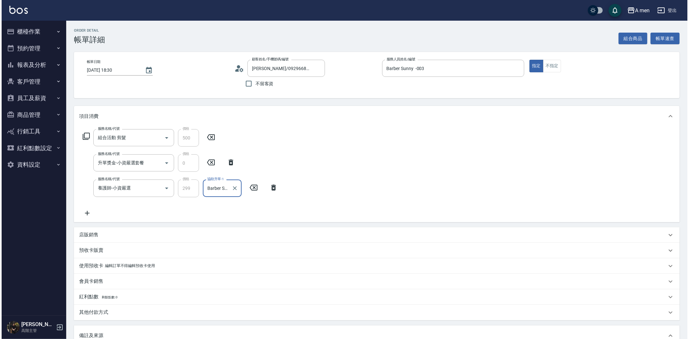
scroll to position [72, 0]
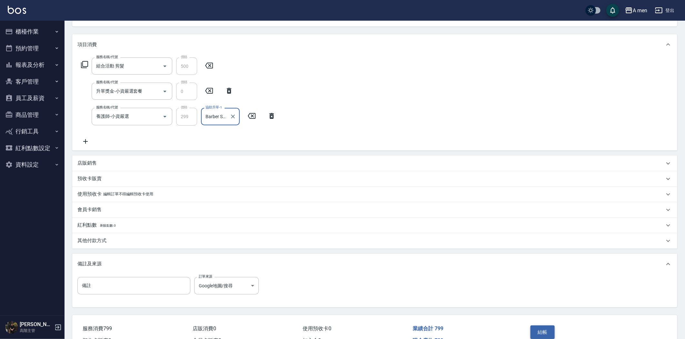
click at [542, 329] on button "結帳" at bounding box center [543, 332] width 24 height 14
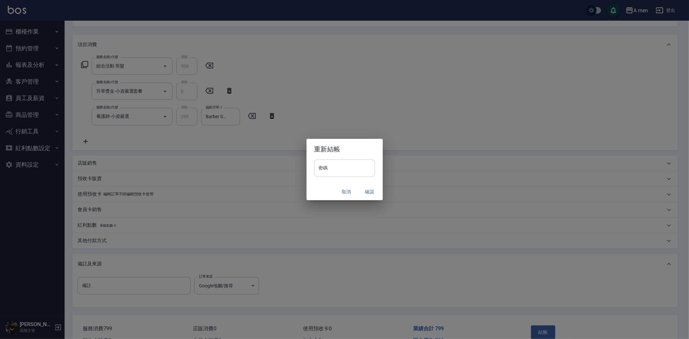
click at [341, 167] on input "密碼" at bounding box center [344, 167] width 61 height 17
type input "****"
click at [371, 192] on button "確認" at bounding box center [369, 192] width 21 height 12
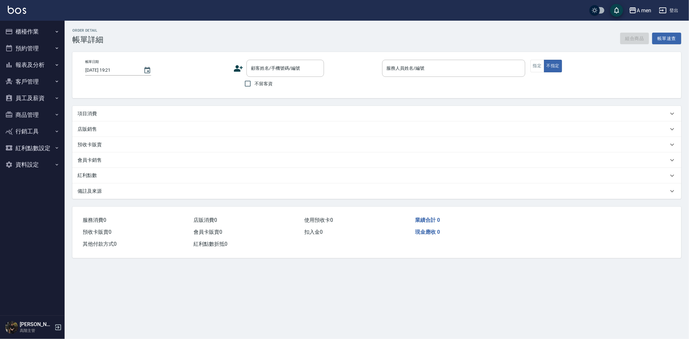
type input "[DATE] 19:00"
type input "Barber bill-006"
type input "過路客"
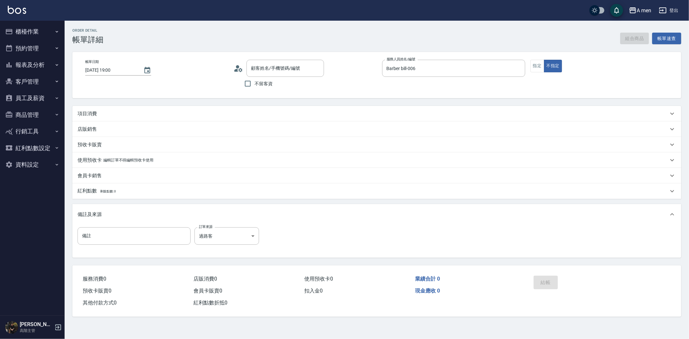
type input "曾/0972850940/null"
click at [642, 38] on button "組合商品" at bounding box center [634, 39] width 29 height 12
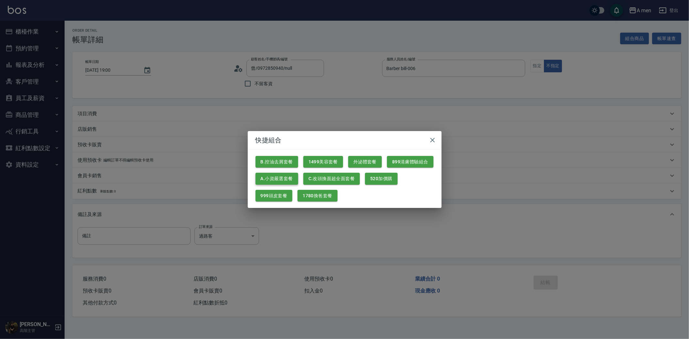
click at [287, 179] on button "A.小資嚴選套餐" at bounding box center [276, 179] width 43 height 12
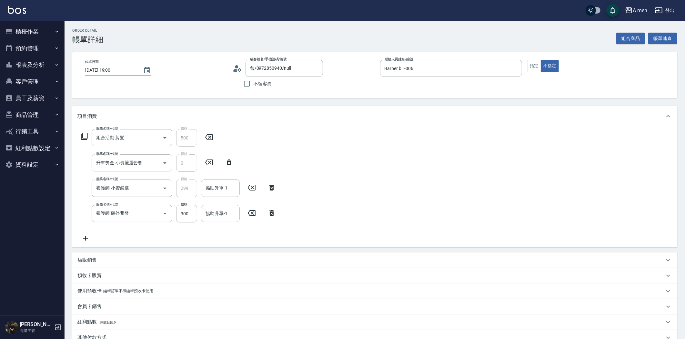
click at [269, 214] on icon at bounding box center [272, 213] width 16 height 8
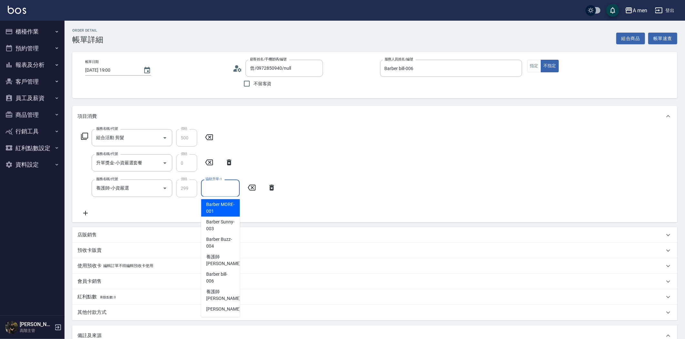
click at [236, 191] on input "協助升單-1" at bounding box center [220, 187] width 33 height 11
click at [223, 262] on span "養護師 [PERSON_NAME] -005" at bounding box center [227, 260] width 43 height 14
type input "養護師 [PERSON_NAME]-005"
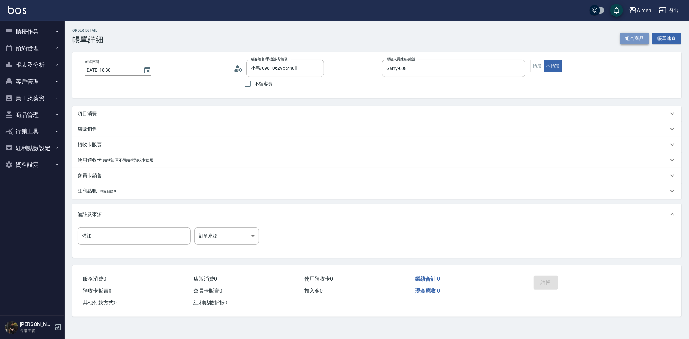
click at [636, 37] on button "組合商品" at bounding box center [634, 39] width 29 height 12
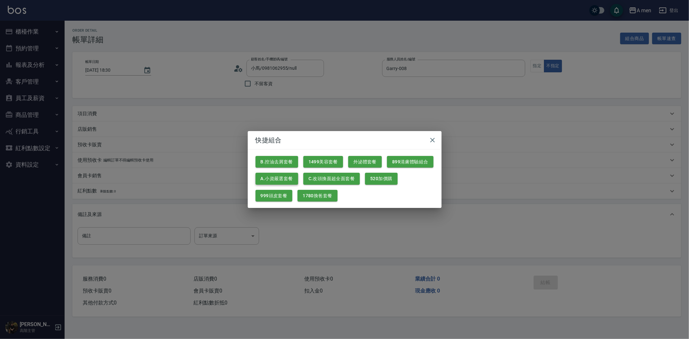
click at [268, 180] on button "A.小資嚴選套餐" at bounding box center [276, 179] width 43 height 12
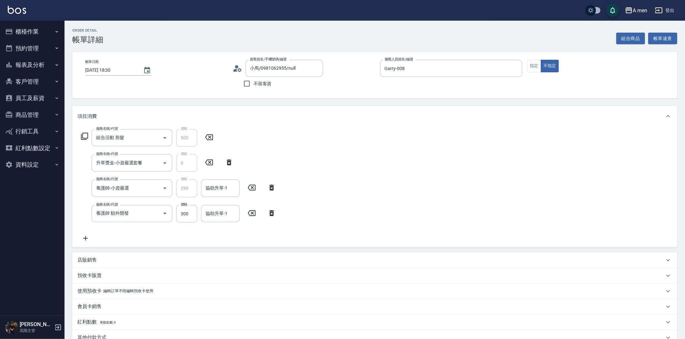
click at [270, 207] on div "服務名稱/代號 養護師 額外開發 服務名稱/代號 價格 300 價格 協助升單-1 協助升單-1" at bounding box center [178, 213] width 202 height 17
click at [269, 209] on icon at bounding box center [272, 213] width 16 height 8
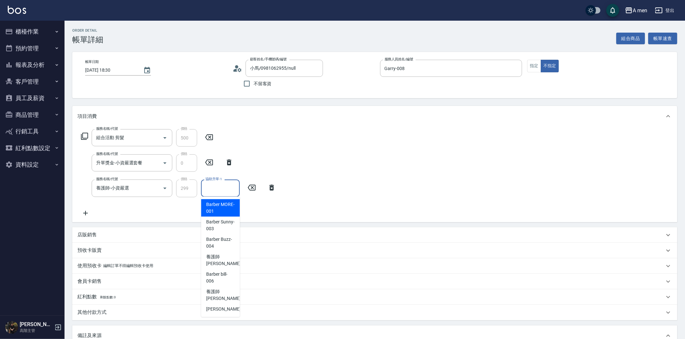
click at [218, 188] on input "協助升單-1" at bounding box center [220, 187] width 33 height 11
click at [217, 259] on span "養護師 小蔡 -005" at bounding box center [227, 260] width 43 height 14
type input "養護師 小蔡-005"
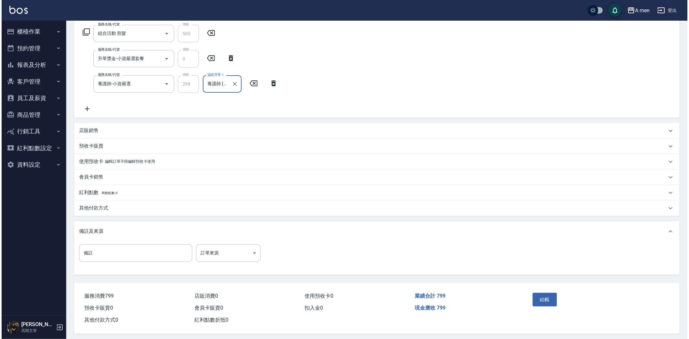
scroll to position [108, 0]
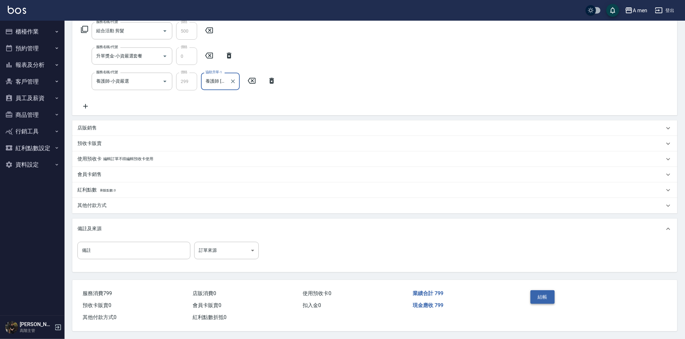
click at [535, 299] on button "結帳" at bounding box center [543, 297] width 24 height 14
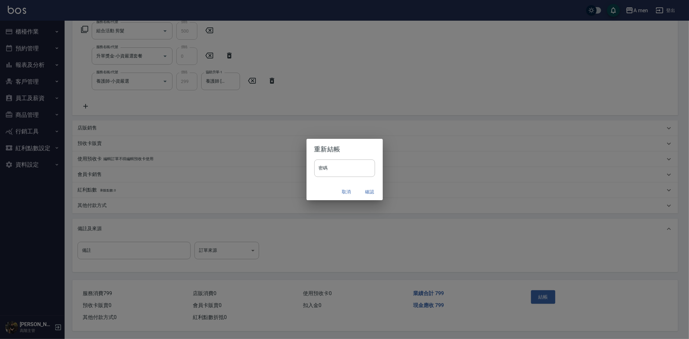
click at [367, 188] on button "確認" at bounding box center [369, 192] width 21 height 12
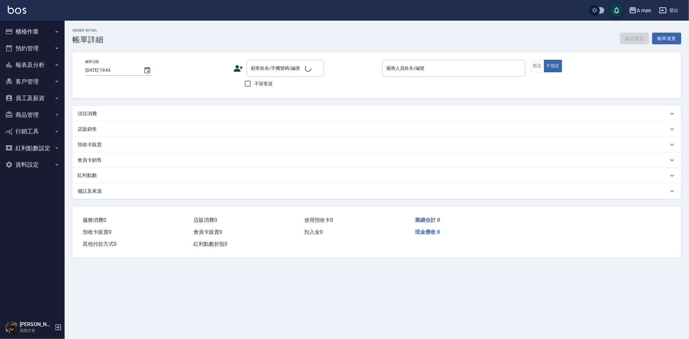
type input "[DATE] 19:00"
type input "Barber bill-006"
type input "過路客"
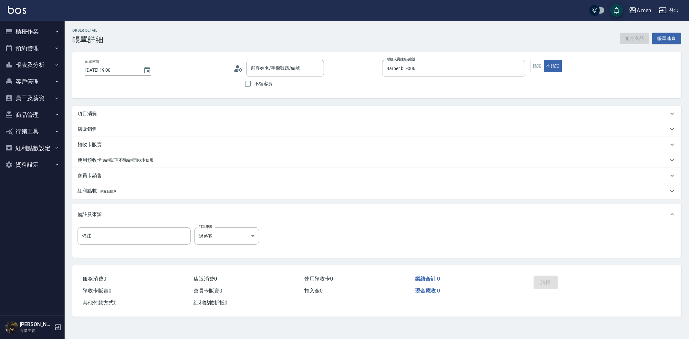
type input "曾/0972850940/null"
click at [190, 112] on div "項目消費" at bounding box center [372, 113] width 591 height 7
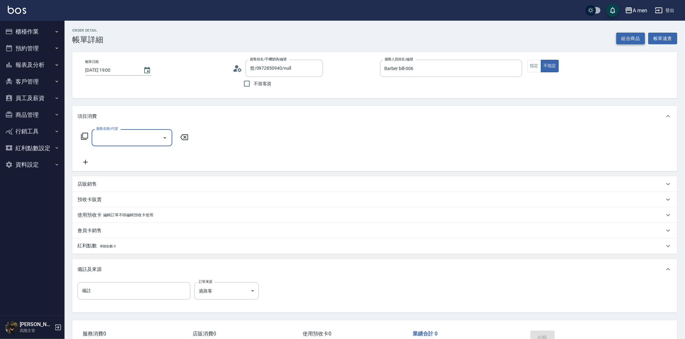
click at [636, 39] on button "組合商品" at bounding box center [631, 39] width 29 height 12
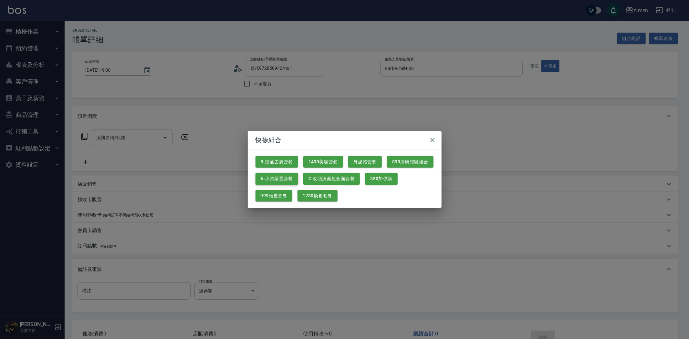
click at [283, 175] on button "A.小資嚴選套餐" at bounding box center [276, 179] width 43 height 12
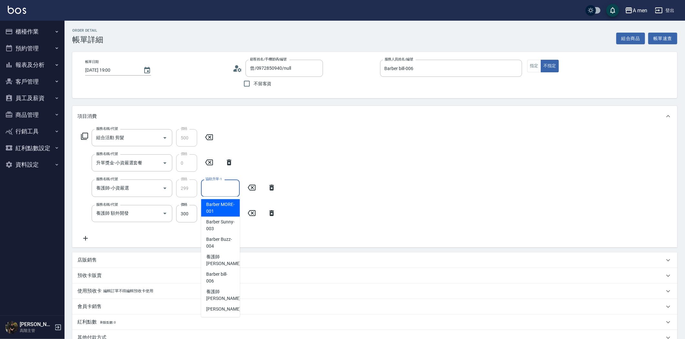
click at [223, 182] on div "協助升單-1 協助升單-1" at bounding box center [220, 188] width 39 height 17
click at [273, 211] on icon at bounding box center [272, 213] width 16 height 8
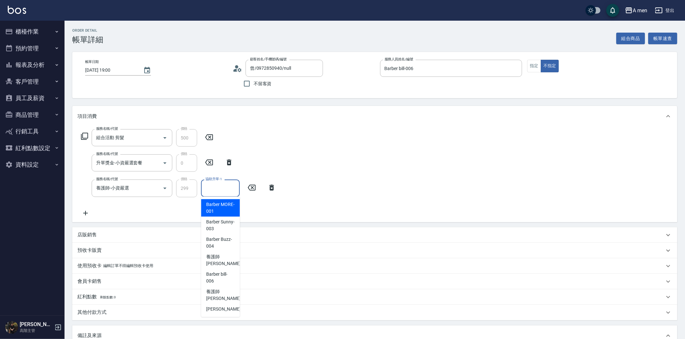
click at [234, 188] on input "協助升單-1" at bounding box center [220, 187] width 33 height 11
click at [220, 256] on span "養護師 [PERSON_NAME] -005" at bounding box center [227, 260] width 43 height 14
type input "養護師 [PERSON_NAME]-005"
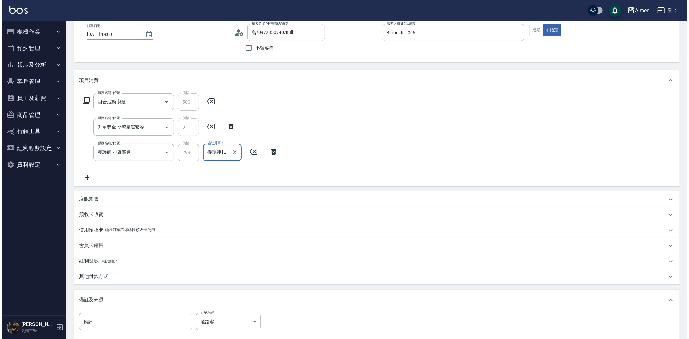
scroll to position [108, 0]
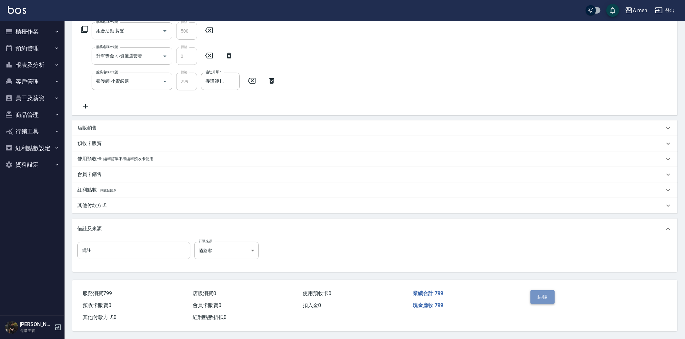
click at [537, 299] on button "結帳" at bounding box center [543, 297] width 24 height 14
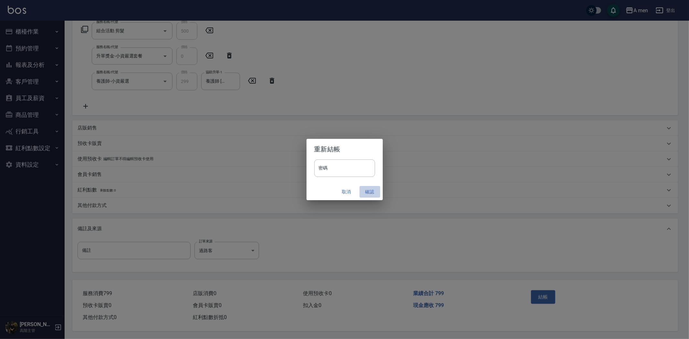
click at [364, 193] on button "確認" at bounding box center [369, 192] width 21 height 12
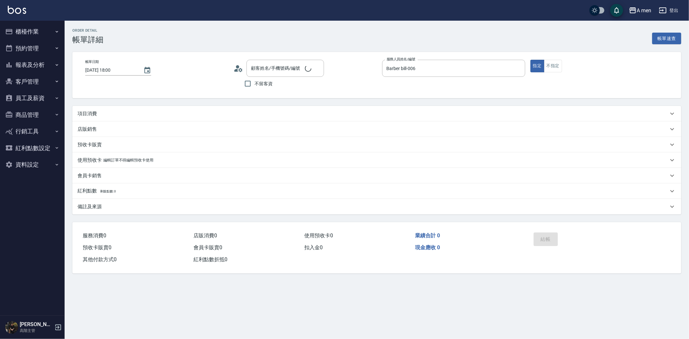
type input "[DATE] 18:00"
type input "Barber bill-006"
type input "/ 0979370578/null"
click at [150, 116] on div "項目消費" at bounding box center [372, 113] width 591 height 7
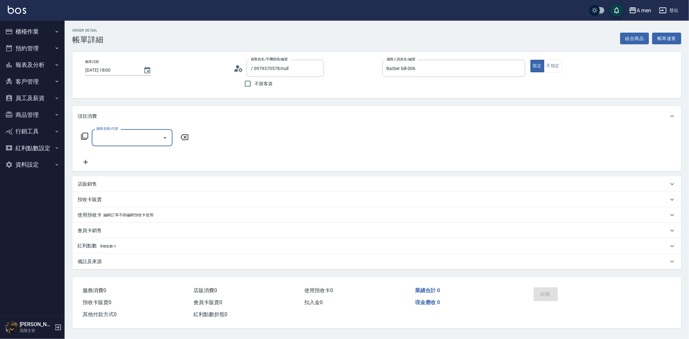
click at [147, 145] on div "服務名稱/代號" at bounding box center [132, 137] width 81 height 17
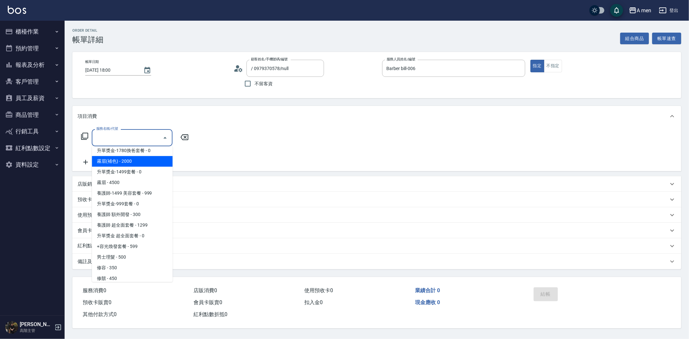
scroll to position [145, 0]
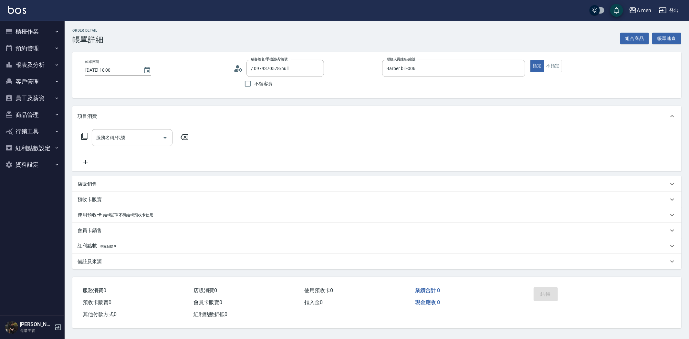
click at [245, 183] on div "店販銷售" at bounding box center [372, 184] width 591 height 7
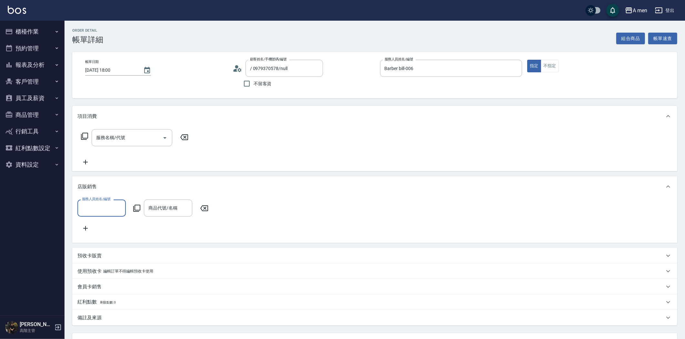
scroll to position [0, 0]
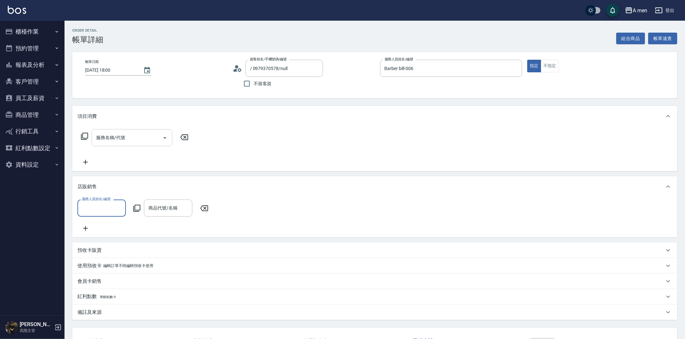
click at [110, 142] on input "服務名稱/代號" at bounding box center [127, 137] width 65 height 11
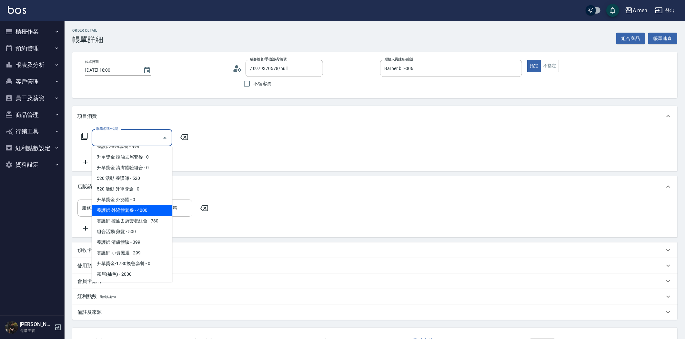
scroll to position [108, 0]
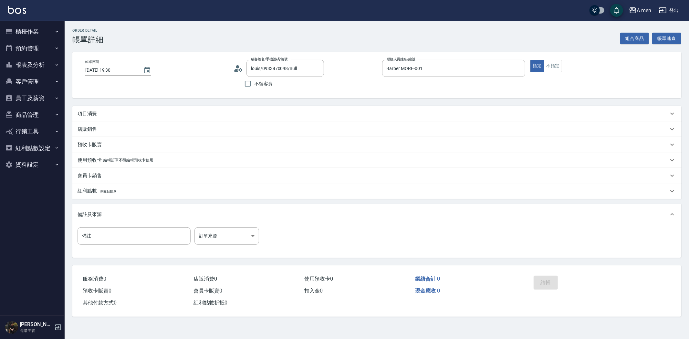
click at [159, 118] on div "項目消費" at bounding box center [376, 113] width 609 height 15
click at [102, 110] on div "項目消費" at bounding box center [376, 113] width 609 height 15
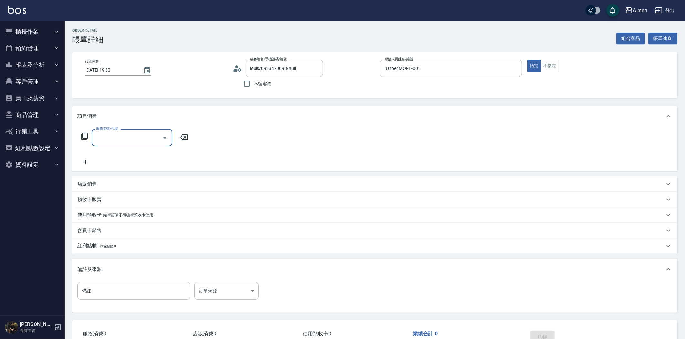
click at [127, 133] on input "服務名稱/代號" at bounding box center [127, 137] width 65 height 11
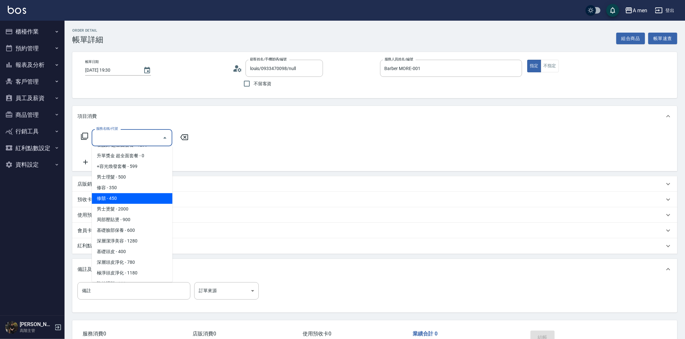
scroll to position [217, 0]
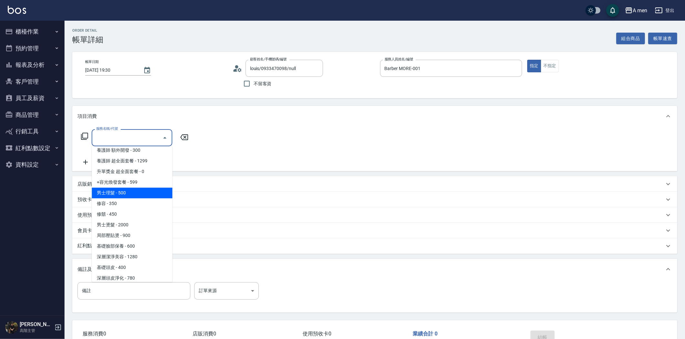
click at [108, 193] on span "男士理髮 - 500" at bounding box center [132, 193] width 81 height 11
type input "男士理髮(A01)"
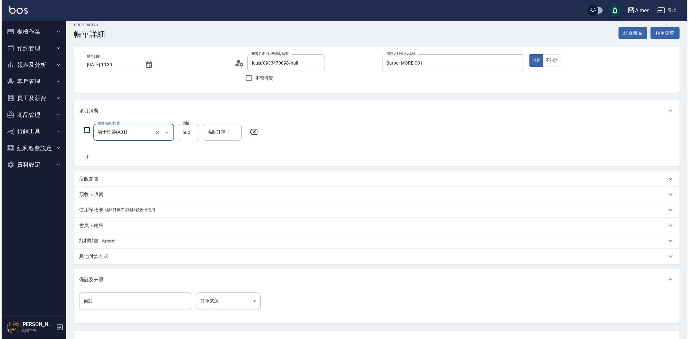
scroll to position [58, 0]
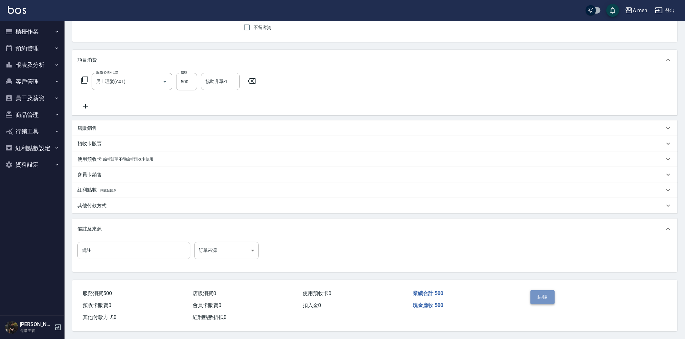
click at [547, 298] on button "結帳" at bounding box center [543, 297] width 24 height 14
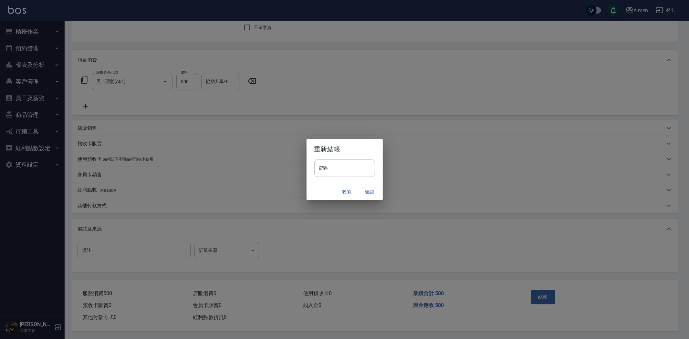
click at [369, 189] on button "確認" at bounding box center [369, 192] width 21 height 12
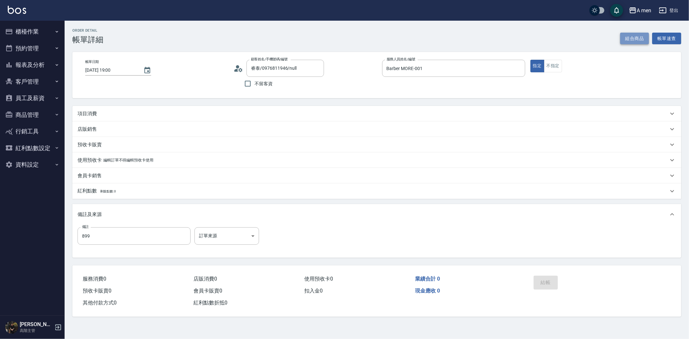
click at [633, 43] on button "組合商品" at bounding box center [634, 39] width 29 height 12
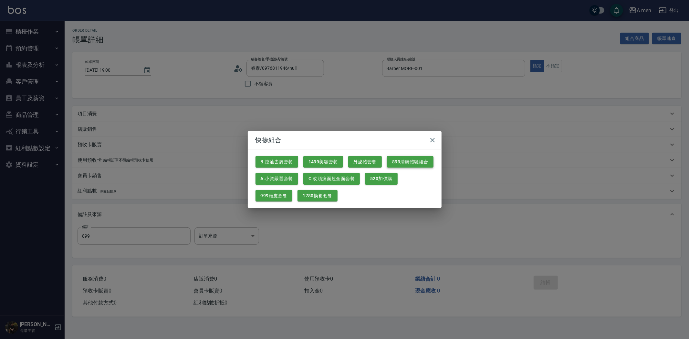
click at [418, 160] on button "899清膚體驗組合" at bounding box center [410, 162] width 46 height 12
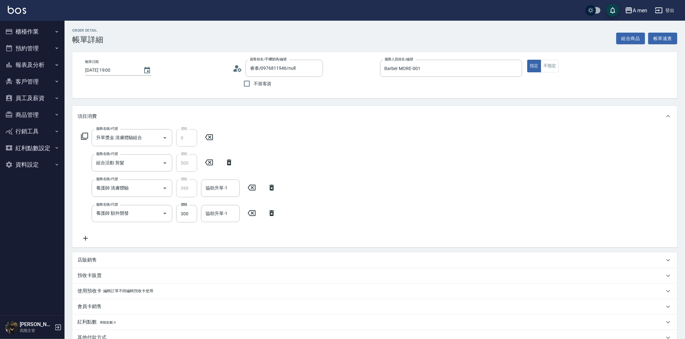
drag, startPoint x: 268, startPoint y: 212, endPoint x: 239, endPoint y: 202, distance: 30.6
click at [268, 212] on icon at bounding box center [272, 213] width 16 height 8
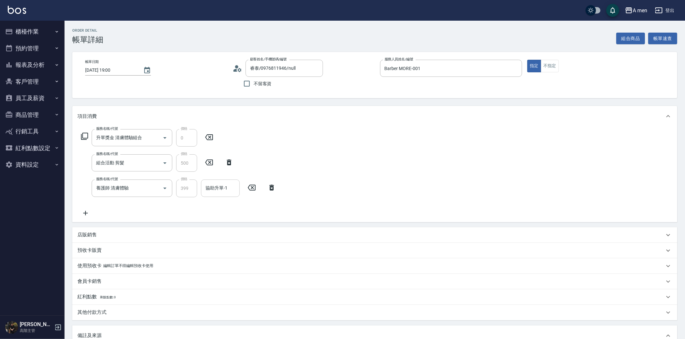
click at [220, 188] on div "協助升單-1 協助升單-1" at bounding box center [220, 188] width 39 height 17
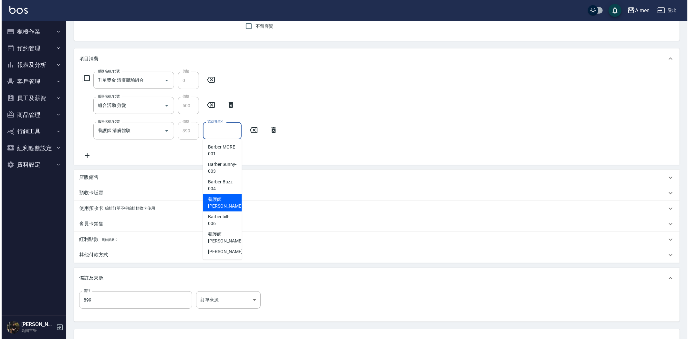
scroll to position [72, 0]
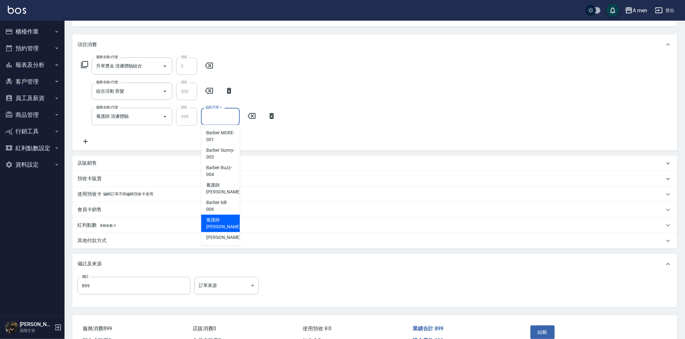
click at [221, 224] on span "養護師 [PERSON_NAME] -007" at bounding box center [227, 224] width 43 height 14
type input "養護師 [PERSON_NAME]-007"
click at [537, 334] on button "結帳" at bounding box center [543, 332] width 24 height 14
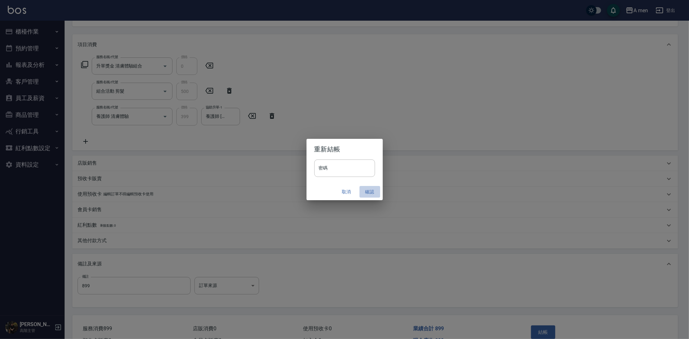
click at [366, 190] on button "確認" at bounding box center [369, 192] width 21 height 12
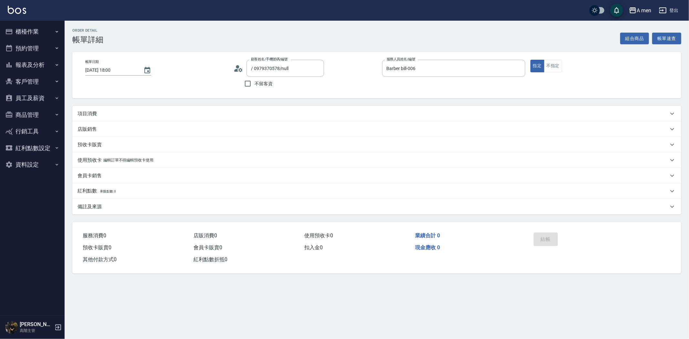
click at [149, 112] on div "項目消費" at bounding box center [372, 113] width 591 height 7
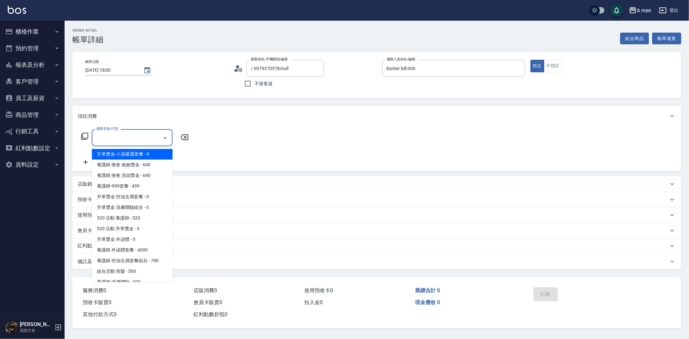
click at [130, 138] on input "服務名稱/代號" at bounding box center [127, 137] width 65 height 11
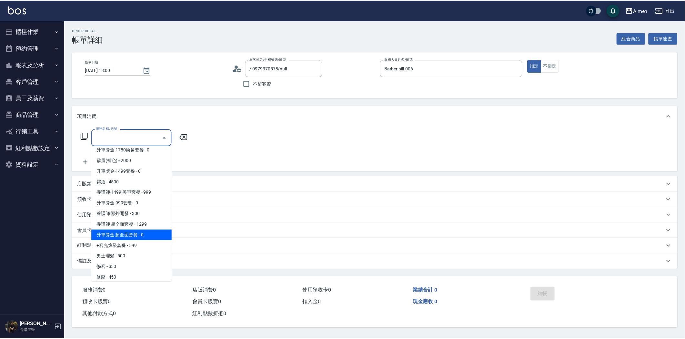
scroll to position [145, 0]
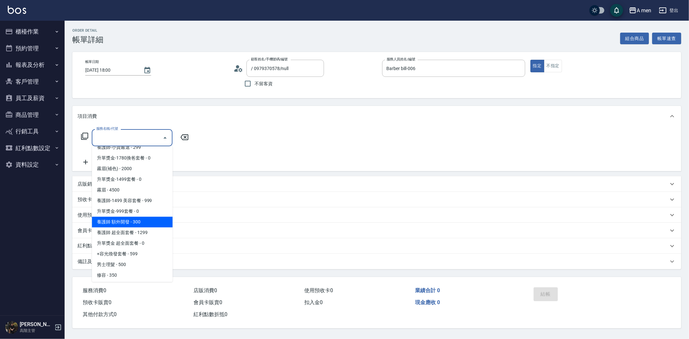
click at [141, 223] on span "養護師 額外開發 - 300" at bounding box center [132, 222] width 81 height 11
type input "養護師 額外開發"
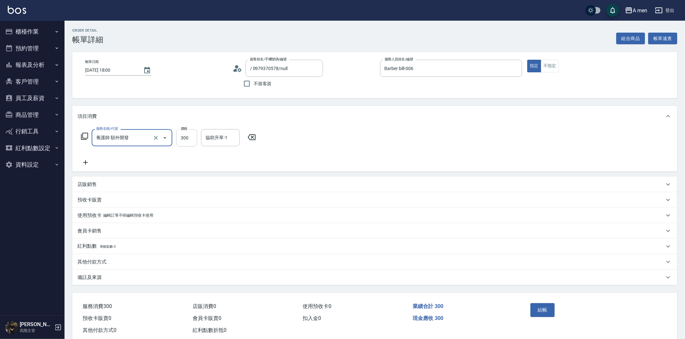
click at [195, 141] on input "300" at bounding box center [186, 137] width 21 height 17
type input "200"
click at [425, 219] on div "使用預收卡 編輯訂單不得編輯預收卡使用" at bounding box center [374, 215] width 605 height 15
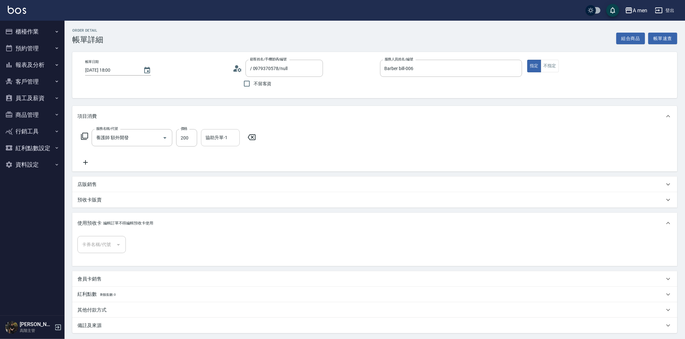
click at [224, 138] on input "協助升單-1" at bounding box center [220, 137] width 33 height 11
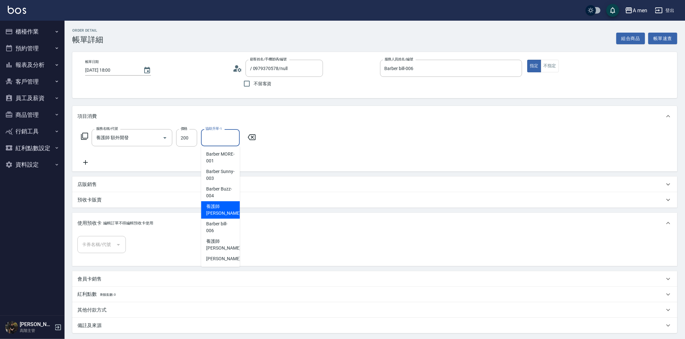
click at [238, 203] on div "養護師 [PERSON_NAME] -005" at bounding box center [220, 209] width 39 height 17
type input "養護師 [PERSON_NAME]-005"
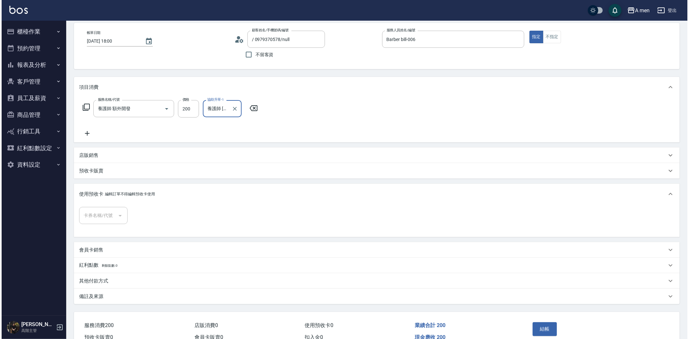
scroll to position [63, 0]
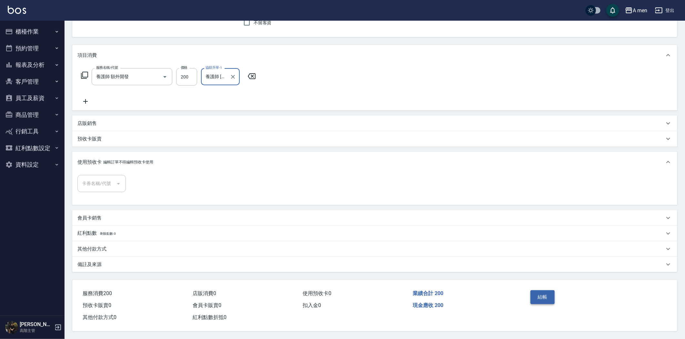
click at [539, 295] on button "結帳" at bounding box center [543, 297] width 24 height 14
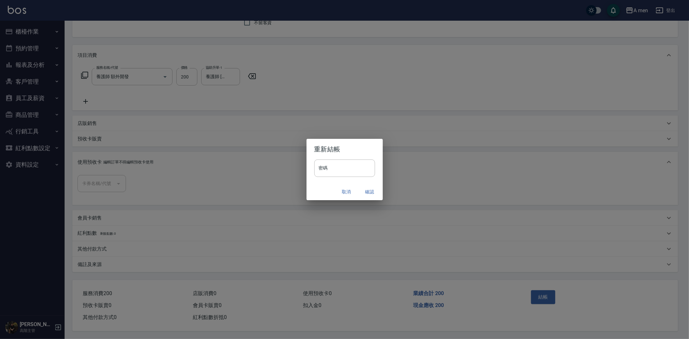
click at [373, 191] on button "確認" at bounding box center [369, 192] width 21 height 12
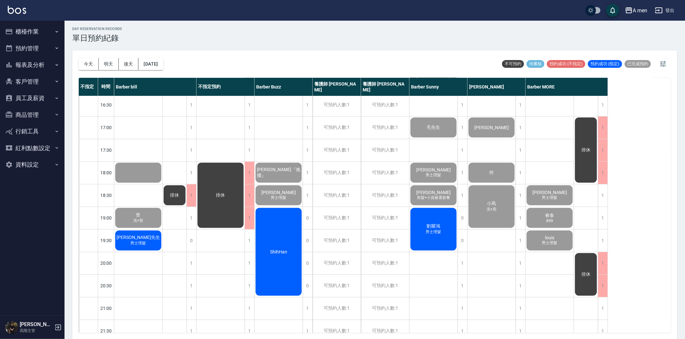
scroll to position [334, 0]
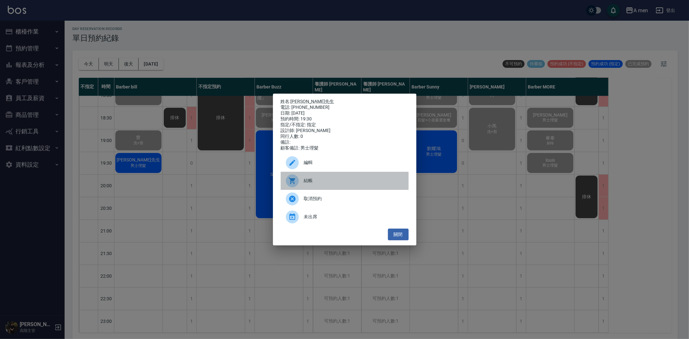
click at [300, 187] on div at bounding box center [295, 180] width 18 height 13
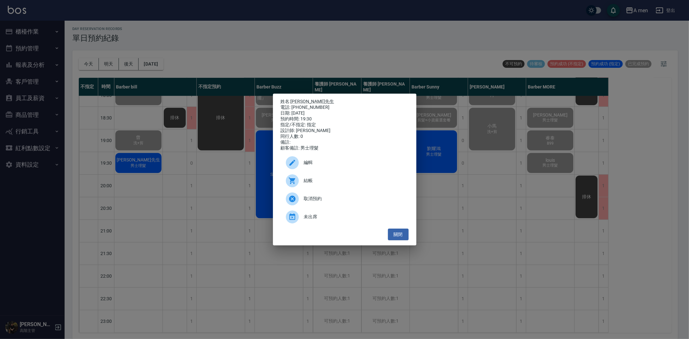
drag, startPoint x: 398, startPoint y: 235, endPoint x: 377, endPoint y: 211, distance: 32.5
click at [398, 235] on button "關閉" at bounding box center [398, 235] width 21 height 12
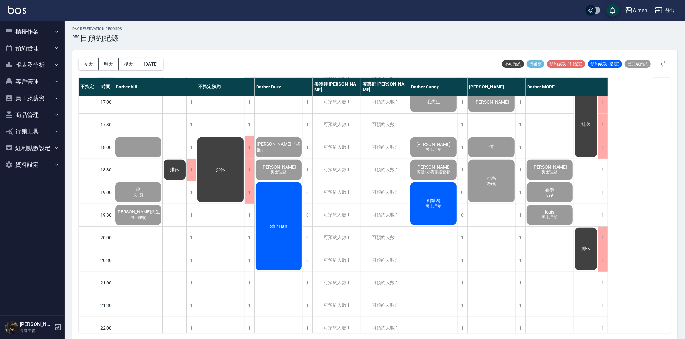
scroll to position [287, 0]
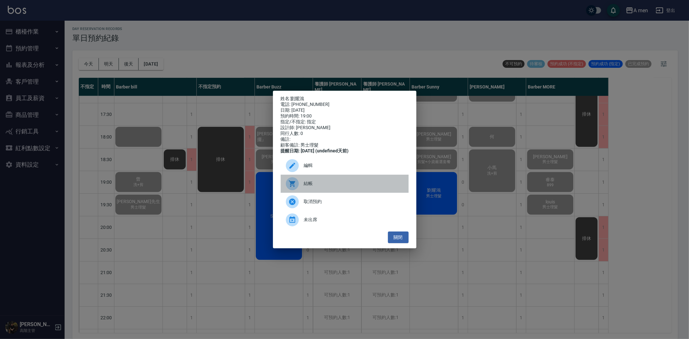
click at [367, 187] on span "結帳" at bounding box center [353, 183] width 99 height 7
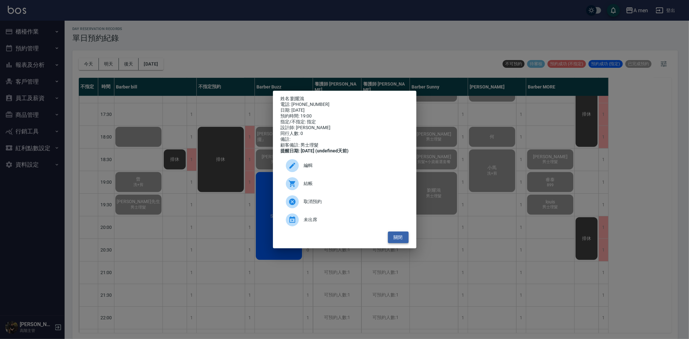
click at [396, 241] on button "關閉" at bounding box center [398, 237] width 21 height 12
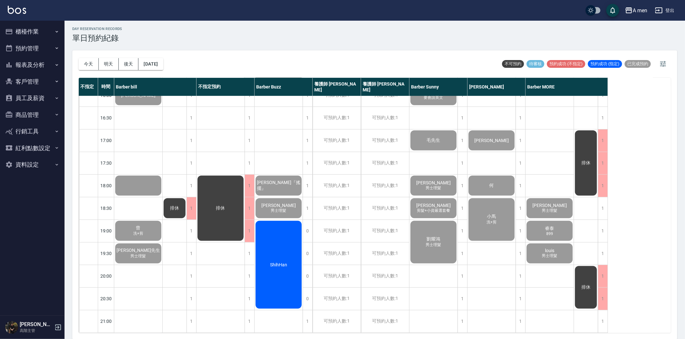
scroll to position [226, 0]
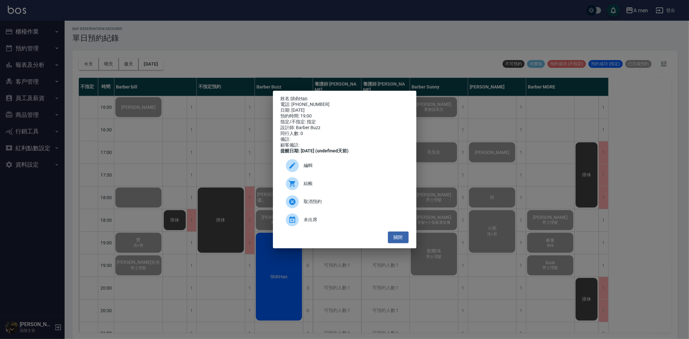
click at [315, 186] on span "結帳" at bounding box center [353, 183] width 99 height 7
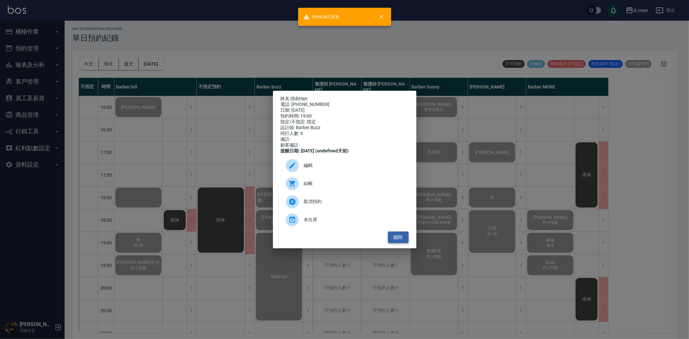
click at [396, 237] on button "關閉" at bounding box center [398, 237] width 21 height 12
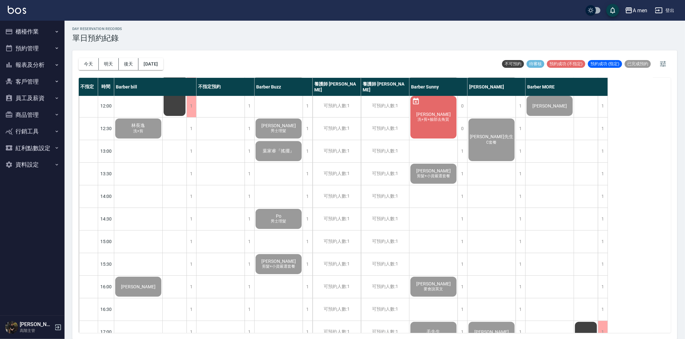
scroll to position [0, 0]
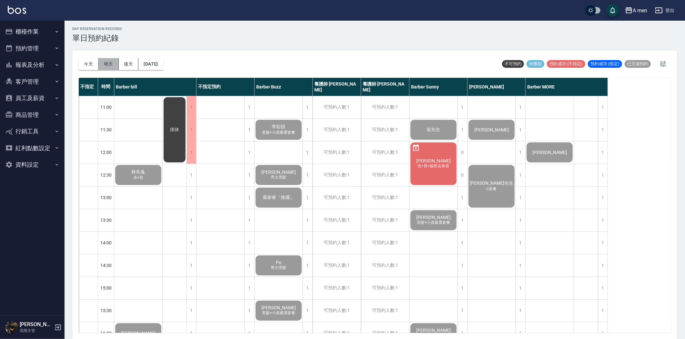
click at [108, 68] on button "明天" at bounding box center [109, 64] width 20 height 12
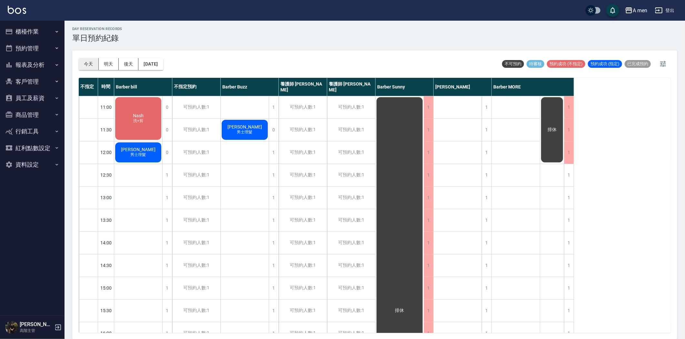
click at [91, 65] on button "今天" at bounding box center [89, 64] width 20 height 12
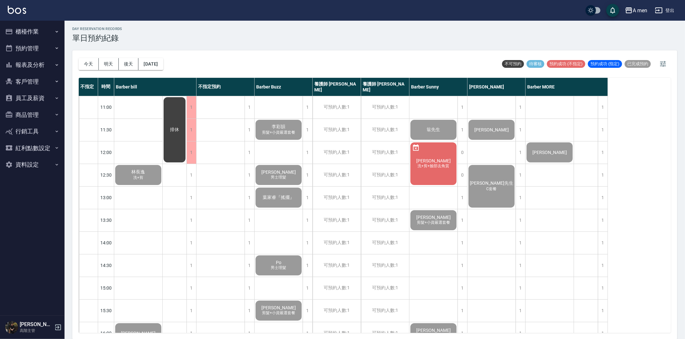
click at [140, 180] on span "洗+剪+臉部去角質" at bounding box center [138, 180] width 3 height 0
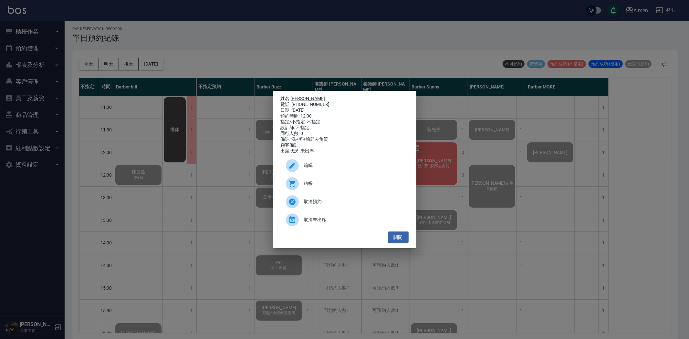
click at [351, 205] on span "取消預約" at bounding box center [353, 201] width 99 height 7
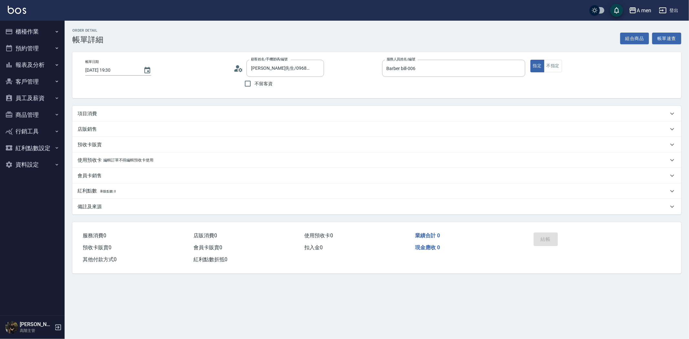
click at [130, 112] on div "項目消費" at bounding box center [372, 113] width 591 height 7
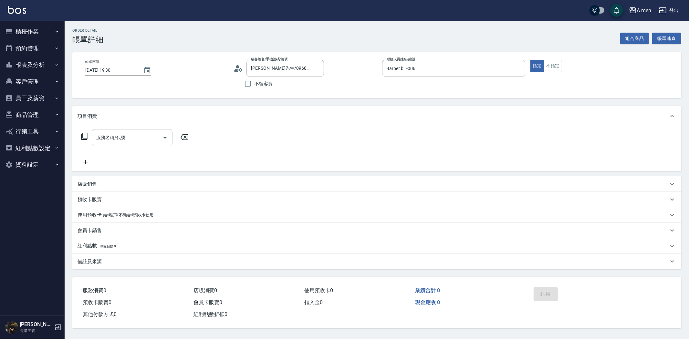
drag, startPoint x: 157, startPoint y: 127, endPoint x: 158, endPoint y: 132, distance: 4.6
click at [157, 131] on div "服務名稱/代號 服務名稱/代號" at bounding box center [376, 149] width 609 height 45
click at [167, 138] on icon "Open" at bounding box center [165, 138] width 8 height 8
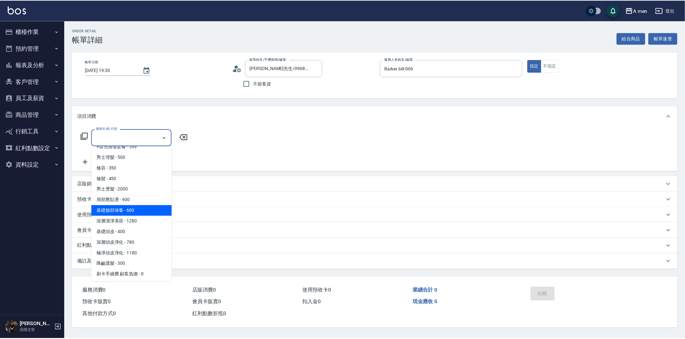
scroll to position [253, 0]
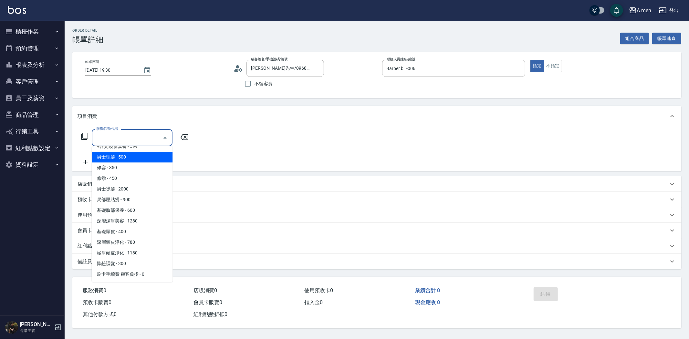
click at [141, 153] on span "男士理髮 - 500" at bounding box center [132, 157] width 81 height 11
type input "男士理髮(A01)"
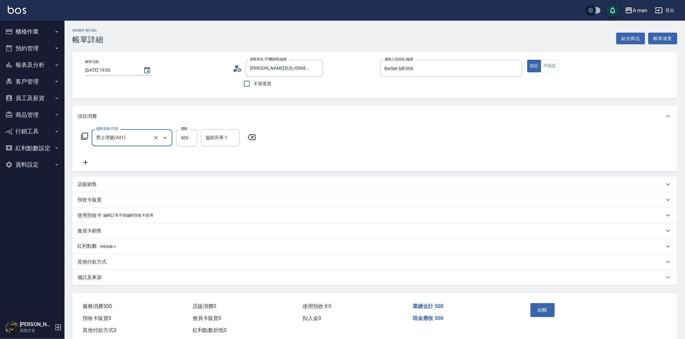
click at [542, 317] on div "結帳" at bounding box center [561, 315] width 67 height 28
drag, startPoint x: 531, startPoint y: 298, endPoint x: 538, endPoint y: 308, distance: 12.0
click at [534, 302] on div "結帳" at bounding box center [594, 315] width 149 height 44
click at [538, 308] on button "結帳" at bounding box center [543, 310] width 24 height 14
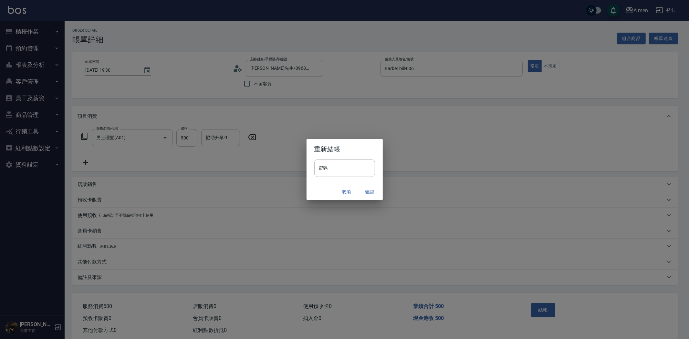
click at [371, 193] on button "確認" at bounding box center [369, 192] width 21 height 12
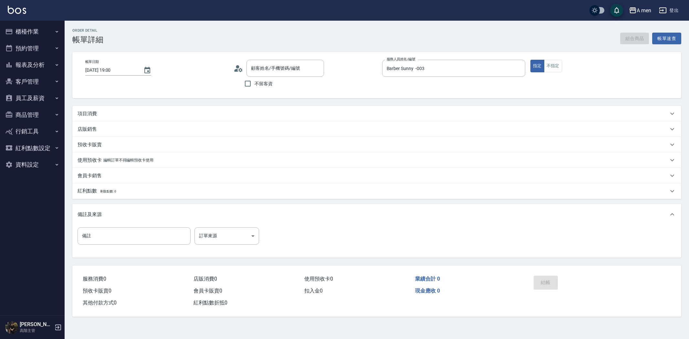
type input "[PERSON_NAME]/0926966961/null"
click at [244, 110] on div "項目消費" at bounding box center [372, 113] width 591 height 7
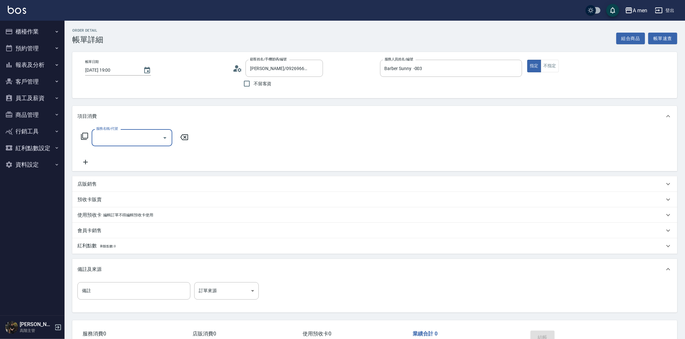
click at [158, 131] on div "服務名稱/代號" at bounding box center [132, 137] width 81 height 17
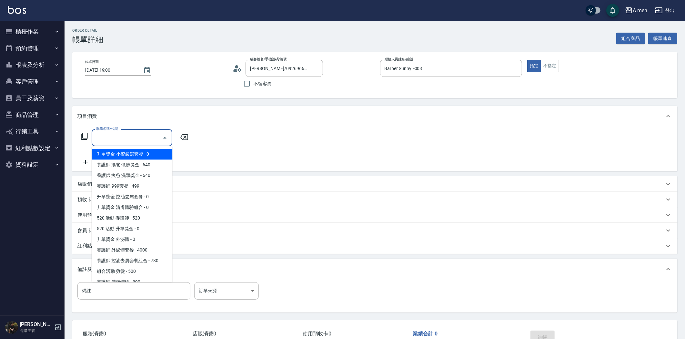
click at [157, 134] on input "服務名稱/代號" at bounding box center [127, 137] width 65 height 11
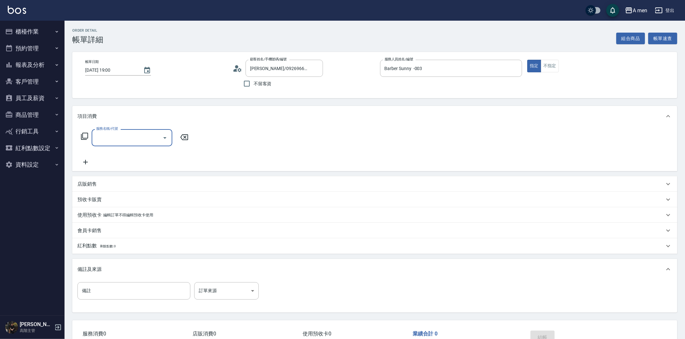
click at [152, 144] on div "服務名稱/代號" at bounding box center [132, 137] width 81 height 17
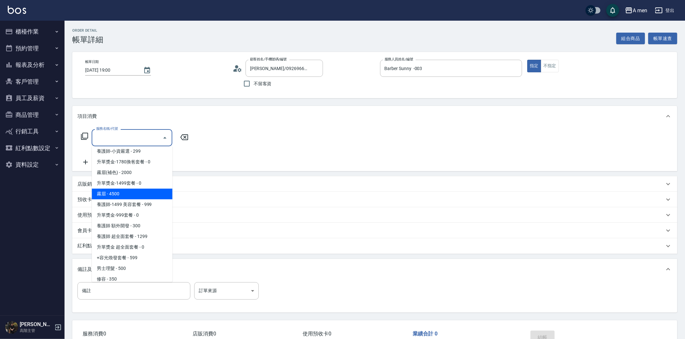
scroll to position [179, 0]
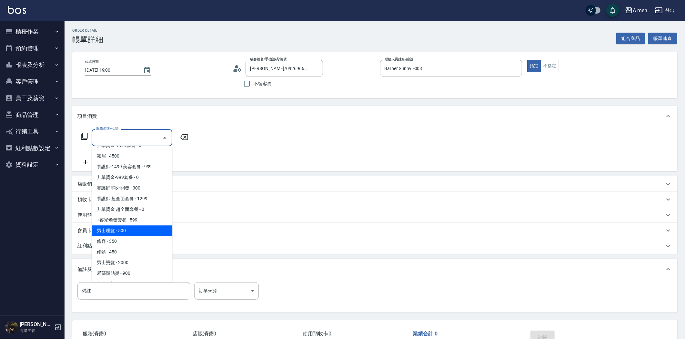
click at [138, 227] on span "男士理髮 - 500" at bounding box center [132, 230] width 81 height 11
type input "男士理髮(A01)"
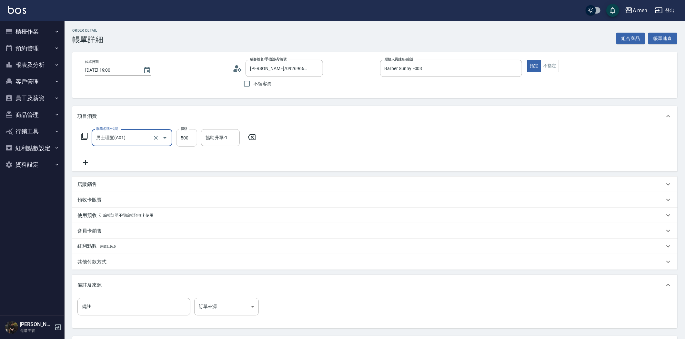
click at [188, 137] on input "500" at bounding box center [186, 137] width 21 height 17
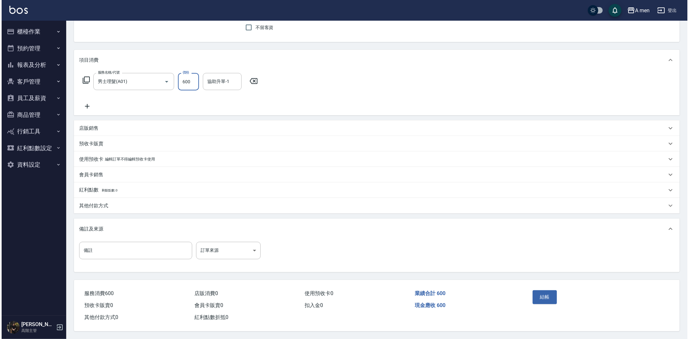
scroll to position [58, 0]
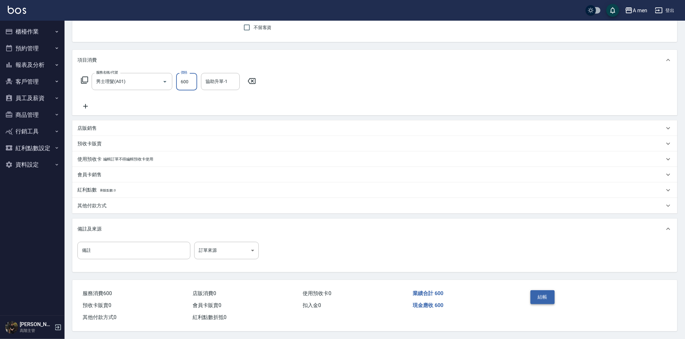
type input "600"
click at [538, 294] on button "結帳" at bounding box center [543, 297] width 24 height 14
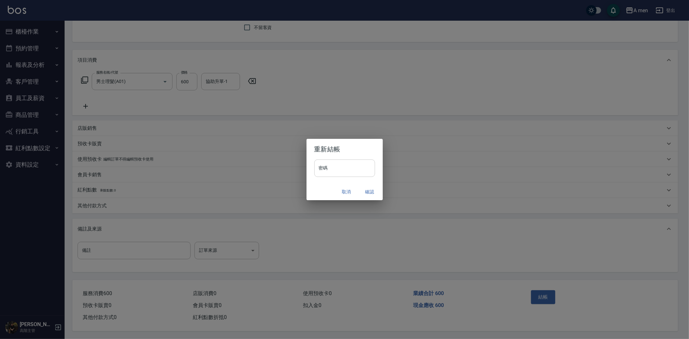
click at [334, 164] on input "密碼" at bounding box center [344, 167] width 61 height 17
type input "****"
click at [368, 192] on button "確認" at bounding box center [369, 192] width 21 height 12
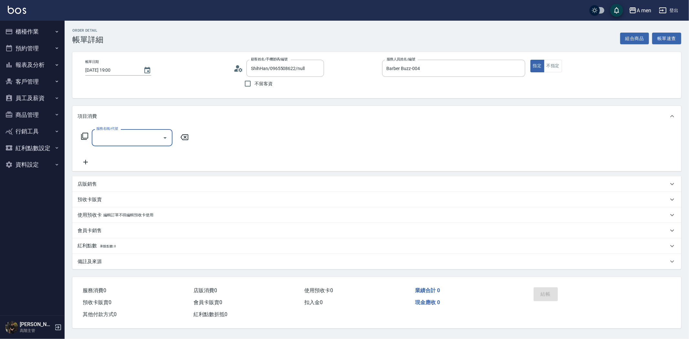
click at [149, 138] on input "服務名稱/代號" at bounding box center [127, 137] width 65 height 11
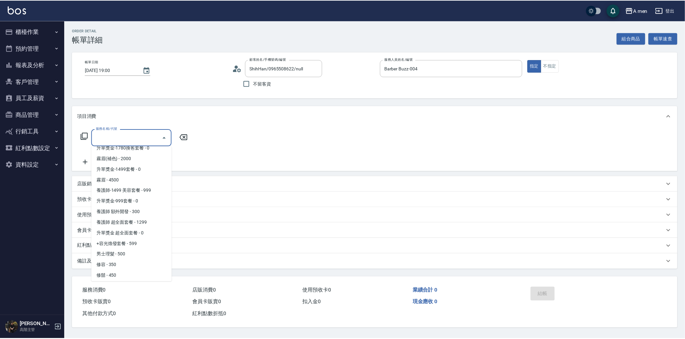
scroll to position [179, 0]
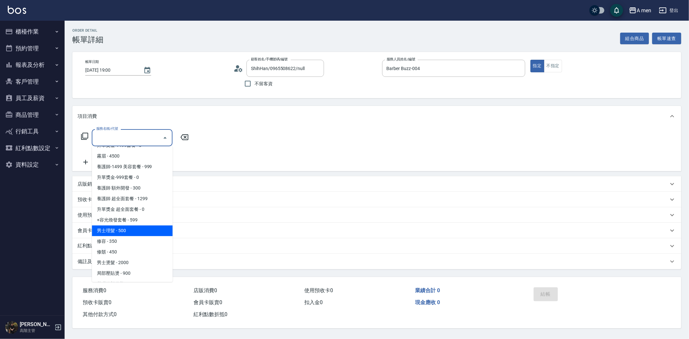
click at [139, 227] on span "男士理髮 - 500" at bounding box center [132, 230] width 81 height 11
type input "男士理髮(A01)"
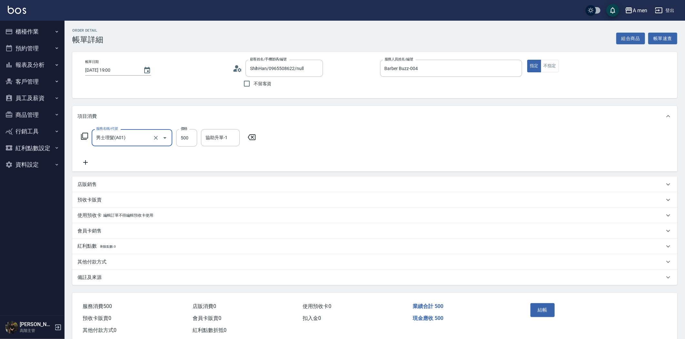
click at [87, 163] on icon at bounding box center [85, 163] width 16 height 8
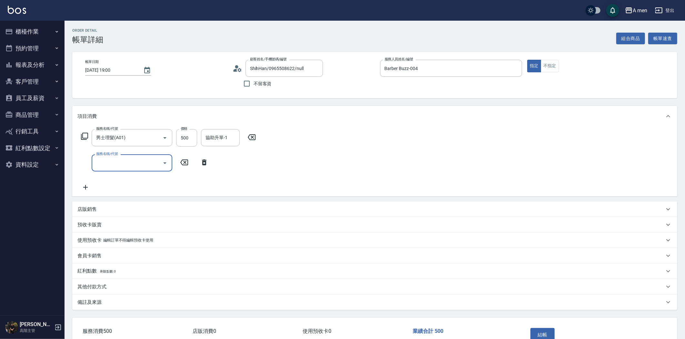
click at [138, 160] on input "服務名稱/代號" at bounding box center [127, 162] width 65 height 11
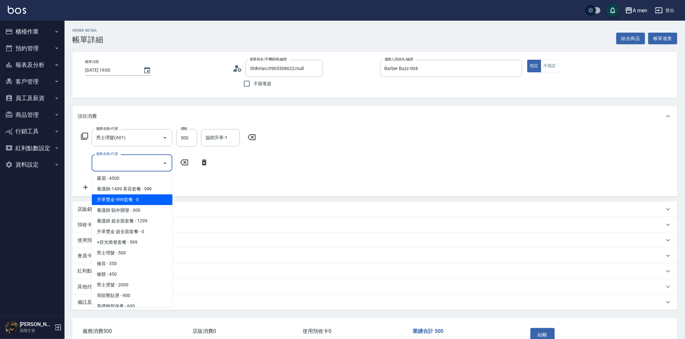
scroll to position [251, 0]
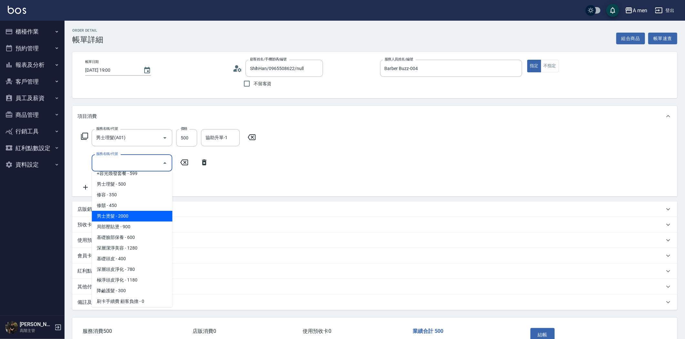
click at [134, 219] on span "男士燙髮 - 2000" at bounding box center [132, 216] width 81 height 11
type input "男士燙髮(B01)"
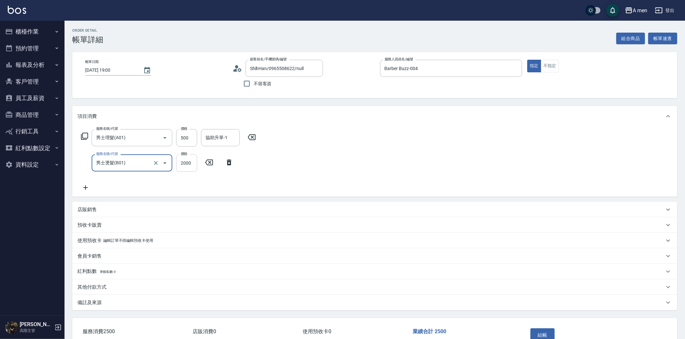
click at [190, 168] on input "2000" at bounding box center [186, 162] width 21 height 17
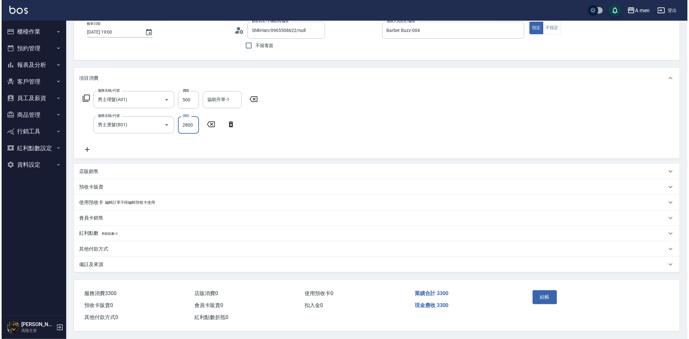
scroll to position [40, 0]
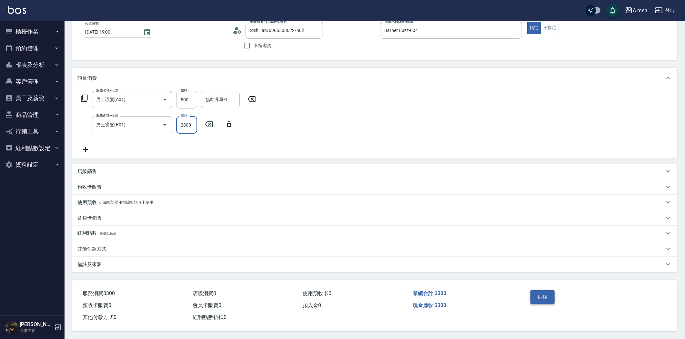
type input "2800"
click at [549, 291] on button "結帳" at bounding box center [543, 297] width 24 height 14
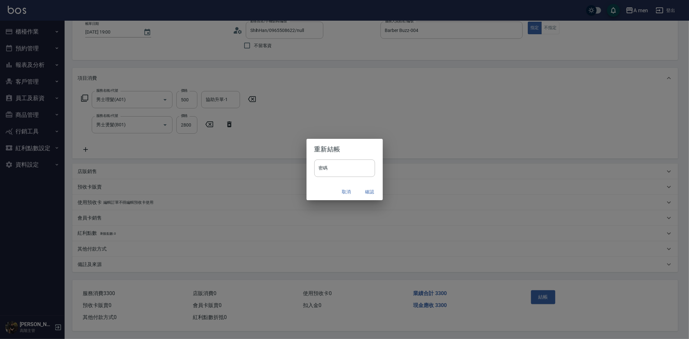
click at [350, 192] on button "取消" at bounding box center [346, 192] width 21 height 12
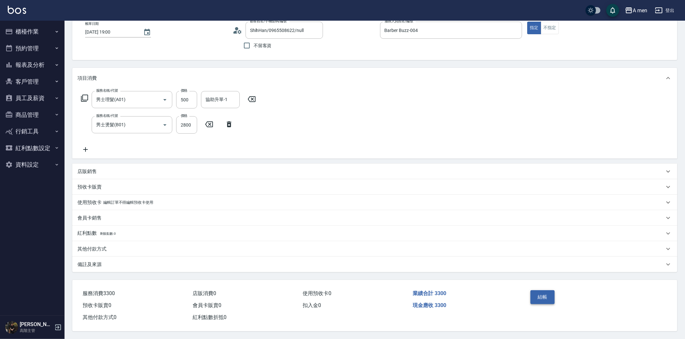
click at [537, 293] on button "結帳" at bounding box center [543, 297] width 24 height 14
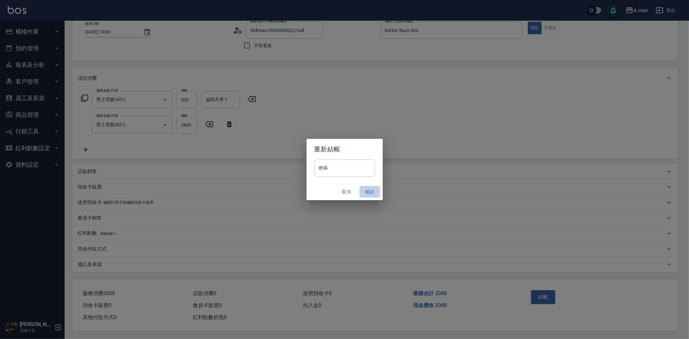
click at [370, 190] on button "確認" at bounding box center [369, 192] width 21 height 12
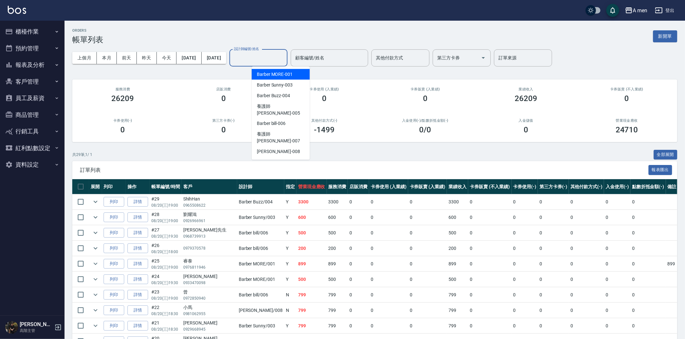
click at [270, 55] on input "設計師編號/姓名" at bounding box center [258, 57] width 52 height 11
click at [281, 92] on span "Barber Buzz -004" at bounding box center [273, 95] width 33 height 7
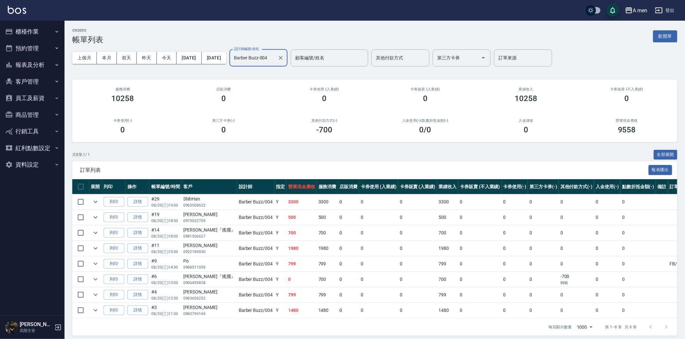
scroll to position [5, 0]
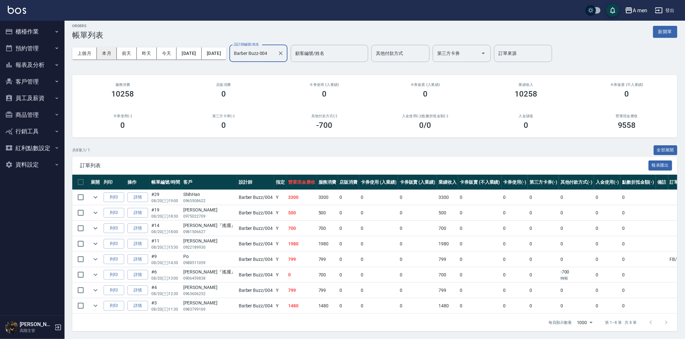
click at [101, 54] on button "本月" at bounding box center [107, 53] width 20 height 12
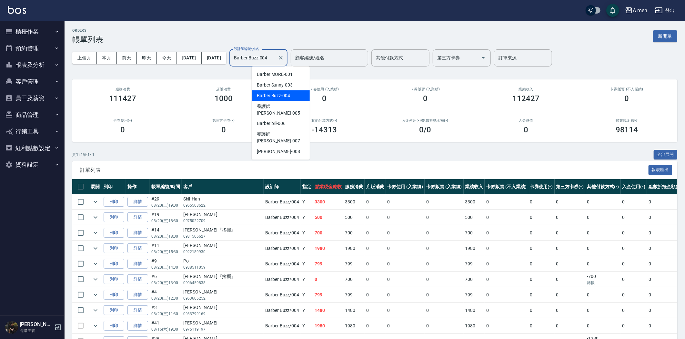
click at [275, 60] on input "Barber Buzz-004" at bounding box center [253, 57] width 43 height 11
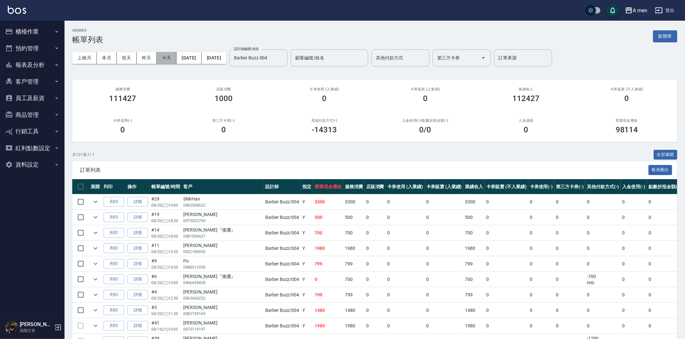
click at [172, 59] on button "今天" at bounding box center [167, 58] width 20 height 12
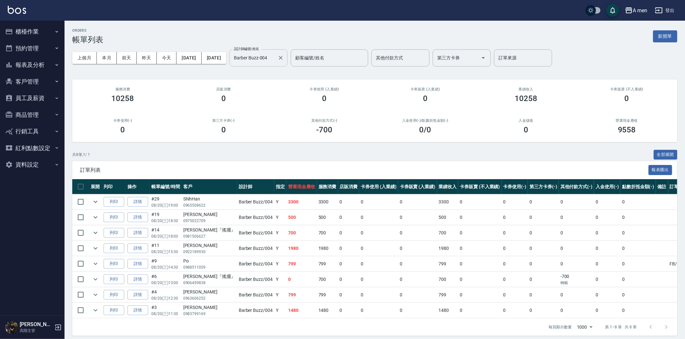
click at [275, 54] on input "Barber Buzz-004" at bounding box center [253, 57] width 43 height 11
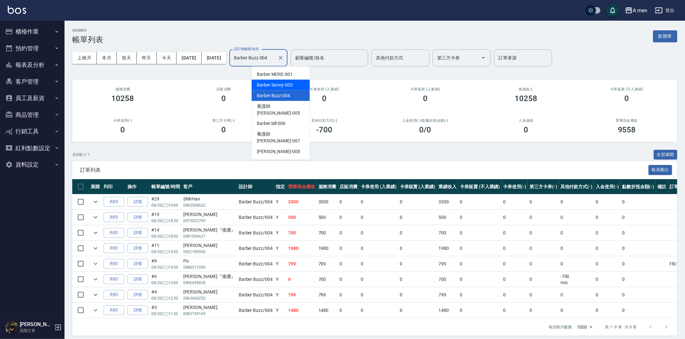
click at [282, 86] on span "Barber Sunny -003" at bounding box center [275, 85] width 36 height 7
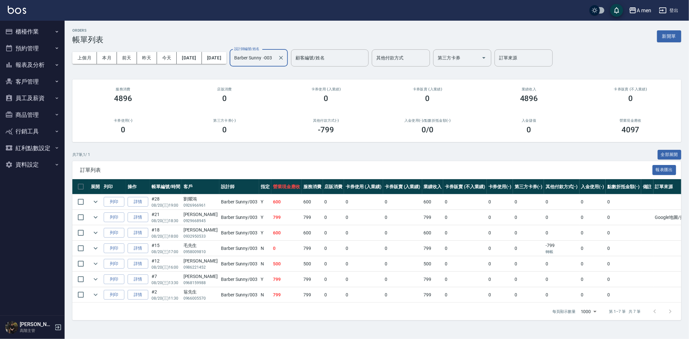
click at [275, 62] on input "Barber Sunny -003" at bounding box center [253, 57] width 43 height 11
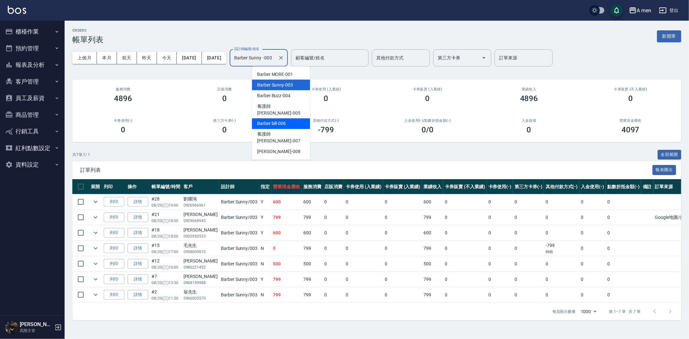
click at [282, 120] on span "Barber bill -006" at bounding box center [271, 123] width 29 height 7
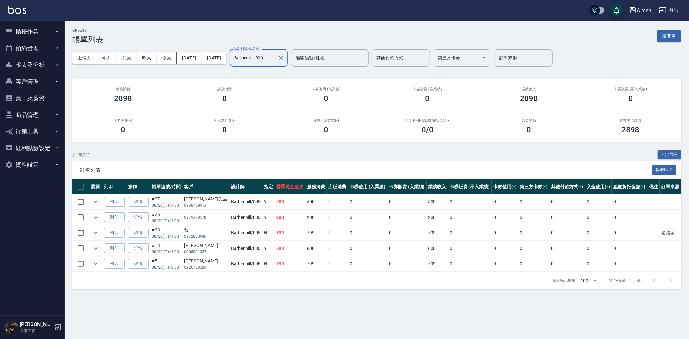
click at [275, 59] on input "Barber bill-006" at bounding box center [253, 57] width 43 height 11
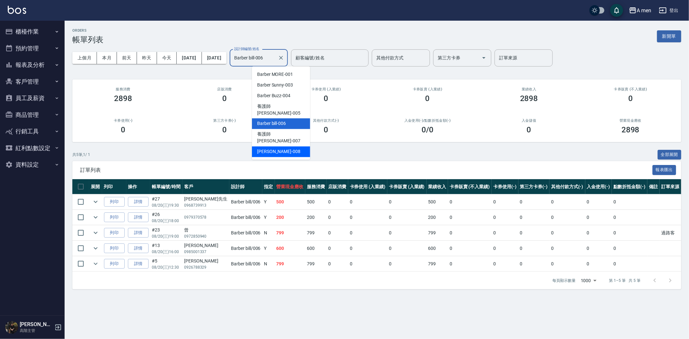
click at [278, 147] on div "Garry -008" at bounding box center [281, 152] width 58 height 11
type input "Garry-008"
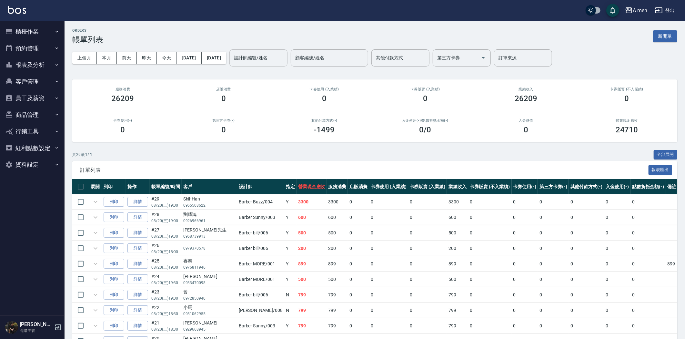
click at [282, 59] on input "設計師編號/姓名" at bounding box center [258, 57] width 52 height 11
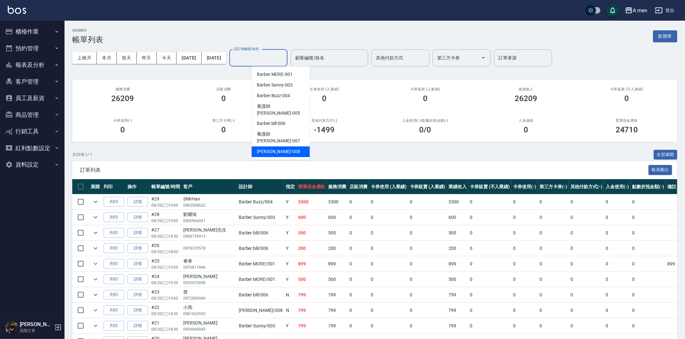
click at [276, 144] on ul "Barber MORE -001 Barber Sunny -003 Barber Buzz -004 養護師 [PERSON_NAME] -005 Barb…" at bounding box center [281, 113] width 58 height 93
drag, startPoint x: 272, startPoint y: 134, endPoint x: 272, endPoint y: 122, distance: 12.3
click at [272, 147] on div "Garry -008" at bounding box center [281, 152] width 58 height 11
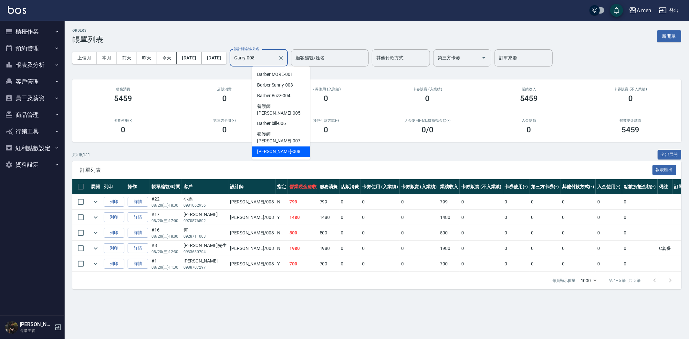
click at [275, 56] on input "Garry-008" at bounding box center [253, 57] width 43 height 11
click at [285, 85] on span "Barber Sunny -003" at bounding box center [275, 85] width 36 height 7
type input "Barber Sunny -003"
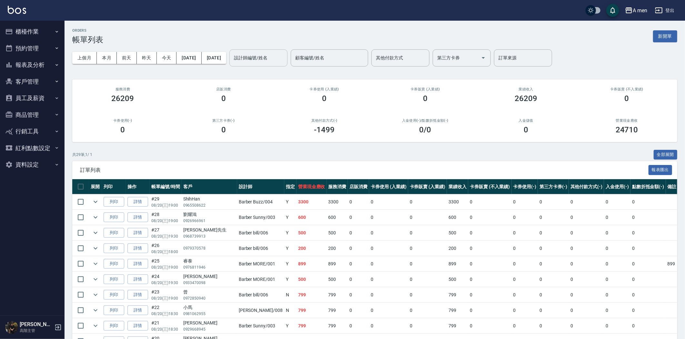
click at [276, 50] on div "設計師編號/姓名" at bounding box center [259, 57] width 58 height 17
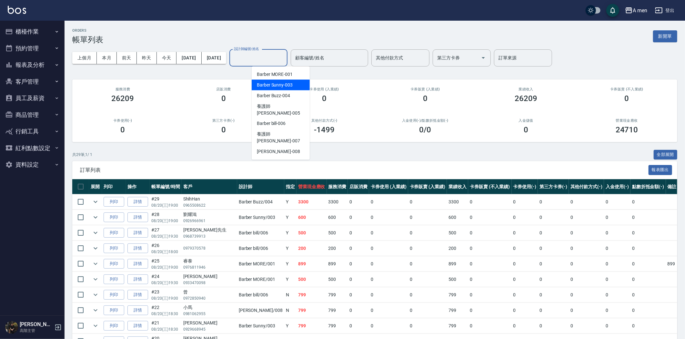
click at [281, 84] on span "Barber Sunny -003" at bounding box center [275, 85] width 36 height 7
type input "Barber Sunny -003"
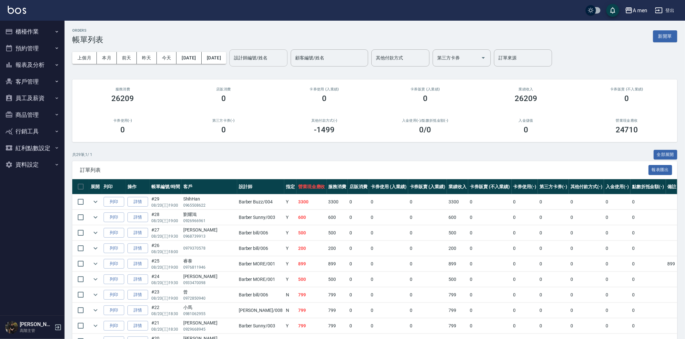
click at [275, 64] on div "設計師編號/姓名" at bounding box center [259, 57] width 58 height 17
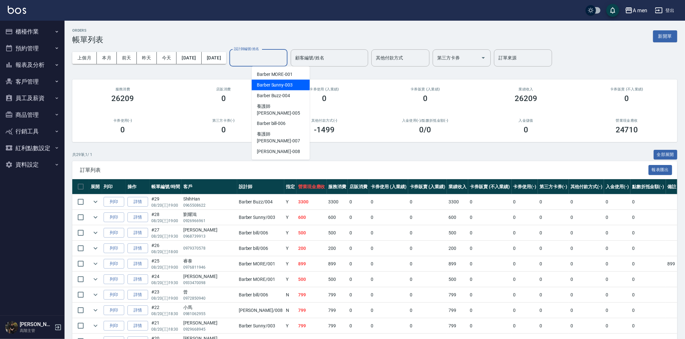
click at [281, 86] on span "Barber Sunny -003" at bounding box center [275, 85] width 36 height 7
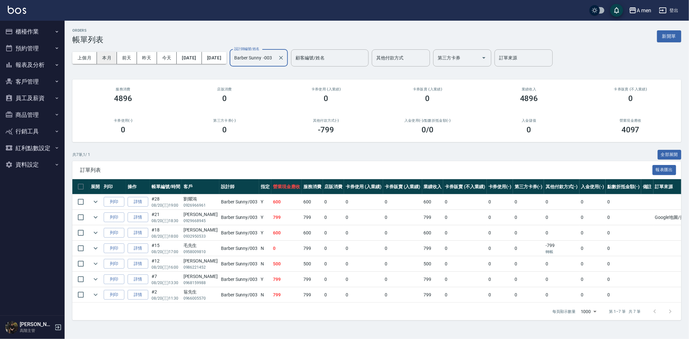
click at [108, 62] on button "本月" at bounding box center [107, 58] width 20 height 12
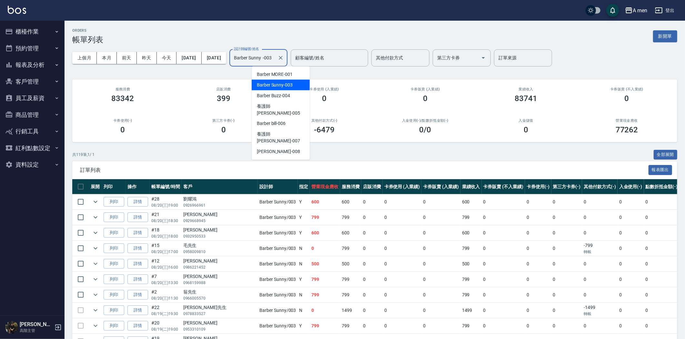
click at [275, 56] on input "Barber Sunny -003" at bounding box center [253, 57] width 43 height 11
click at [281, 94] on span "Barber Buzz -004" at bounding box center [273, 95] width 33 height 7
type input "Barber Buzz-004"
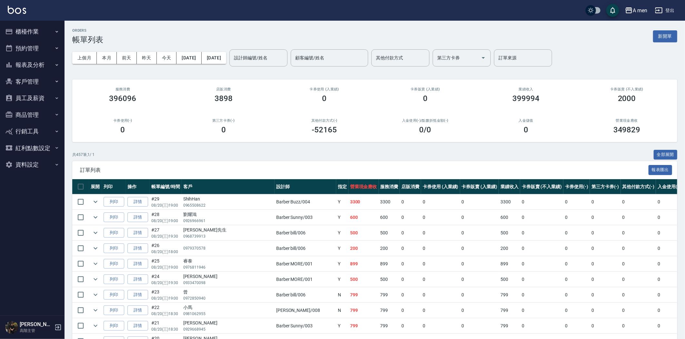
click at [40, 35] on button "櫃檯作業" at bounding box center [32, 31] width 59 height 17
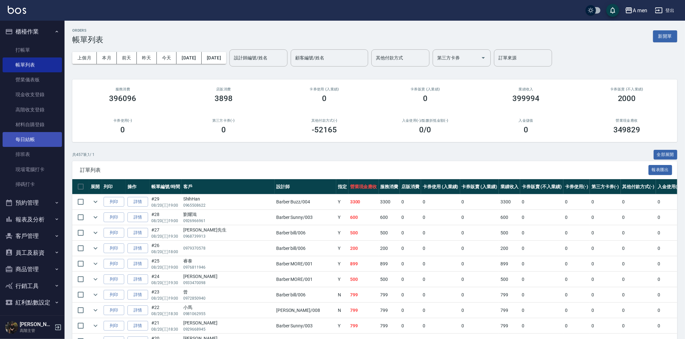
click at [39, 141] on link "每日結帳" at bounding box center [32, 139] width 59 height 15
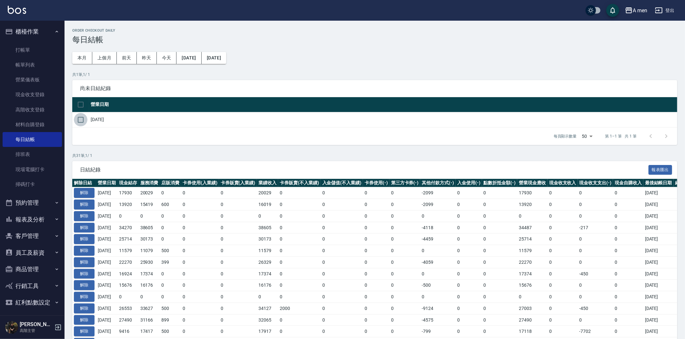
click at [79, 119] on input "checkbox" at bounding box center [81, 120] width 14 height 14
checkbox input "true"
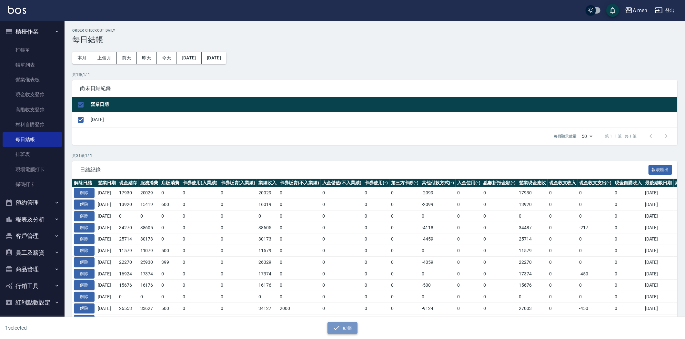
click at [343, 331] on button "結帳" at bounding box center [343, 328] width 30 height 12
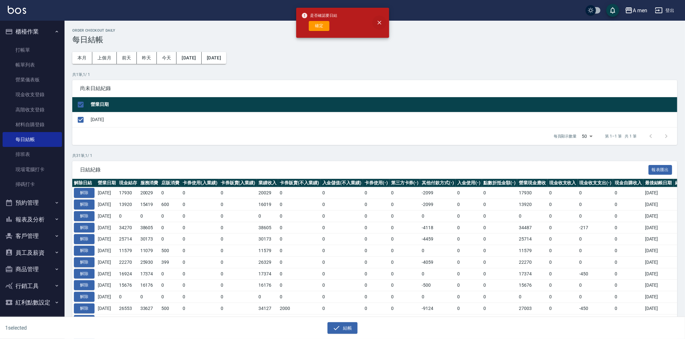
click at [381, 27] on button "close" at bounding box center [380, 22] width 14 height 14
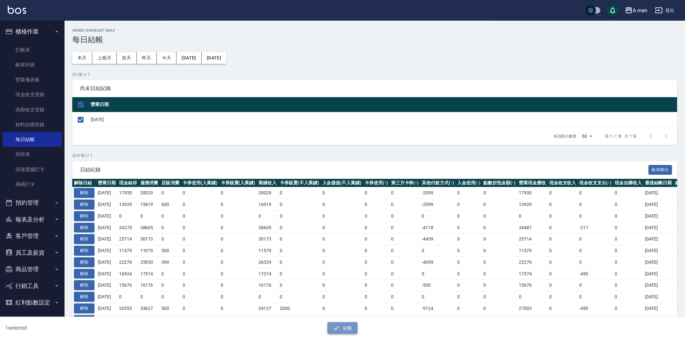
click at [350, 326] on button "結帳" at bounding box center [343, 328] width 30 height 12
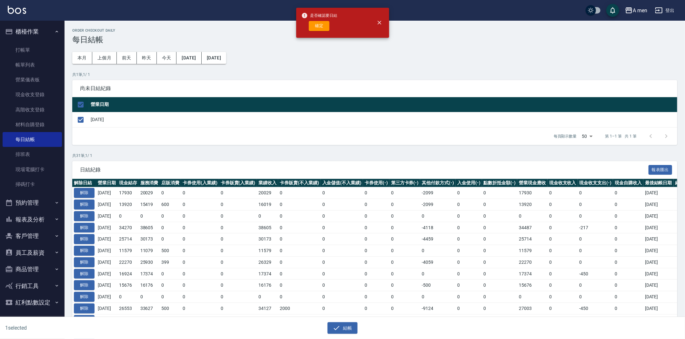
click at [308, 22] on div "確定" at bounding box center [320, 26] width 36 height 10
click at [316, 24] on button "確定" at bounding box center [319, 26] width 21 height 10
checkbox input "false"
